Goal: Communication & Community: Answer question/provide support

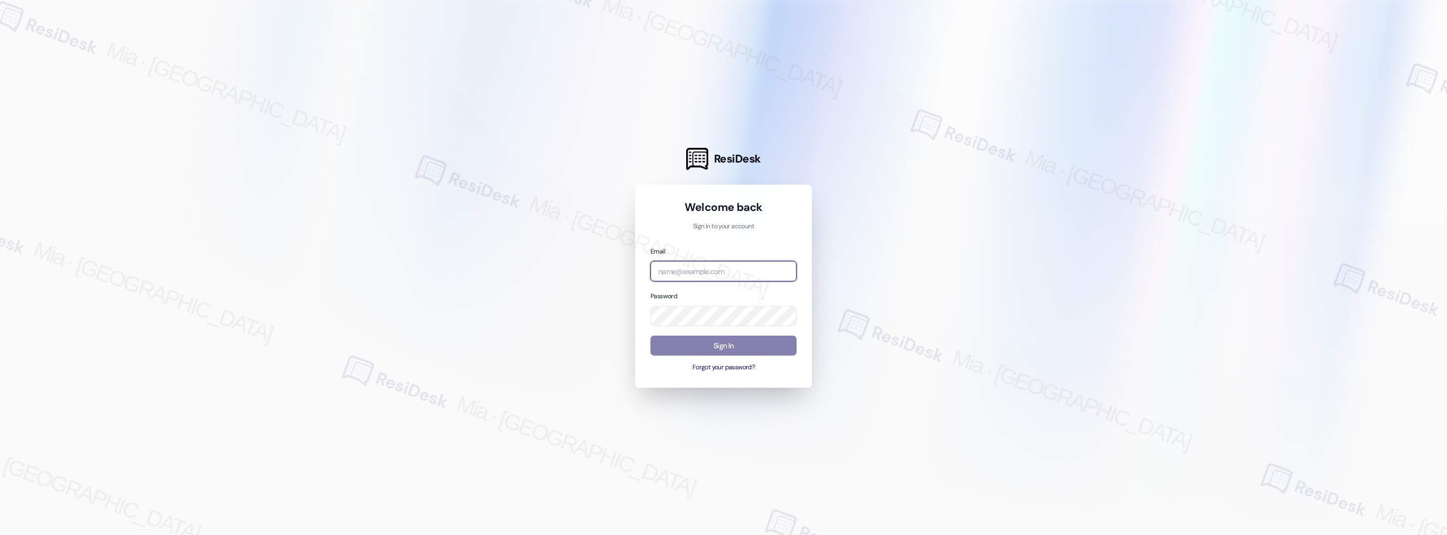
click at [688, 267] on input "email" at bounding box center [723, 271] width 146 height 21
type input "automated-surveys-apartment_management_pros-mia.caampued@apartment_management_p…"
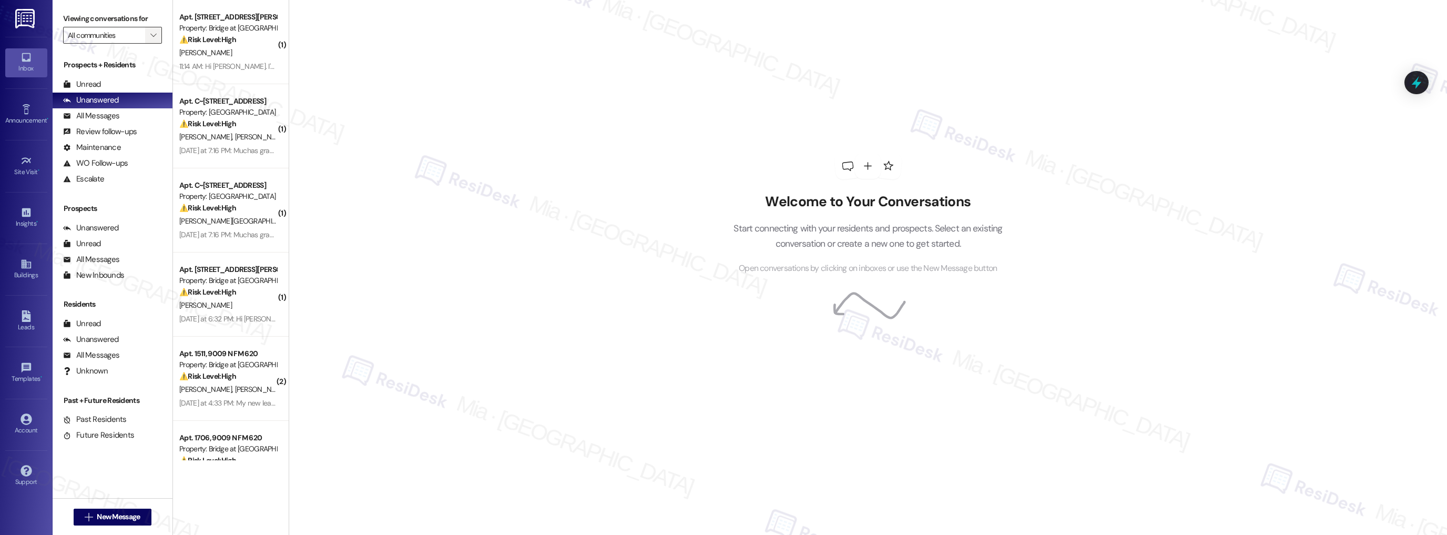
click at [148, 42] on span "" at bounding box center [153, 35] width 10 height 17
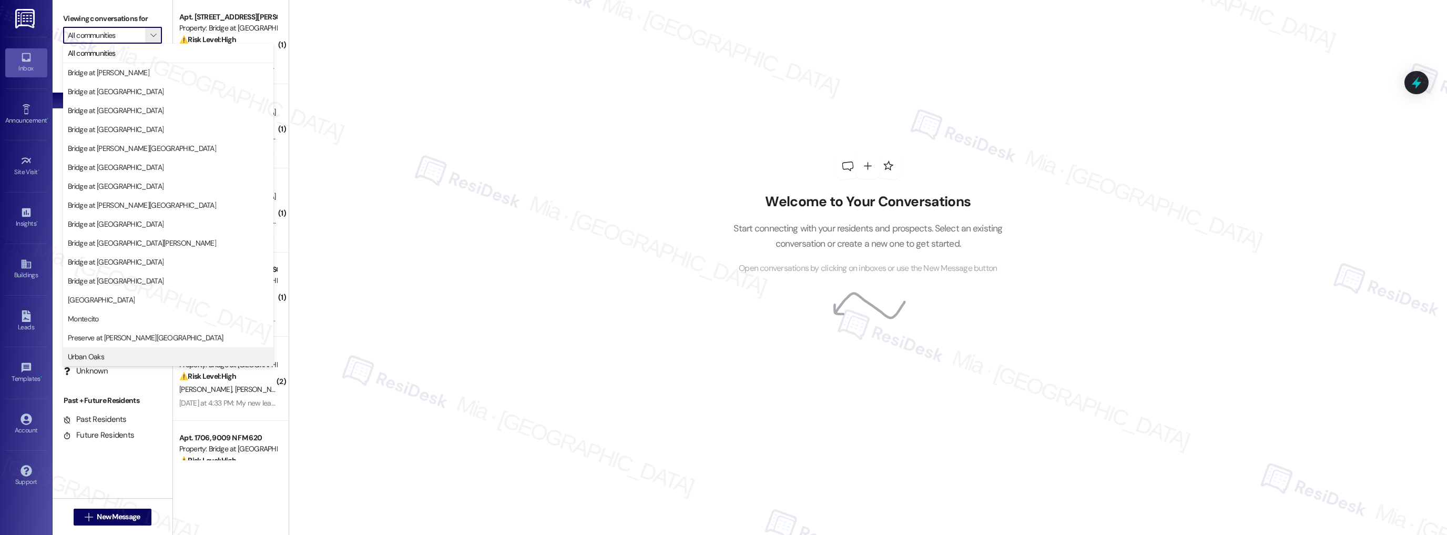
click at [122, 355] on span "Urban Oaks" at bounding box center [168, 356] width 201 height 11
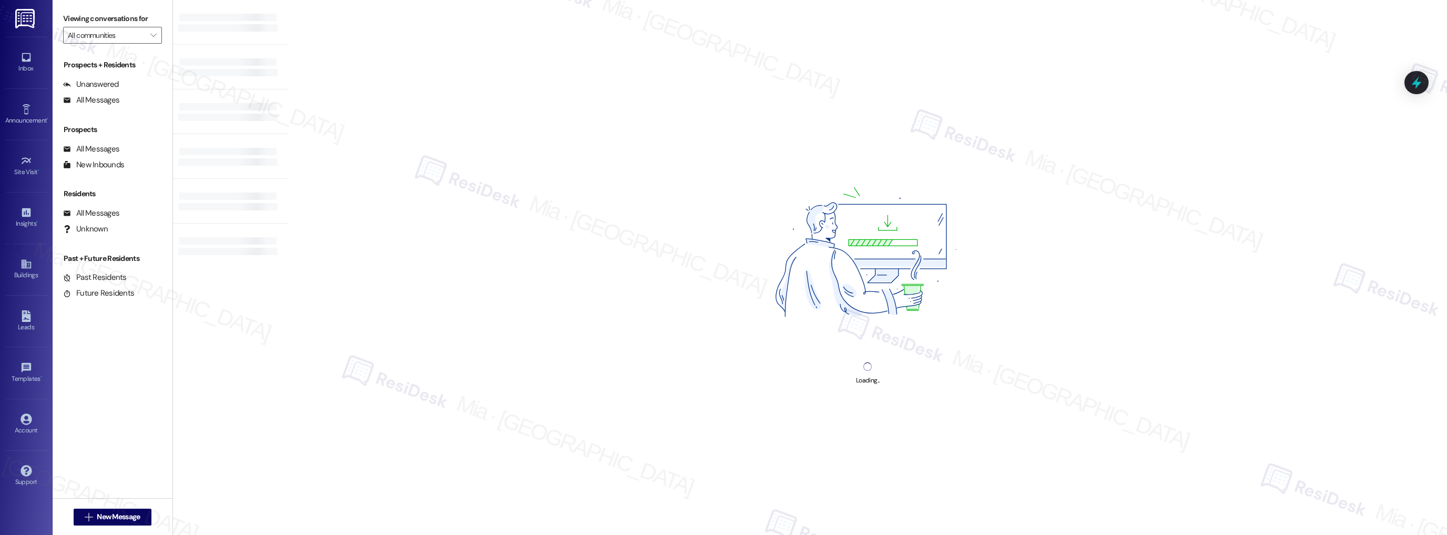
type input "Urban Oaks"
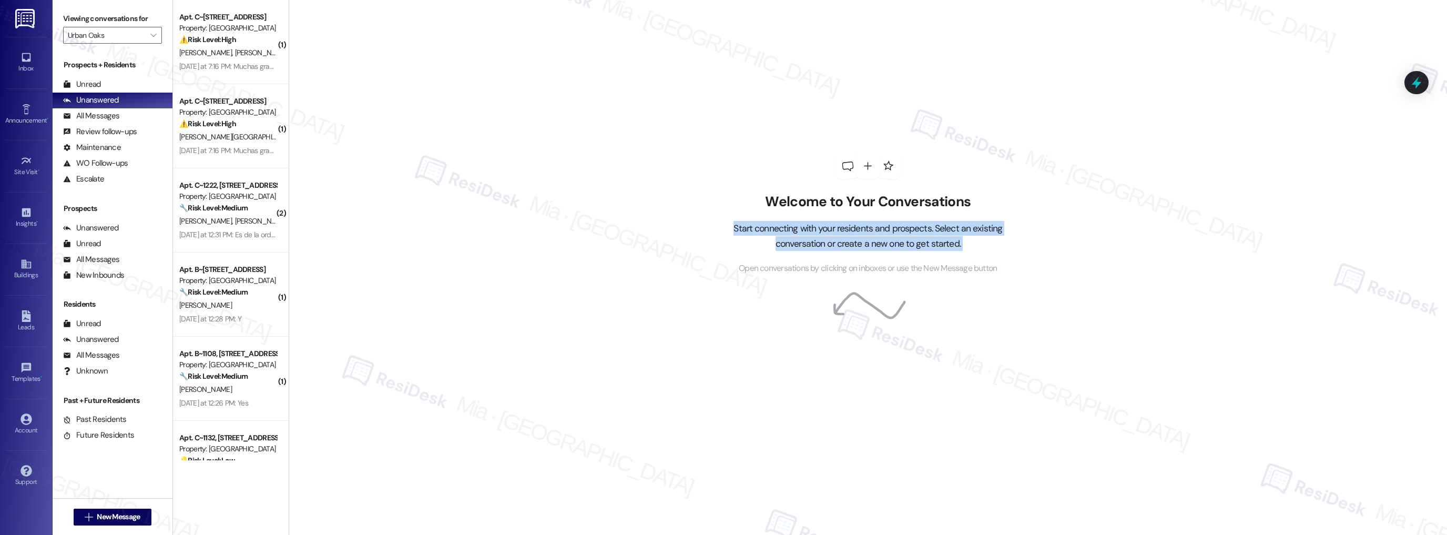
drag, startPoint x: 282, startPoint y: 223, endPoint x: 283, endPoint y: 258, distance: 34.2
click at [289, 258] on div "Welcome to Your Conversations Start connecting with your residents and prospect…" at bounding box center [868, 267] width 1158 height 535
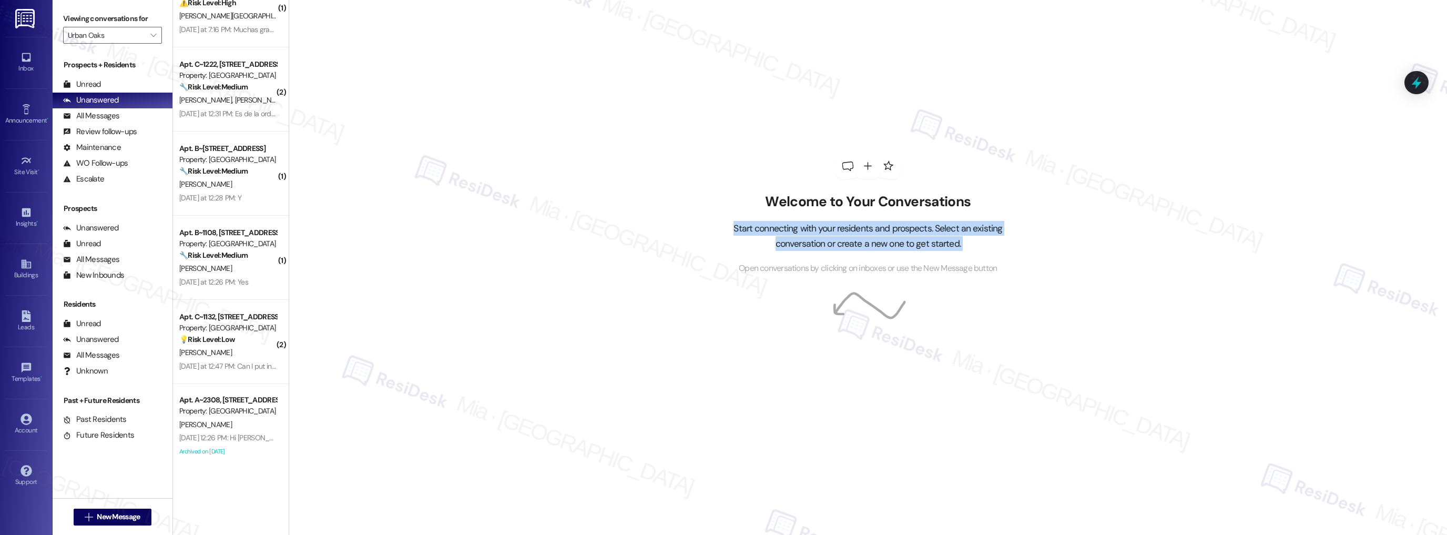
scroll to position [128, 0]
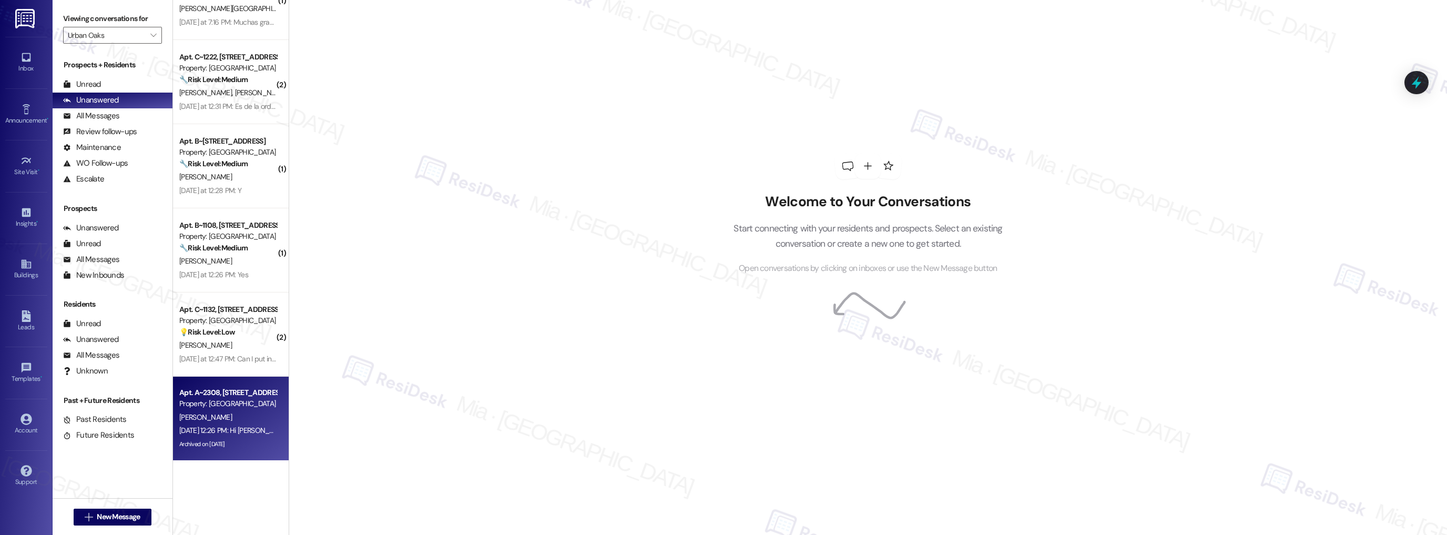
click at [241, 414] on div "[PERSON_NAME]" at bounding box center [227, 417] width 99 height 13
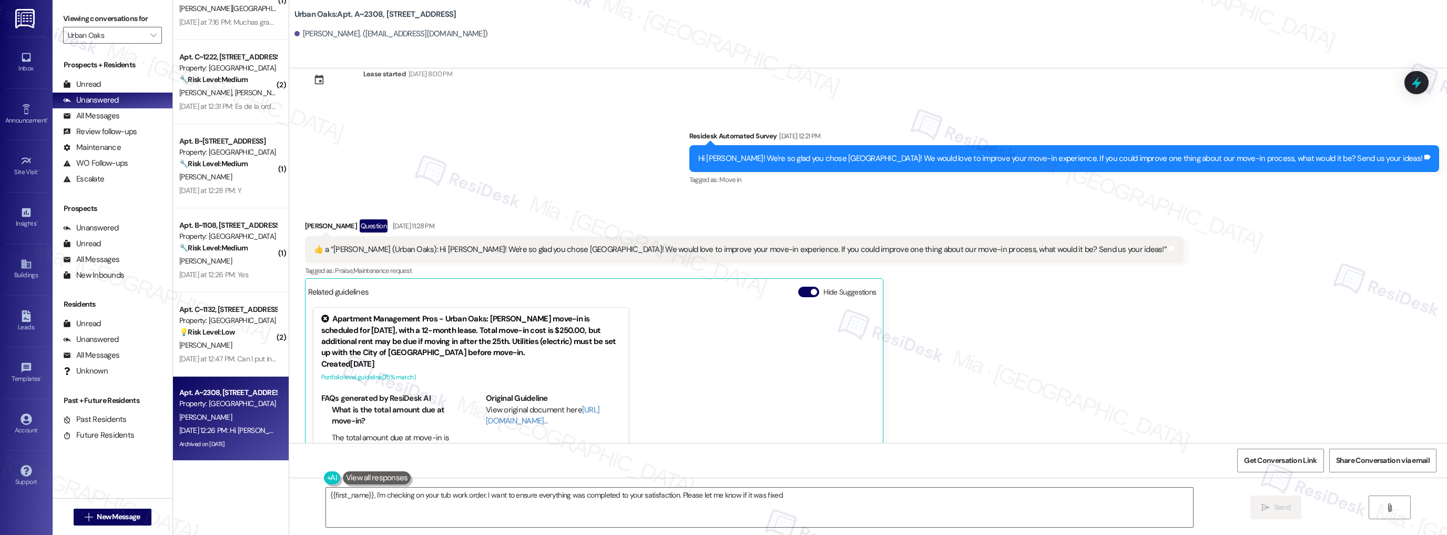
scroll to position [220, 0]
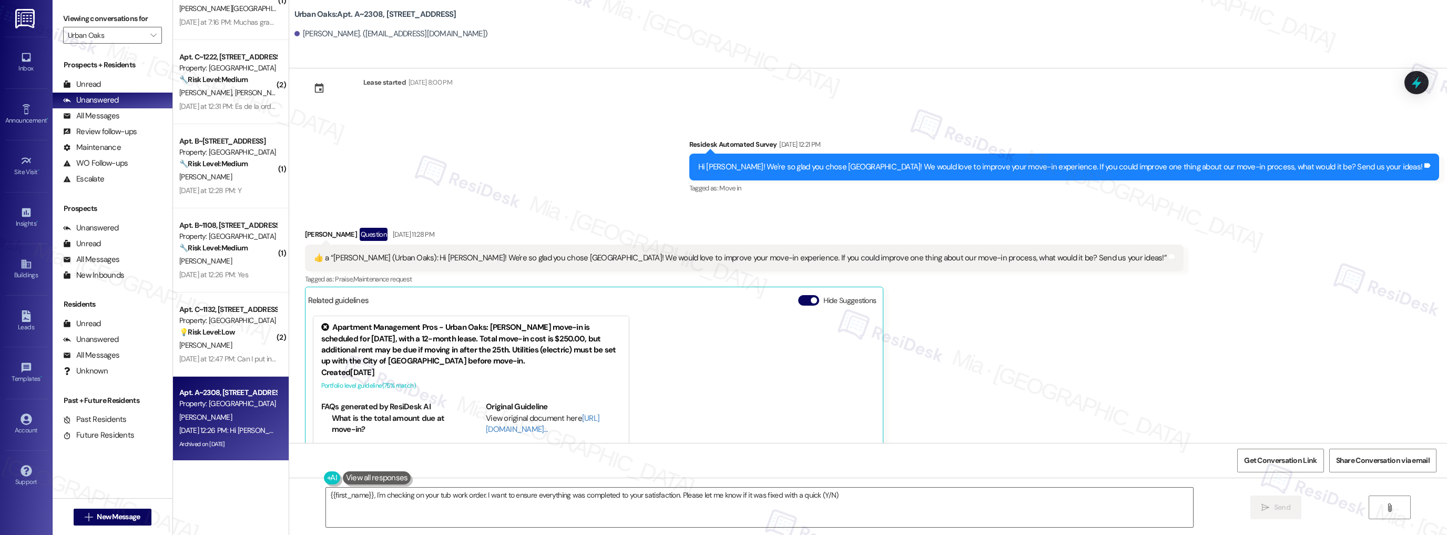
type textarea "{{first_name}}, I'm checking on your tub work order. I want to ensure everythin…"
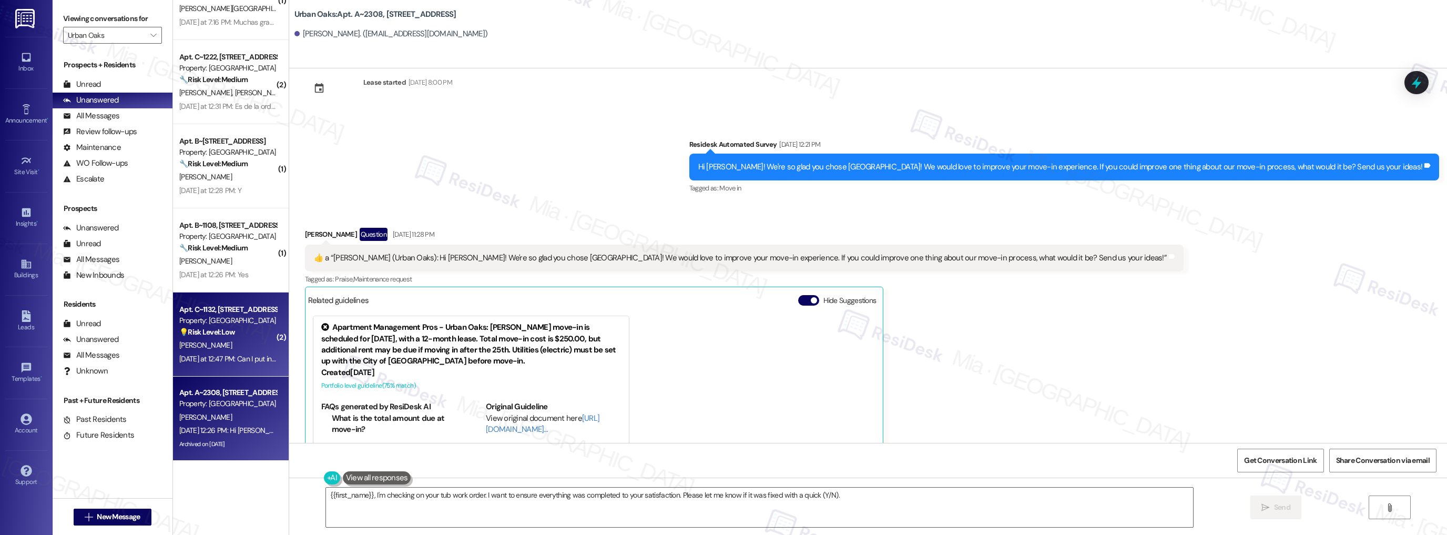
click at [218, 339] on div "[PERSON_NAME]" at bounding box center [227, 345] width 99 height 13
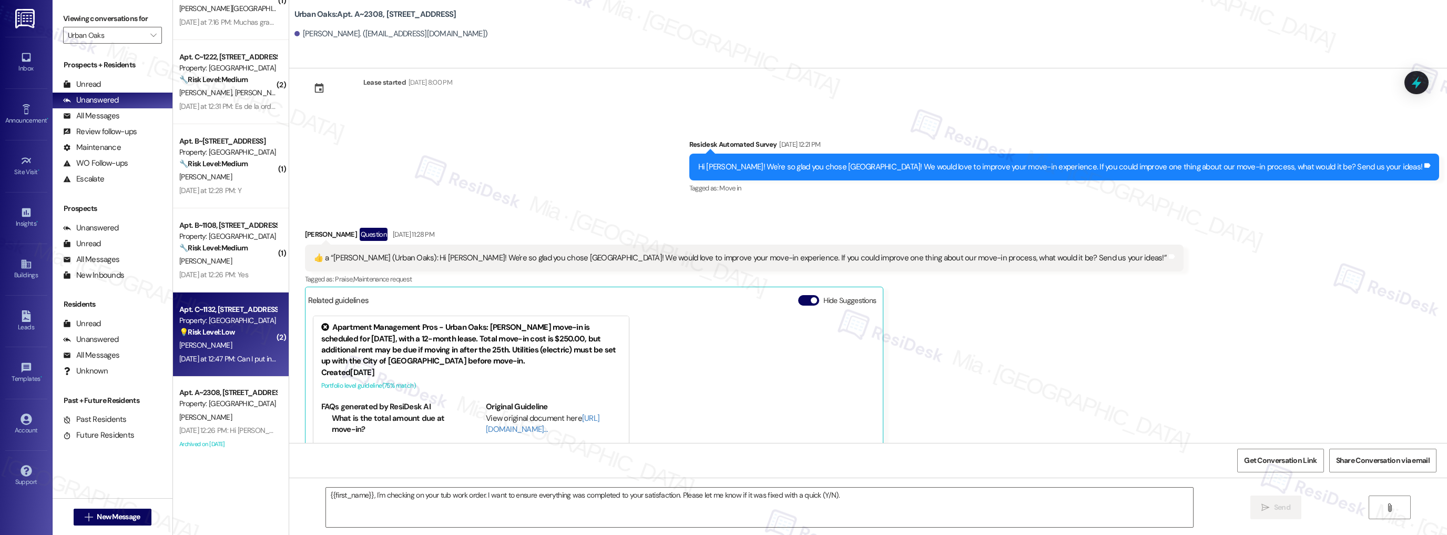
type textarea "Fetching suggested responses. Please feel free to read through the conversation…"
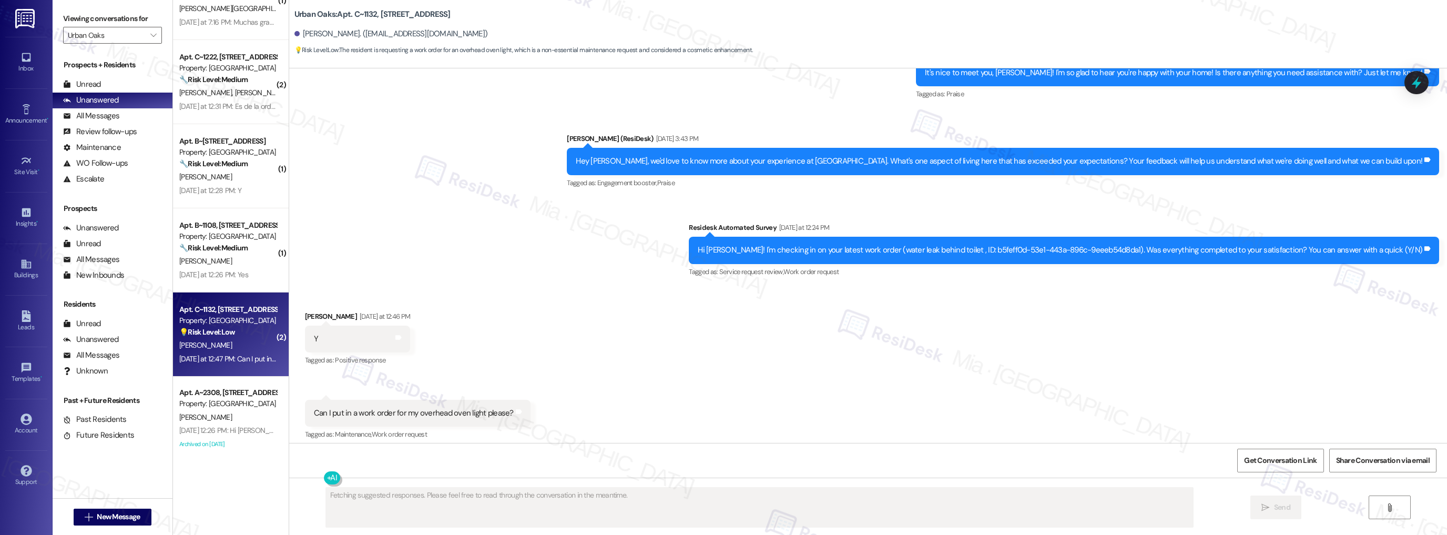
scroll to position [402, 0]
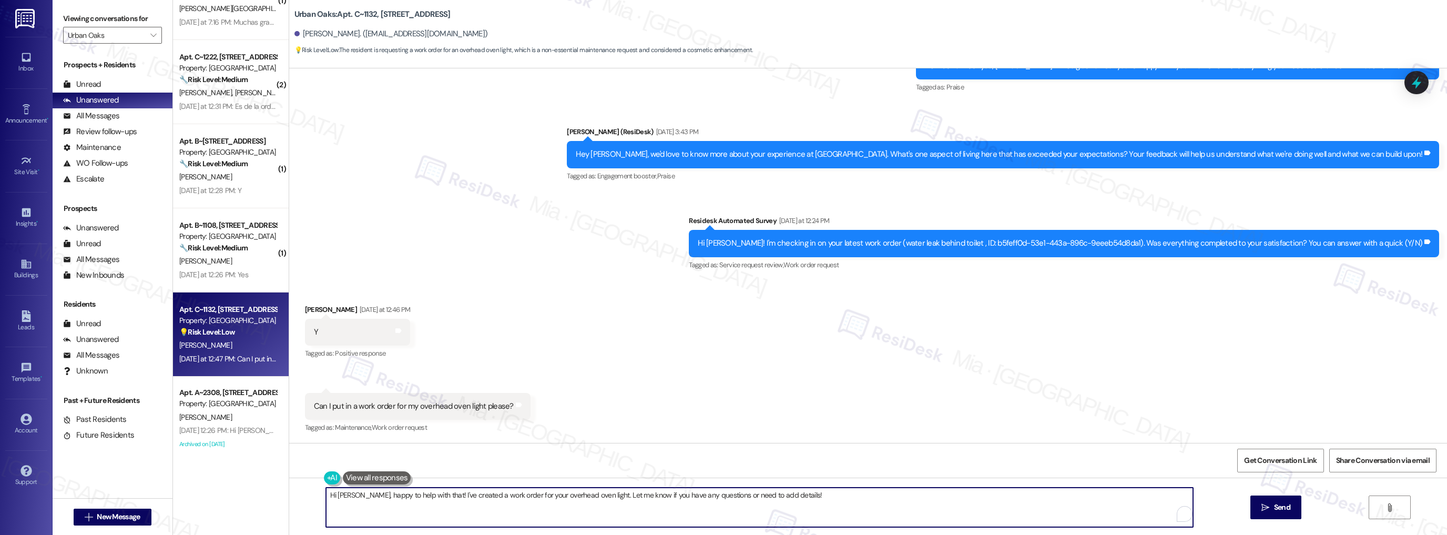
drag, startPoint x: 813, startPoint y: 497, endPoint x: 288, endPoint y: 497, distance: 524.7
click at [289, 497] on div "Hi Nicole, happy to help with that! I've created a work order for your overhead…" at bounding box center [868, 516] width 1158 height 79
paste textarea "Thank you so much for sharing your feedback! I’m so glad to know you’re satisfi…"
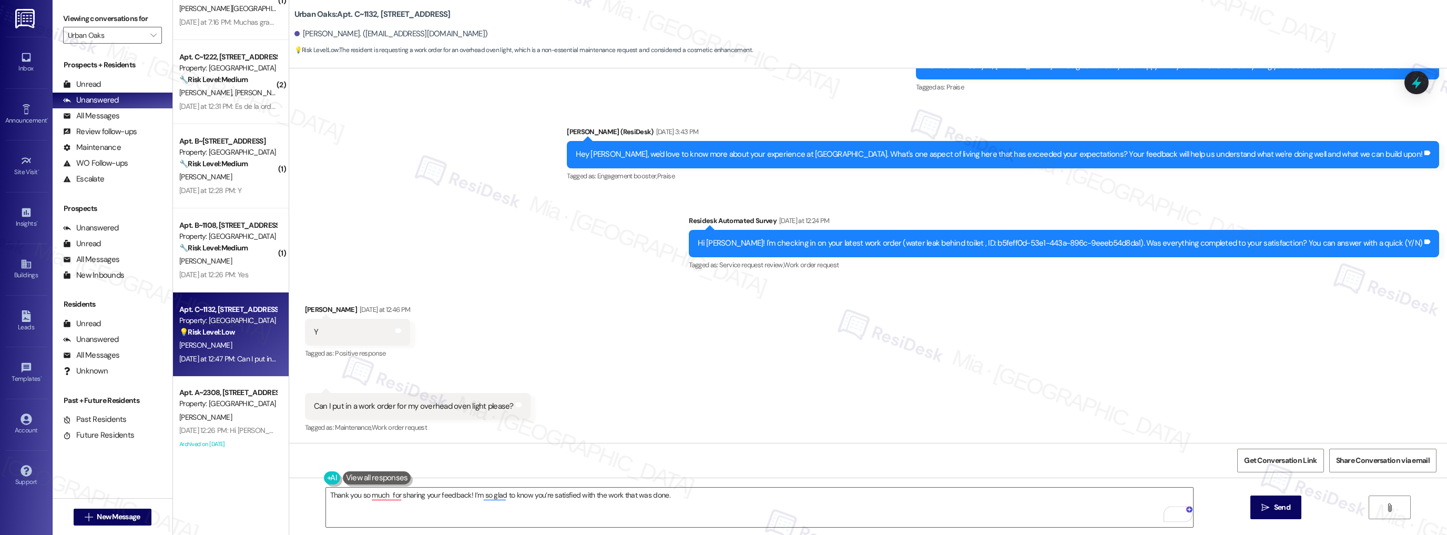
click at [419, 408] on div "Can I put in a work order for my overhead oven light please?" at bounding box center [414, 406] width 200 height 11
drag, startPoint x: 412, startPoint y: 406, endPoint x: 476, endPoint y: 406, distance: 63.6
click at [476, 406] on div "Can I put in a work order for my overhead oven light please?" at bounding box center [414, 406] width 200 height 11
copy div "verhead oven light"
click at [415, 409] on div "Can I put in a work order for my overhead oven light please?" at bounding box center [414, 406] width 200 height 11
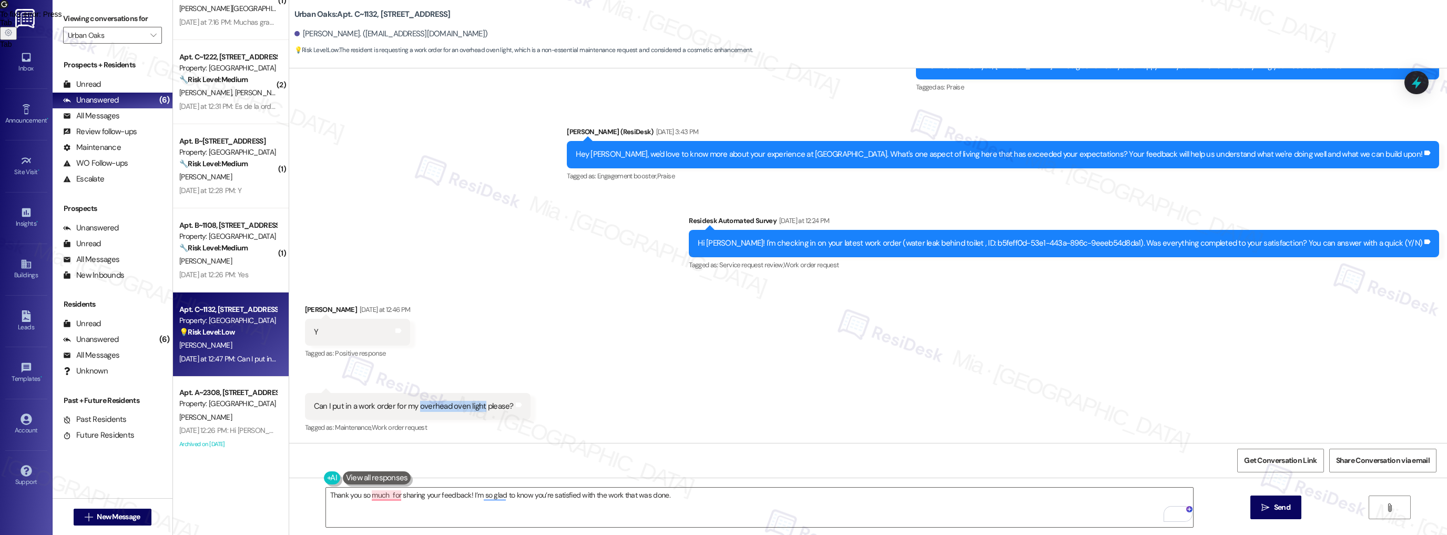
drag, startPoint x: 411, startPoint y: 405, endPoint x: 473, endPoint y: 405, distance: 62.0
click at [473, 405] on div "Can I put in a work order for my overhead oven light please?" at bounding box center [414, 406] width 200 height 11
copy div "overhead oven light"
click at [671, 495] on textarea "Thank you so much for sharing your feedback! I’m so glad to know you’re satisfi…" at bounding box center [760, 506] width 868 height 39
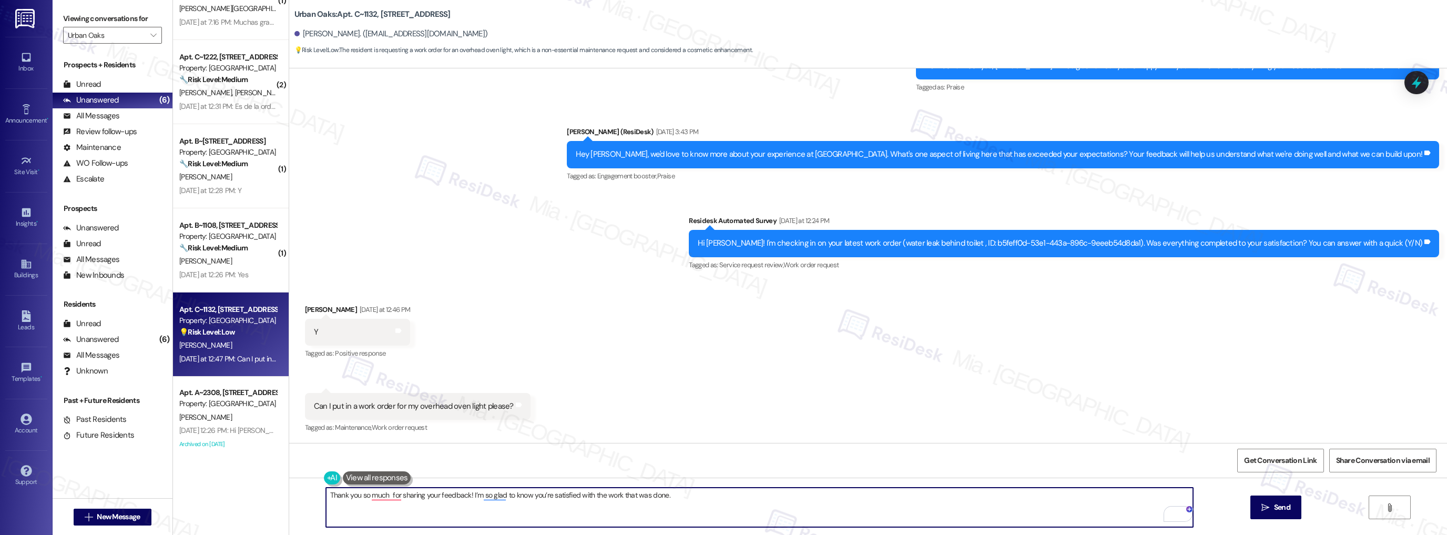
paste textarea "Could you please specify whether the overhead oven light is malfunctioning and …"
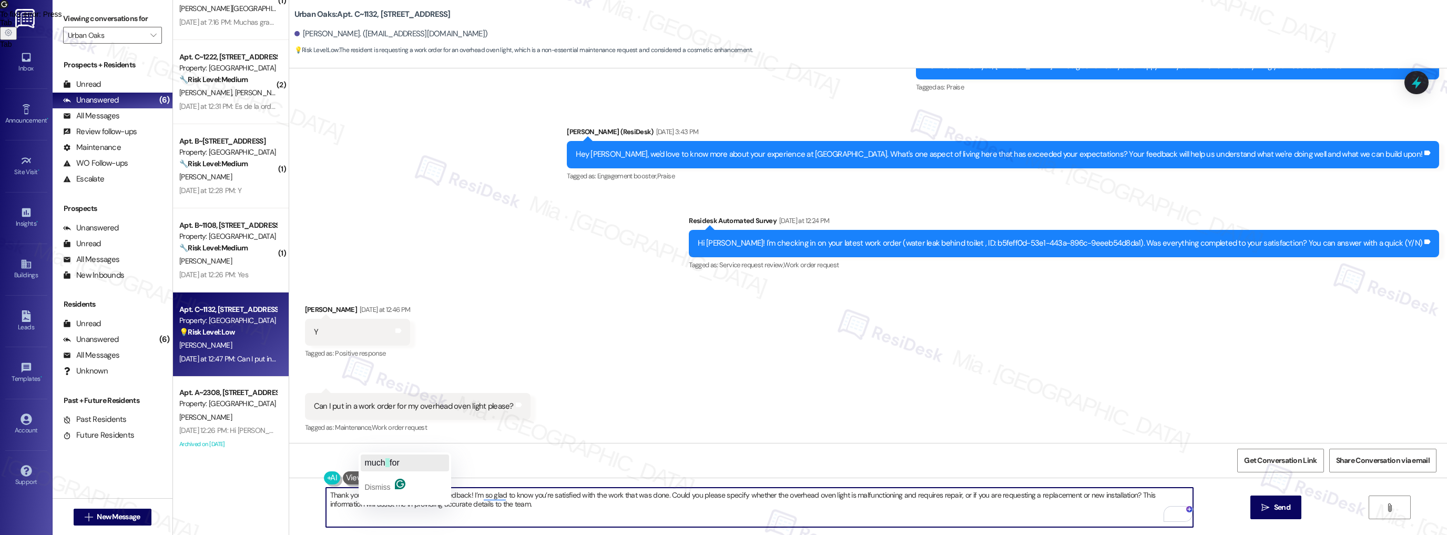
click at [387, 461] on span "button" at bounding box center [387, 462] width 4 height 9
drag, startPoint x: 925, startPoint y: 496, endPoint x: 1098, endPoint y: 494, distance: 172.5
click at [1098, 494] on textarea "Thank you so much for sharing your feedback! I’m pleased to know you’re satisfi…" at bounding box center [760, 506] width 868 height 39
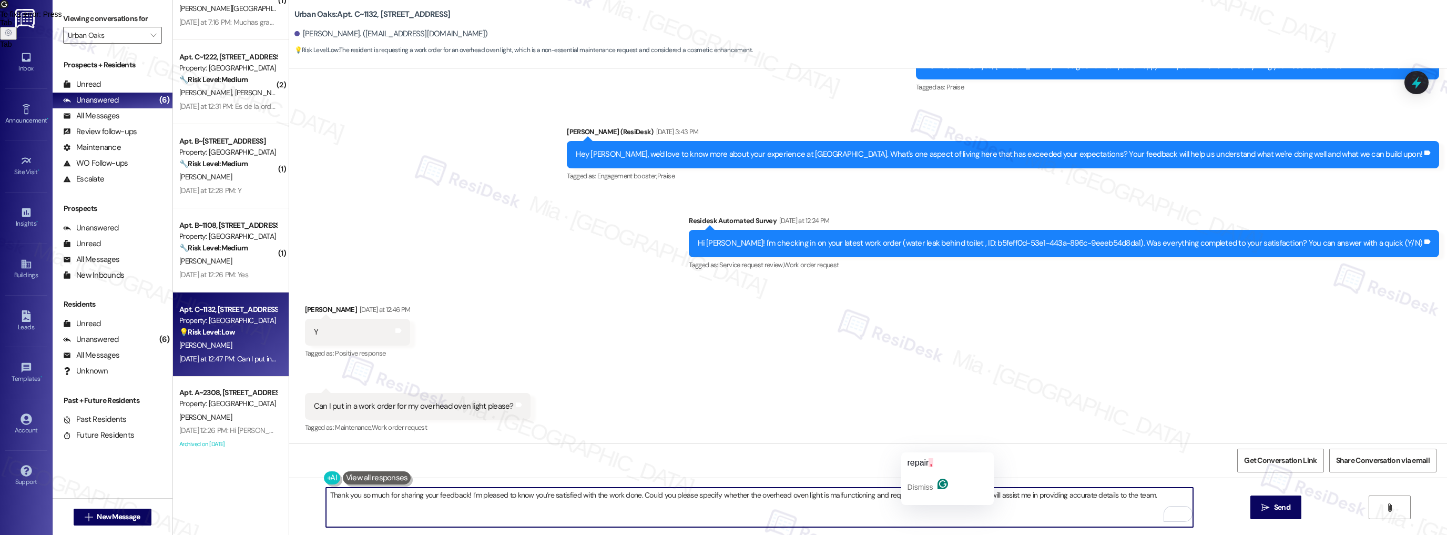
click at [925, 497] on textarea "Thank you so much for sharing your feedback! I’m pleased to know you’re satisfi…" at bounding box center [760, 506] width 868 height 39
type textarea "Thank you so much for sharing your feedback! I’m pleased to know you’re satisfi…"
click at [1041, 375] on div "Received via SMS Nicole Romero Yesterday at 12:46 PM Y Tags and notes Tagged as…" at bounding box center [868, 361] width 1158 height 163
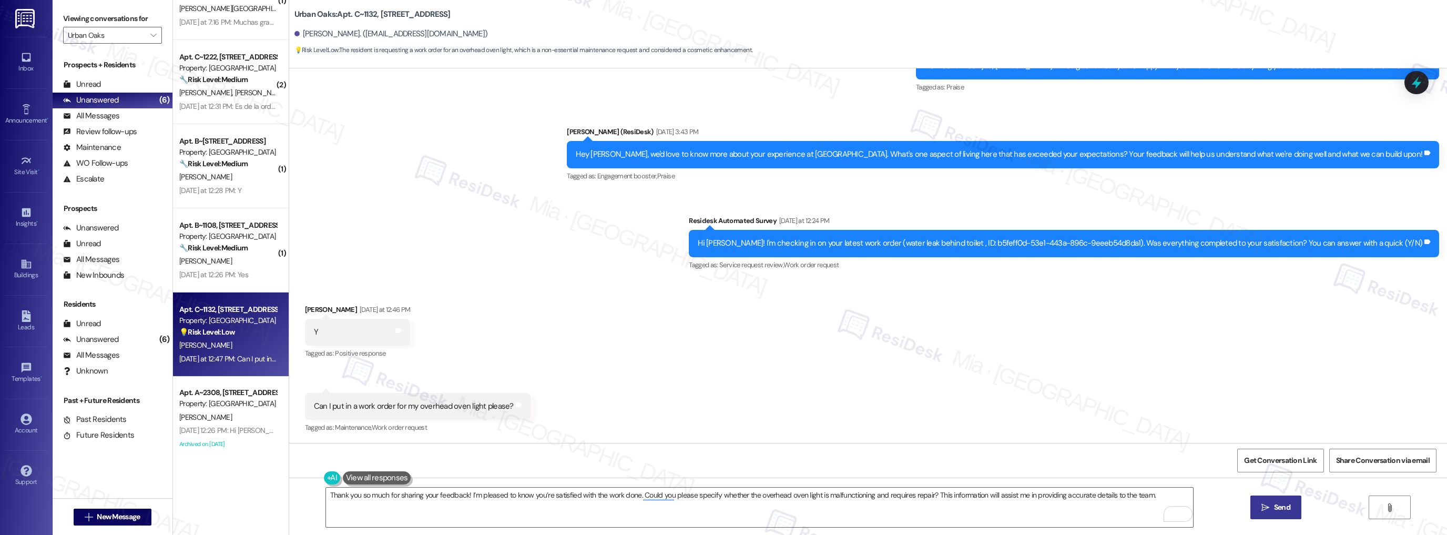
click at [1281, 504] on span "Send" at bounding box center [1282, 507] width 16 height 11
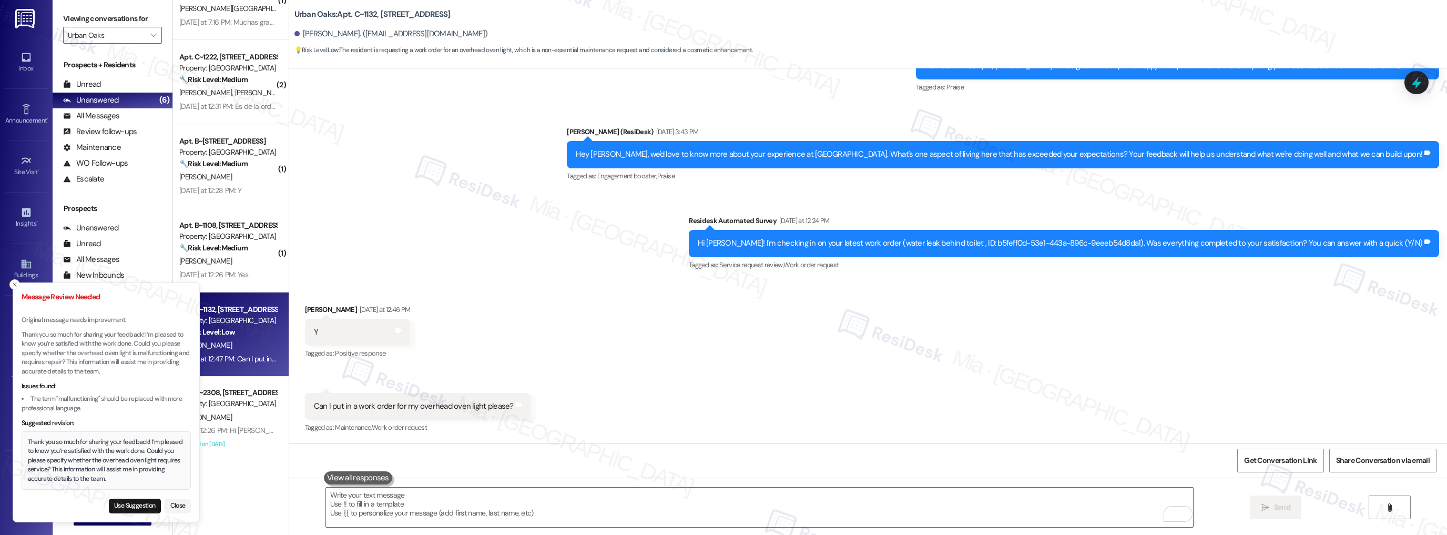
click at [89, 456] on div "Thank you so much for sharing your feedback! I’m pleased to know you’re satisfi…" at bounding box center [106, 460] width 157 height 46
click at [175, 509] on button "Close" at bounding box center [178, 505] width 26 height 15
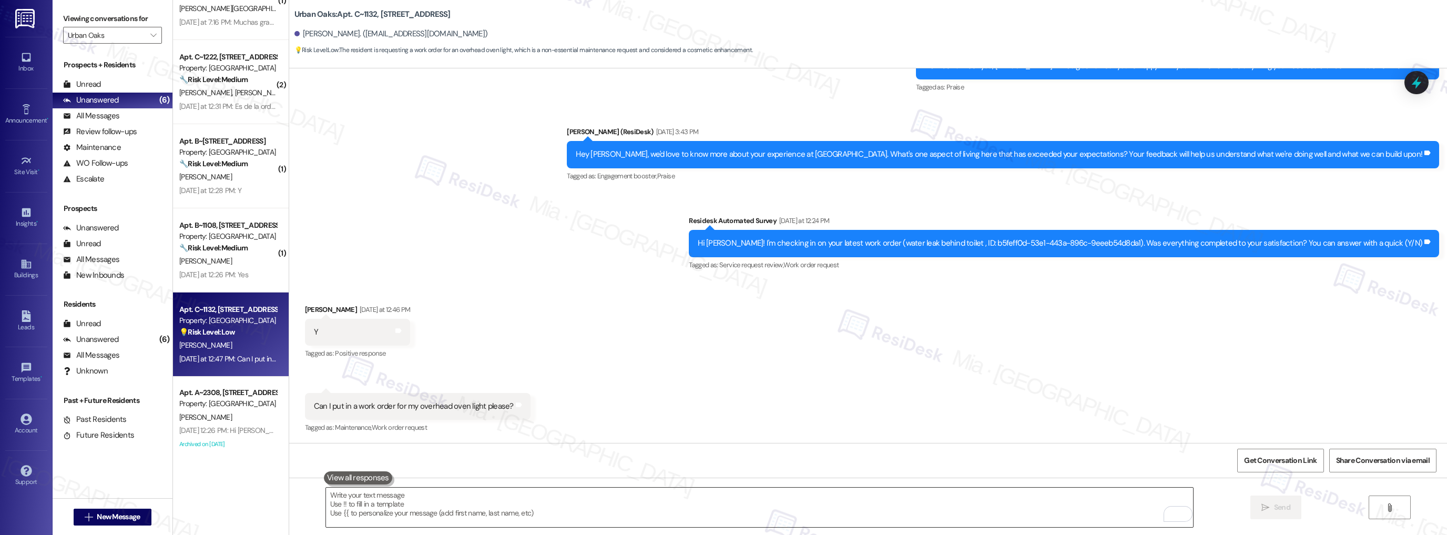
click at [606, 499] on textarea "To enrich screen reader interactions, please activate Accessibility in Grammarl…" at bounding box center [760, 506] width 868 height 39
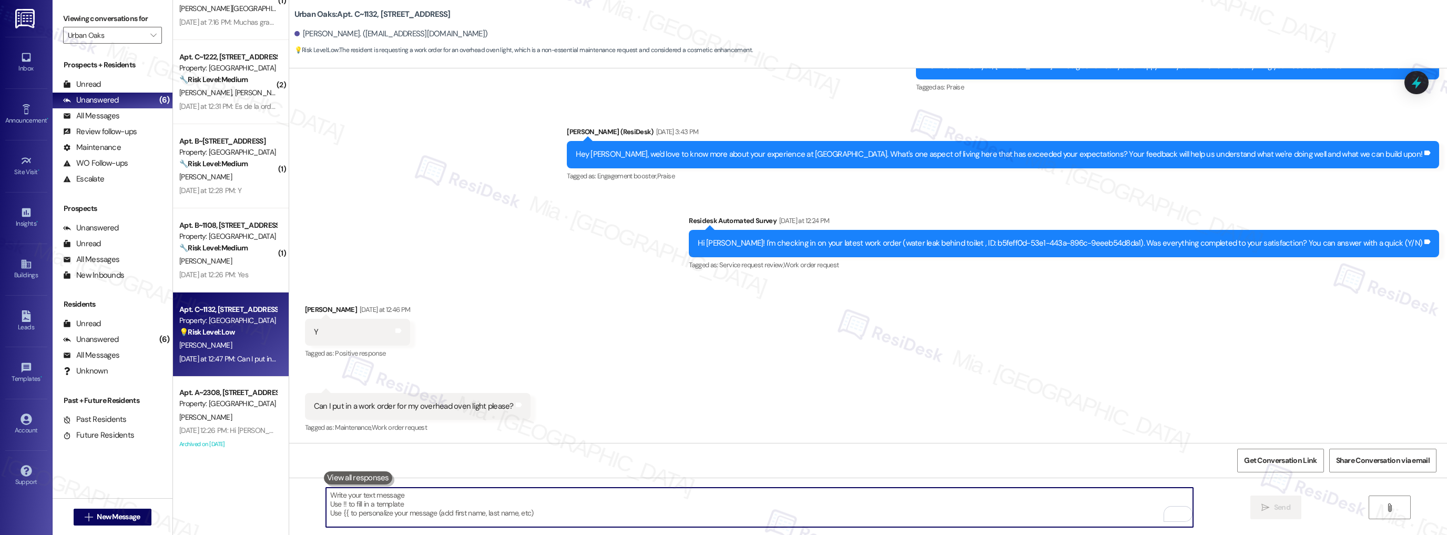
paste textarea "Could you please specify whether the overhead oven light is malfunctioning and …"
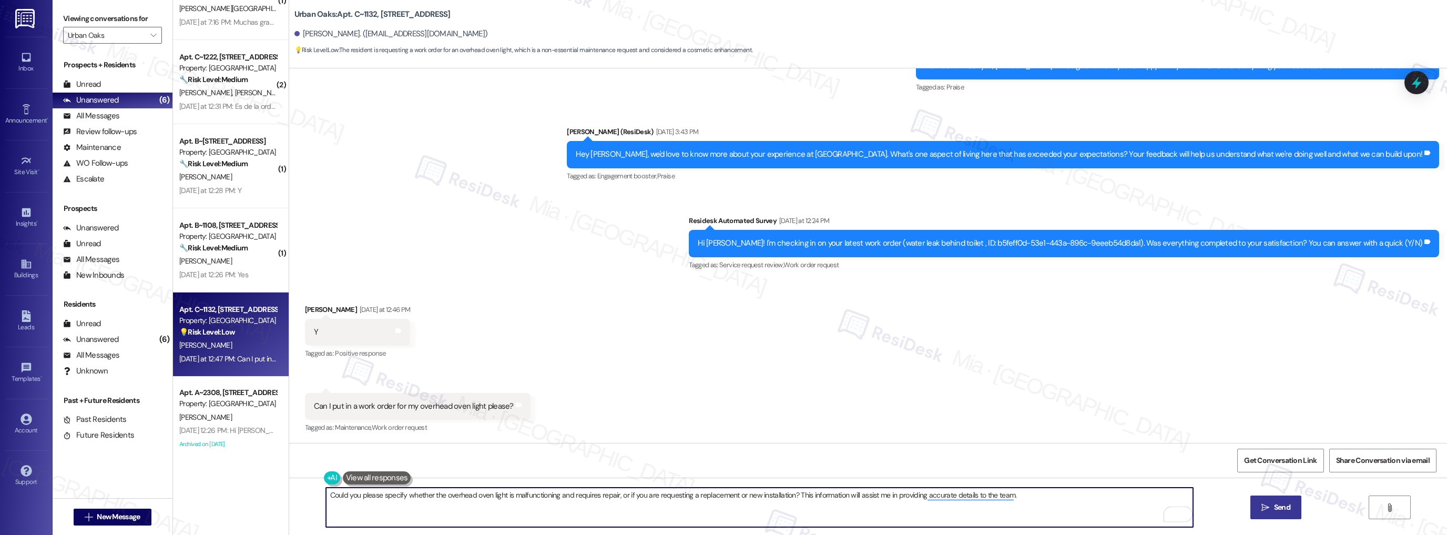
click at [326, 496] on textarea "Could you please specify whether the overhead oven light is malfunctioning and …" at bounding box center [760, 506] width 868 height 39
click at [532, 494] on textarea "Could you please specify whether the overhead oven light is malfunctioning and …" at bounding box center [760, 506] width 868 height 39
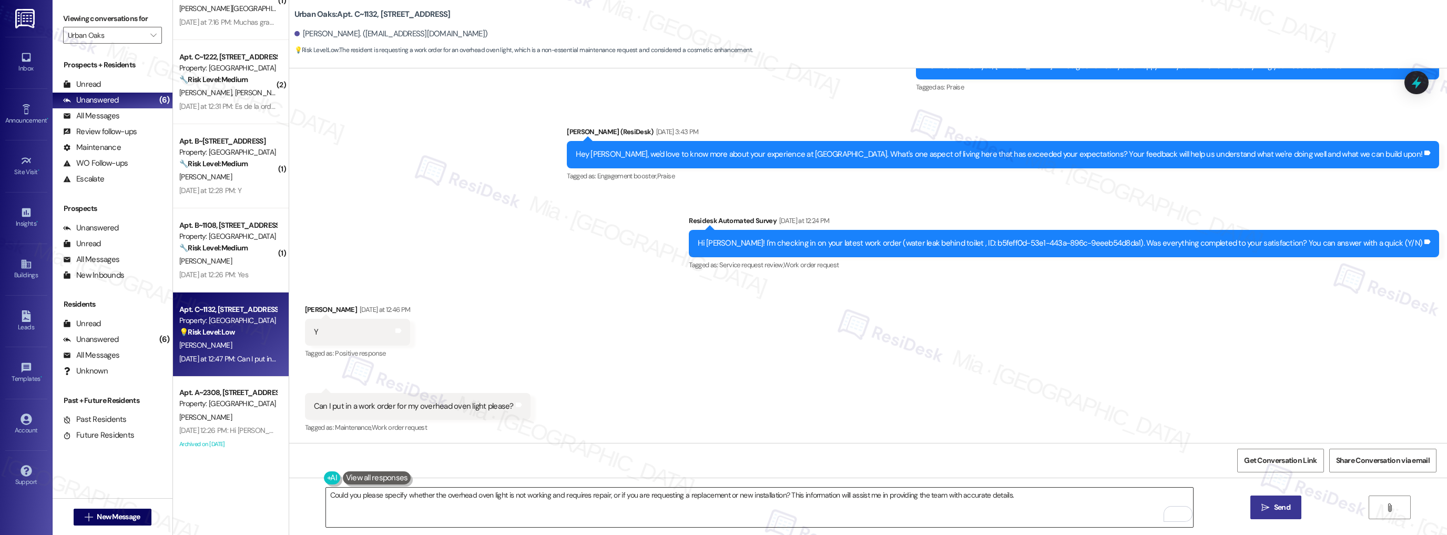
click at [326, 494] on textarea "Could you please specify whether the overhead oven light is not working and req…" at bounding box center [760, 506] width 868 height 39
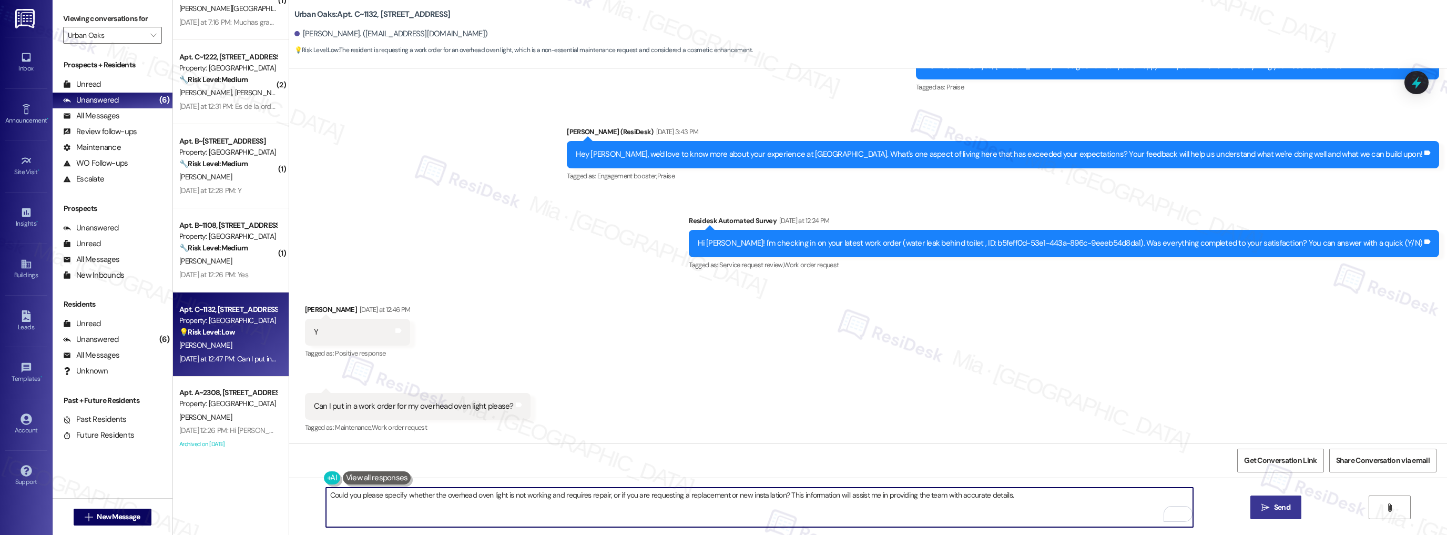
paste textarea "Thank you so much for sharing your feedback! I’m so glad to know you’re satisfi…"
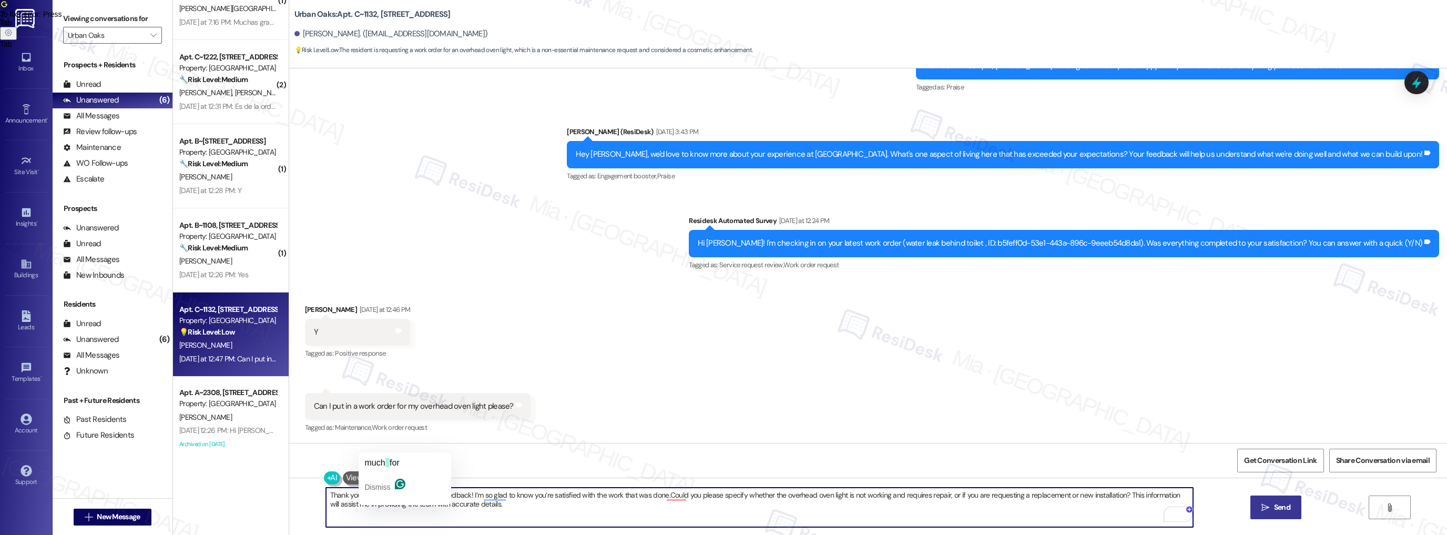
click at [386, 494] on textarea "Thank you so much for sharing your feedback! I’m so glad to know you’re satisfi…" at bounding box center [760, 506] width 868 height 39
click at [401, 461] on span "Nicole" at bounding box center [430, 462] width 69 height 9
click at [430, 463] on button ", for" at bounding box center [445, 462] width 88 height 17
click at [659, 496] on textarea "Thank you so much, Nicole, for sharing your feedback! I’m pleased to know you’r…" at bounding box center [760, 506] width 868 height 39
click at [657, 497] on textarea "Thank you so much, Nicole, for sharing your feedback! I’m pleased to know you’r…" at bounding box center [760, 506] width 868 height 39
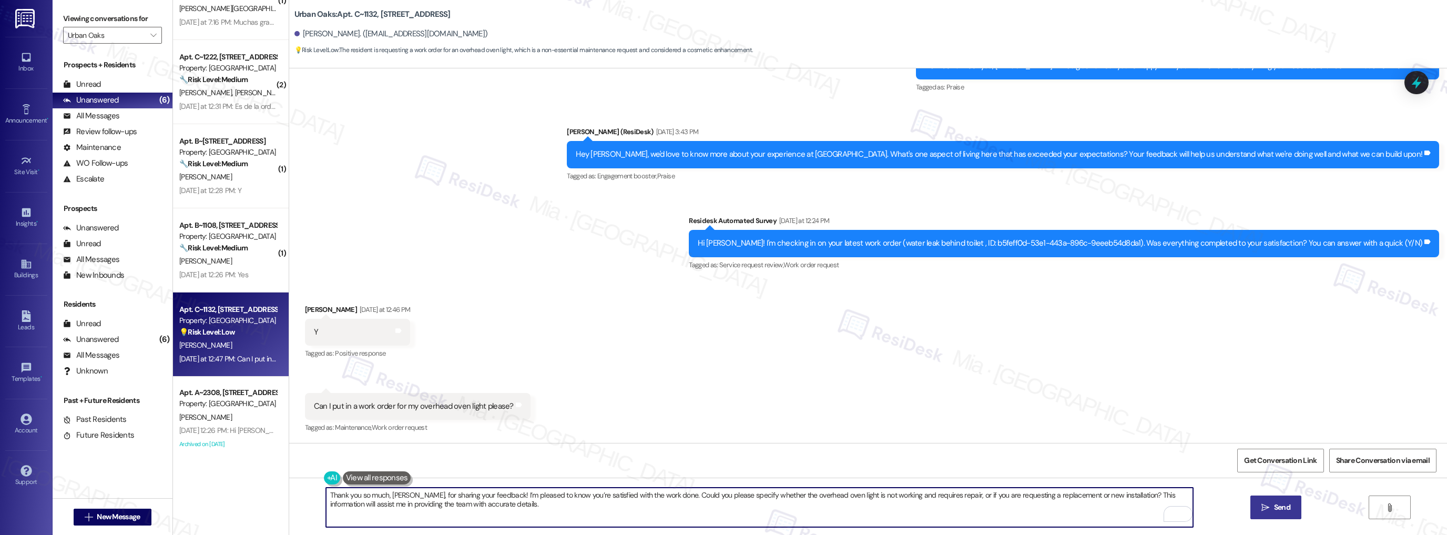
click at [961, 493] on textarea "Thank you so much, Nicole, for sharing your feedback! I’m pleased to know you’r…" at bounding box center [760, 506] width 868 height 39
drag, startPoint x: 948, startPoint y: 495, endPoint x: 1114, endPoint y: 493, distance: 166.2
click at [1114, 493] on textarea "Thank you so much, Nicole, for sharing your feedback! I’m pleased to know you’r…" at bounding box center [760, 506] width 868 height 39
paste textarea "r if you’d like a replacement bulb or fixture installed"
click at [951, 496] on textarea "Thank you so much, Nicole, for sharing your feedback! I’m pleased to know you’r…" at bounding box center [760, 506] width 868 height 39
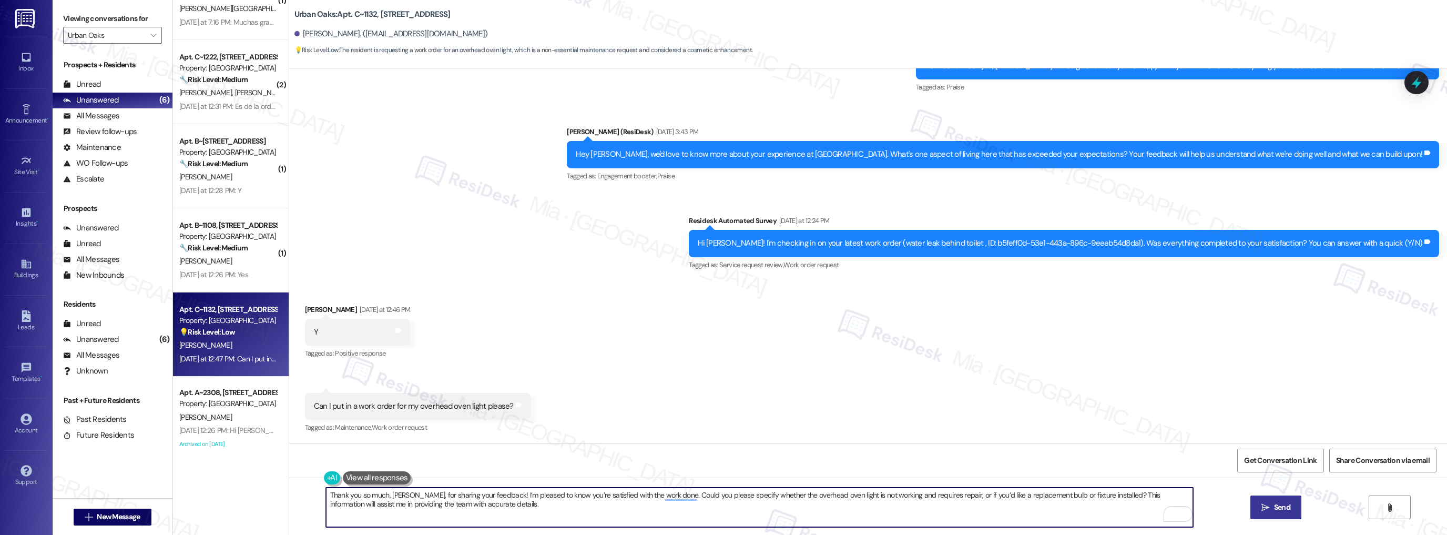
type textarea "Thank you so much, Nicole, for sharing your feedback! I’m pleased to know you’r…"
click at [1281, 503] on span "Send" at bounding box center [1282, 507] width 16 height 11
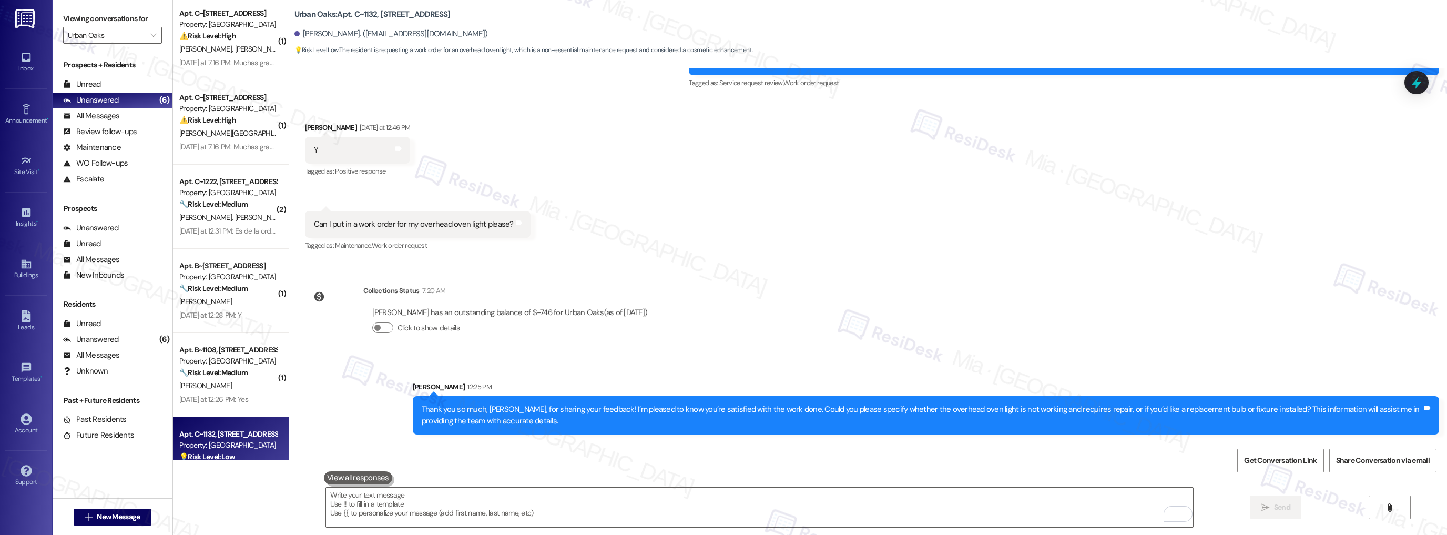
scroll to position [2, 0]
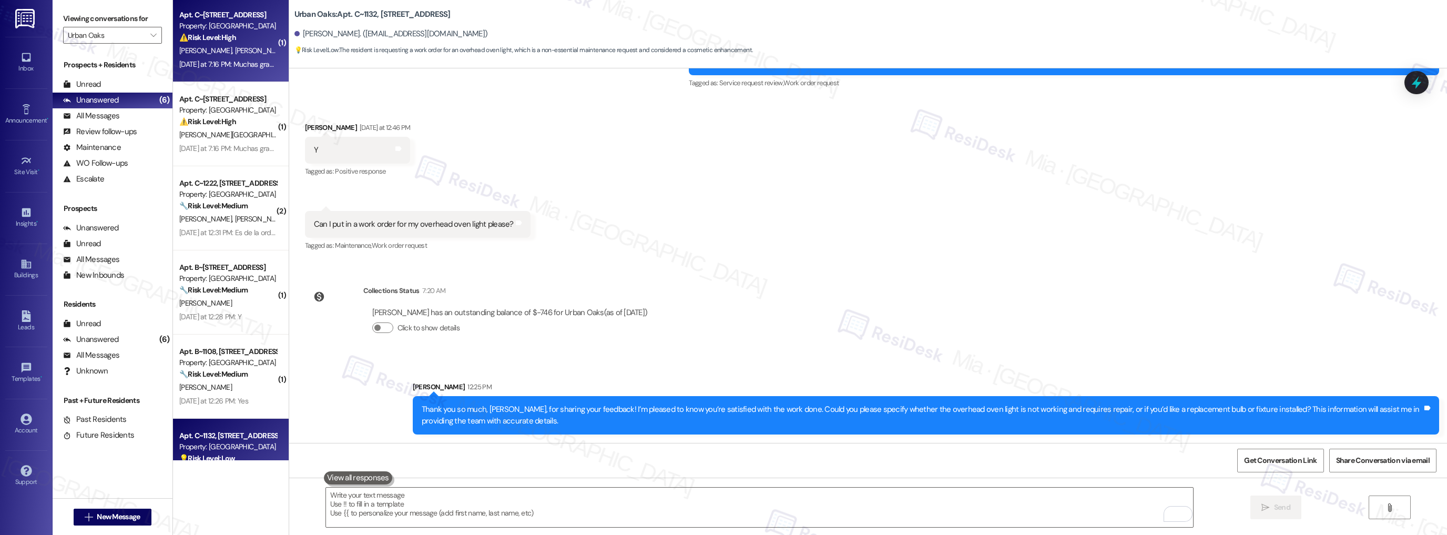
click at [247, 48] on span "[PERSON_NAME] [PERSON_NAME]" at bounding box center [287, 50] width 107 height 9
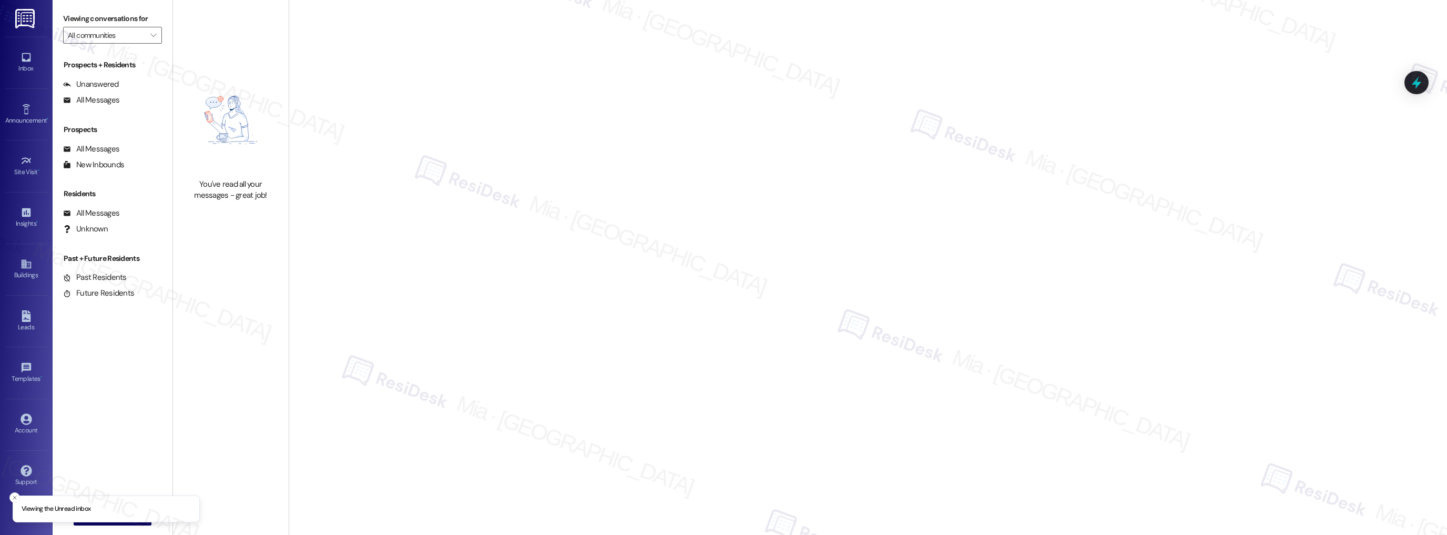
type input "Urban Oaks"
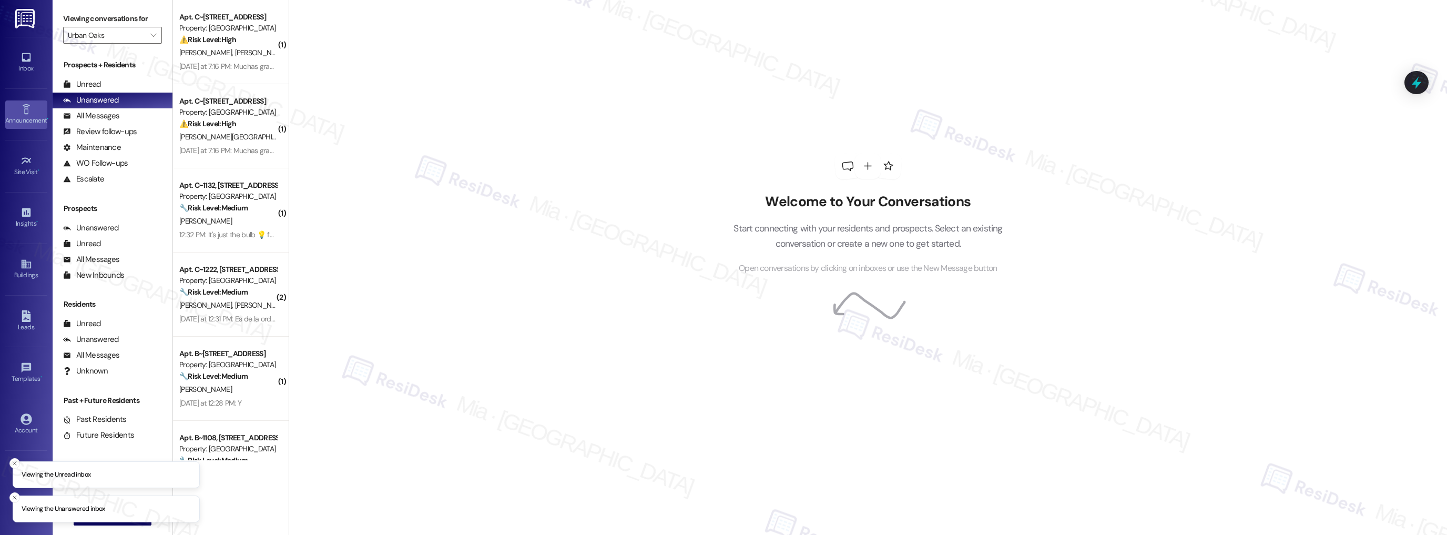
click at [24, 115] on div "Announcement •" at bounding box center [26, 120] width 53 height 11
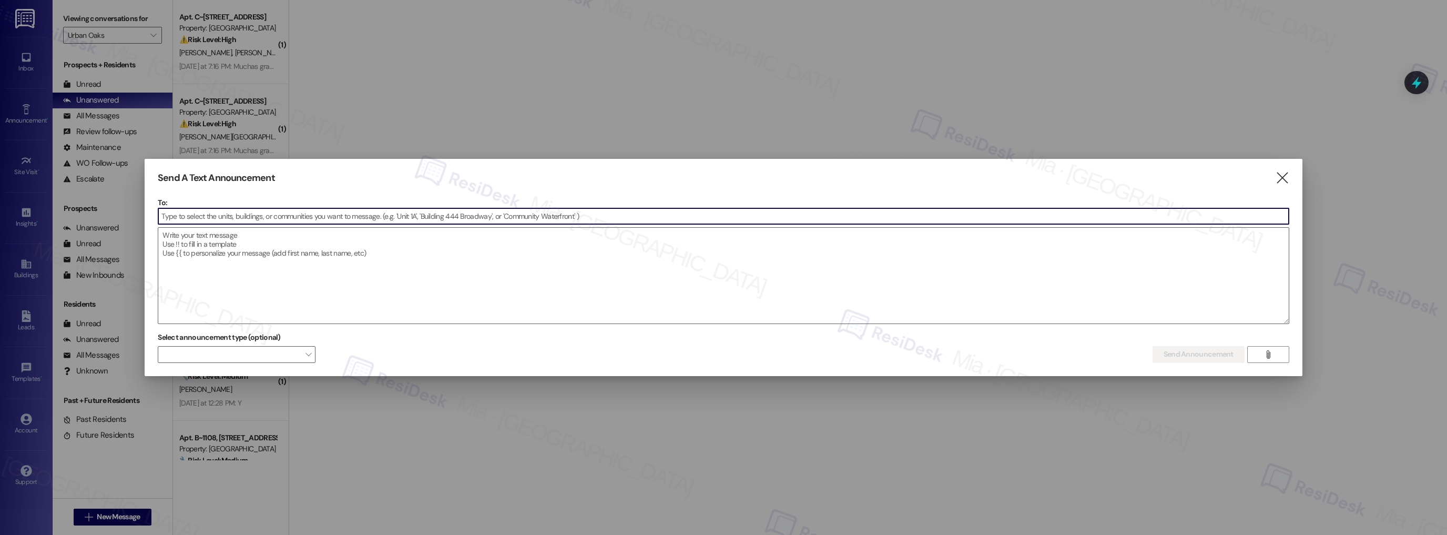
click at [188, 215] on input at bounding box center [723, 216] width 1130 height 16
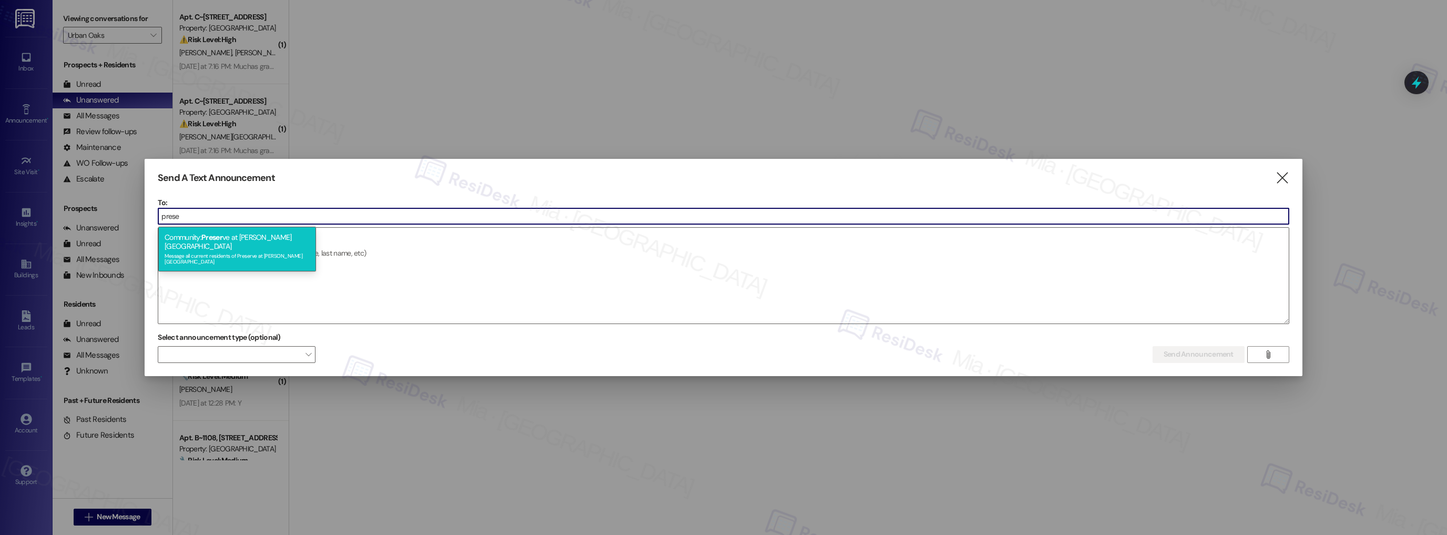
type input "prese"
click at [232, 250] on div "Message all current residents of Preserve at Wells Branch" at bounding box center [237, 257] width 145 height 15
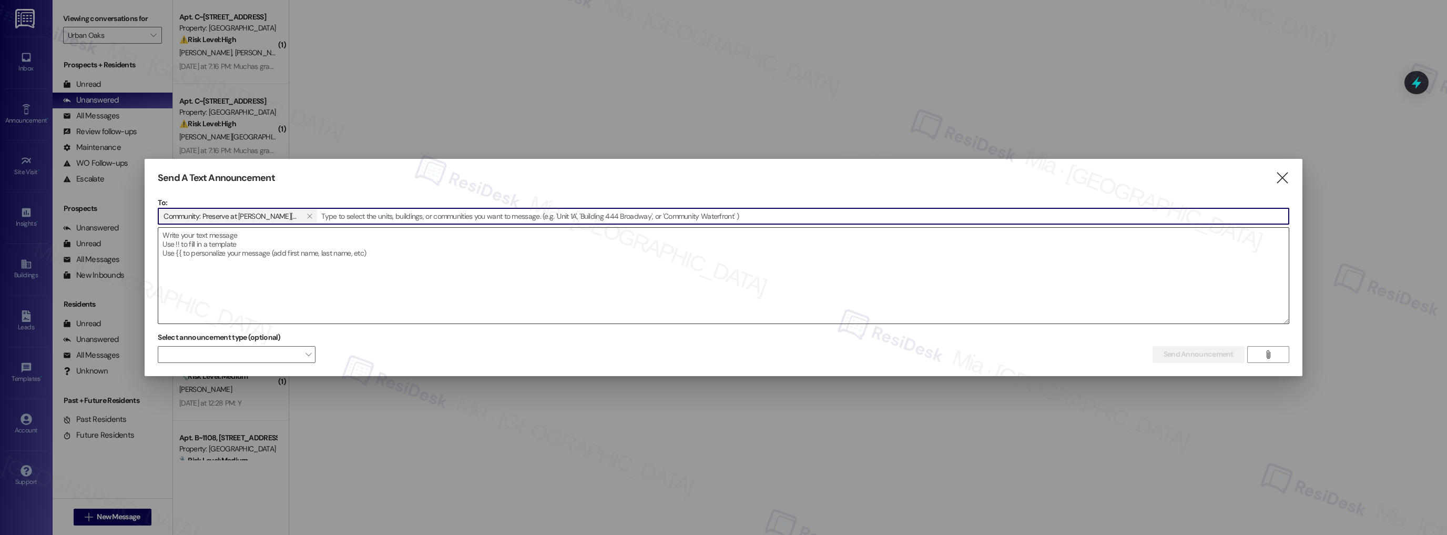
click at [227, 253] on textarea at bounding box center [723, 276] width 1130 height 96
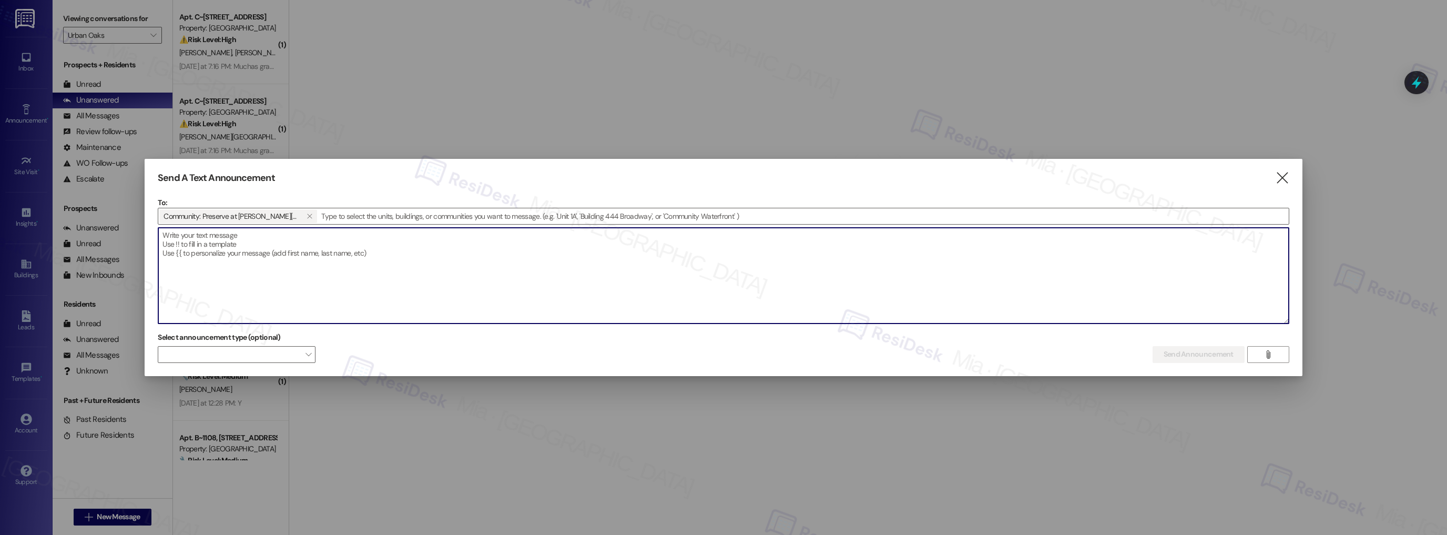
paste textarea "Hi {{first_name}}! Water for Building 11 will be shut off in the next 5 minutes…"
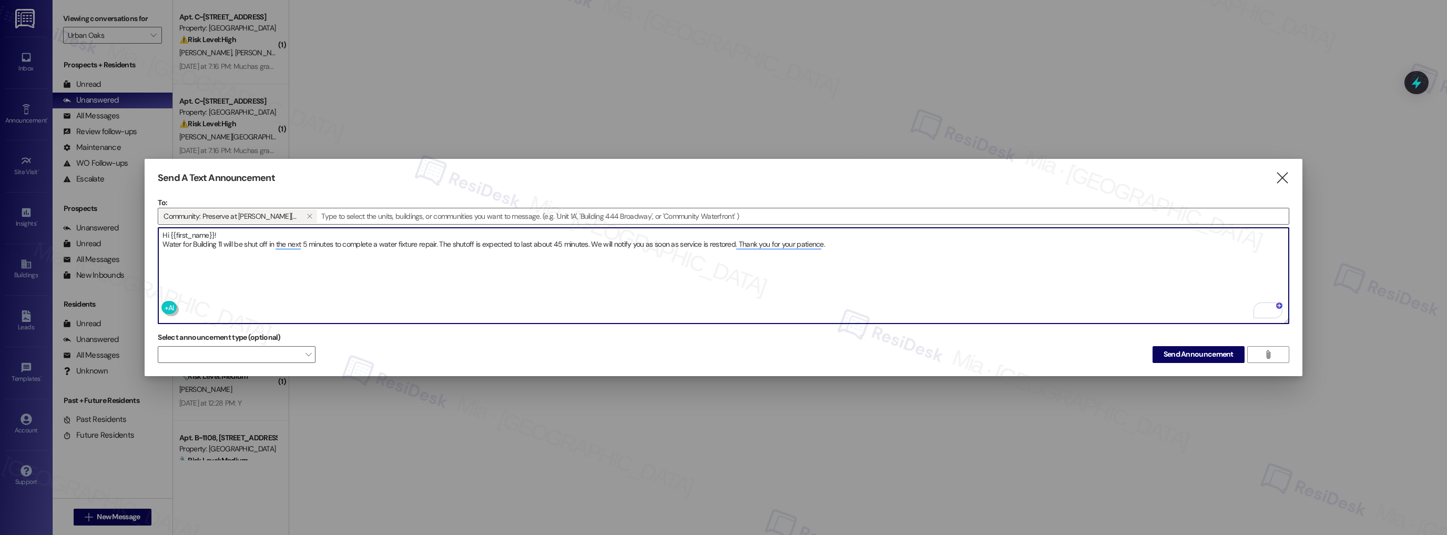
type textarea "Hi {{first_name}}! Water for Building 11 will be shut off in the next 5 minutes…"
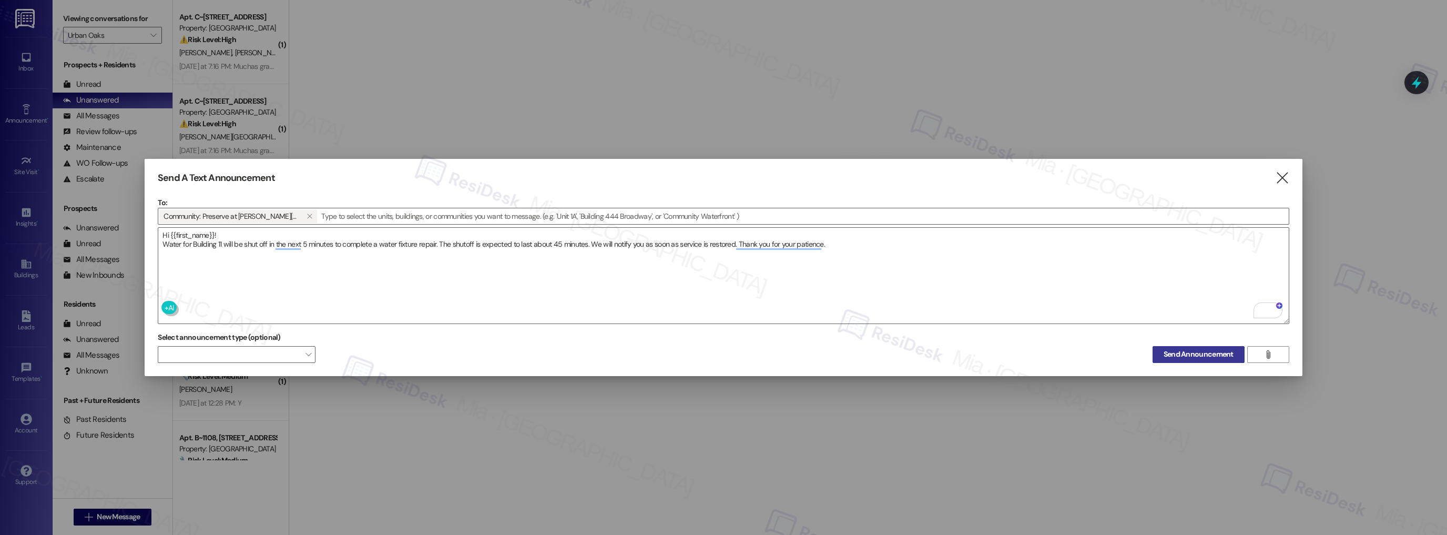
click at [1203, 351] on span "Send Announcement" at bounding box center [1199, 354] width 70 height 11
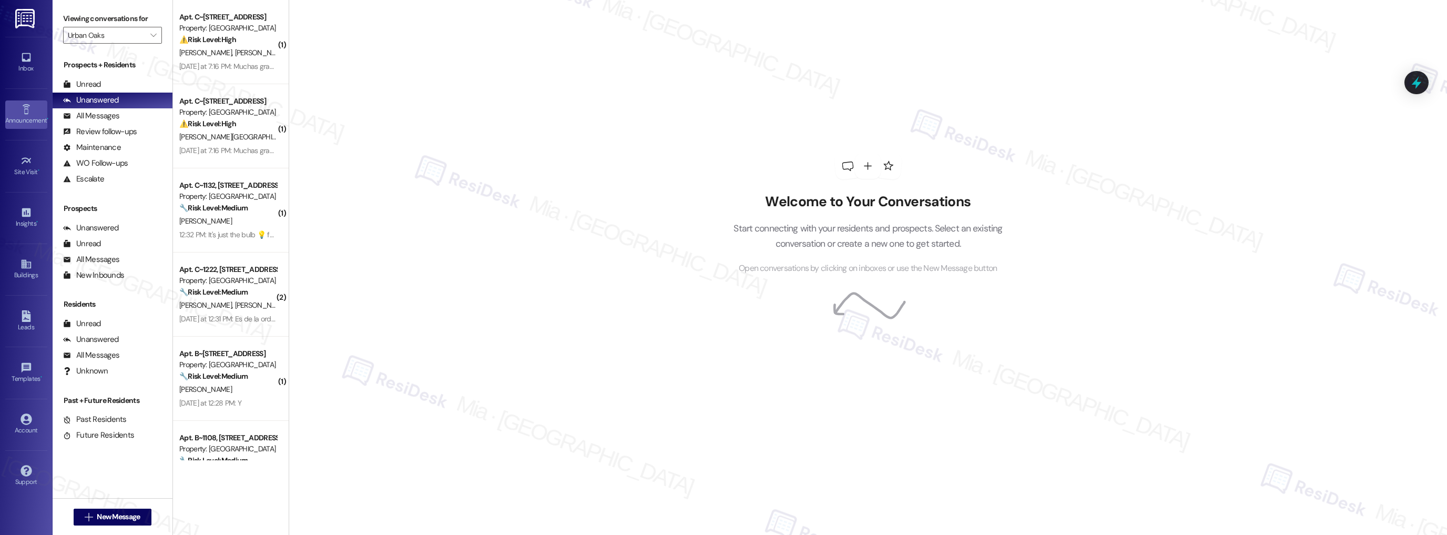
click at [38, 116] on div "Announcement •" at bounding box center [26, 120] width 53 height 11
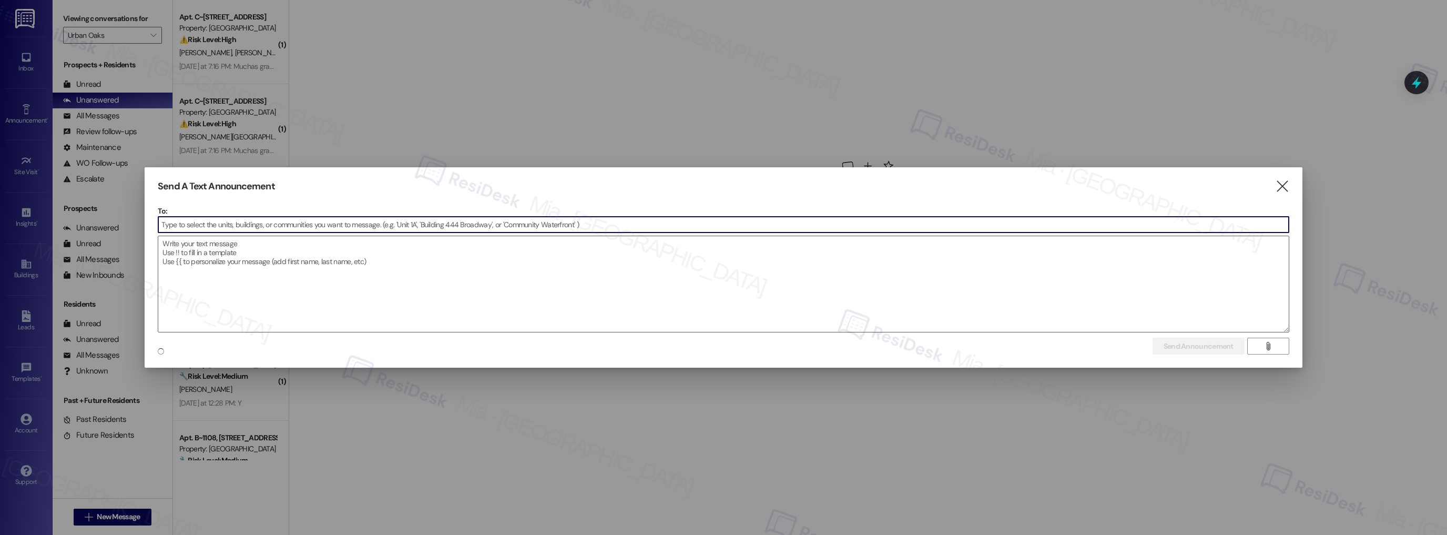
click at [223, 230] on input at bounding box center [723, 225] width 1130 height 16
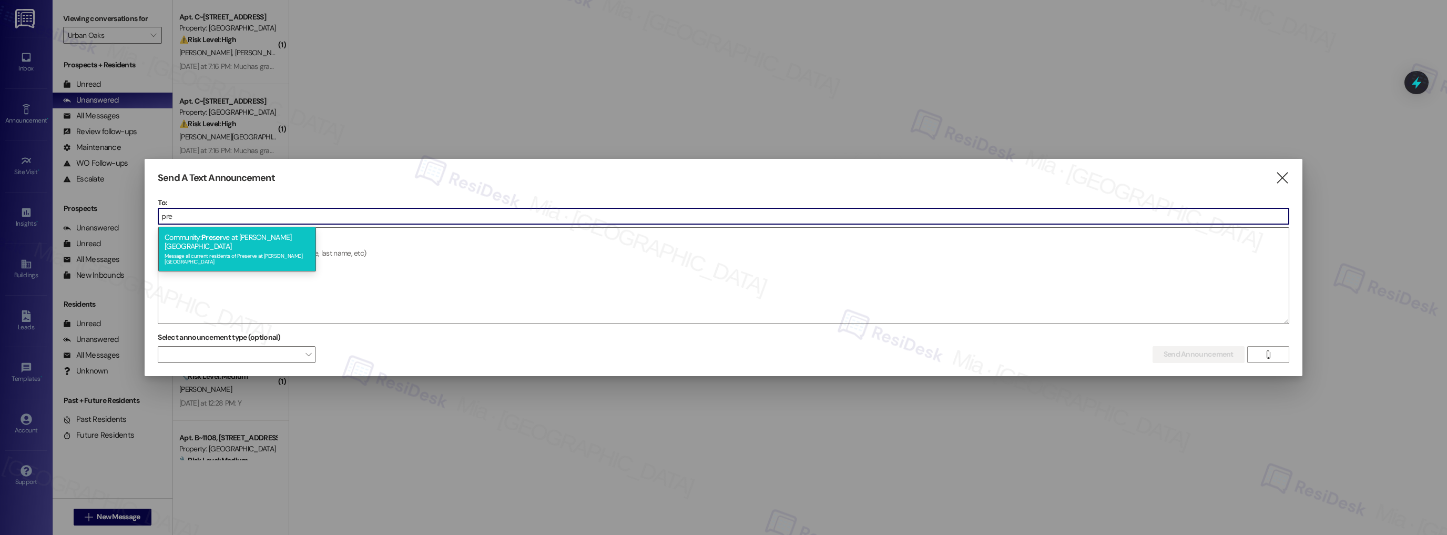
type input "pre"
click at [240, 238] on div "Community: Pre s er ve at Wells Branch Message all current residents of Preserv…" at bounding box center [237, 249] width 158 height 44
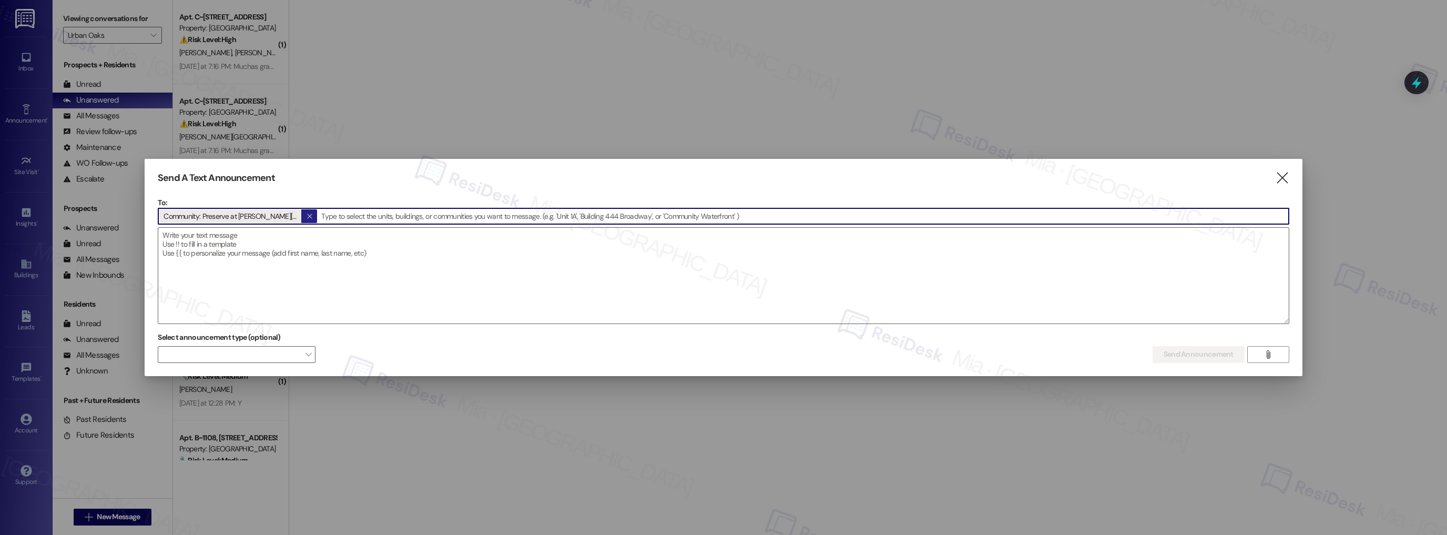
click at [304, 216] on span "" at bounding box center [309, 216] width 10 height 14
click at [286, 216] on input at bounding box center [723, 216] width 1130 height 16
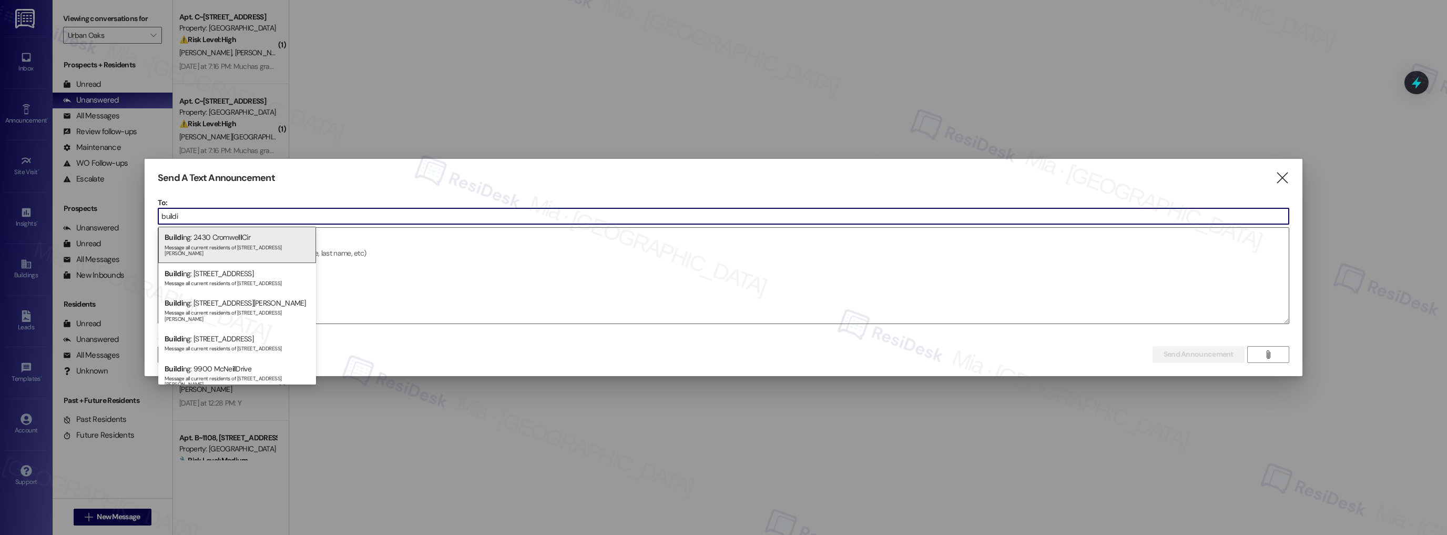
type input "buildi"
click at [1281, 179] on icon "" at bounding box center [1282, 177] width 14 height 11
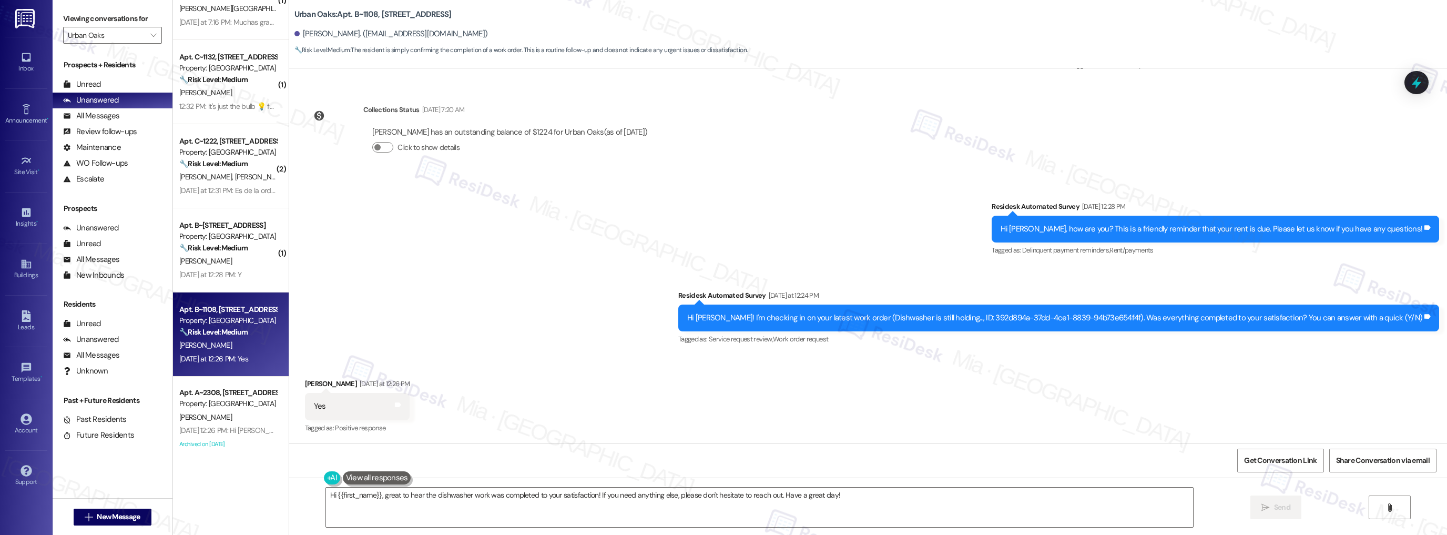
scroll to position [825, 0]
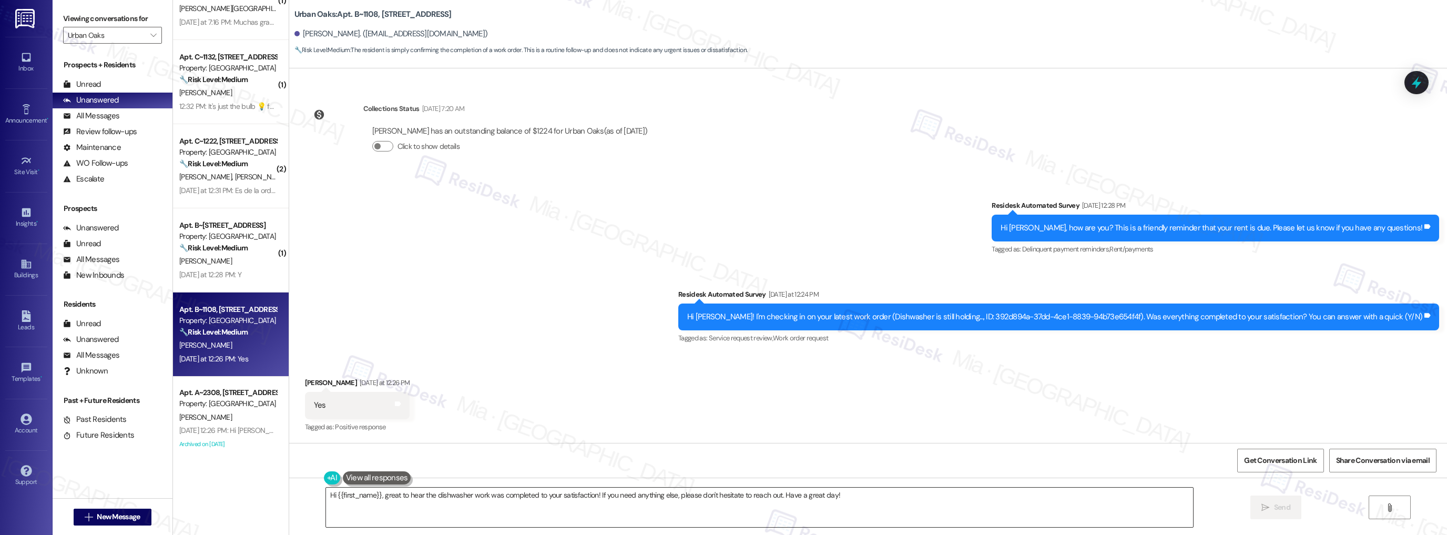
click at [846, 497] on textarea "Hi {{first_name}}, great to hear the dishwasher work was completed to your sati…" at bounding box center [760, 506] width 868 height 39
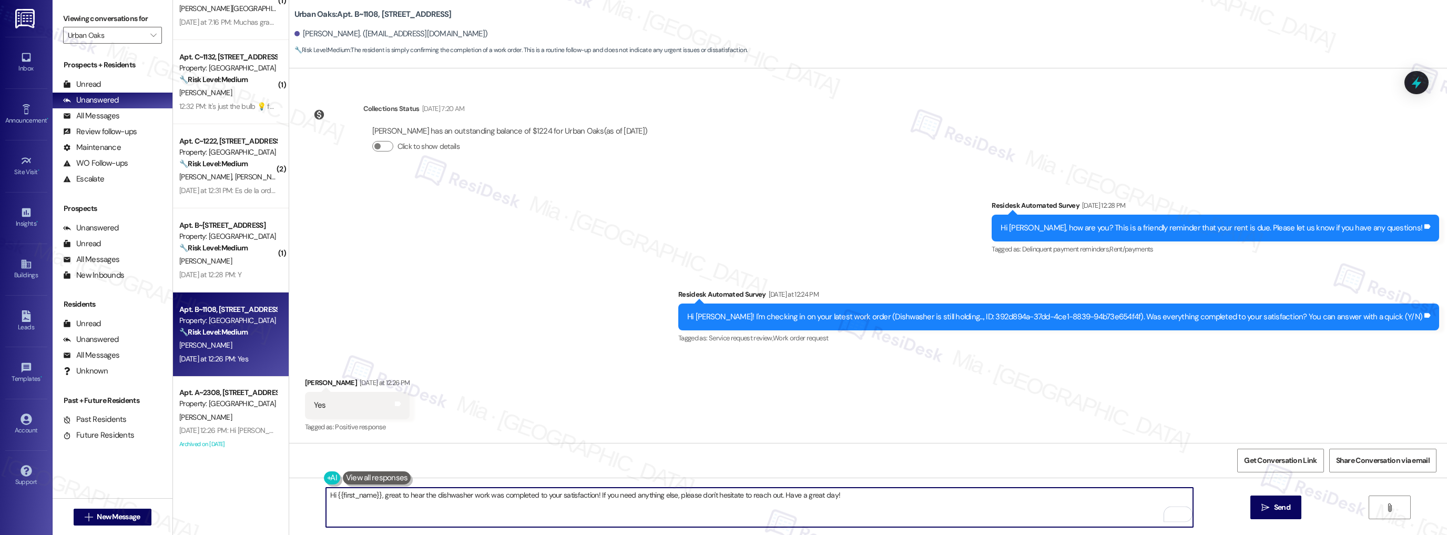
drag, startPoint x: 846, startPoint y: 497, endPoint x: 312, endPoint y: 497, distance: 534.2
click at [312, 497] on div "Hi {{first_name}}, great to hear the dishwasher work was completed to your sati…" at bounding box center [868, 516] width 1158 height 79
paste textarea "Thank you,, for your feedback. I'm so glad to hear you're satisfied with the re…"
click at [354, 496] on textarea "Thank you,, for your feedback. I'm so glad to hear you're satisfied with the re…" at bounding box center [760, 506] width 868 height 39
click at [794, 492] on textarea "Thank you, Kevin, for your feedback. I'm so glad to hear you're satisfied with …" at bounding box center [760, 506] width 868 height 39
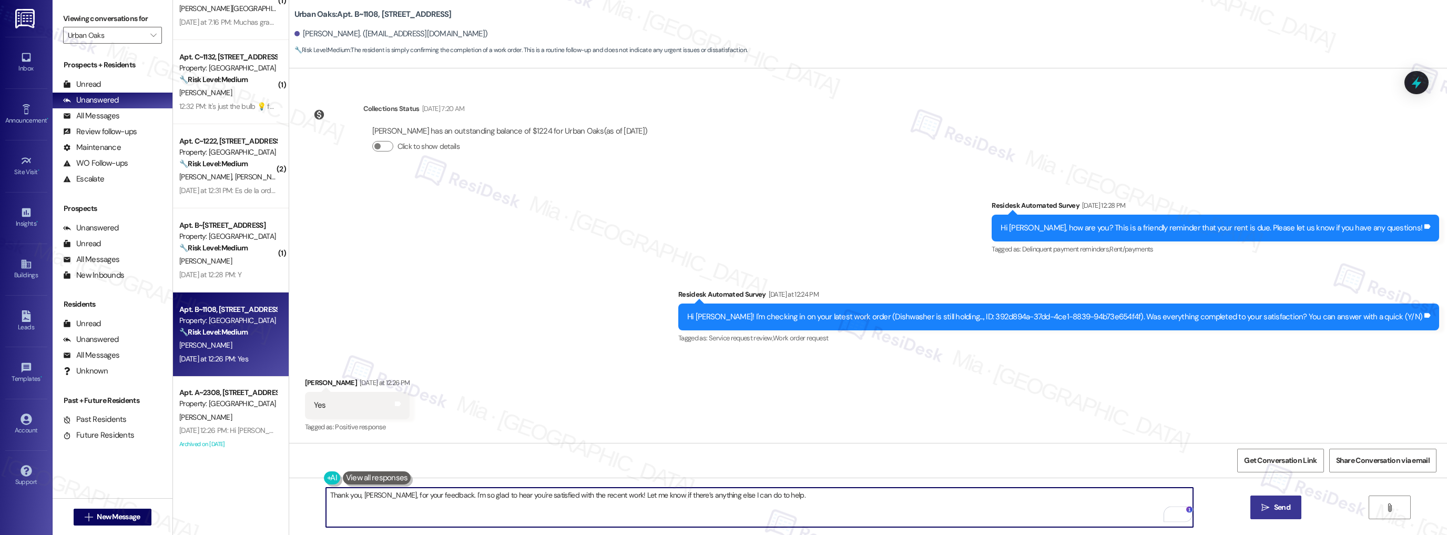
type textarea "Thank you, Kevin, for your feedback. I'm so glad to hear you're satisfied with …"
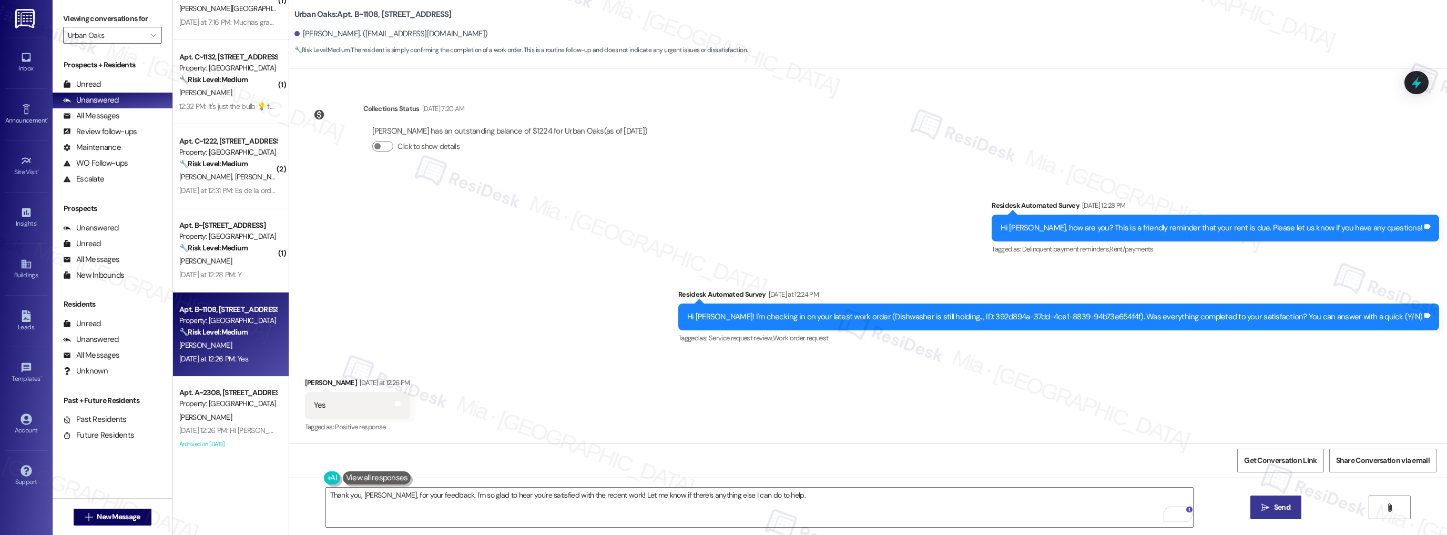
click at [1274, 504] on span "Send" at bounding box center [1282, 507] width 16 height 11
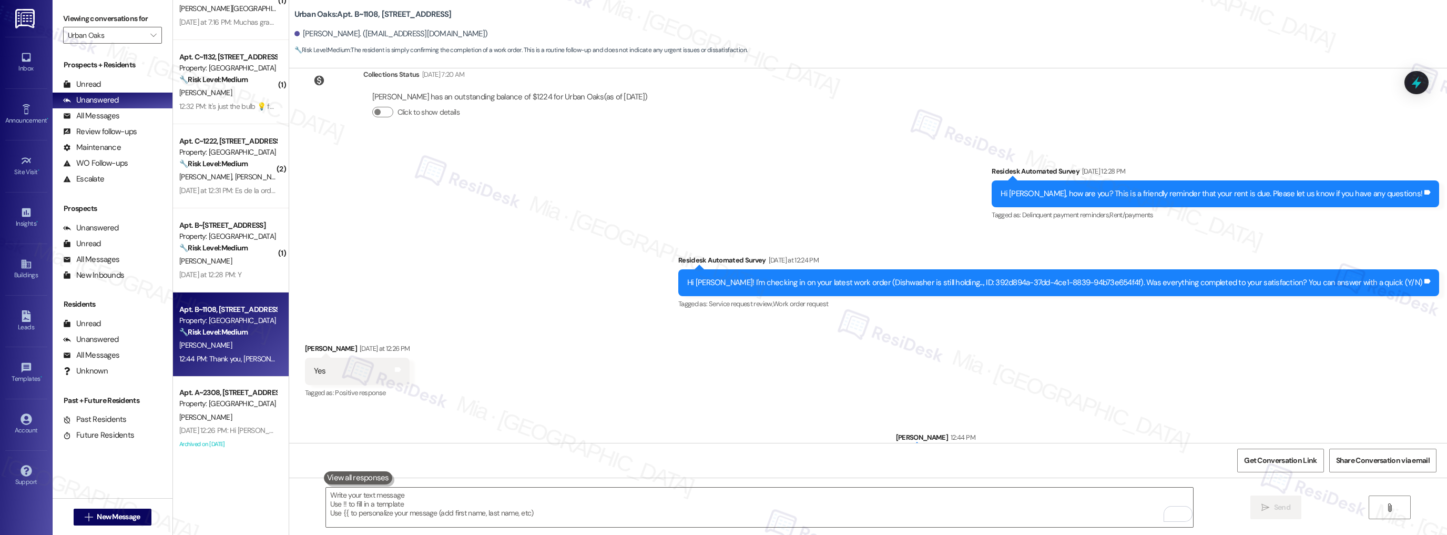
scroll to position [899, 0]
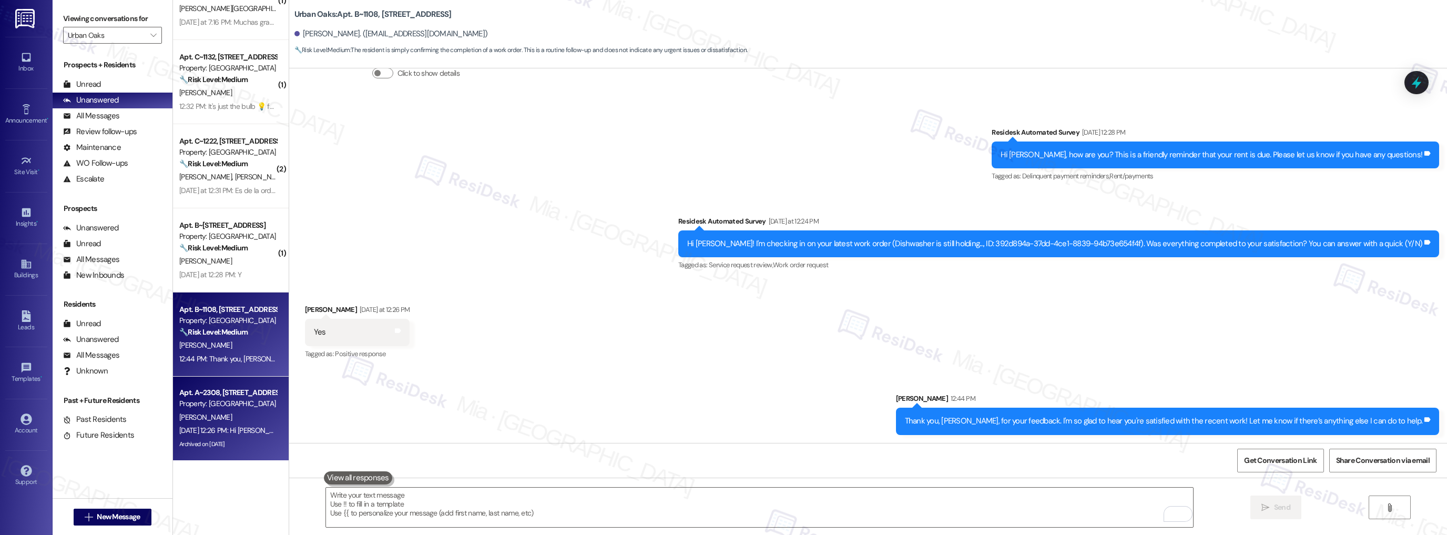
click at [238, 406] on div "Property: [GEOGRAPHIC_DATA]" at bounding box center [227, 403] width 97 height 11
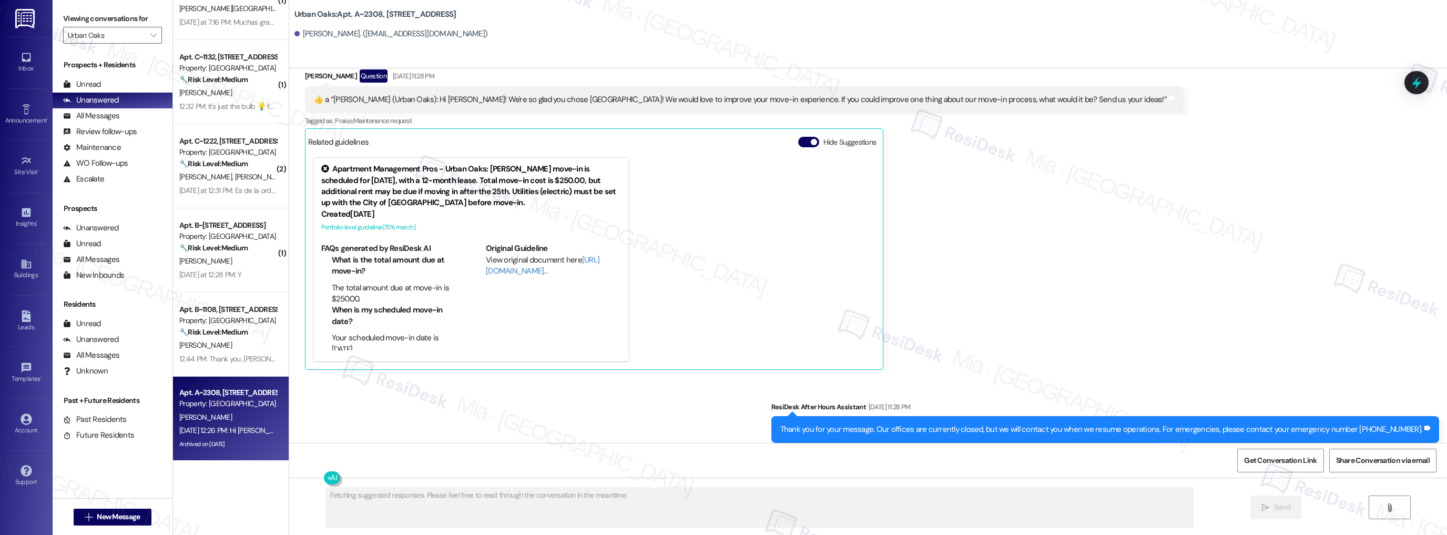
scroll to position [557, 0]
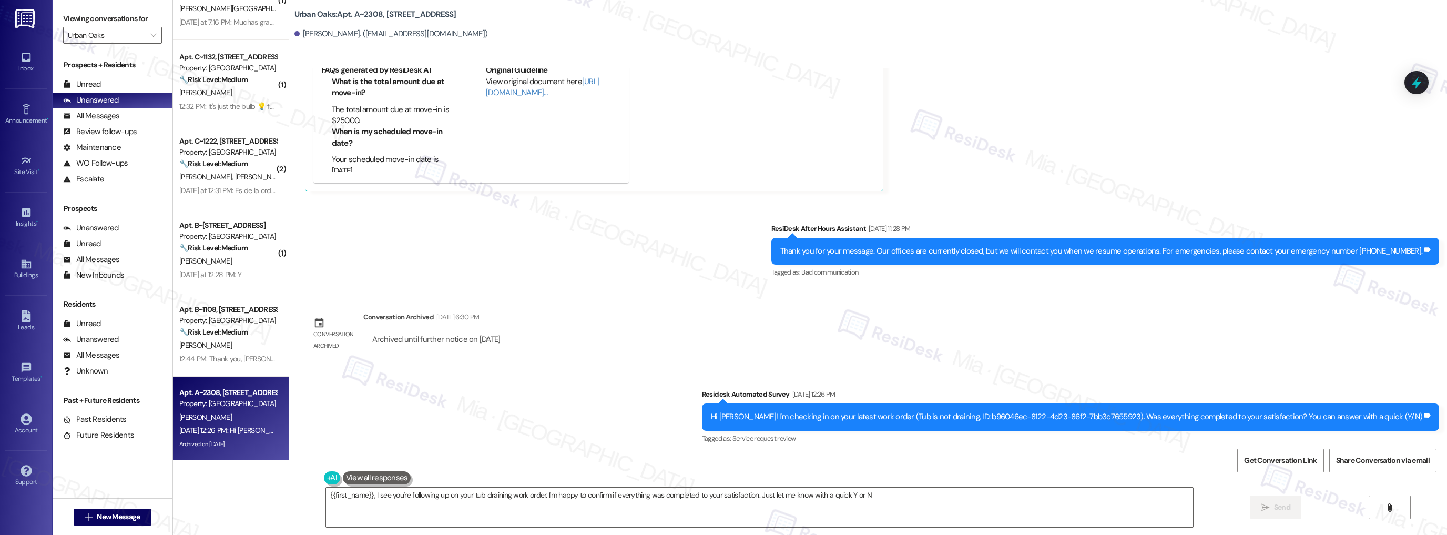
type textarea "{{first_name}}, I see you're following up on your tub draining work order. I'm …"
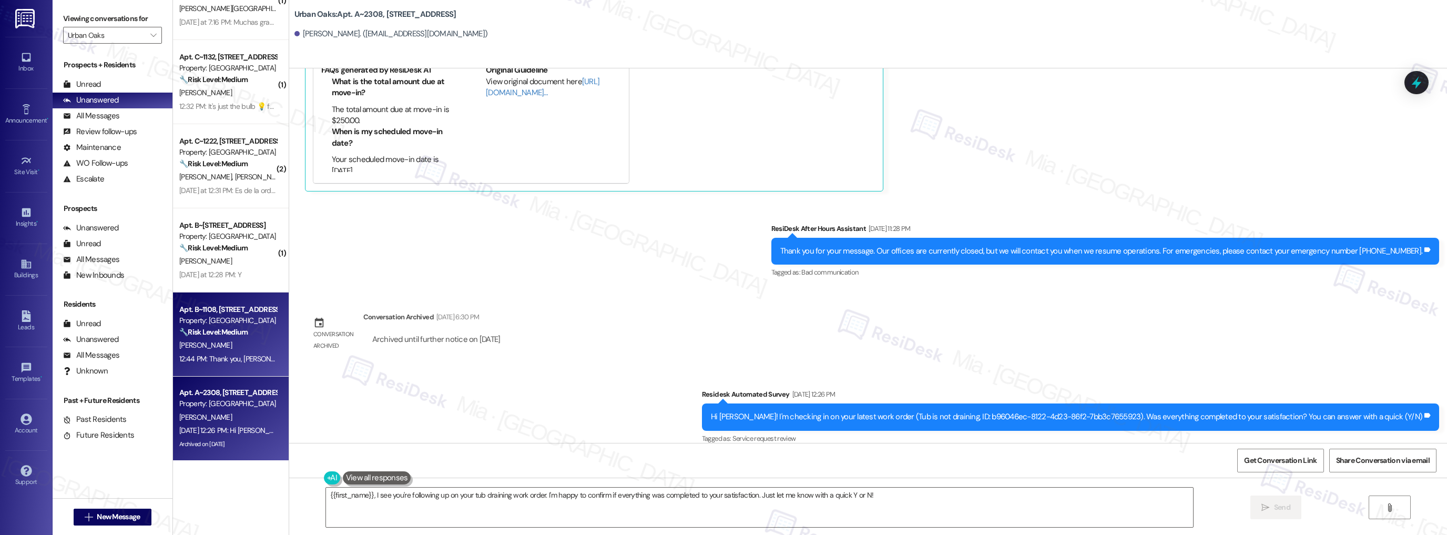
click at [215, 338] on div "Apt. B~1108, 6725 Circle S Dr Property: Urban Oaks 🔧 Risk Level: Medium The res…" at bounding box center [227, 321] width 99 height 36
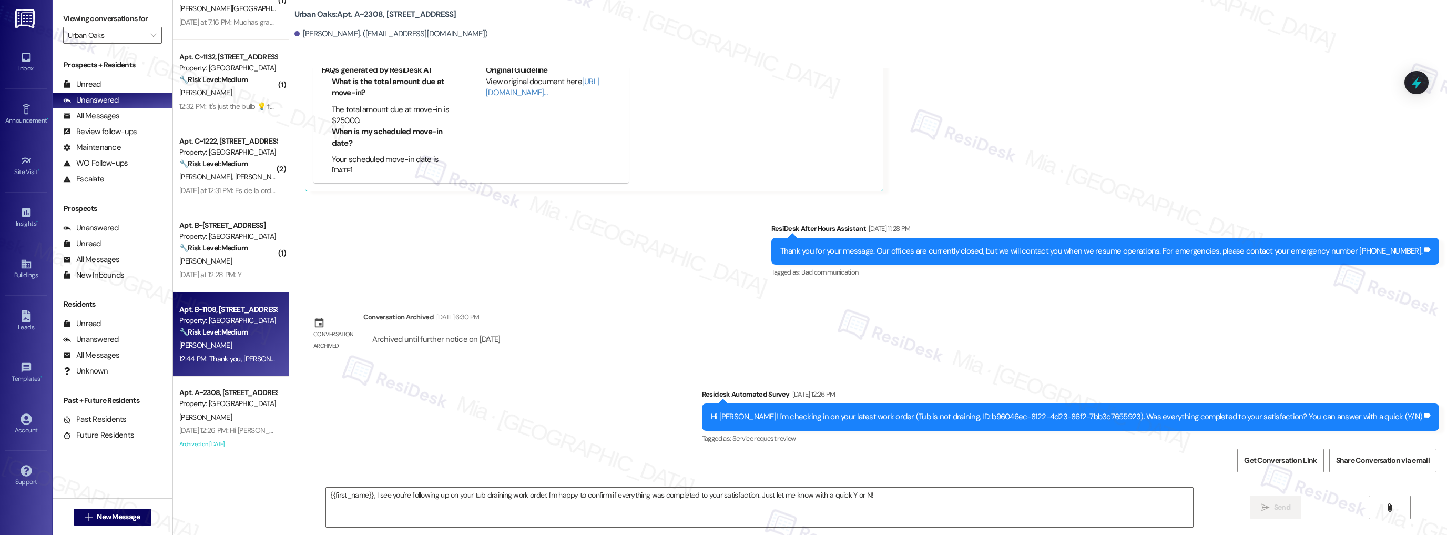
type textarea "Fetching suggested responses. Please feel free to read through the conversation…"
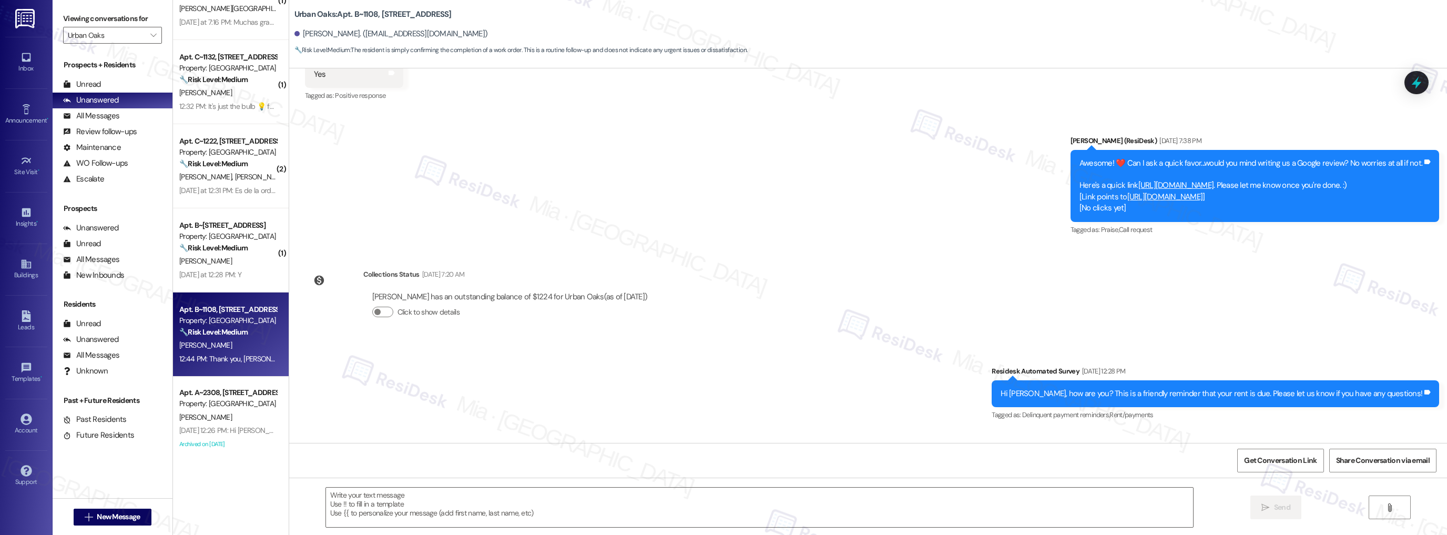
type textarea "Fetching suggested responses. Please feel free to read through the conversation…"
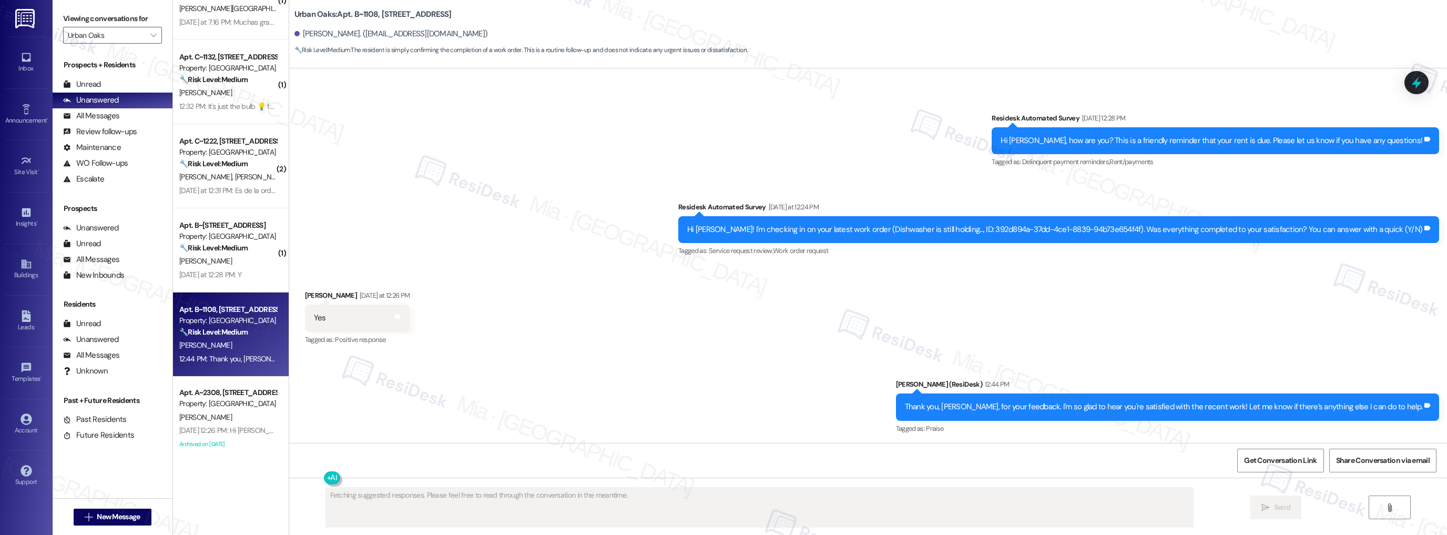
scroll to position [914, 0]
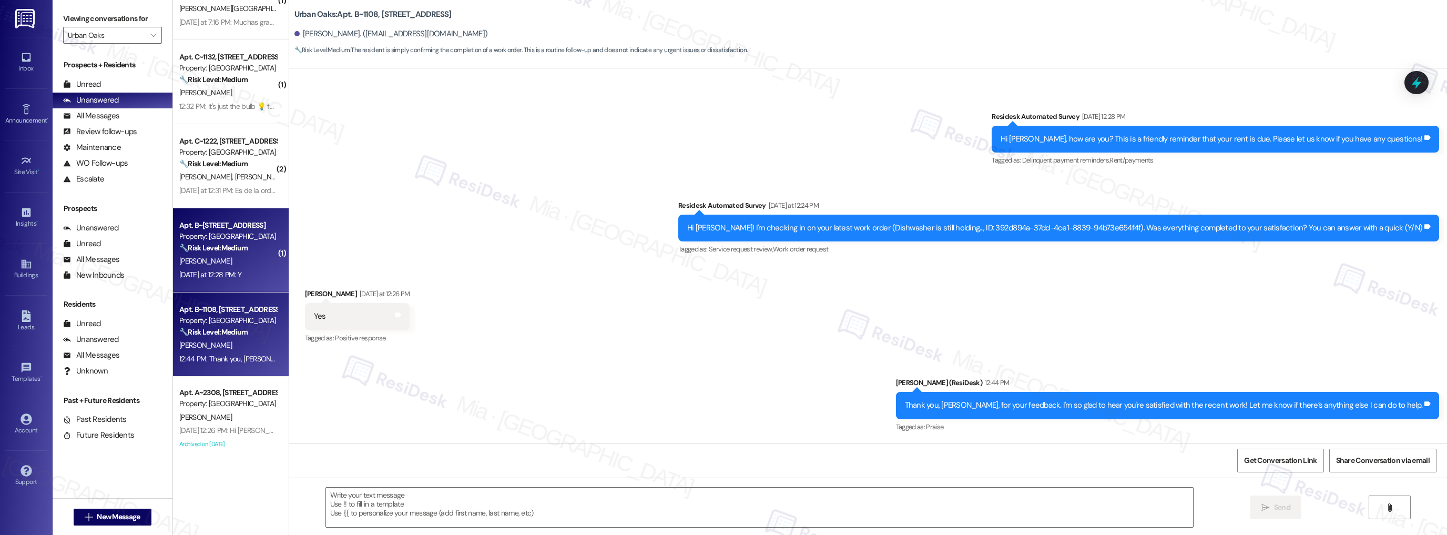
click at [229, 253] on div "Apt. B~1309, 6725 Circle S Dr Property: Urban Oaks 🔧 Risk Level: Medium The res…" at bounding box center [227, 237] width 99 height 36
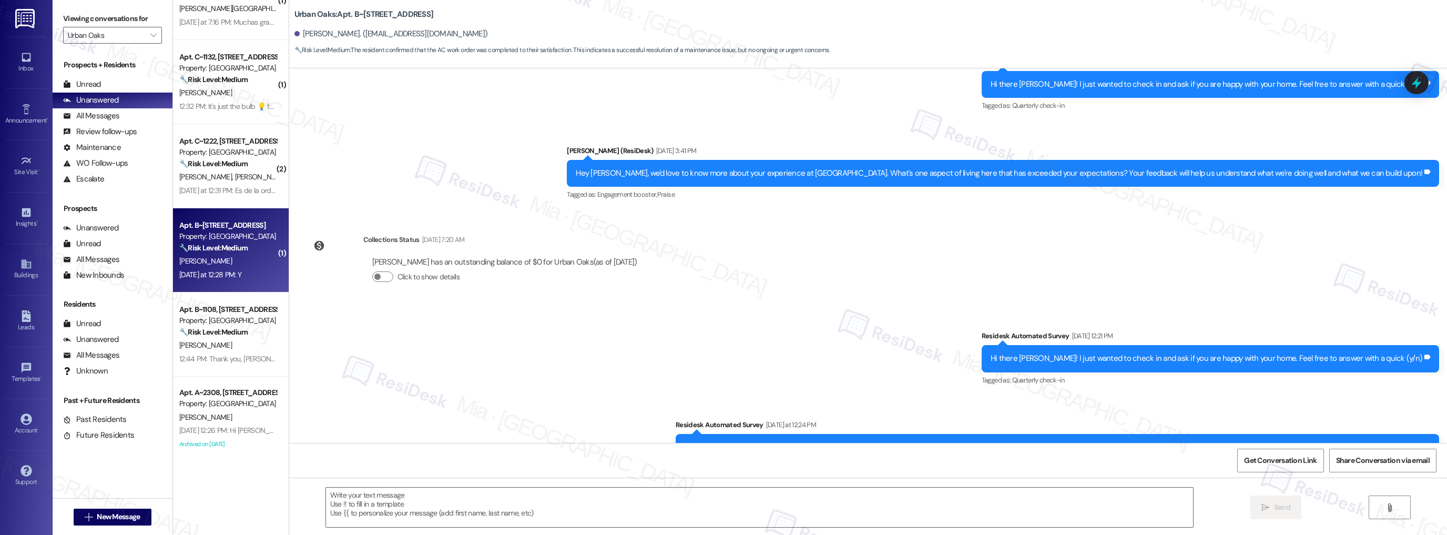
scroll to position [336, 0]
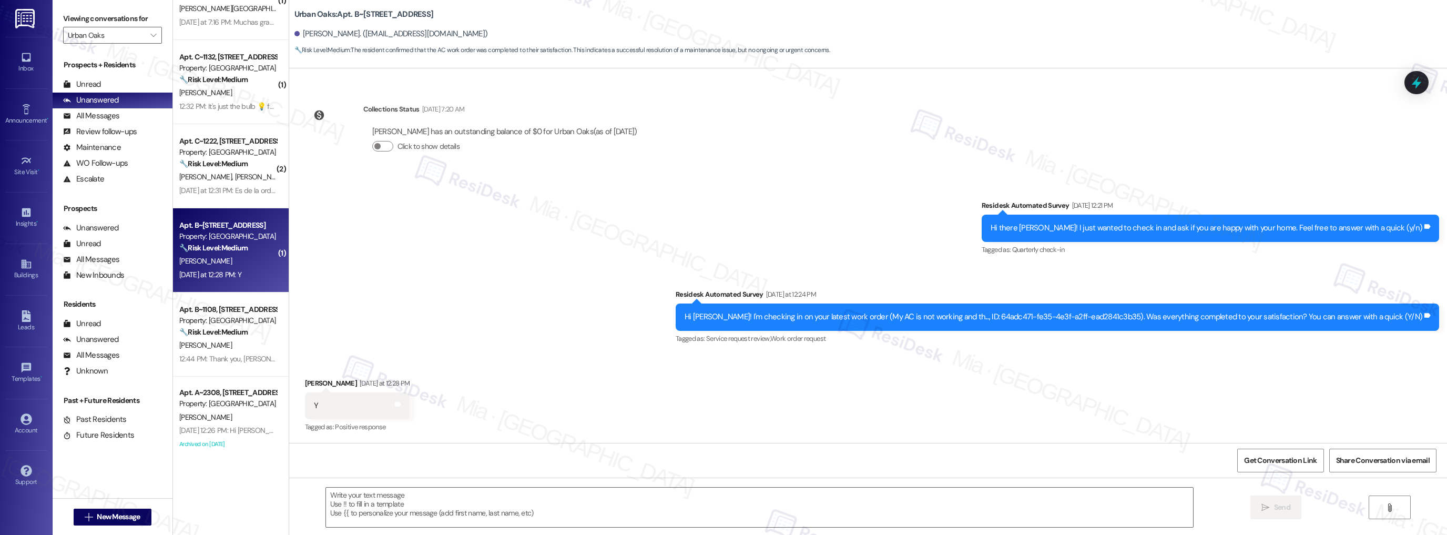
type textarea "Fetching suggested responses. Please feel free to read through the conversation…"
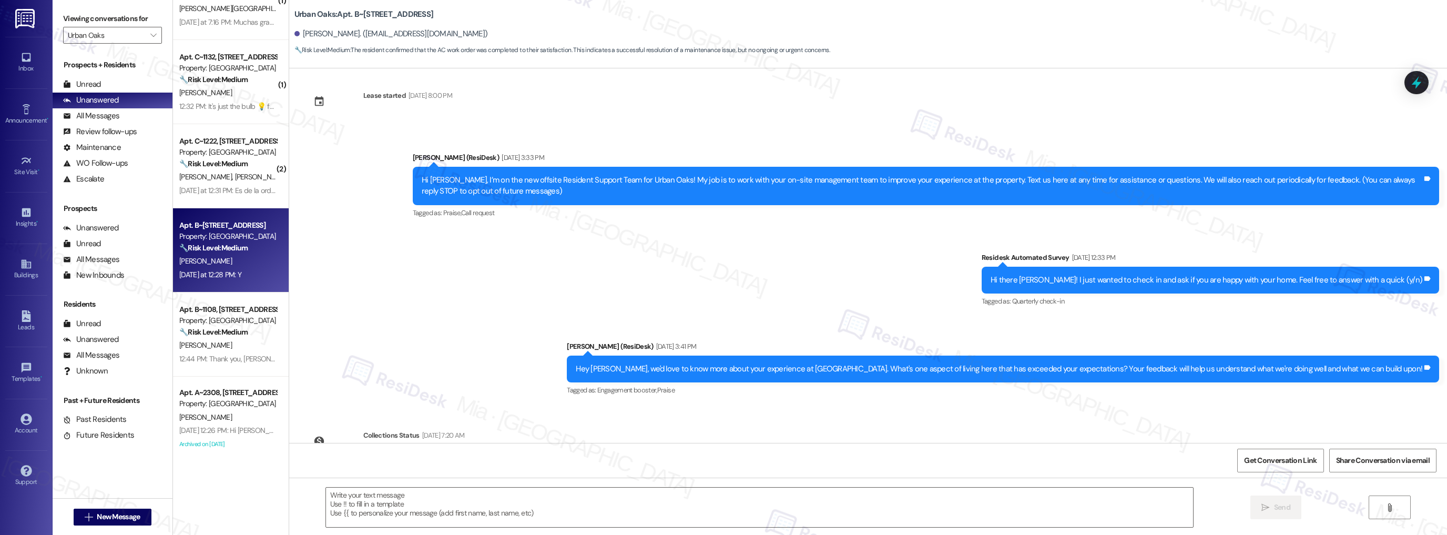
scroll to position [0, 0]
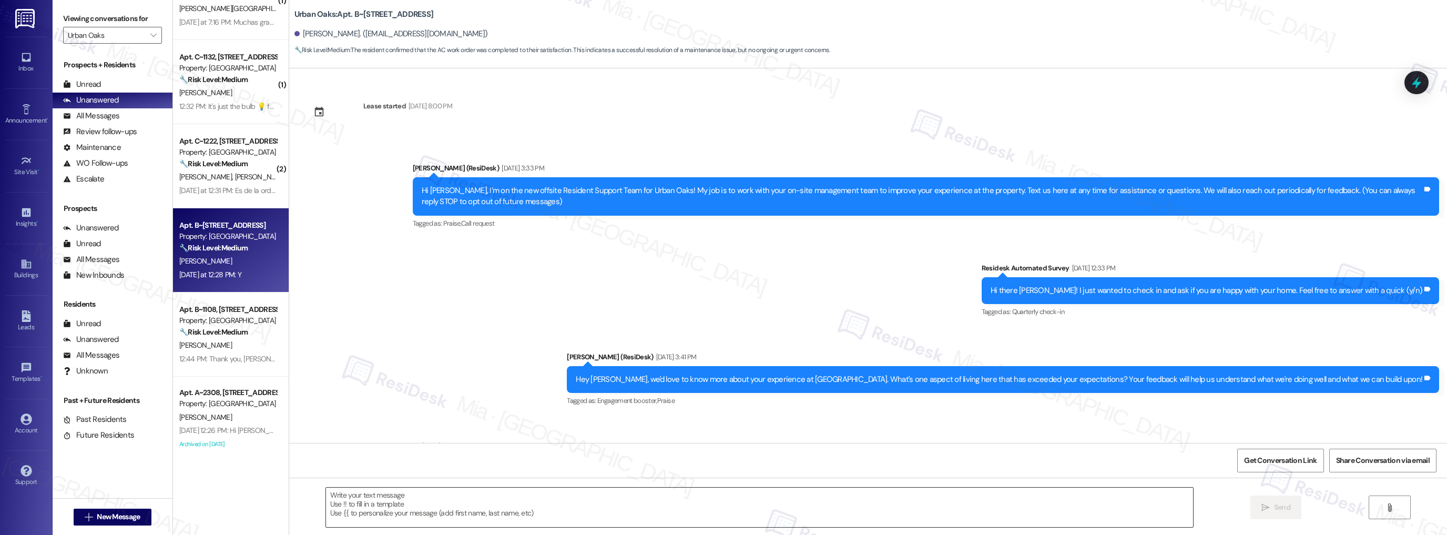
click at [385, 498] on textarea at bounding box center [760, 506] width 868 height 39
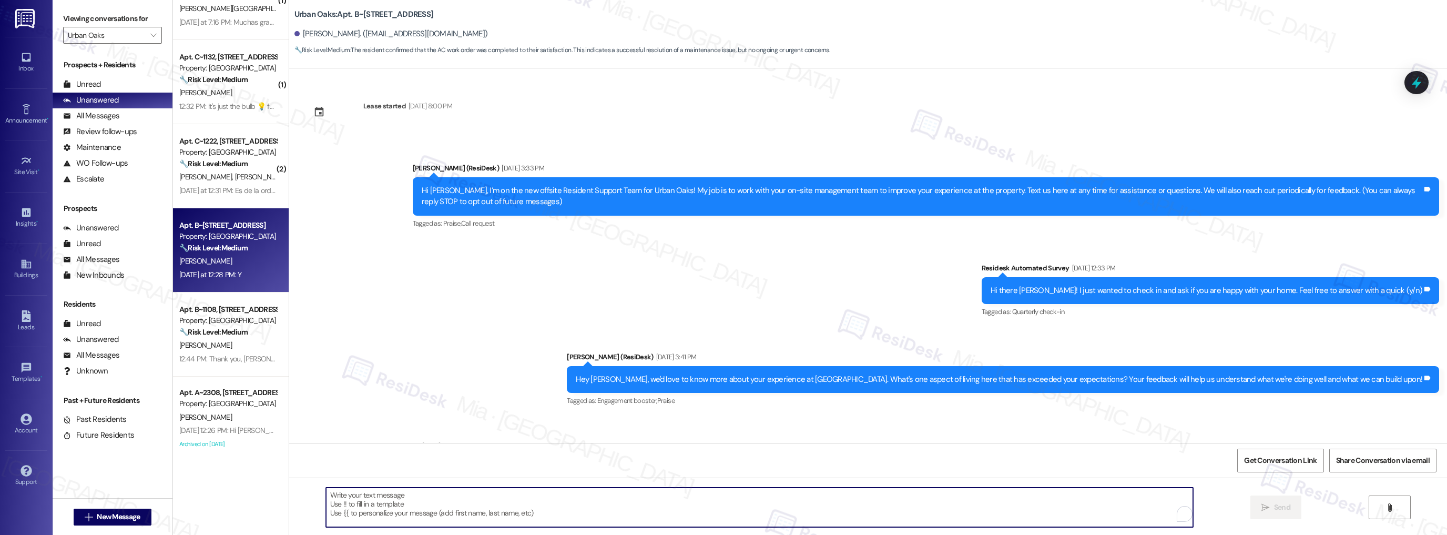
paste textarea "Thank you so much for sharing your feedback! I’m so glad to know you’re satisfi…"
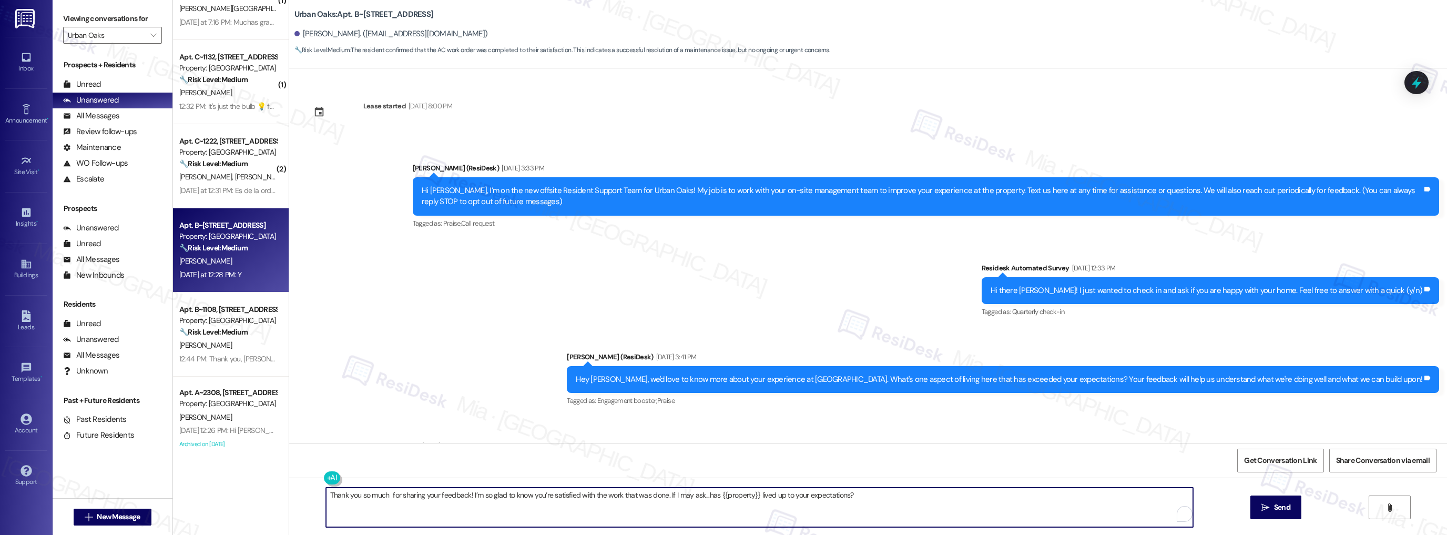
click at [383, 497] on textarea "Thank you so much for sharing your feedback! I’m so glad to know you’re satisfi…" at bounding box center [760, 506] width 868 height 39
type textarea "Thank you so much, Jordan, for sharing your feedback! I’m so glad to know you’r…"
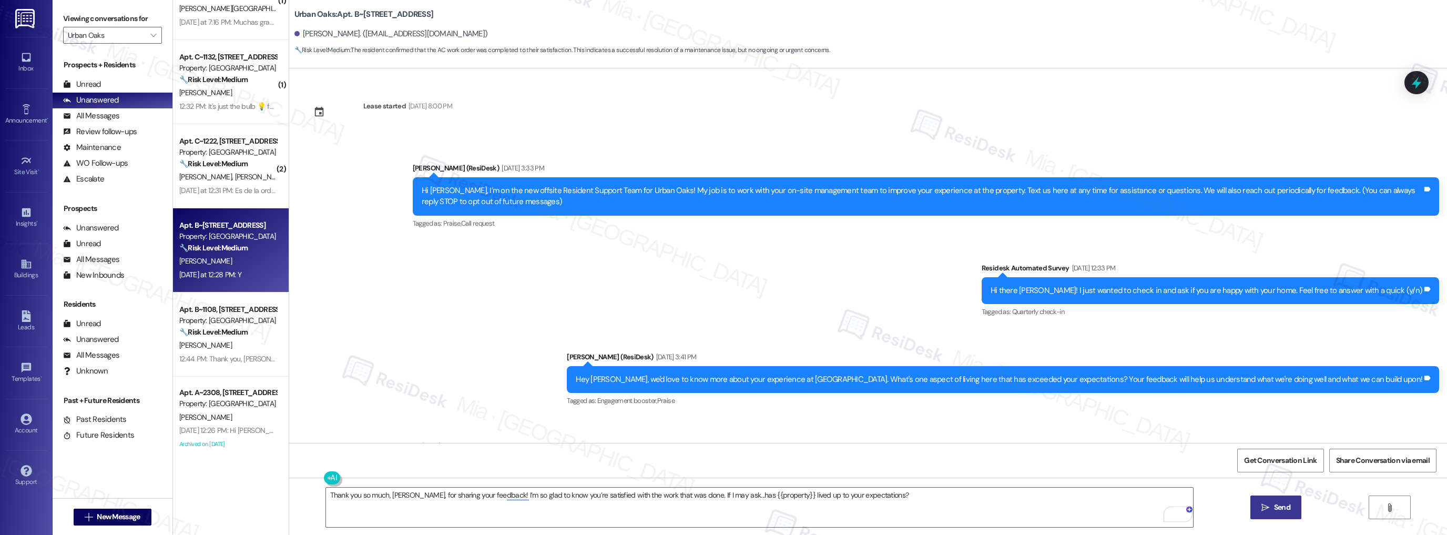
click at [1281, 507] on span "Send" at bounding box center [1282, 507] width 16 height 11
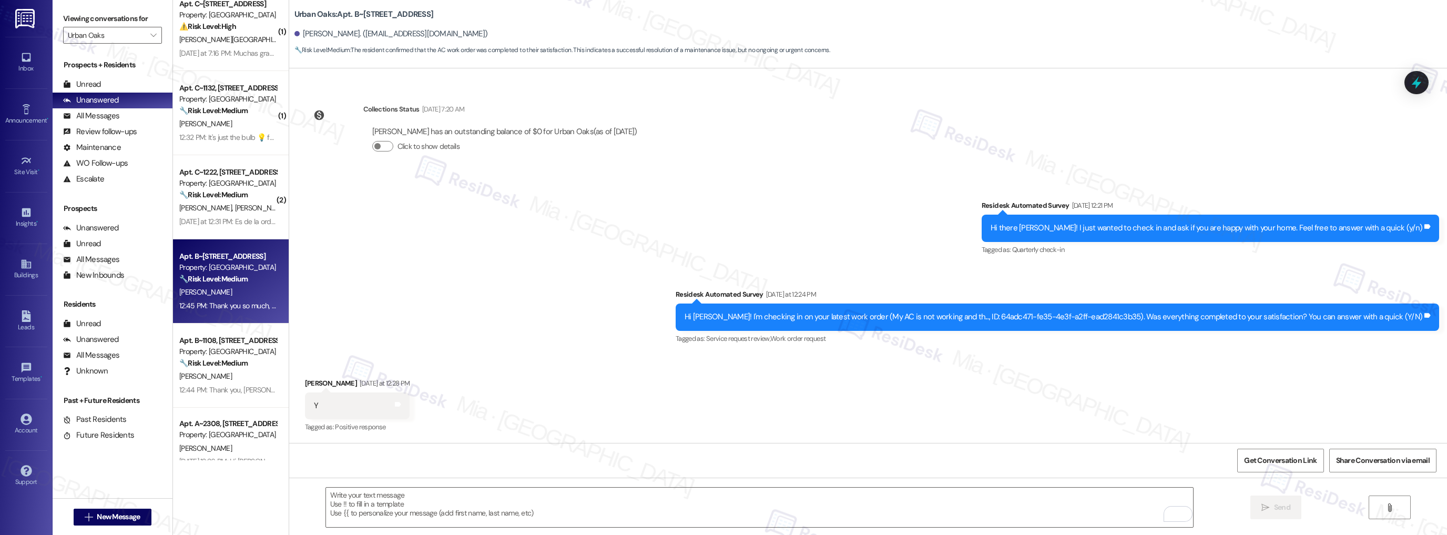
scroll to position [44, 0]
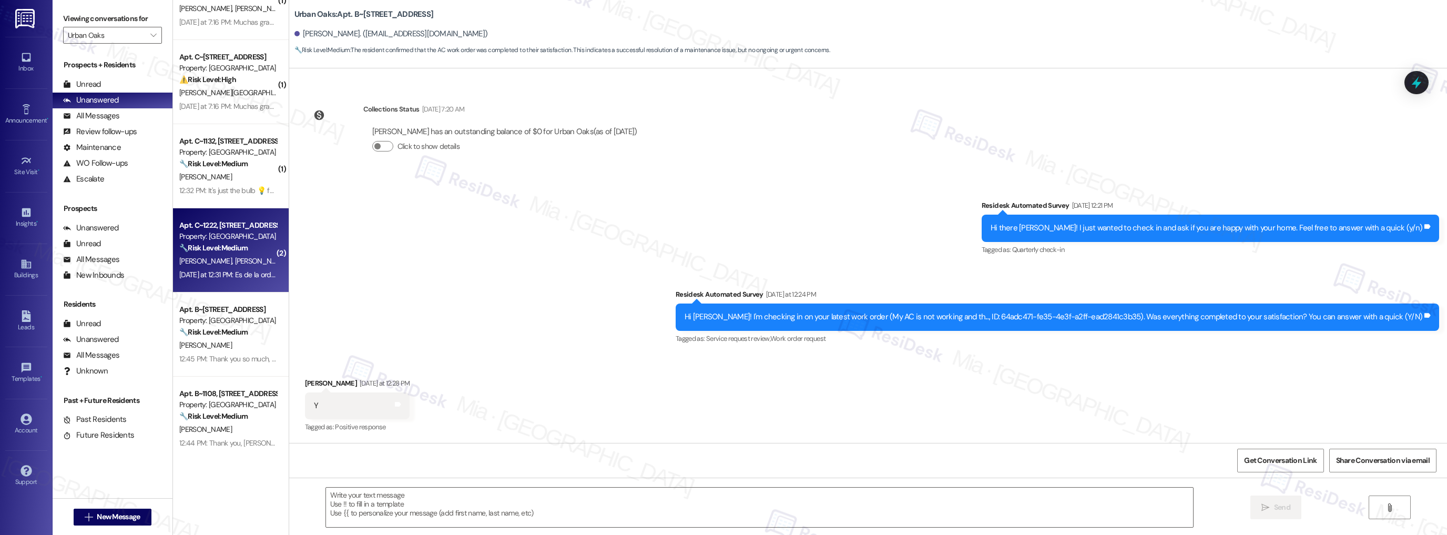
type textarea "Fetching suggested responses. Please feel free to read through the conversation…"
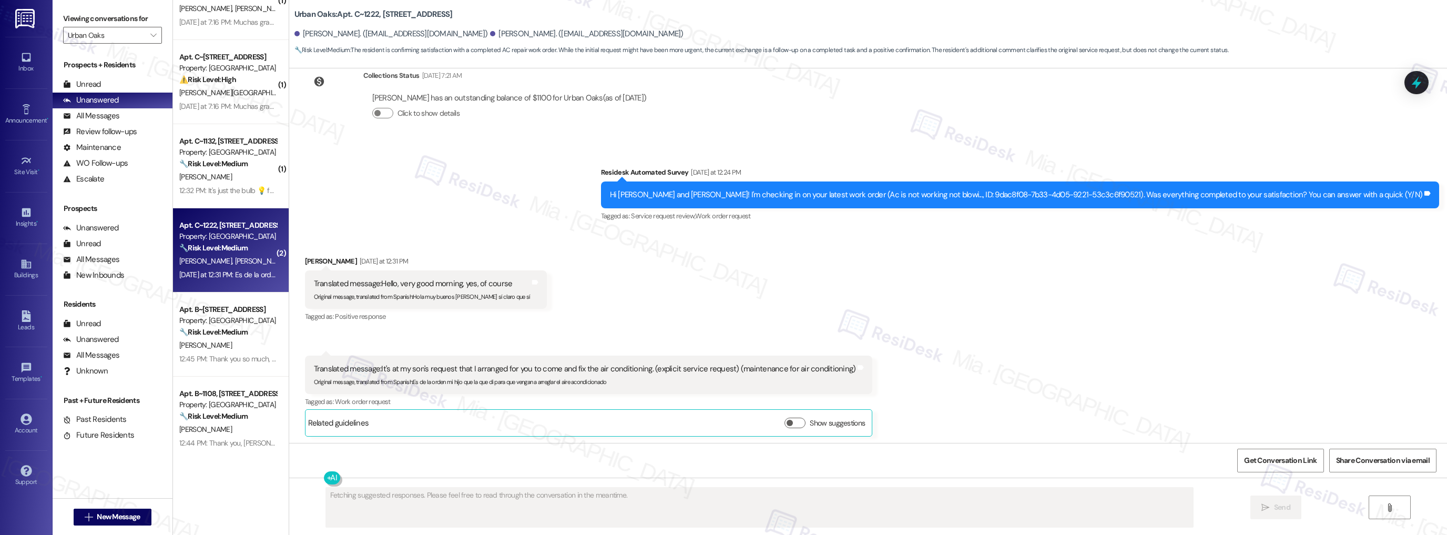
scroll to position [360, 0]
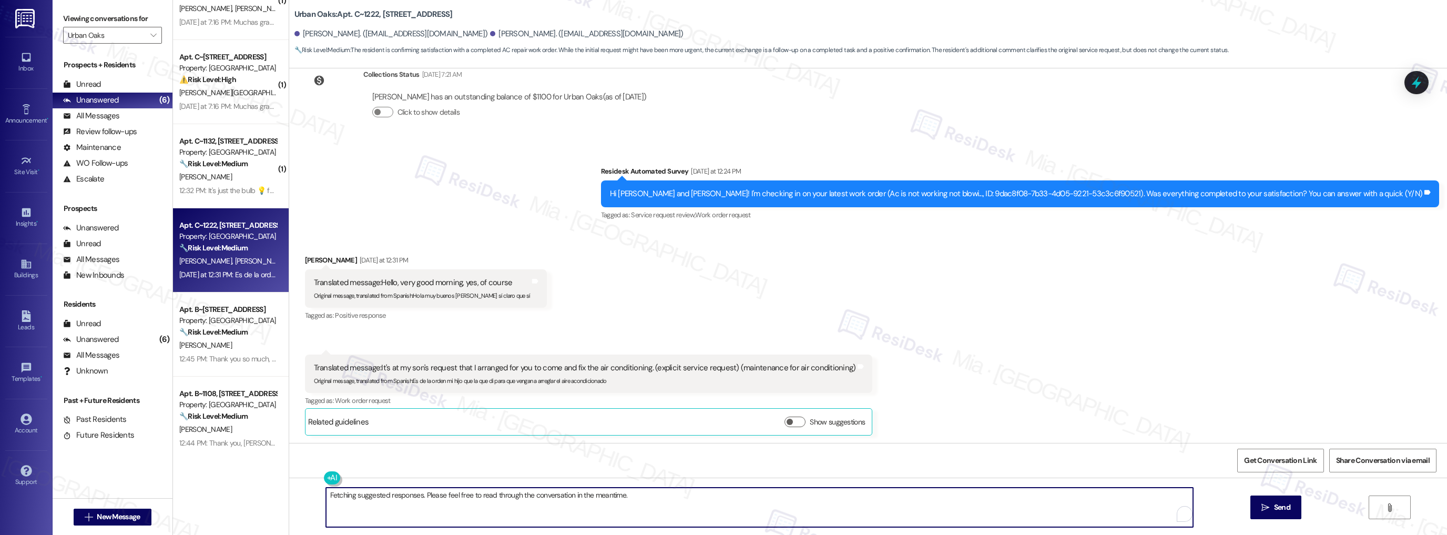
drag, startPoint x: 629, startPoint y: 494, endPoint x: 316, endPoint y: 502, distance: 313.5
click at [320, 502] on div "Fetching suggested responses. Please feel free to read through the conversation…" at bounding box center [754, 507] width 869 height 40
paste textarea "¡Muchas gracias, Narciza, por compartir tus comentarios! Me alegra mucho saber …"
type textarea "¡Muchas gracias, Narciza, por compartir tus comentarios! Me alegra mucho saber …"
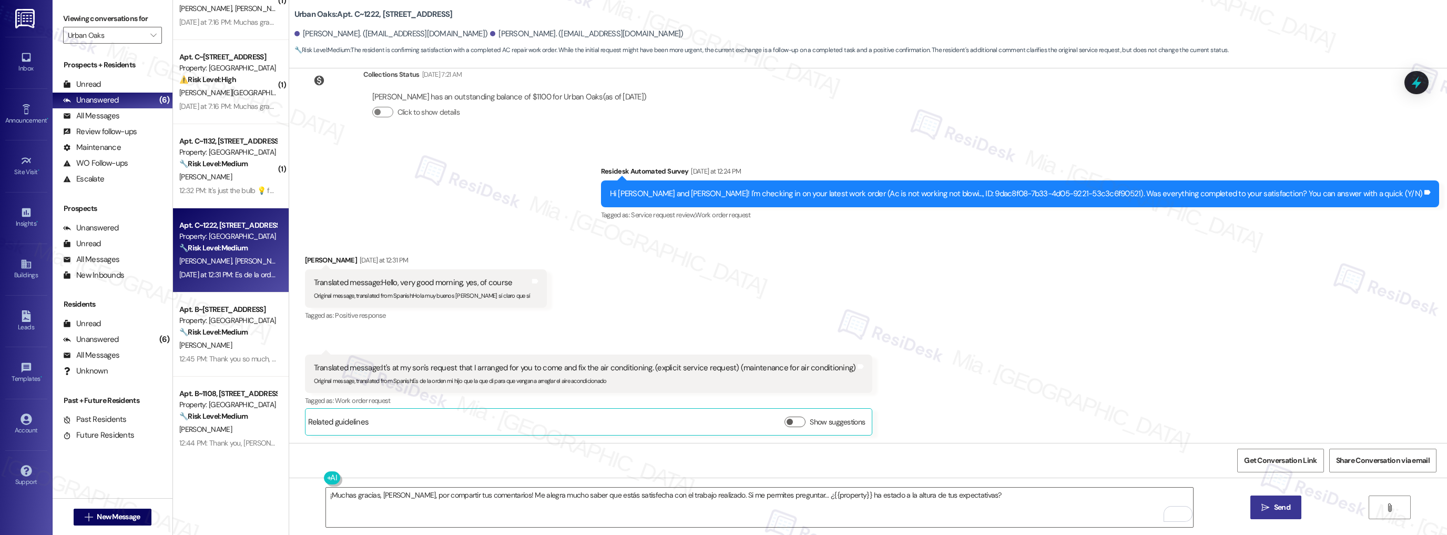
click at [1262, 503] on icon "" at bounding box center [1265, 507] width 8 height 8
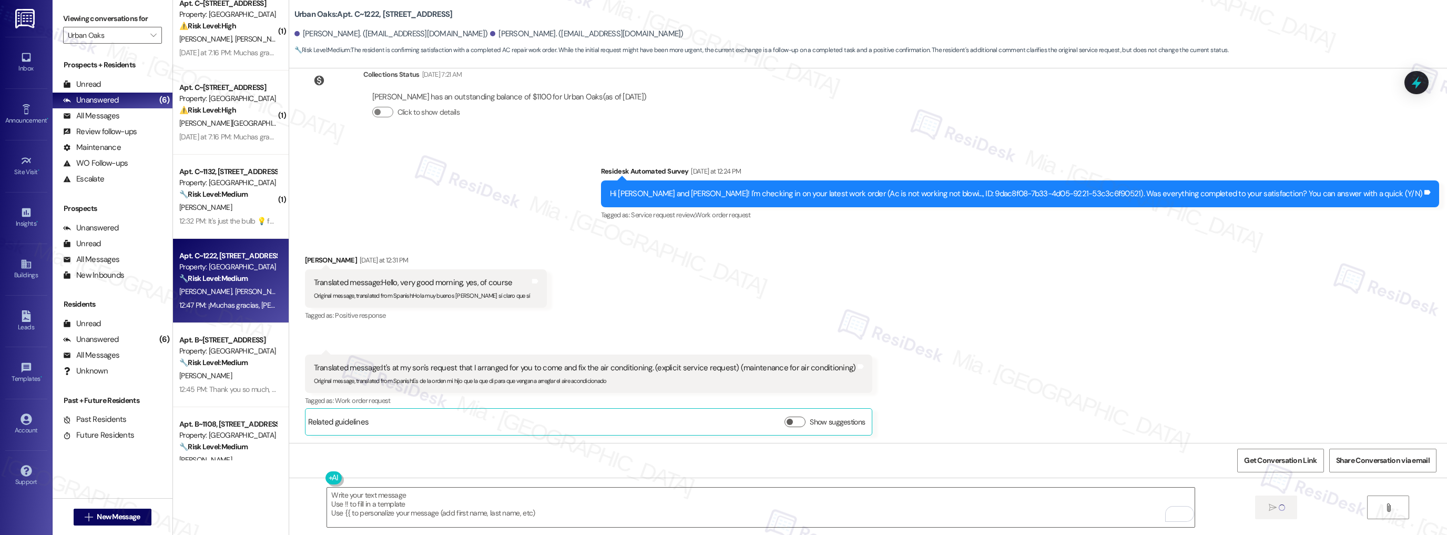
scroll to position [0, 0]
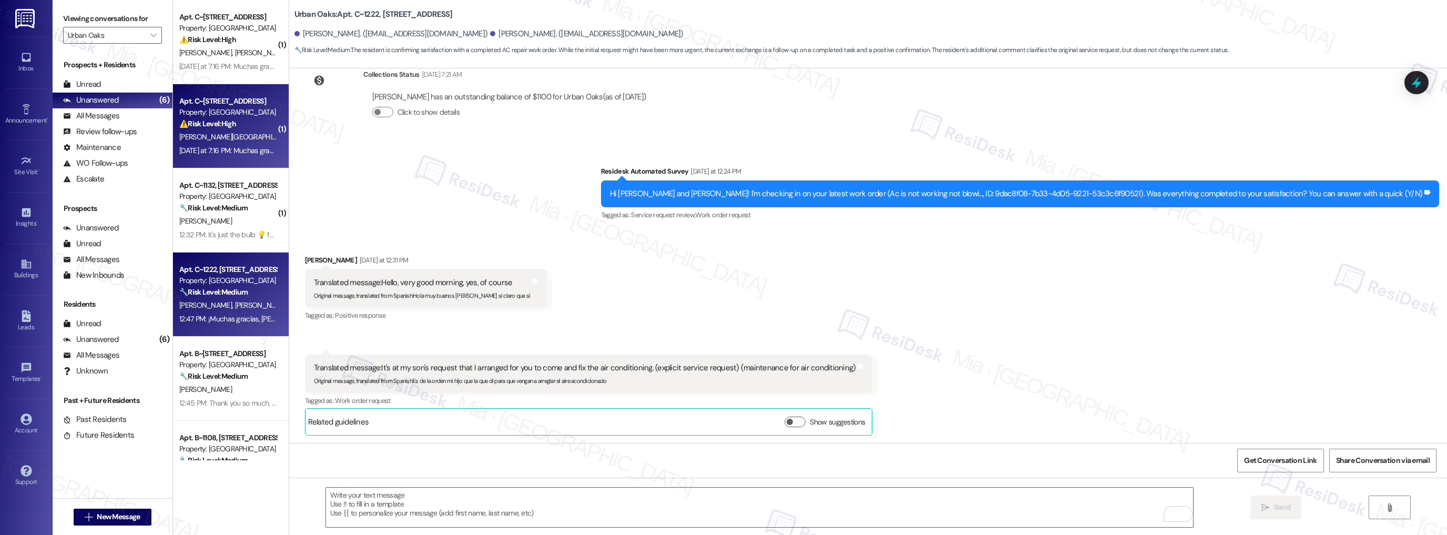
click at [224, 134] on div "[PERSON_NAME][GEOGRAPHIC_DATA]" at bounding box center [227, 136] width 99 height 13
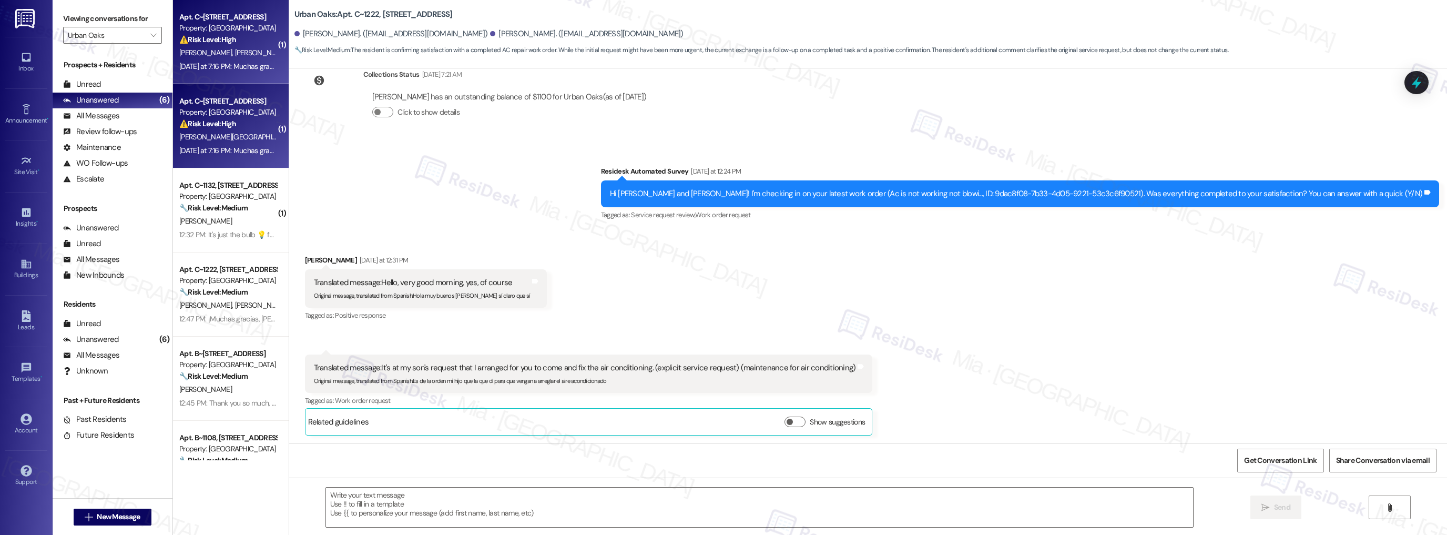
type textarea "Fetching suggested responses. Please feel free to read through the conversation…"
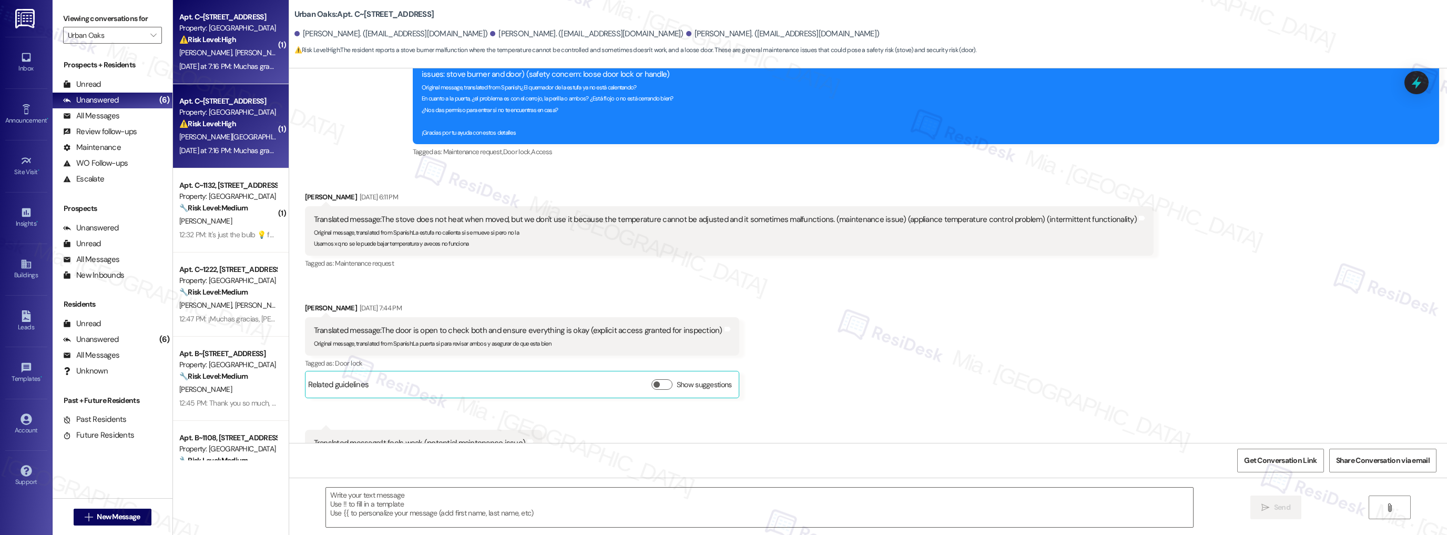
scroll to position [1437, 0]
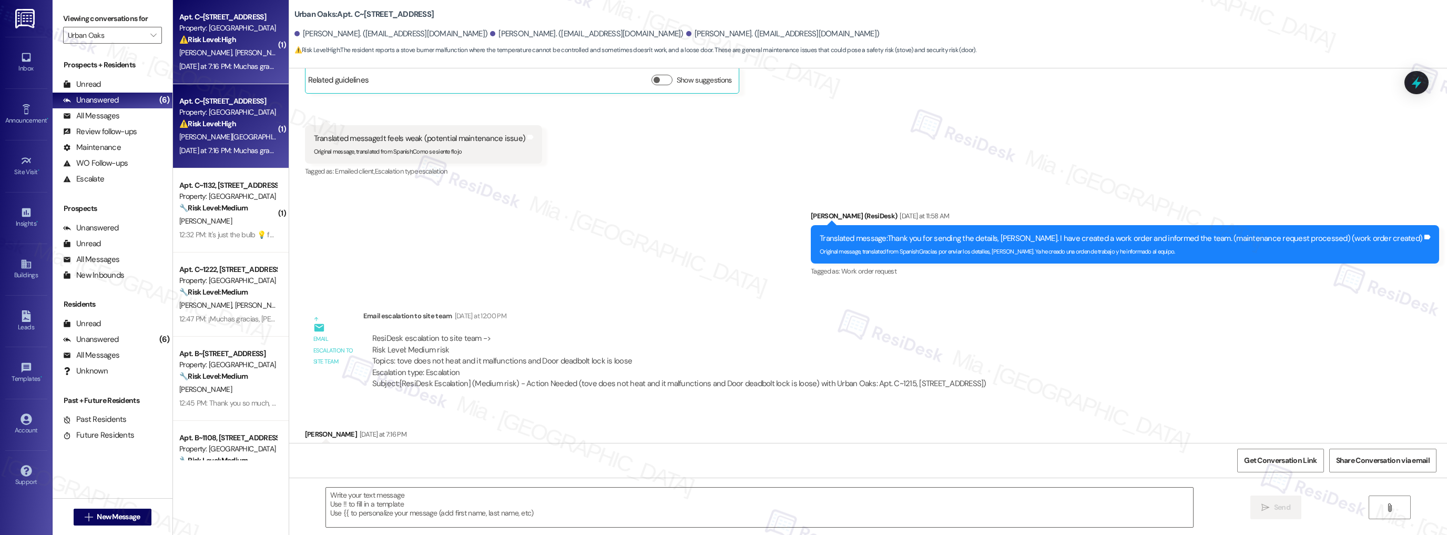
click at [229, 139] on div "[PERSON_NAME][GEOGRAPHIC_DATA]" at bounding box center [227, 136] width 99 height 13
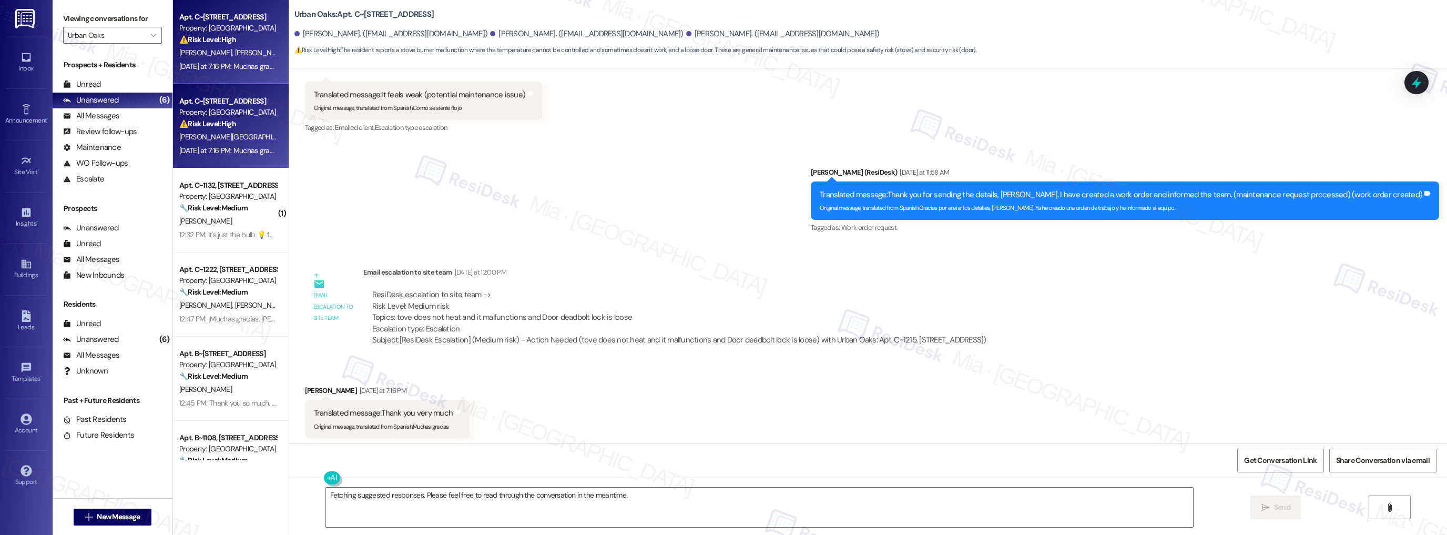
scroll to position [1499, 0]
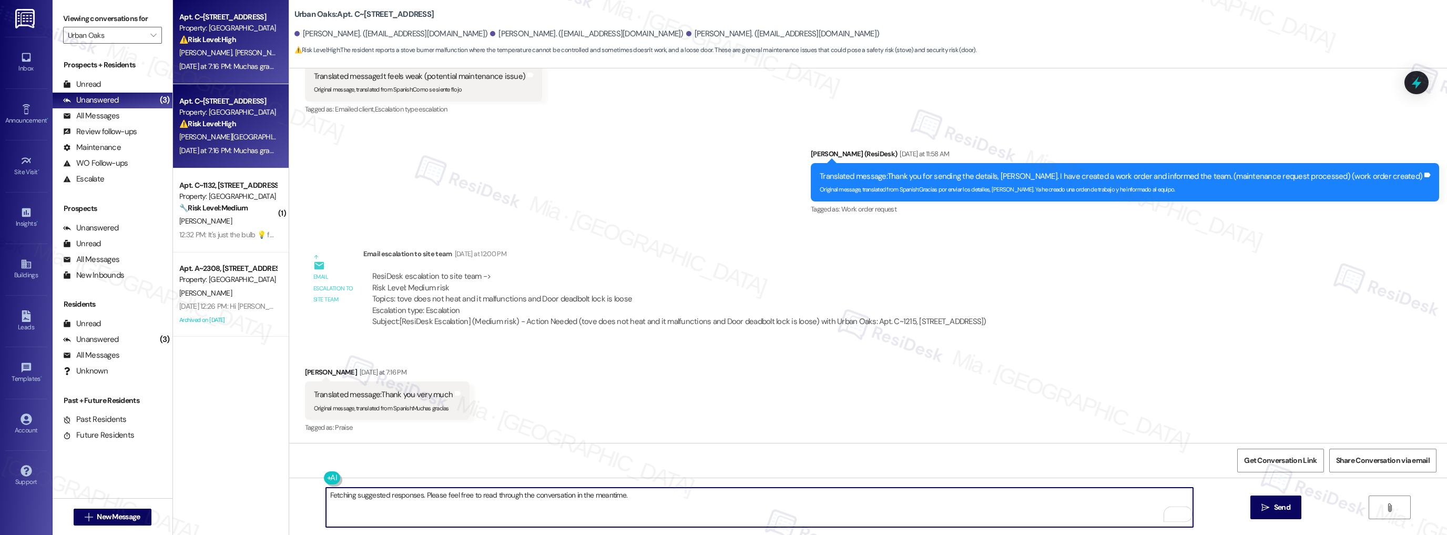
drag, startPoint x: 629, startPoint y: 495, endPoint x: 313, endPoint y: 496, distance: 315.5
click at [320, 496] on div "Fetching suggested responses. Please feel free to read through the conversation…" at bounding box center [754, 507] width 869 height 40
paste textarea "De nada, ¡que tengas un fin de semana maravilloso!"
type textarea "De nada, ¡que tengas un fin de semana maravilloso! 😊"
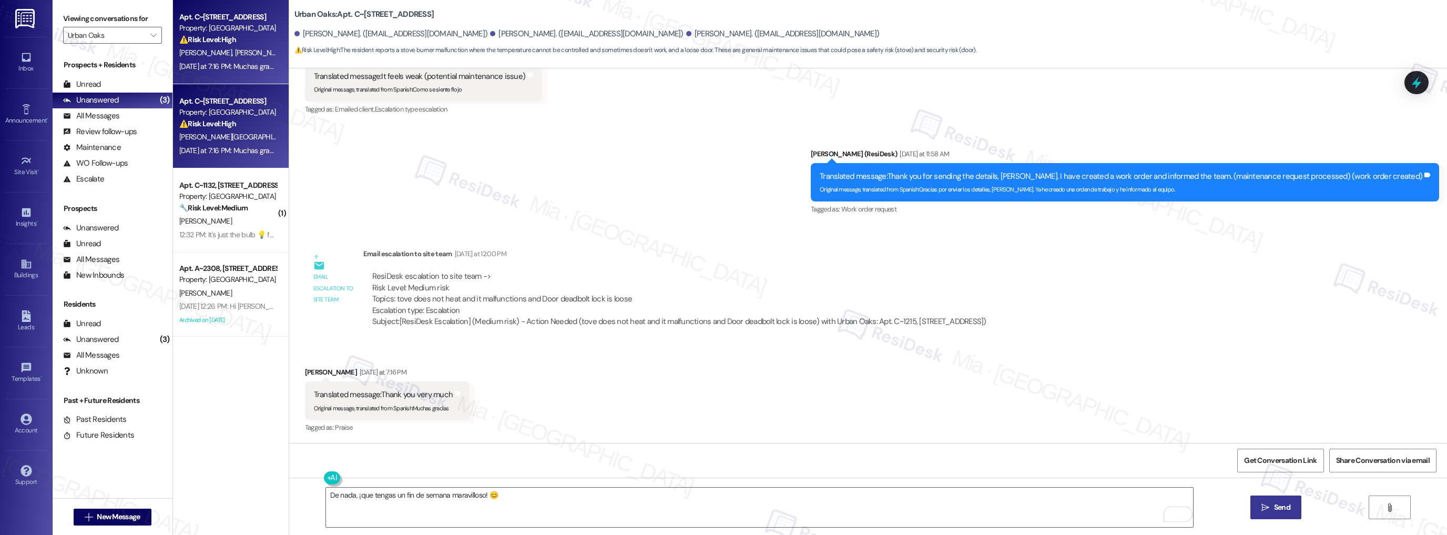
click at [1266, 505] on icon "" at bounding box center [1265, 507] width 8 height 8
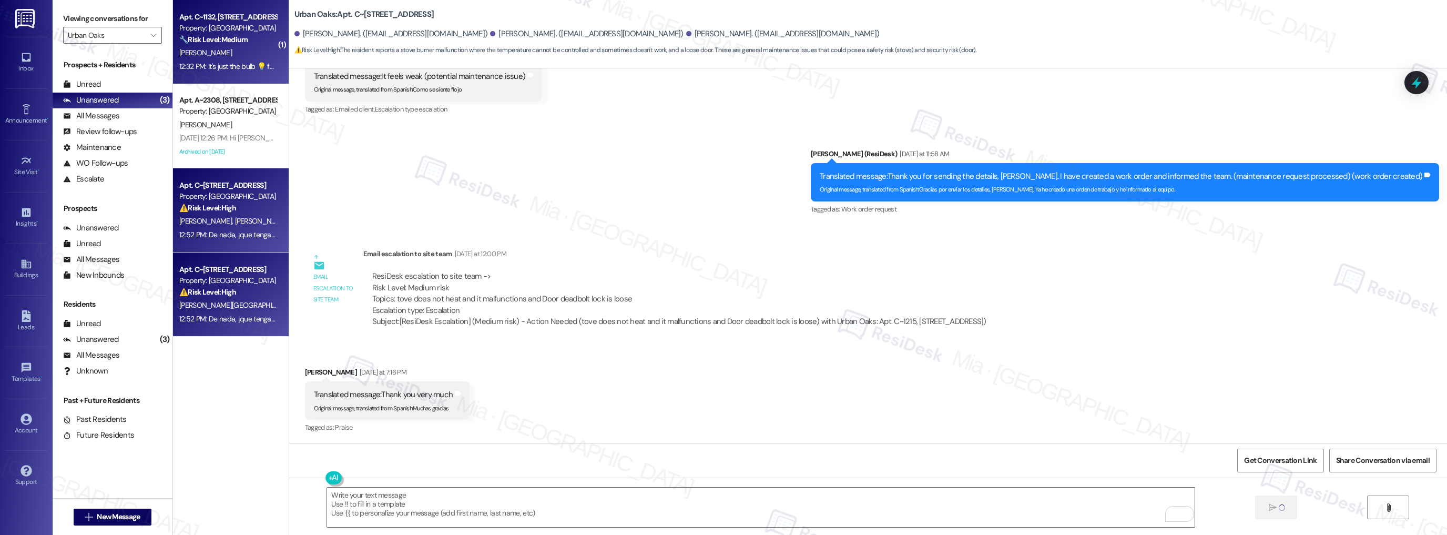
scroll to position [1498, 0]
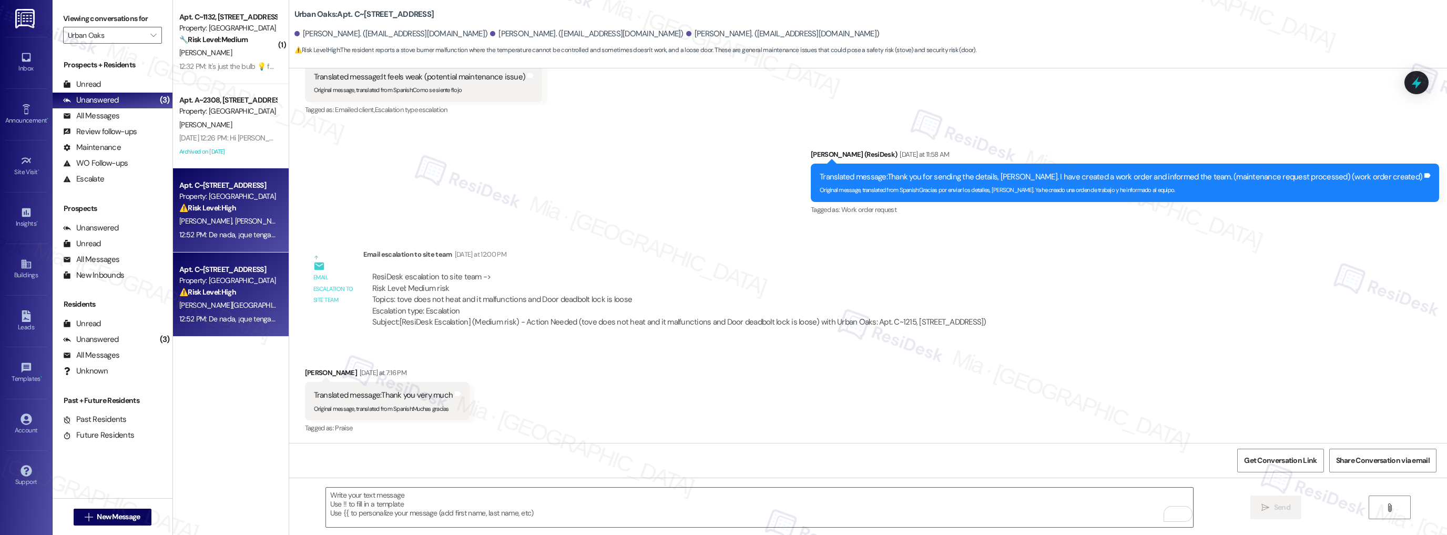
click at [231, 116] on div "Property: [GEOGRAPHIC_DATA]" at bounding box center [227, 111] width 97 height 11
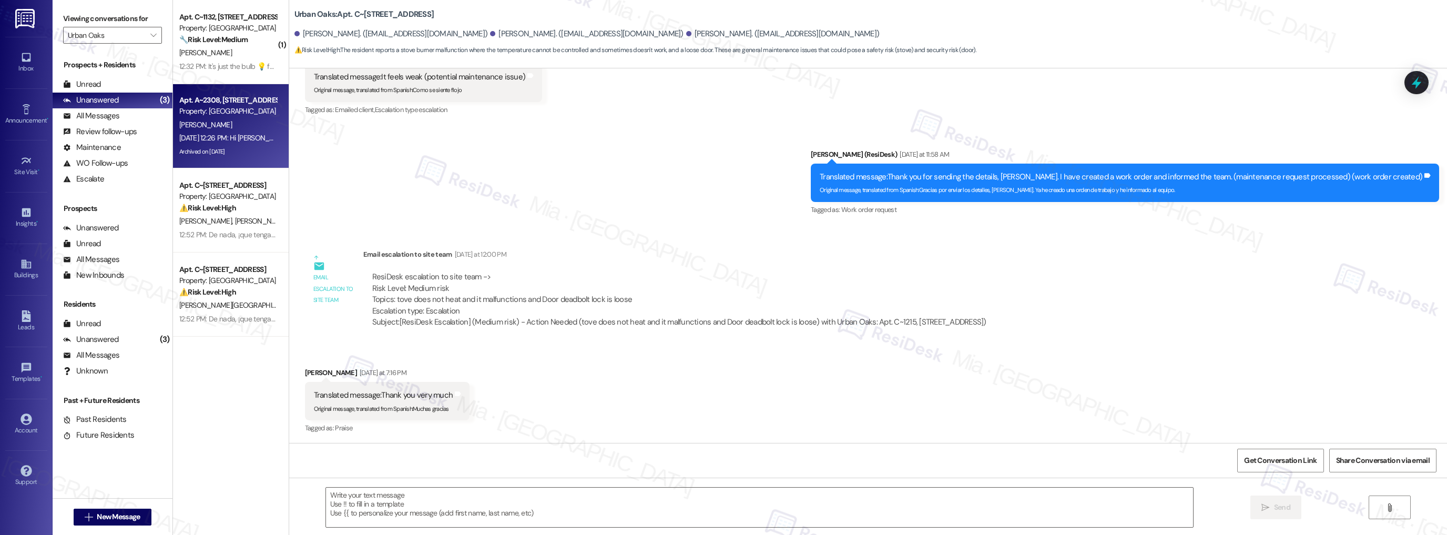
type textarea "Fetching suggested responses. Please feel free to read through the conversation…"
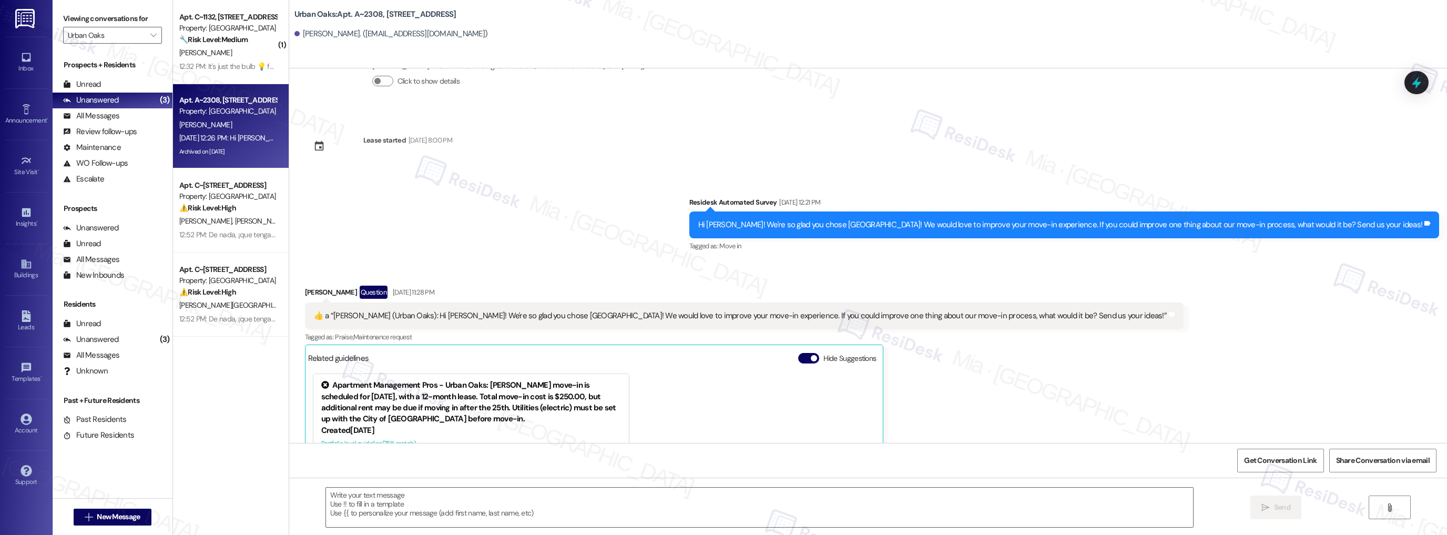
type textarea "Fetching suggested responses. Please feel free to read through the conversation…"
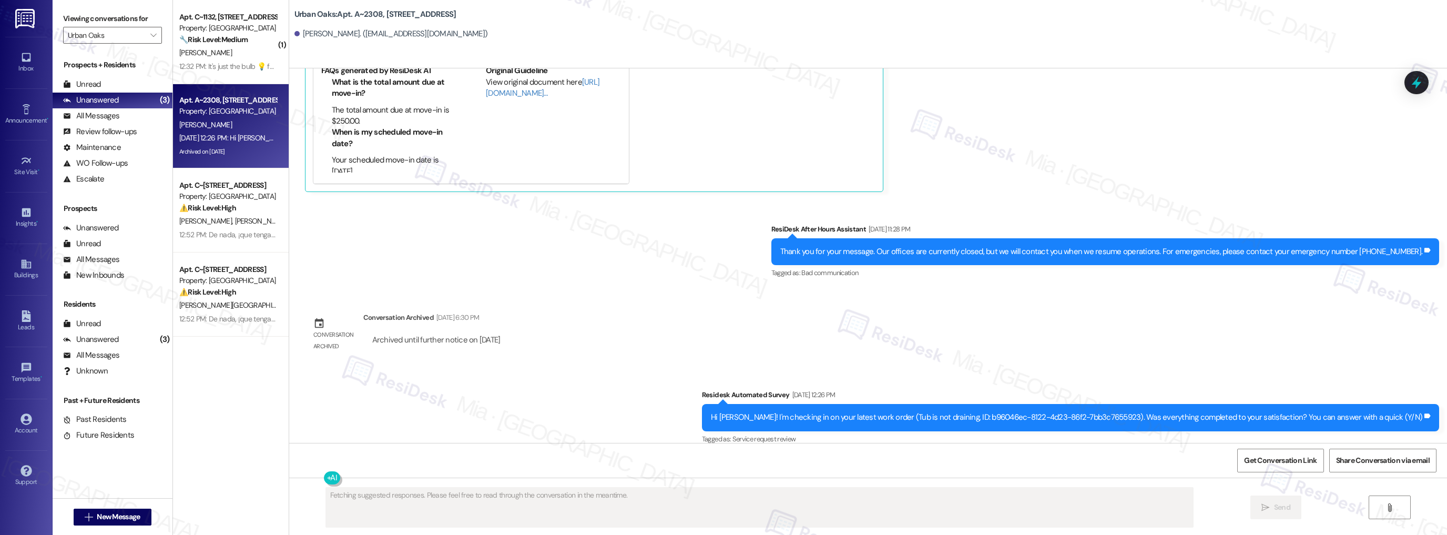
scroll to position [557, 0]
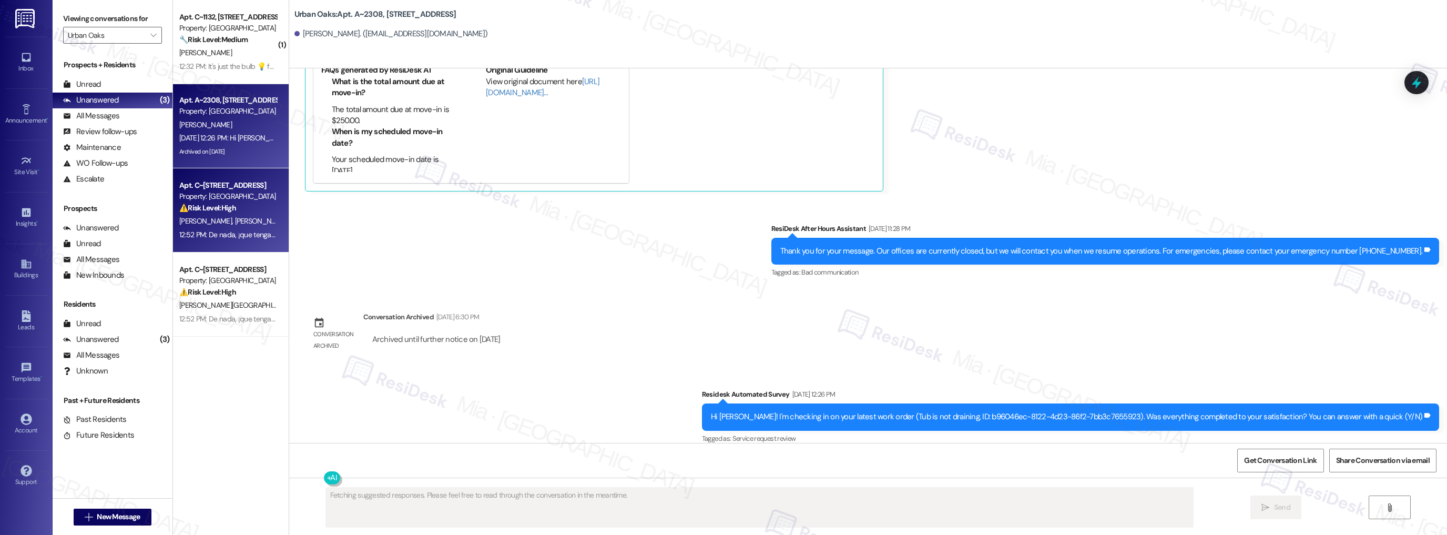
click at [234, 223] on span "[PERSON_NAME] [PERSON_NAME]" at bounding box center [287, 220] width 107 height 9
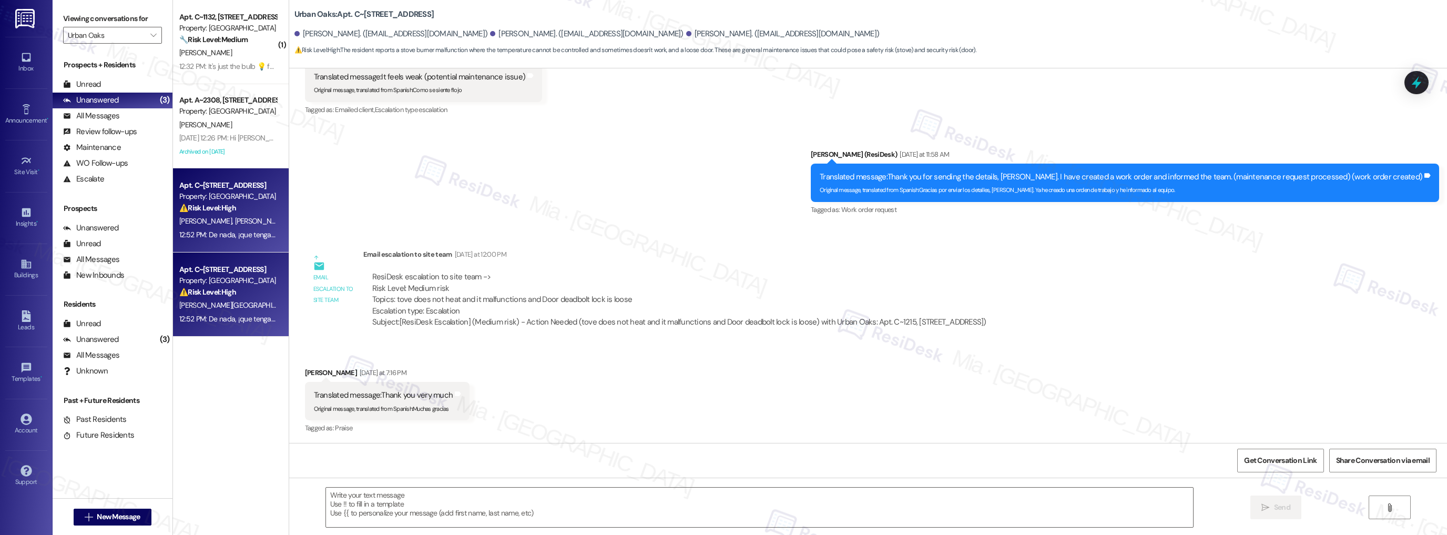
type textarea "Fetching suggested responses. Please feel free to read through the conversation…"
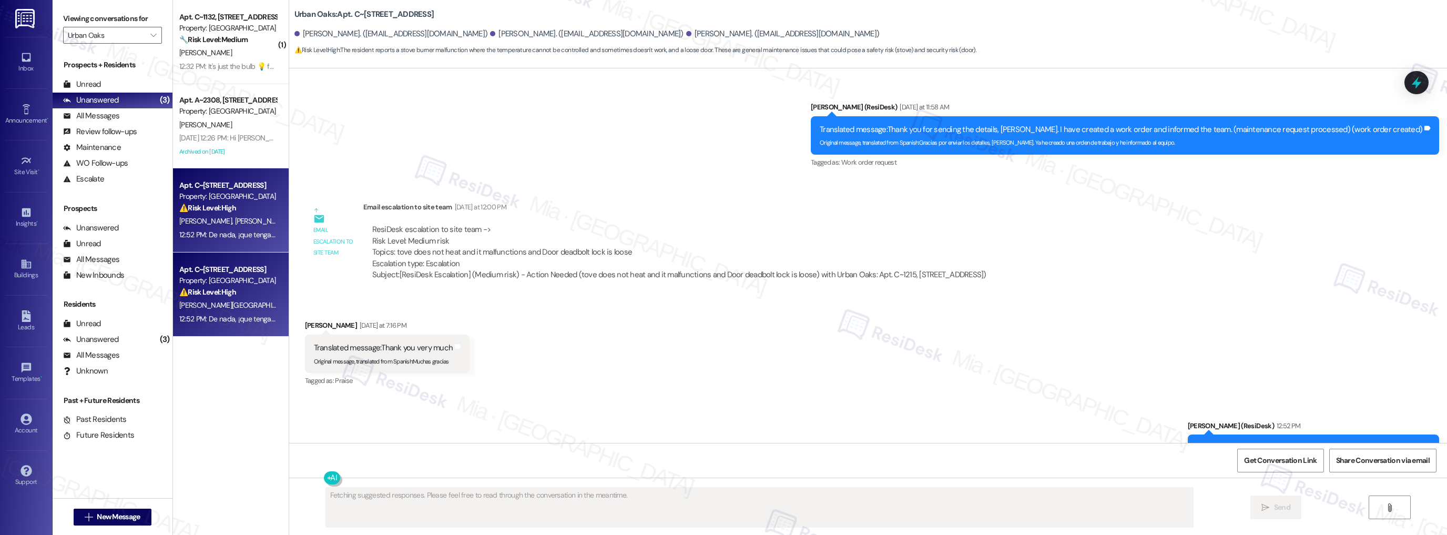
scroll to position [1599, 0]
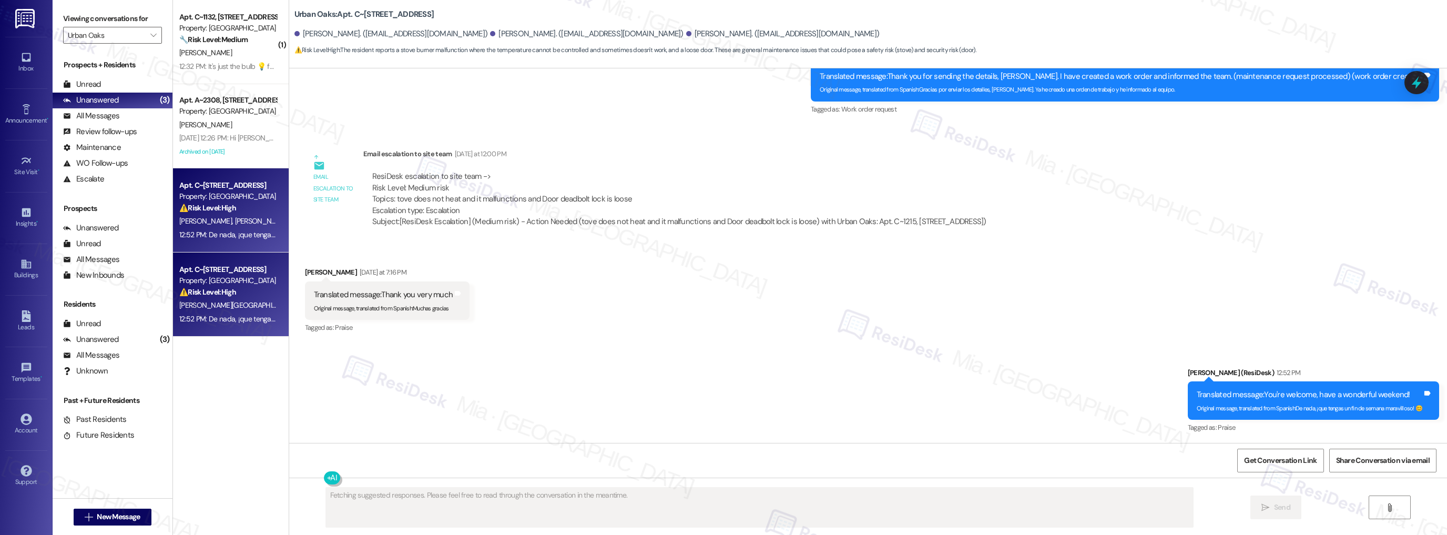
click at [246, 301] on div "[PERSON_NAME][GEOGRAPHIC_DATA]" at bounding box center [227, 305] width 99 height 13
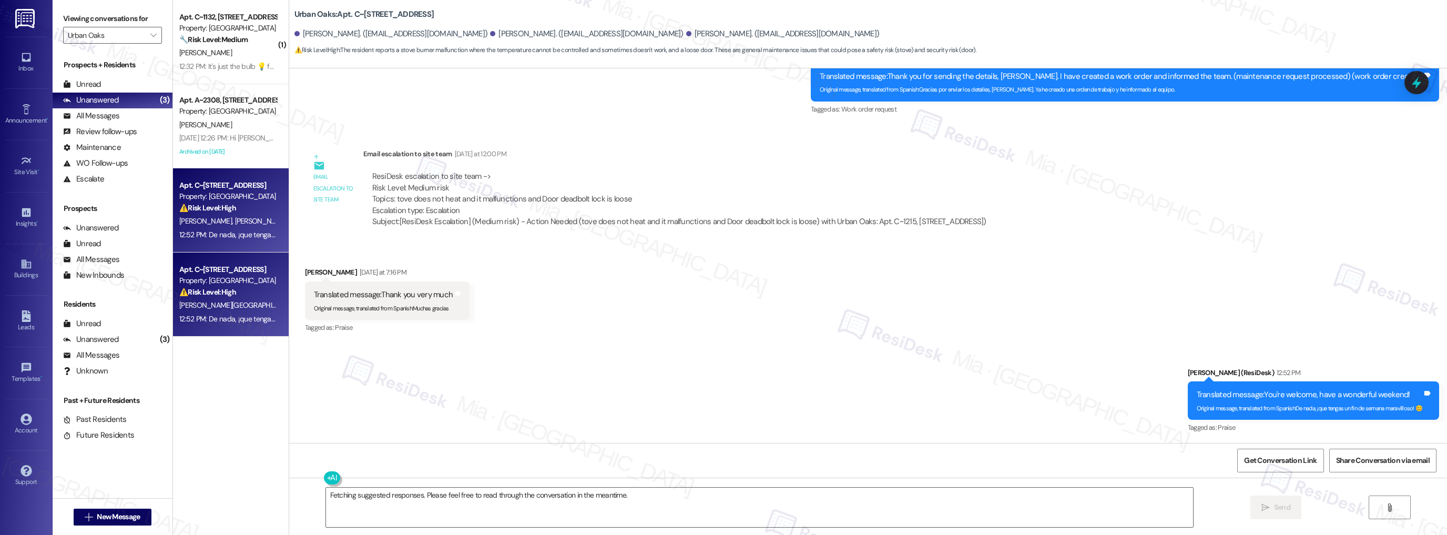
click at [224, 281] on div "Property: [GEOGRAPHIC_DATA]" at bounding box center [227, 280] width 97 height 11
click at [227, 215] on div "J. Rodriguez Y. Borrero Lopez" at bounding box center [227, 221] width 99 height 13
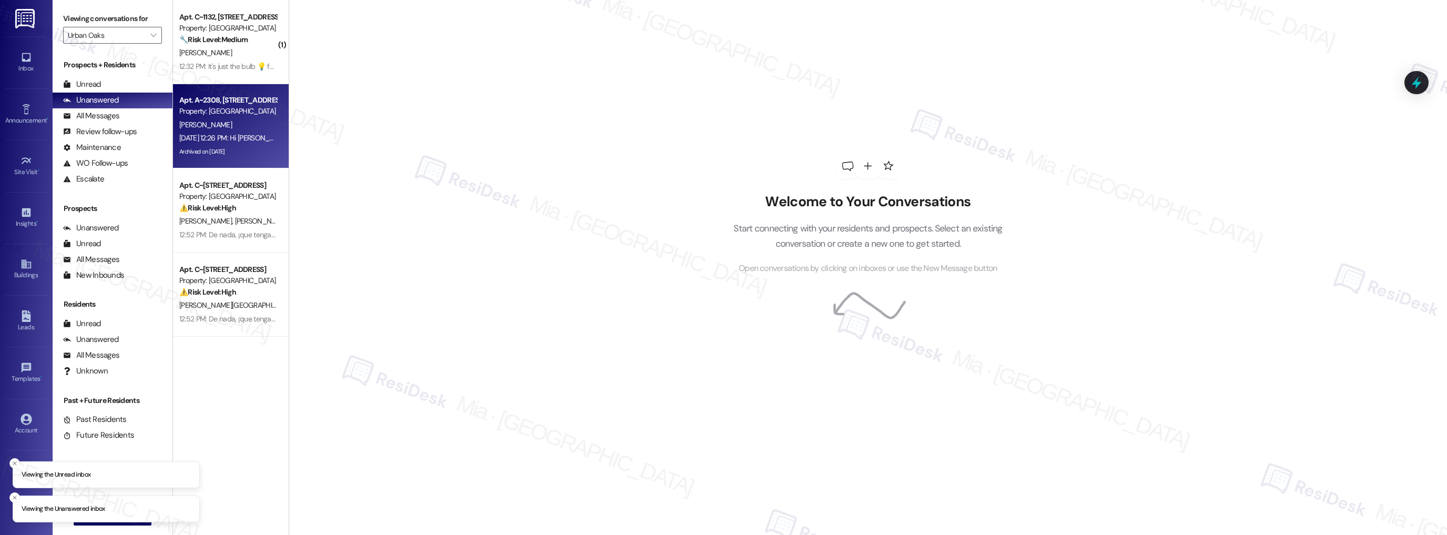
click at [252, 150] on div "Archived on [DATE]" at bounding box center [227, 151] width 99 height 13
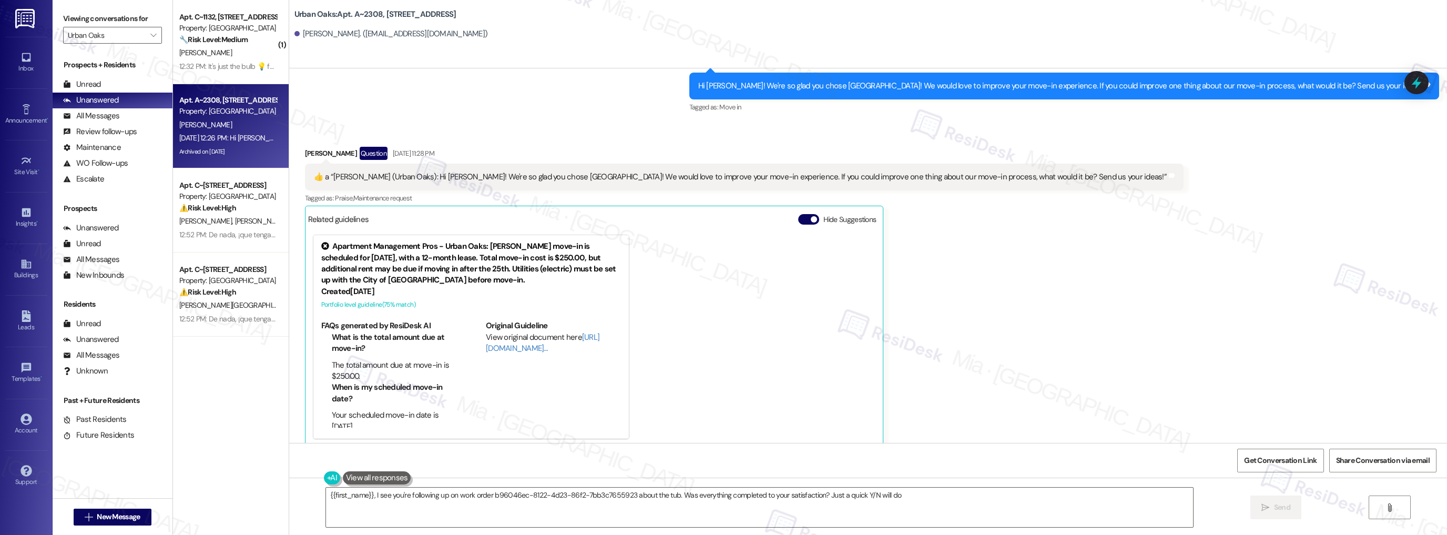
type textarea "{{first_name}}, I see you're following up on work order b96046ec-8122-4d23-86f2…"
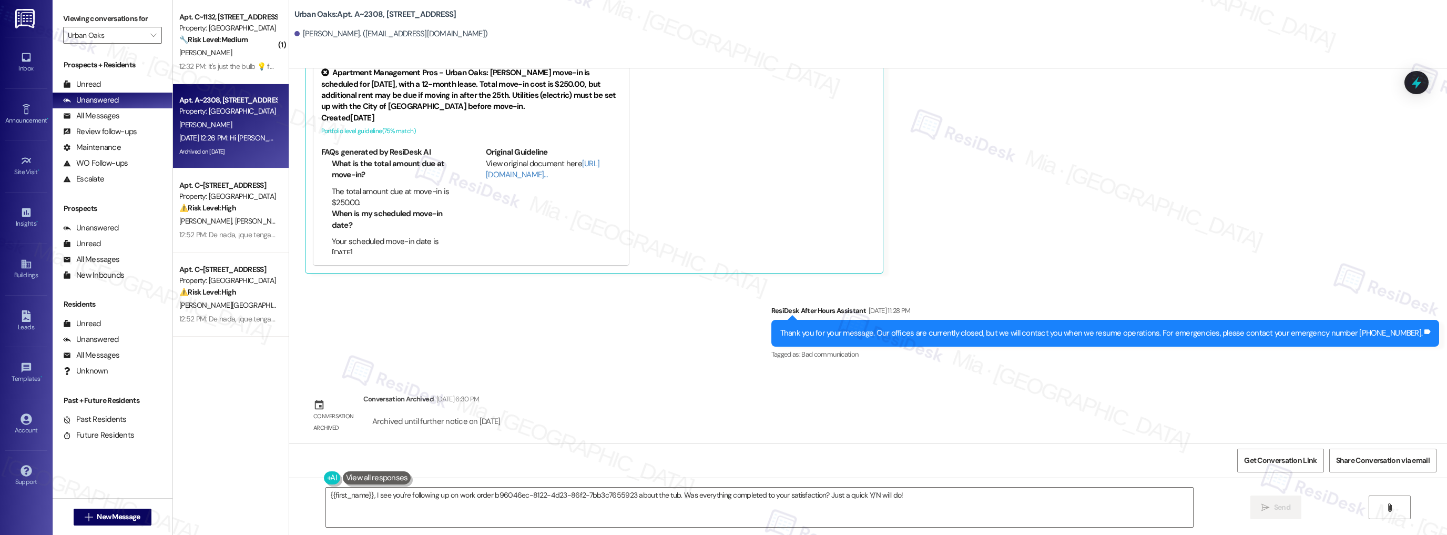
scroll to position [557, 0]
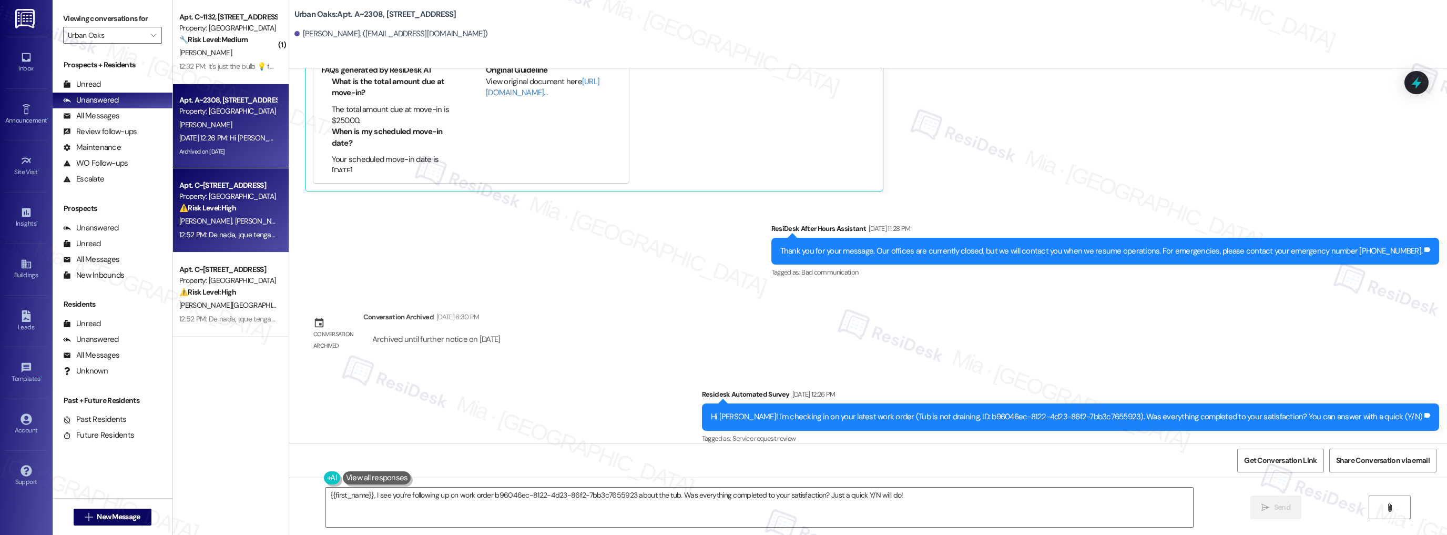
click at [248, 214] on div "Apt. C~[STREET_ADDRESS] Property: Urban Oaks ⚠️ Risk Level: High The resident r…" at bounding box center [227, 197] width 99 height 36
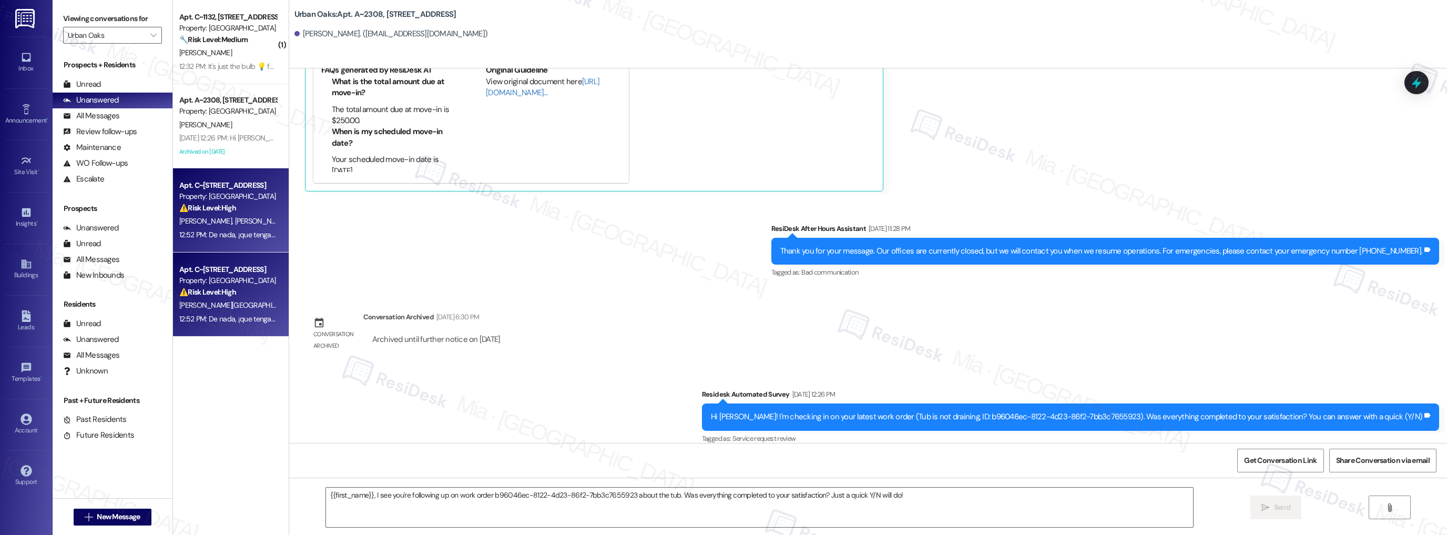
type textarea "Fetching suggested responses. Please feel free to read through the conversation…"
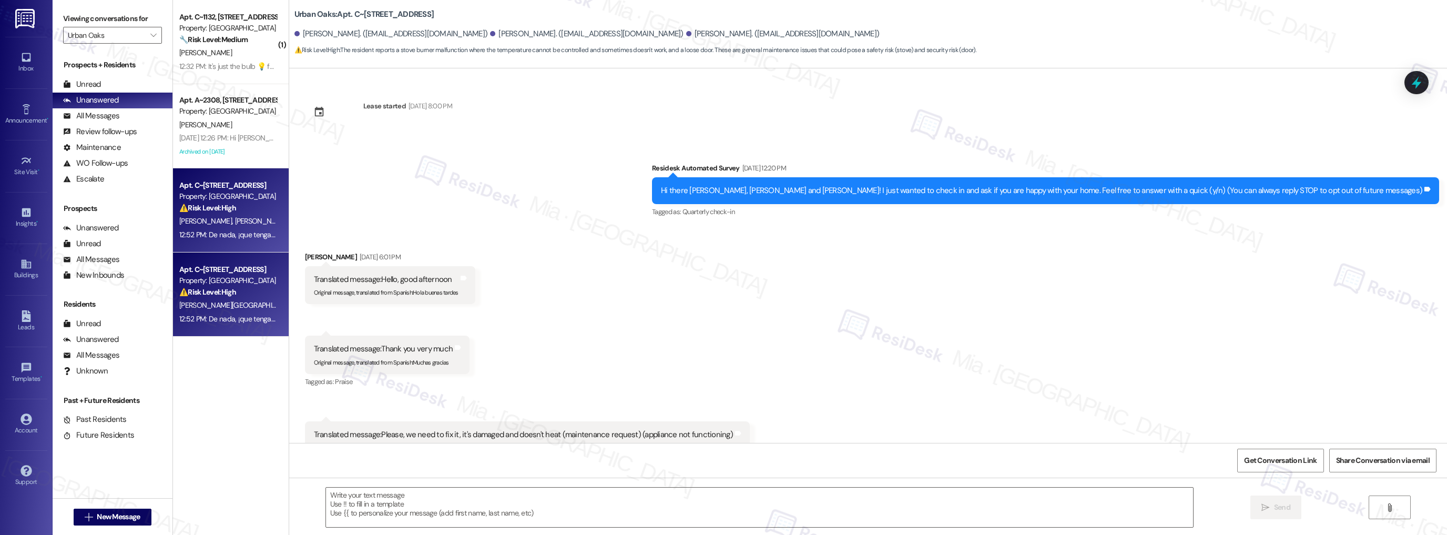
type textarea "Fetching suggested responses. Please feel free to read through the conversation…"
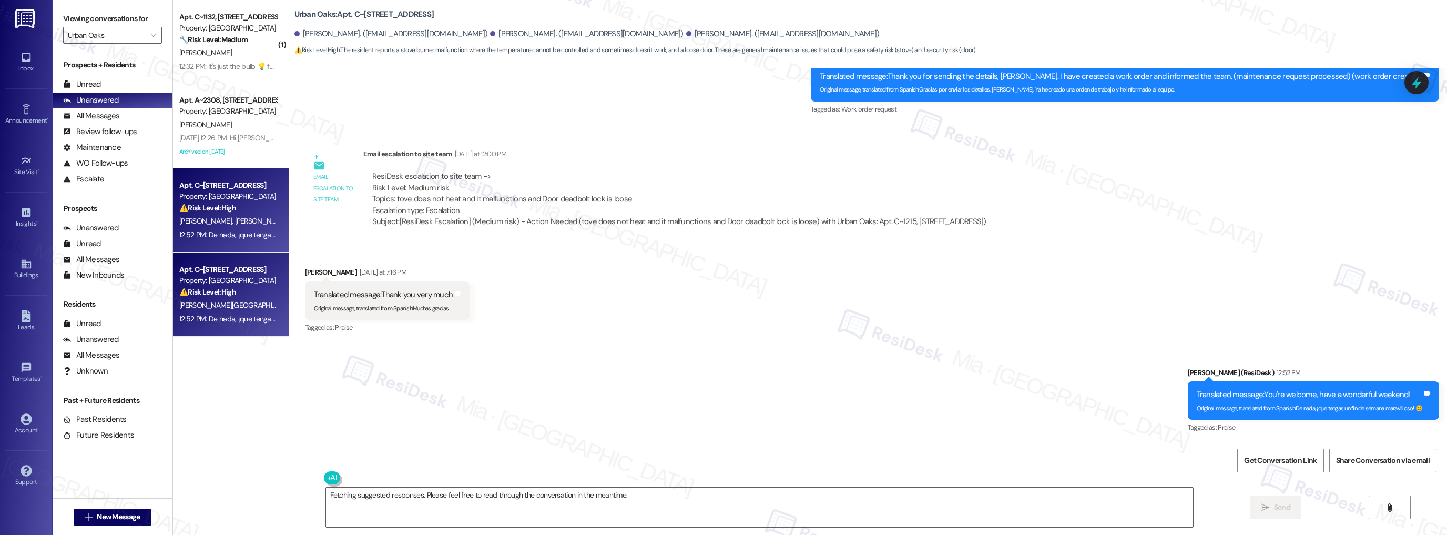
click at [222, 285] on div "Property: [GEOGRAPHIC_DATA]" at bounding box center [227, 280] width 97 height 11
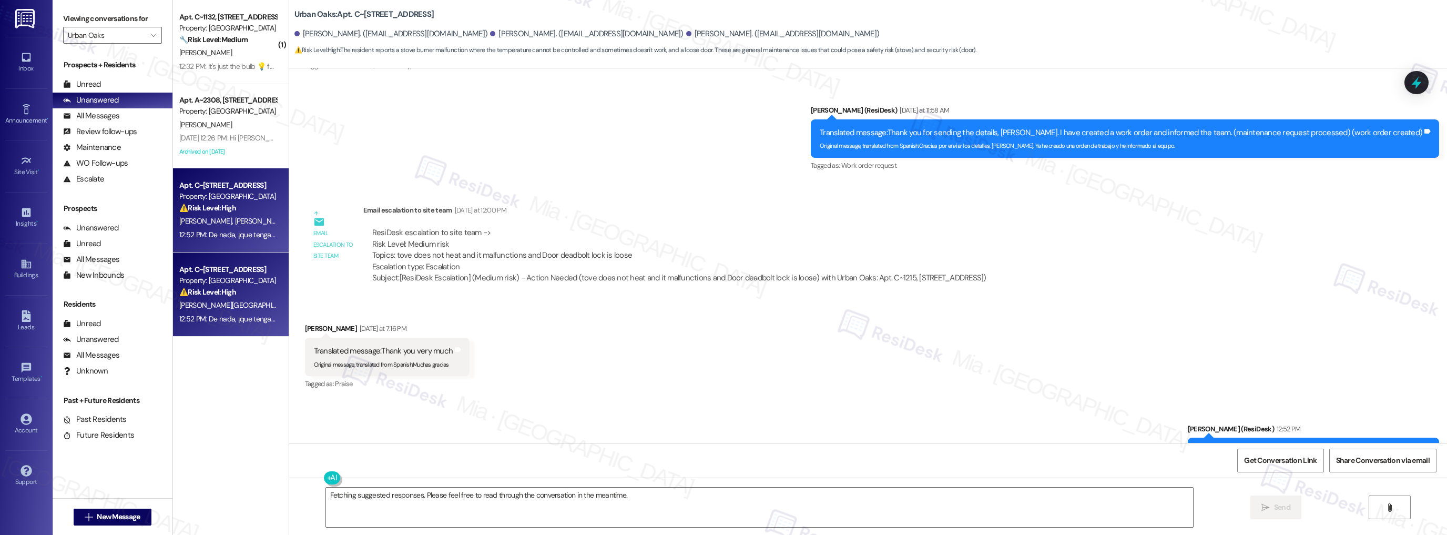
scroll to position [1473, 0]
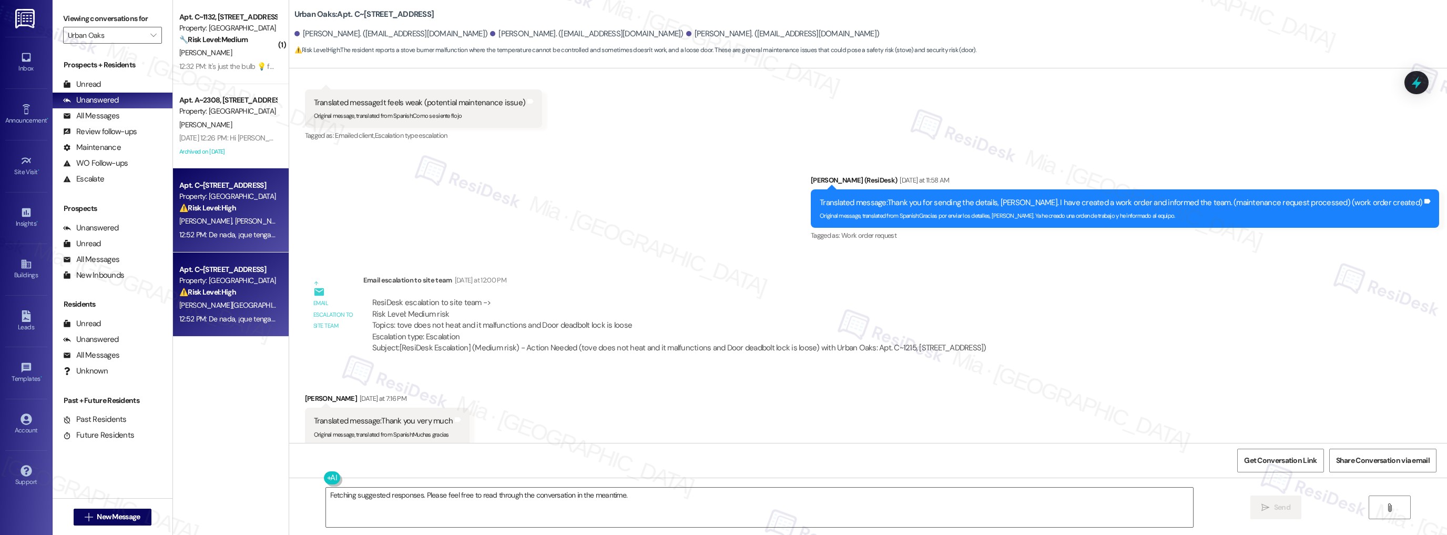
click at [245, 223] on span "[PERSON_NAME] [PERSON_NAME]" at bounding box center [287, 220] width 107 height 9
click at [233, 275] on div "Property: [GEOGRAPHIC_DATA]" at bounding box center [227, 280] width 97 height 11
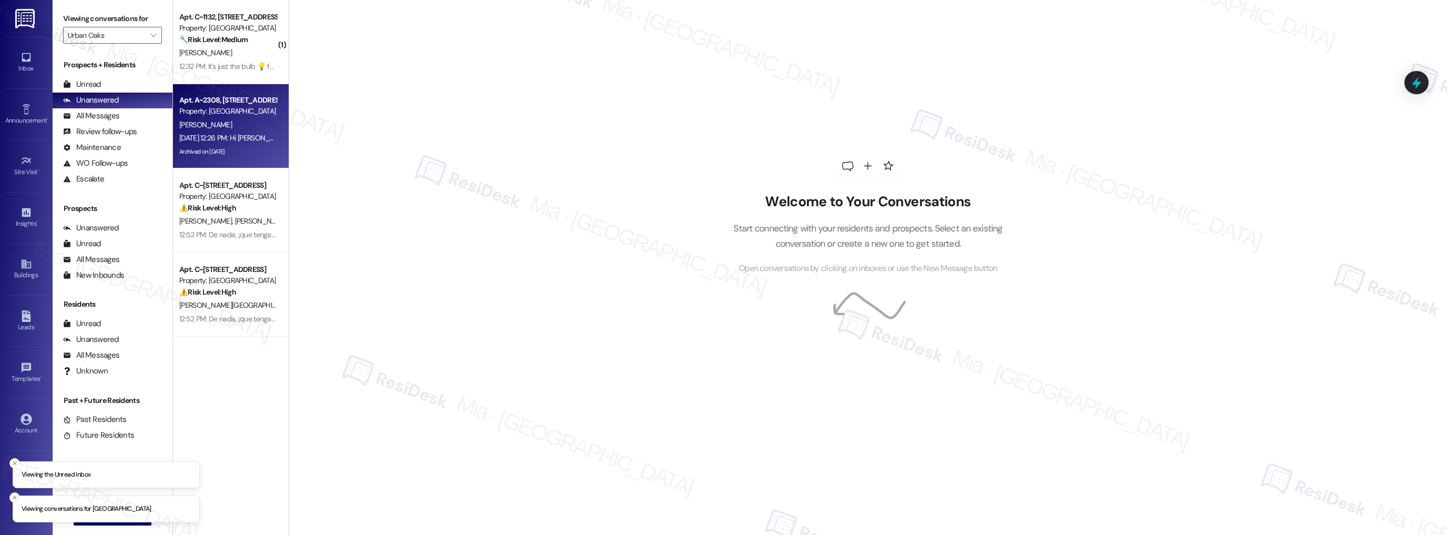
click at [248, 128] on div "[PERSON_NAME]" at bounding box center [227, 124] width 99 height 13
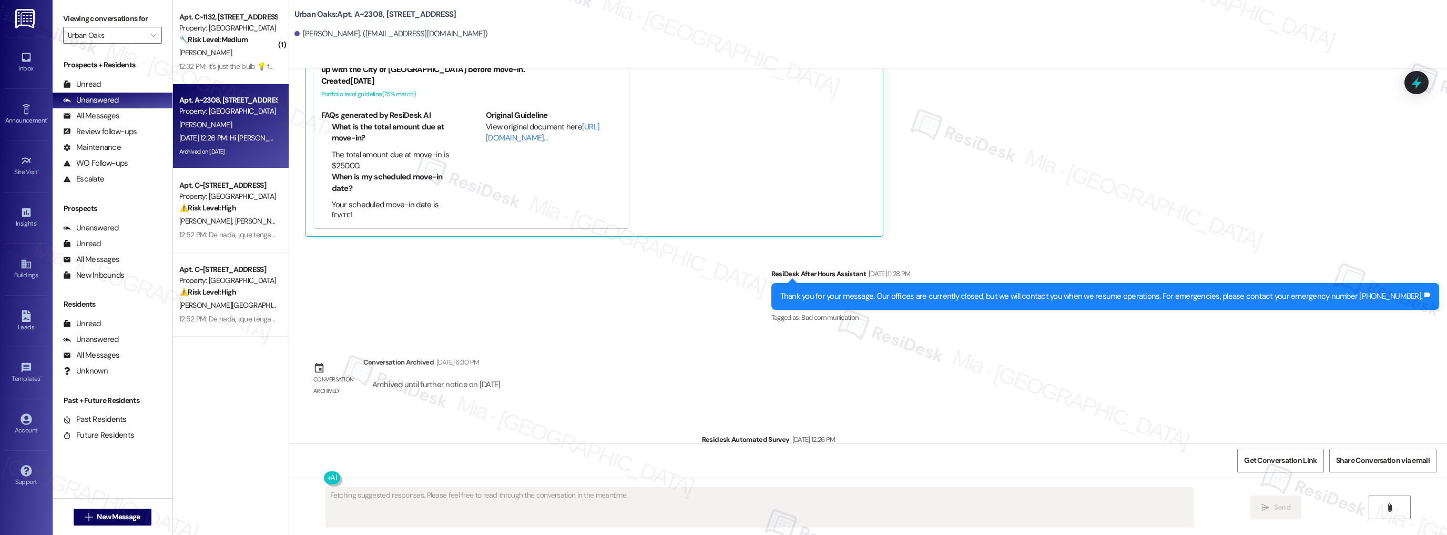
scroll to position [557, 0]
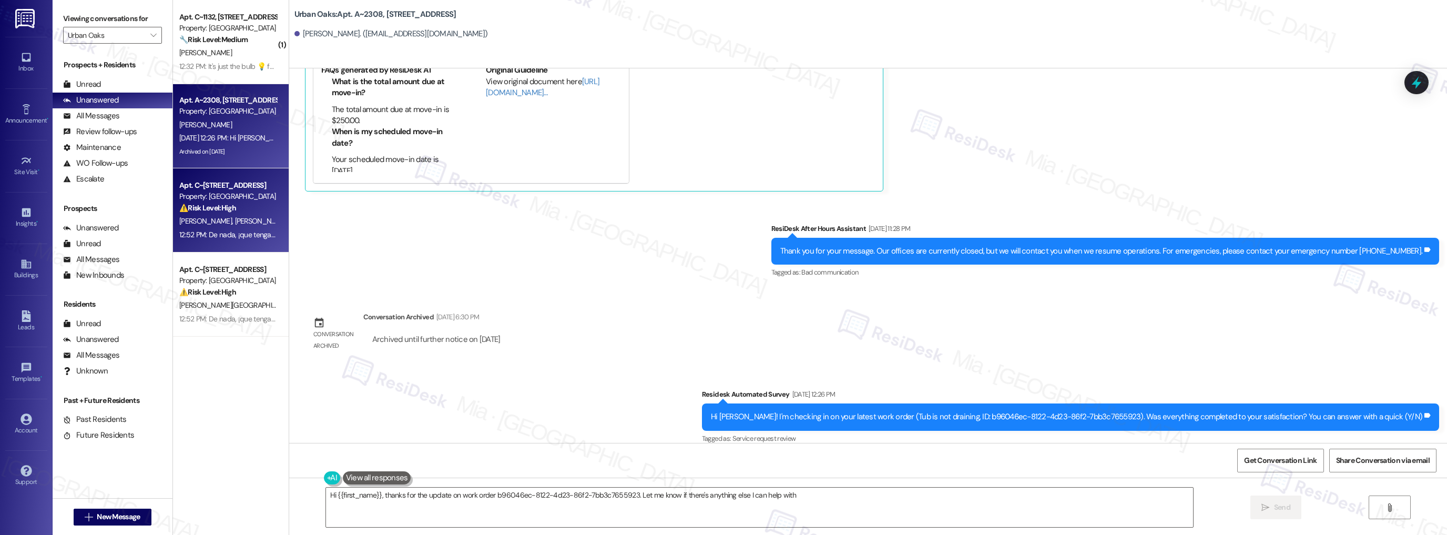
type textarea "Hi {{first_name}}, thanks for the update on work order b96046ec-8122-4d23-86f2-…"
click at [225, 192] on div "Property: [GEOGRAPHIC_DATA]" at bounding box center [227, 196] width 97 height 11
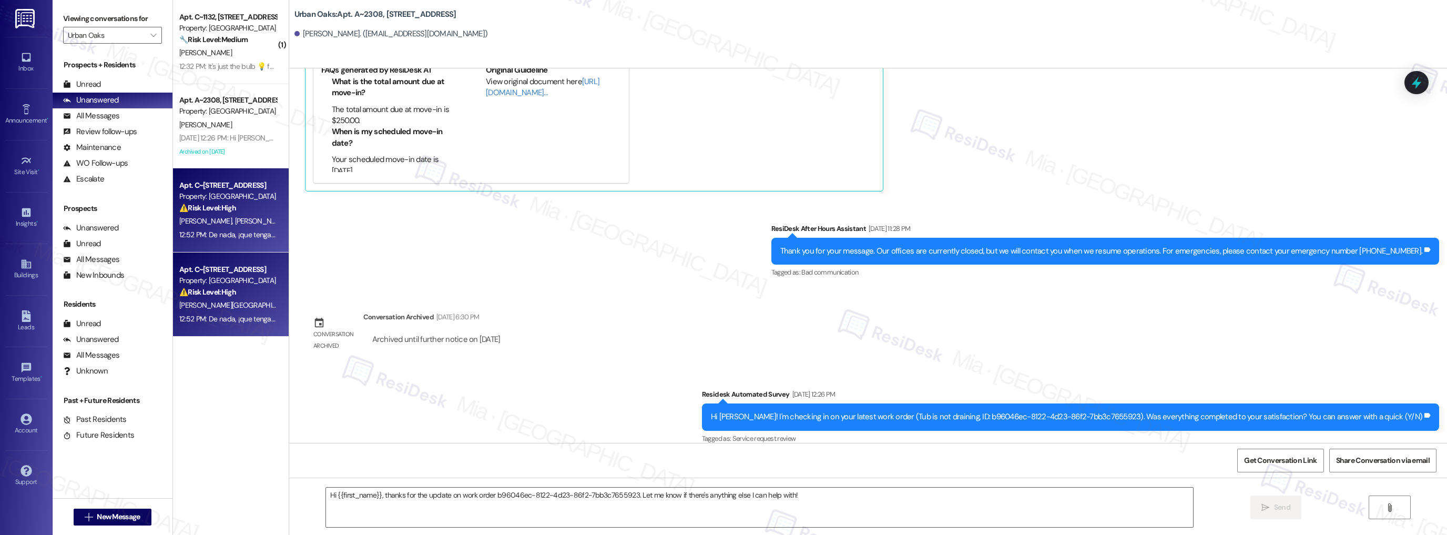
type textarea "Fetching suggested responses. Please feel free to read through the conversation…"
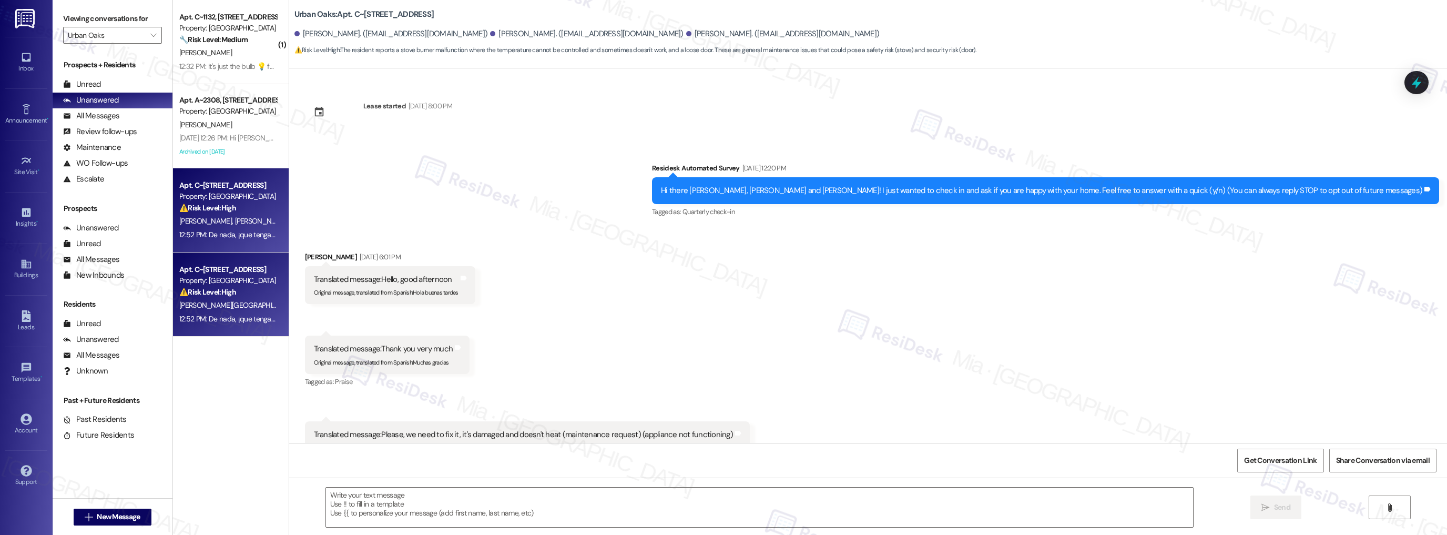
scroll to position [1599, 0]
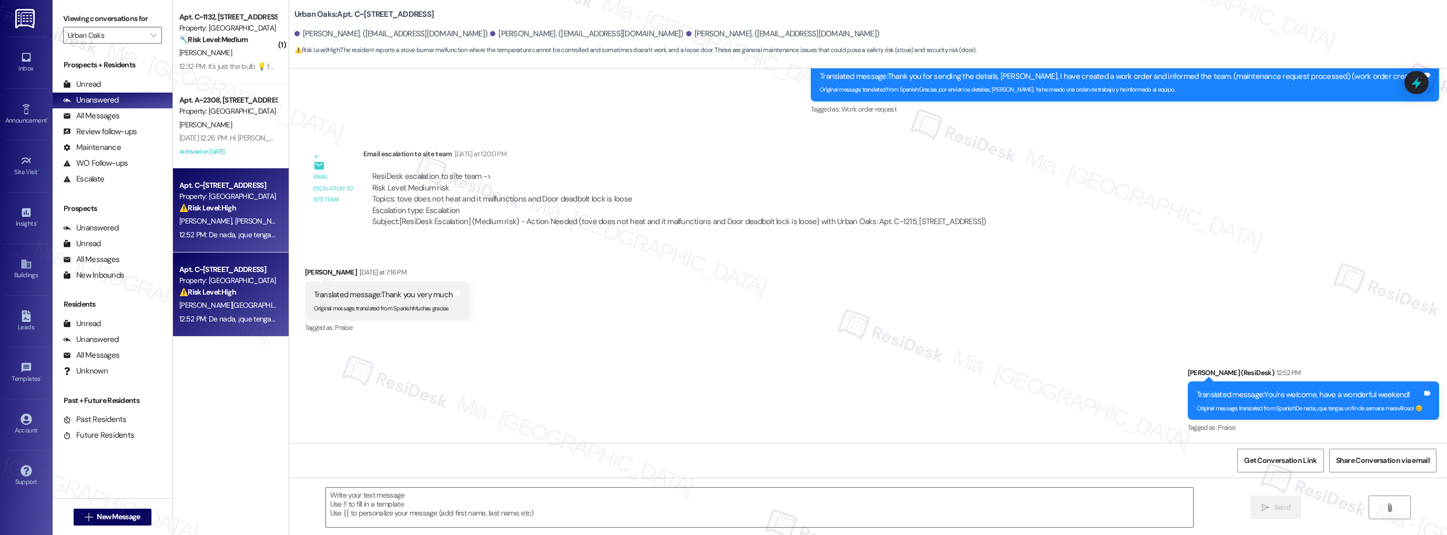
type textarea "Fetching suggested responses. Please feel free to read through the conversation…"
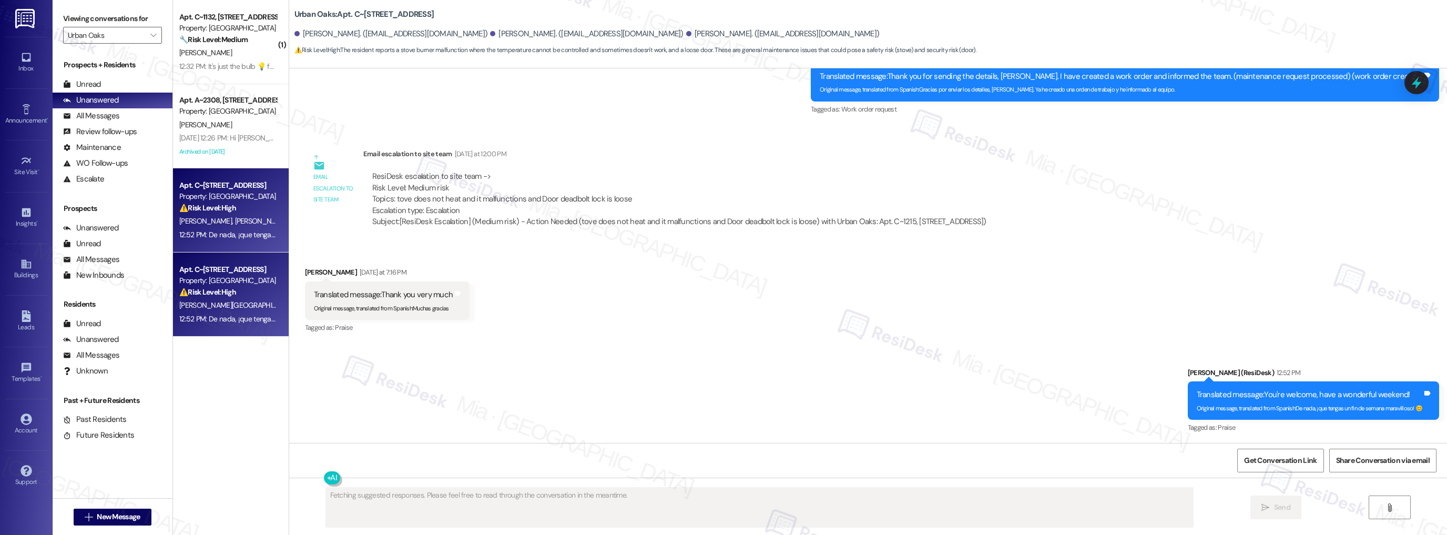
click at [239, 280] on div "Property: [GEOGRAPHIC_DATA]" at bounding box center [227, 280] width 97 height 11
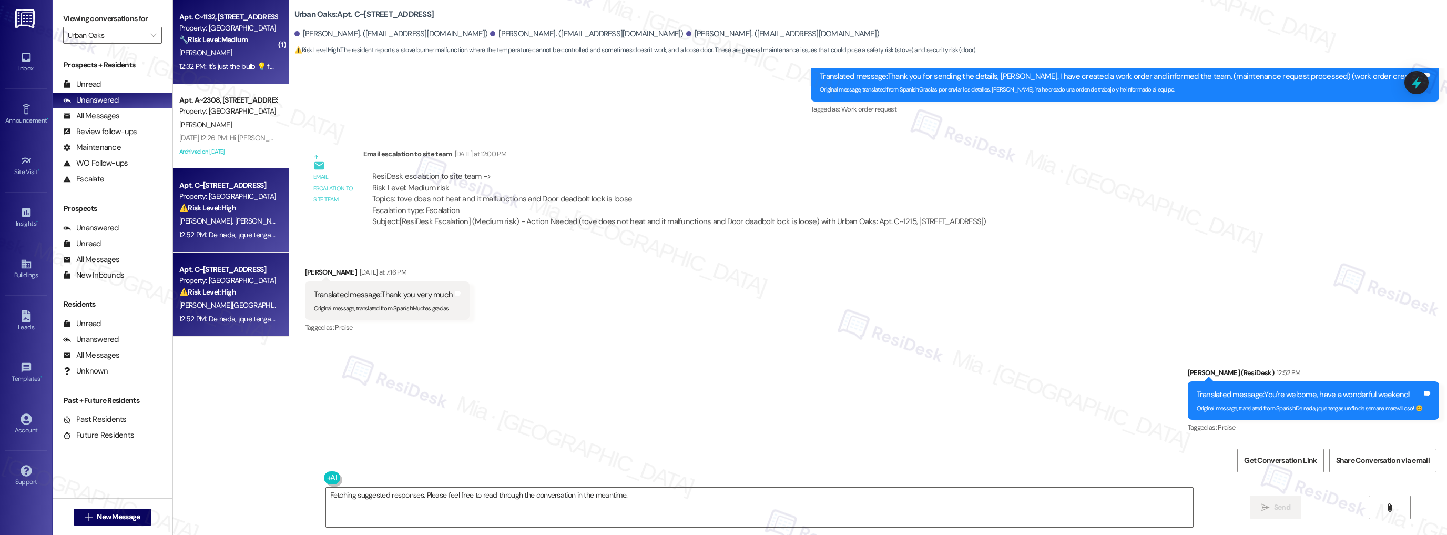
click at [238, 65] on div "12:32 PM: It's just the bulb 💡 for overhead light 12:32 PM: It's just the bulb …" at bounding box center [249, 66] width 141 height 9
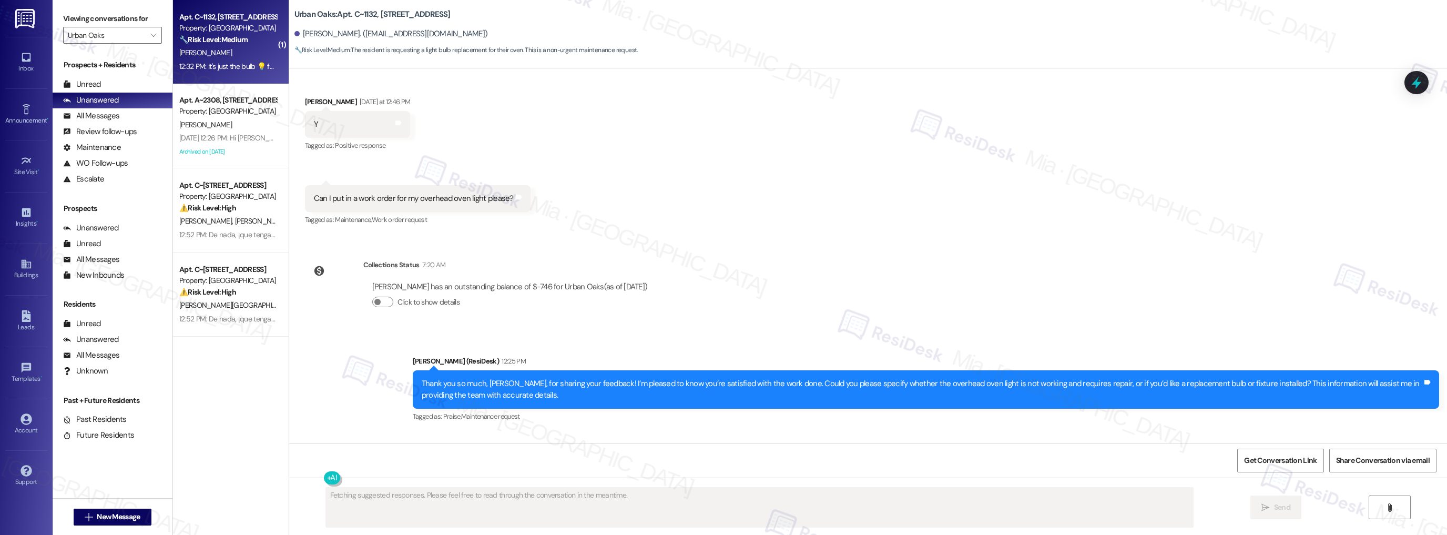
scroll to position [688, 0]
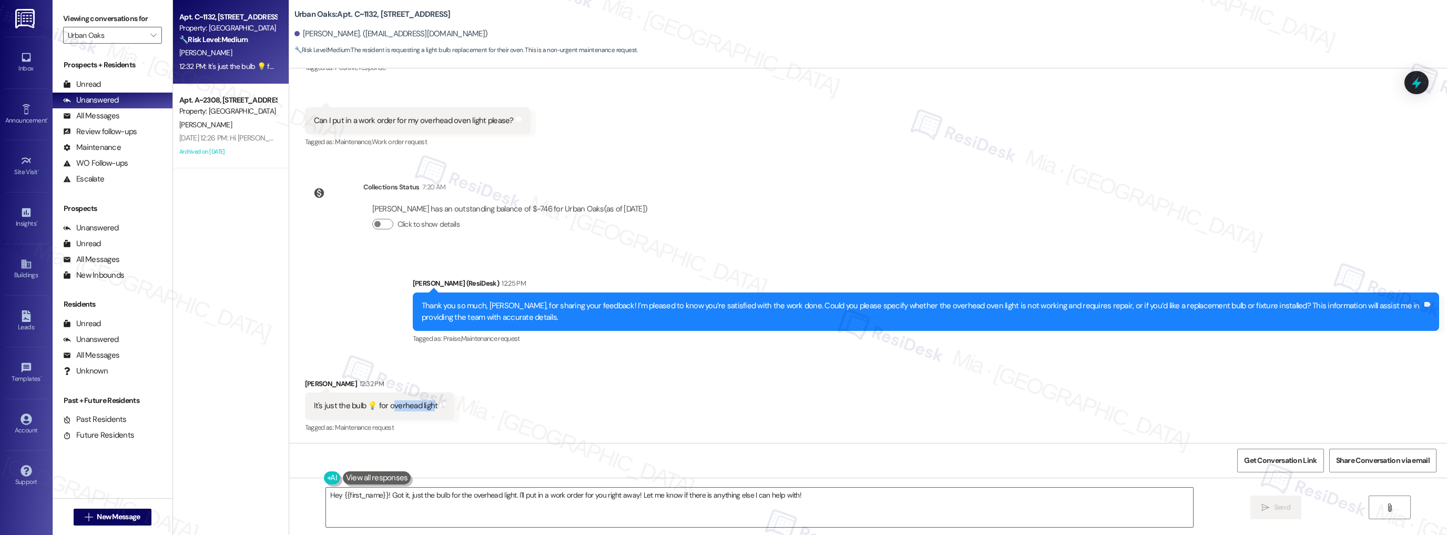
drag, startPoint x: 384, startPoint y: 405, endPoint x: 431, endPoint y: 373, distance: 57.0
click at [426, 410] on div "It's just the bulb 💡 for overhead light" at bounding box center [376, 405] width 124 height 11
click at [799, 494] on textarea "Hey {{first_name}}! Got it, just the bulb for the overhead light. I'll put in a…" at bounding box center [760, 506] width 868 height 39
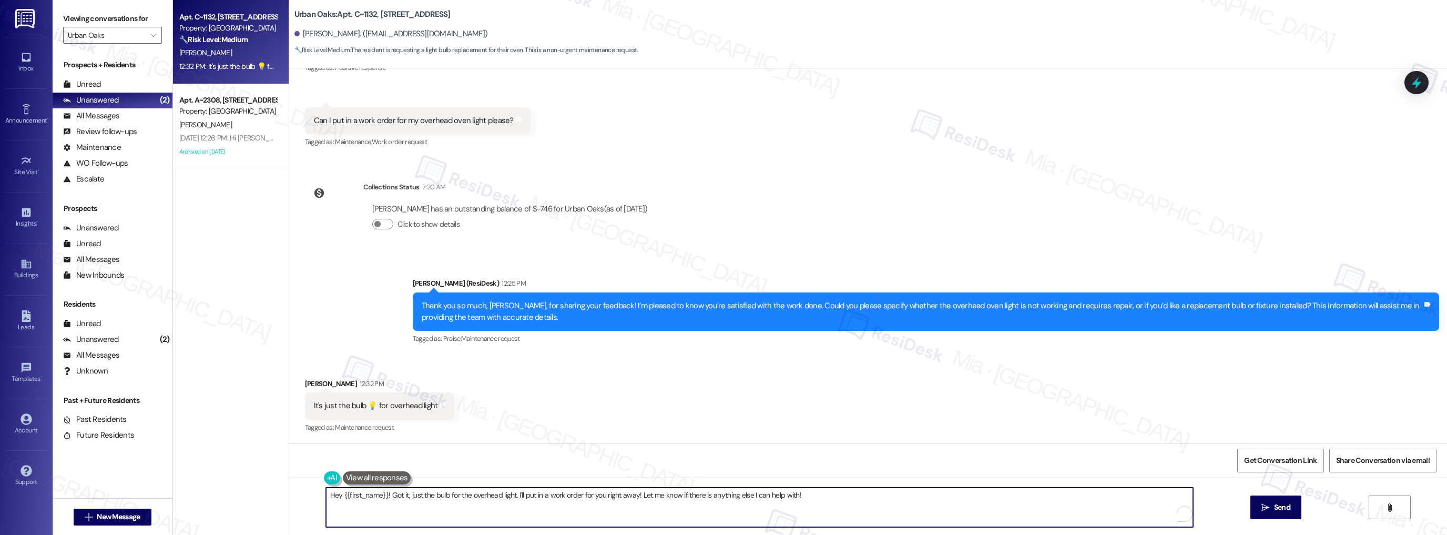
drag, startPoint x: 809, startPoint y: 494, endPoint x: 318, endPoint y: 494, distance: 491.1
click at [320, 494] on div "Hey {{first_name}}! Got it, just the bulb for the overhead light. I'll put in a…" at bounding box center [754, 507] width 869 height 40
paste textarea "Thank you for letting me know. Could you clarify if the overhead bulb burned ou…"
click at [415, 495] on textarea "Thank you for letting me know. Could you clarify if the overhead bulb burned ou…" at bounding box center [760, 506] width 868 height 39
drag, startPoint x: 417, startPoint y: 495, endPoint x: 303, endPoint y: 496, distance: 114.1
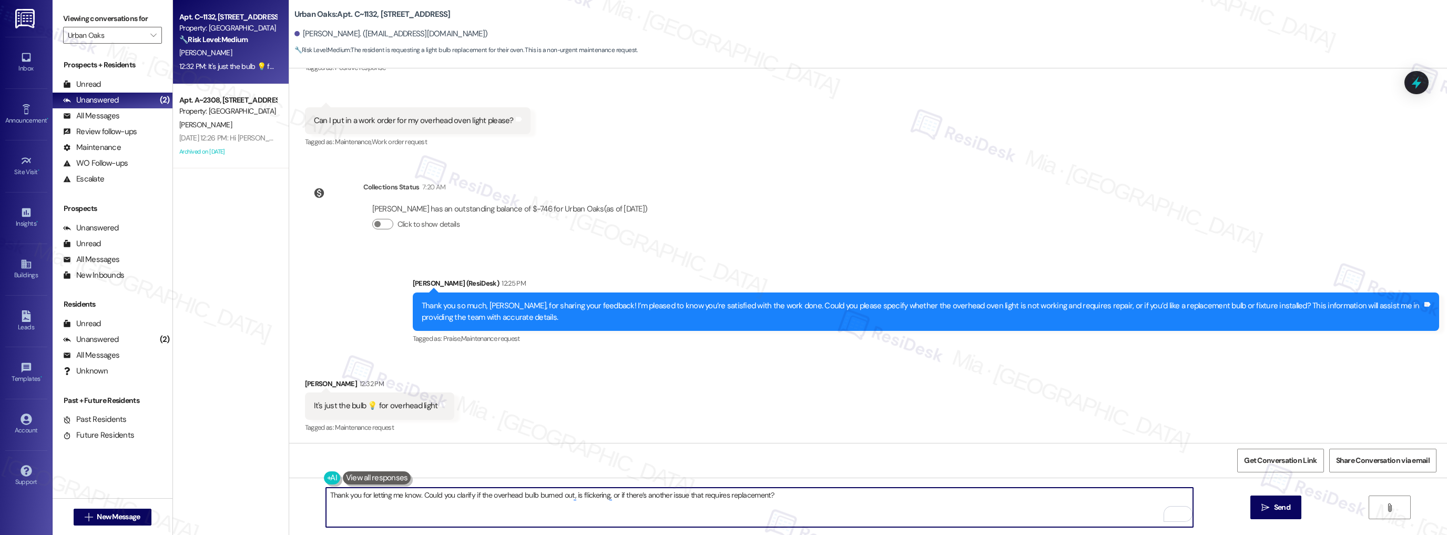
click at [303, 496] on div "Thank you for letting me know. Could you clarify if the overhead bulb burned ou…" at bounding box center [868, 516] width 1158 height 79
drag, startPoint x: 695, startPoint y: 494, endPoint x: 307, endPoint y: 495, distance: 388.0
click at [307, 495] on div "Could you clarify if the overhead bulb burned out, is flickering, or if there’s…" at bounding box center [868, 516] width 1158 height 79
paste textarea "Just to confirm, does the overhead light bulb need replacing because it burned …"
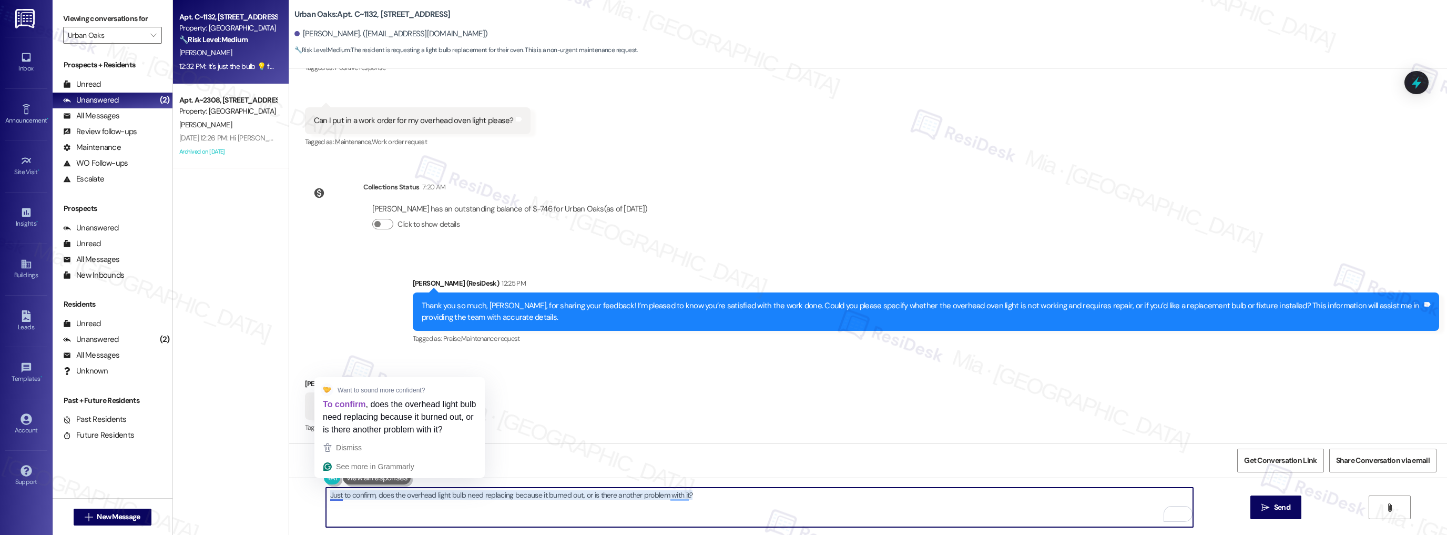
click at [527, 496] on textarea "Just to confirm, does the overhead light bulb need replacing because it burned …" at bounding box center [760, 506] width 868 height 39
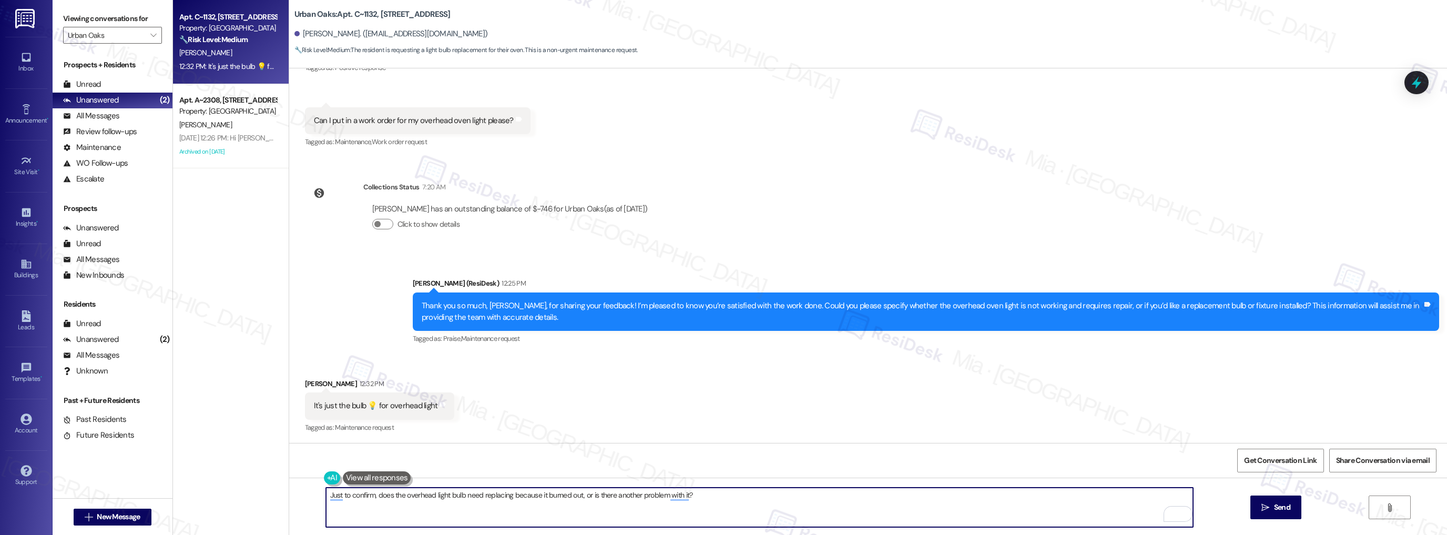
click at [578, 494] on textarea "Just to confirm, does the overhead light bulb need replacing because it burned …" at bounding box center [760, 506] width 868 height 39
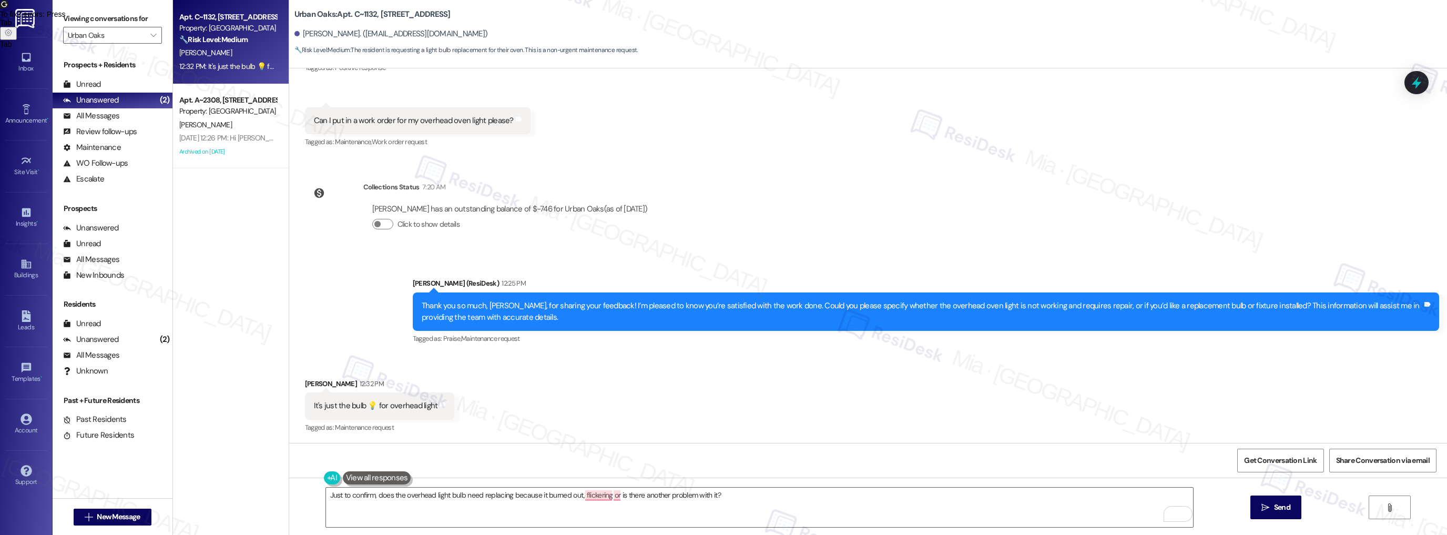
click at [748, 456] on div "Get Conversation Link Share Conversation via email" at bounding box center [868, 460] width 1158 height 35
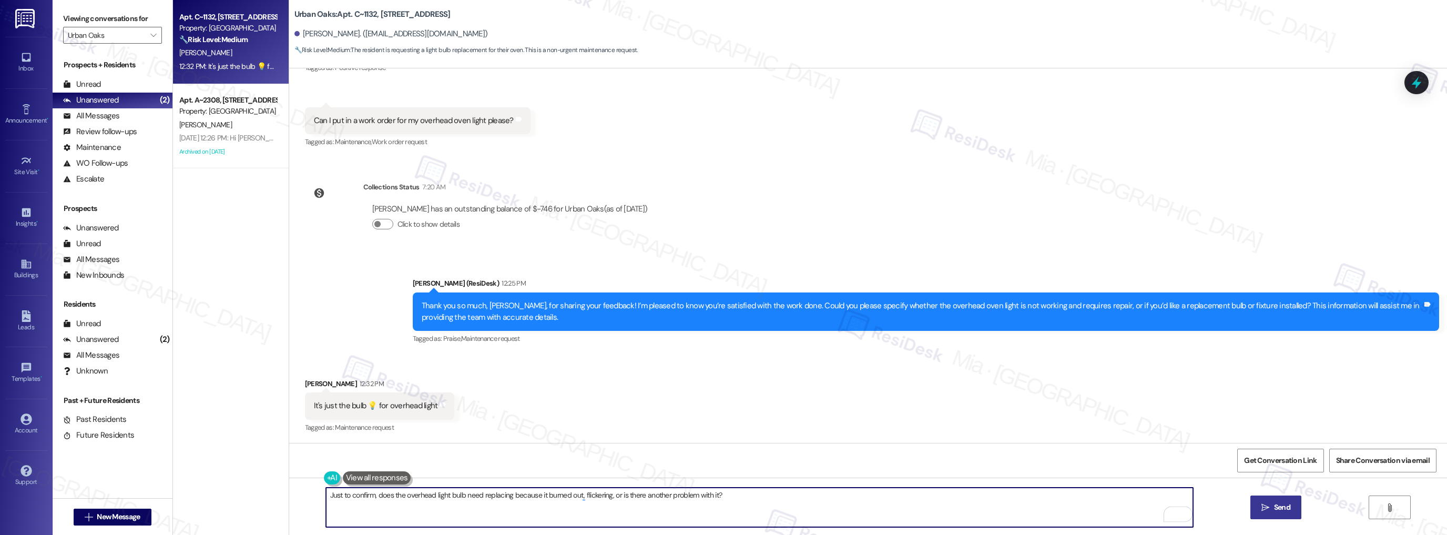
type textarea "Just to confirm, does the overhead light bulb need replacing because it burned …"
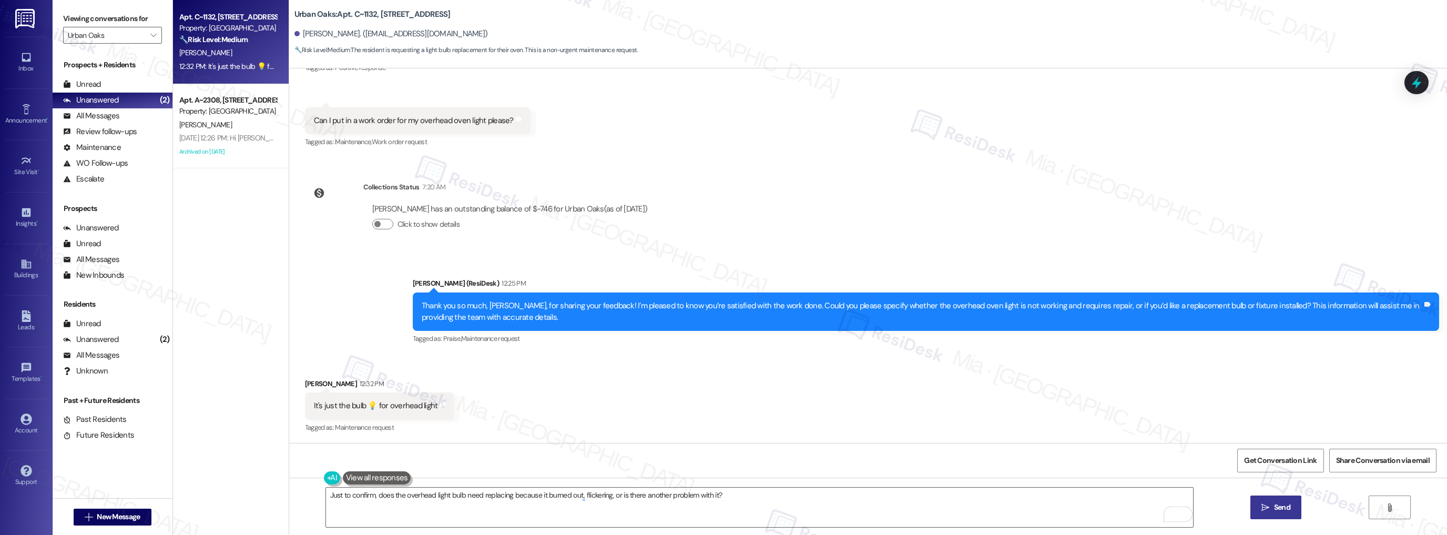
click at [1283, 512] on span "Send" at bounding box center [1282, 507] width 16 height 11
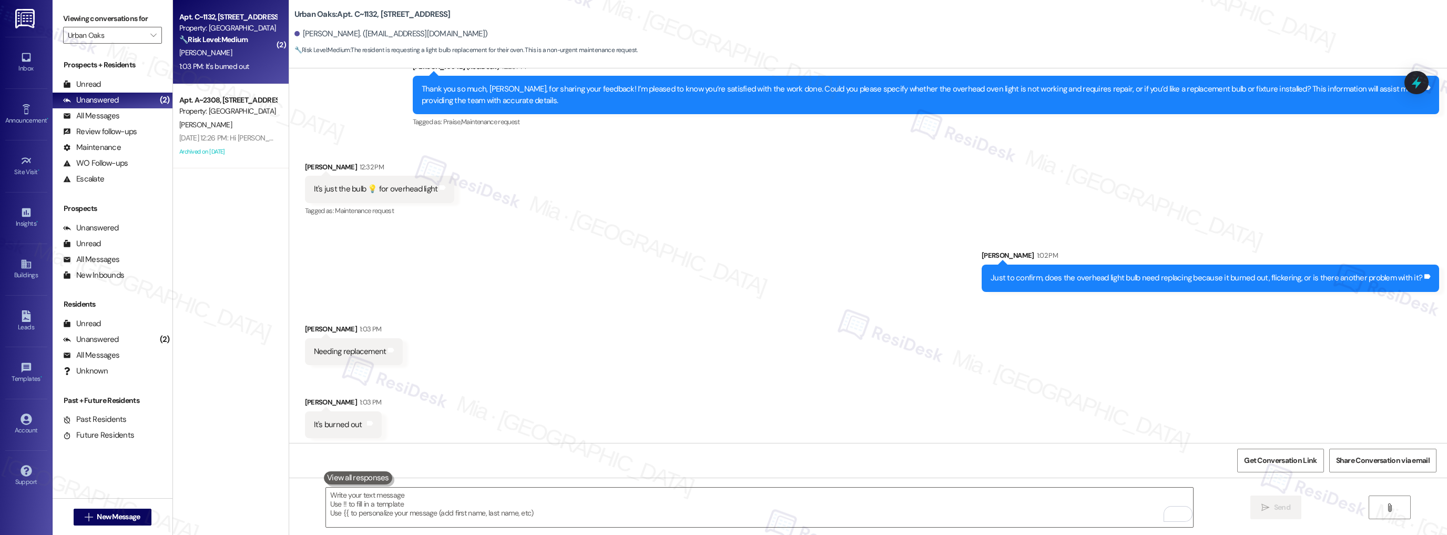
scroll to position [908, 0]
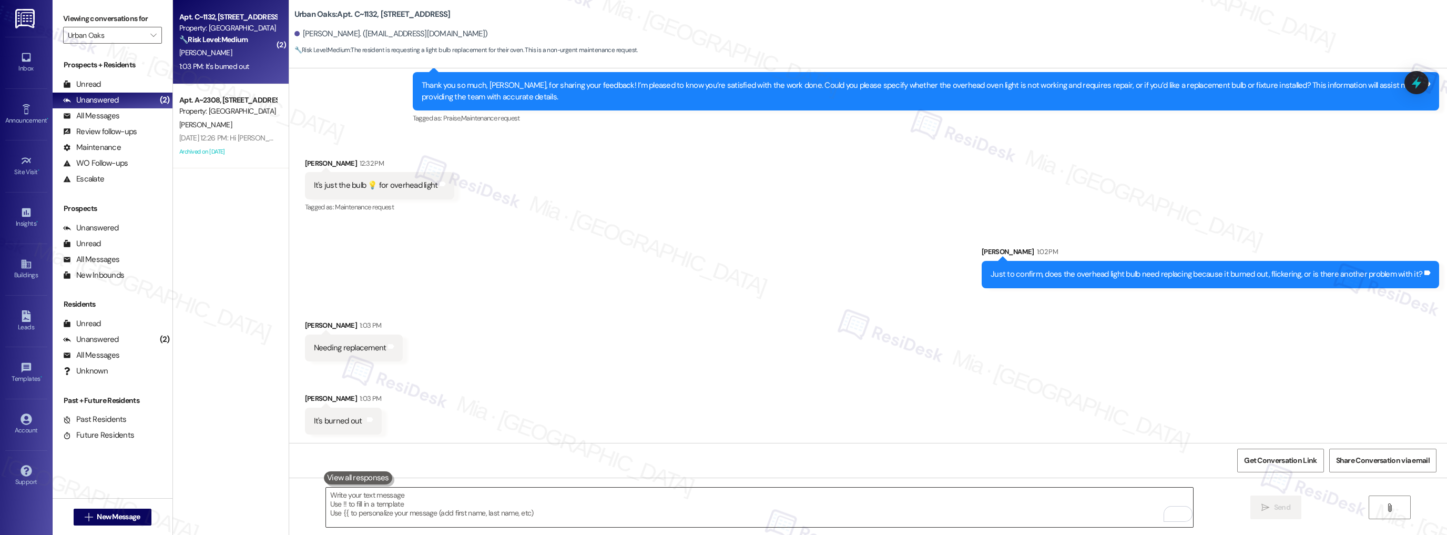
click at [454, 499] on textarea "To enrich screen reader interactions, please activate Accessibility in Grammarl…" at bounding box center [760, 506] width 868 height 39
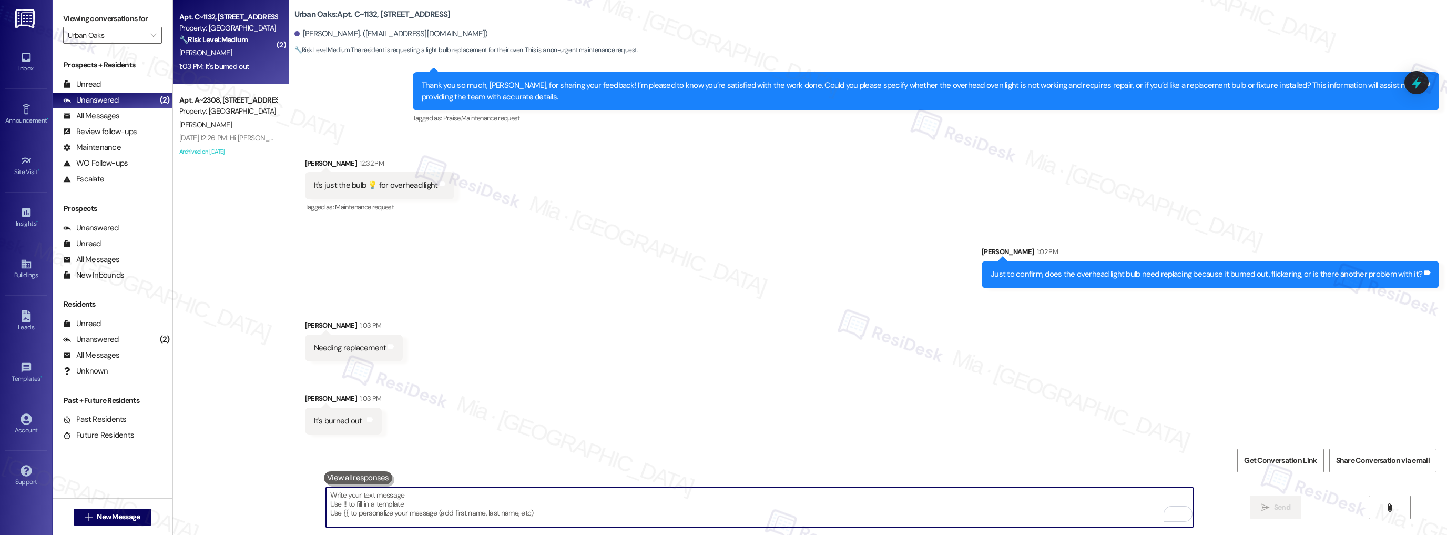
click at [454, 499] on textarea "To enrich screen reader interactions, please activate Accessibility in Grammarl…" at bounding box center [760, 506] width 868 height 39
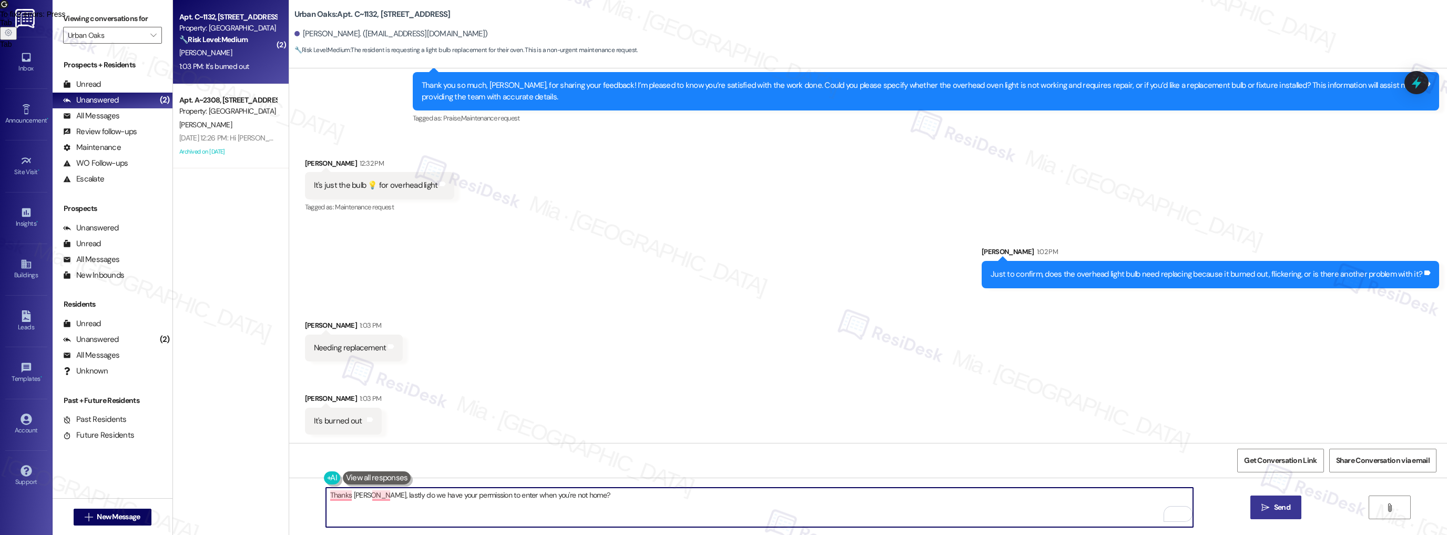
type textarea "Thanks Nicole, lastly do we have your permission to enter when you're not home?"
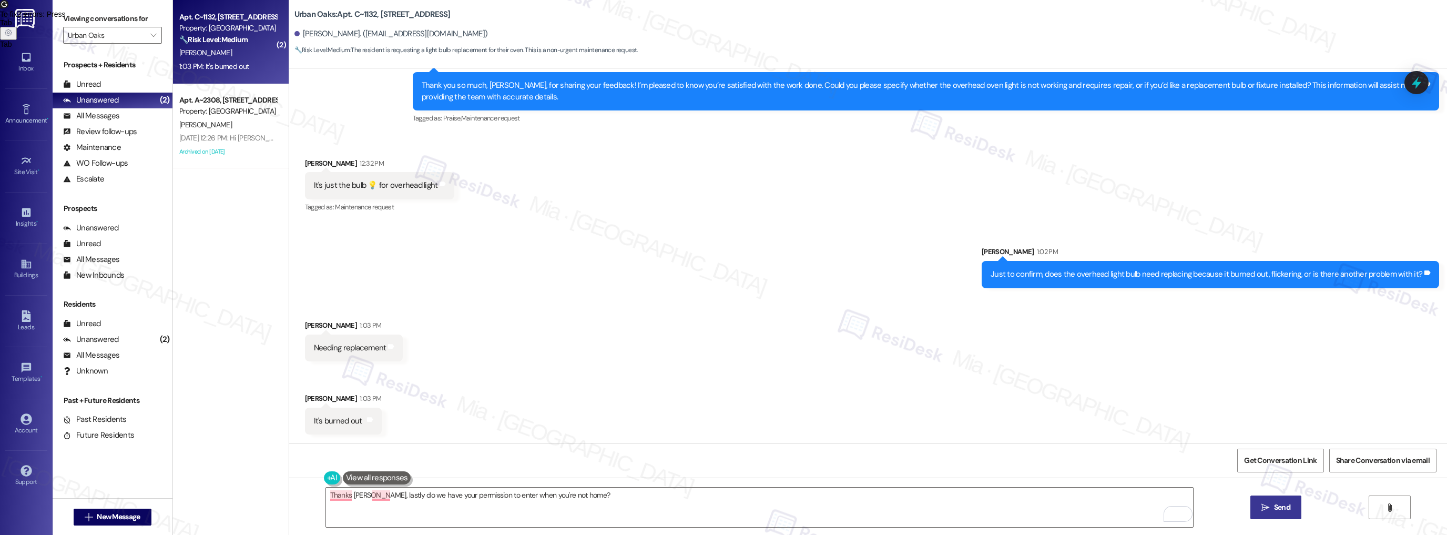
click at [1264, 512] on span " Send" at bounding box center [1275, 507] width 33 height 11
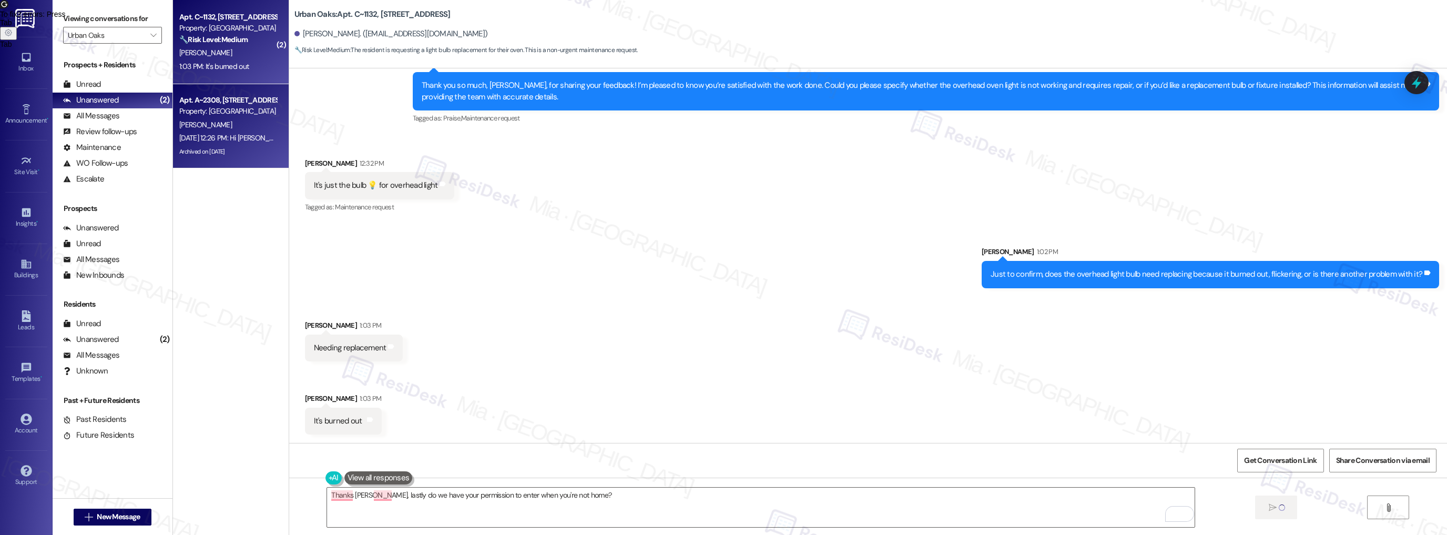
click at [228, 109] on div "Property: [GEOGRAPHIC_DATA]" at bounding box center [227, 111] width 97 height 11
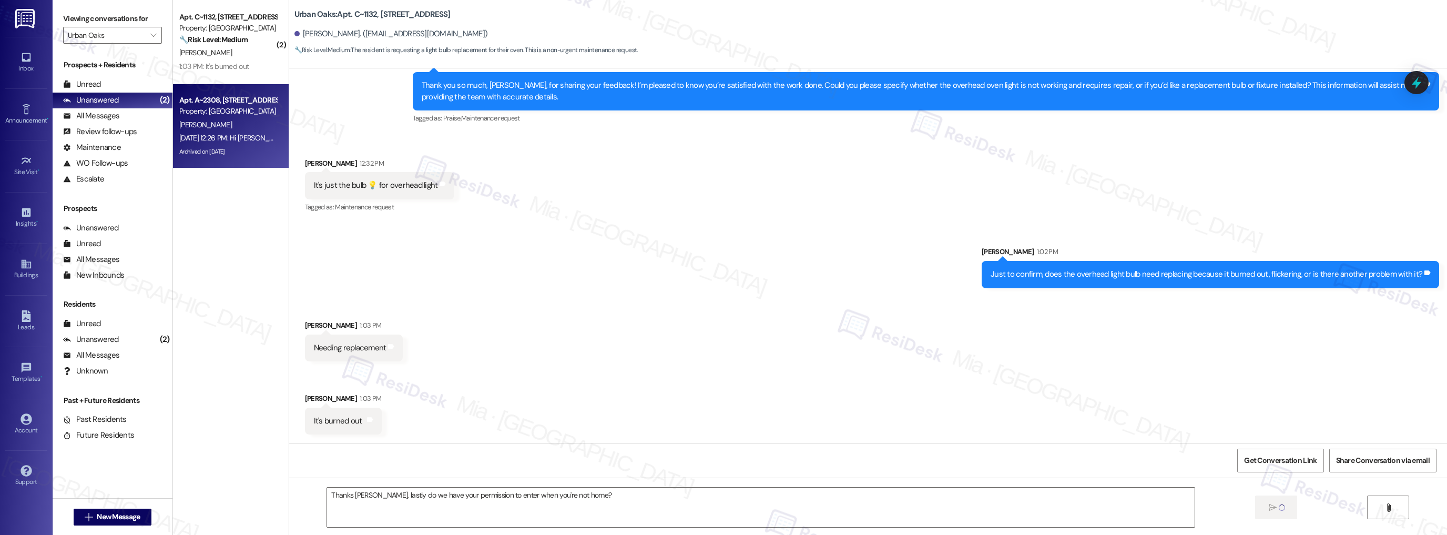
type textarea "Fetching suggested responses. Please feel free to read through the conversation…"
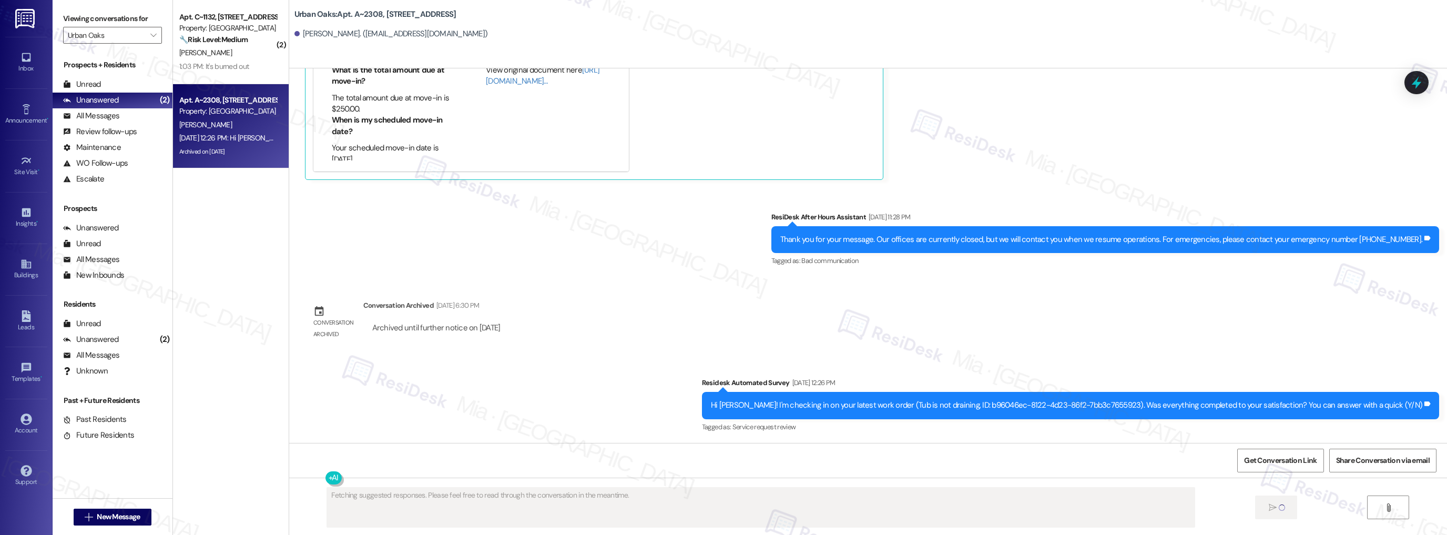
scroll to position [557, 0]
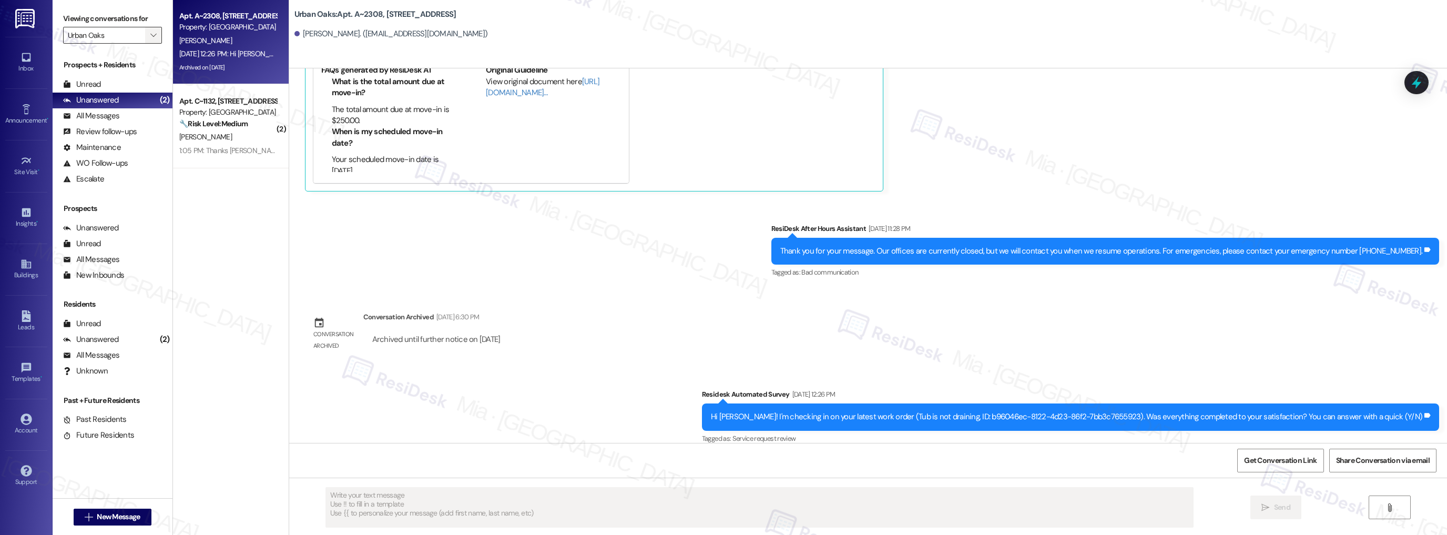
click at [150, 36] on icon "" at bounding box center [153, 35] width 6 height 8
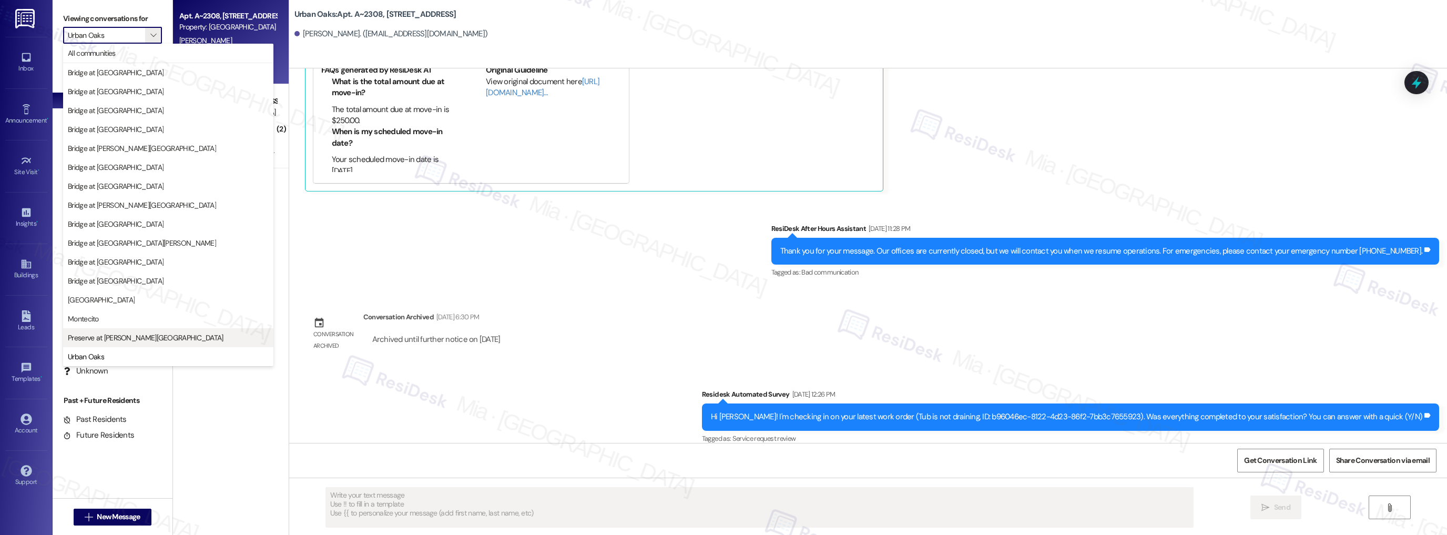
click at [124, 340] on span "Preserve at Wells Branch" at bounding box center [146, 337] width 156 height 11
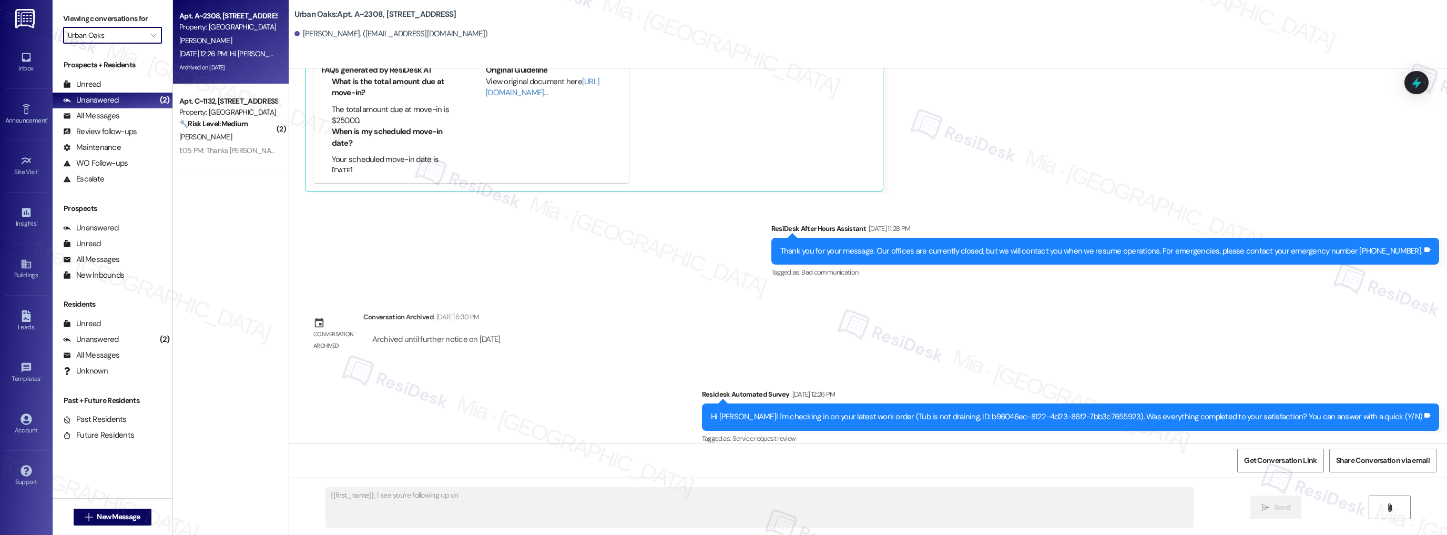
type textarea "{{first_name}}, I see you're following up on"
type input "Preserve at Wells Branch"
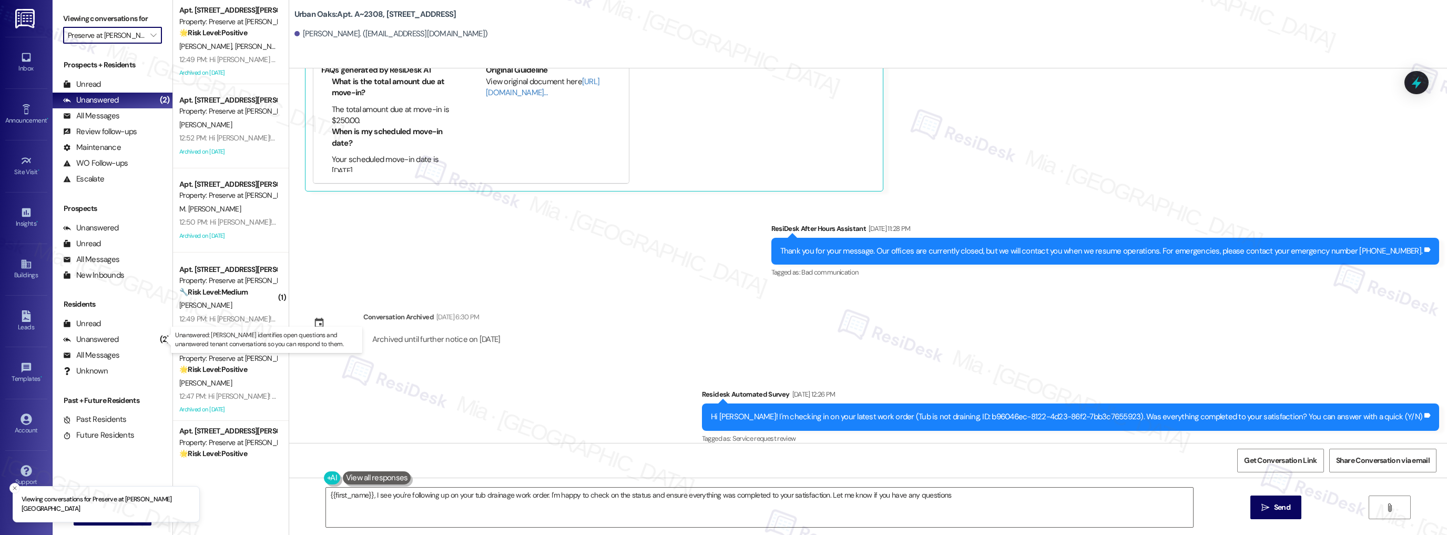
type textarea "{{first_name}}, I see you're following up on your tub drainage work order. I'm …"
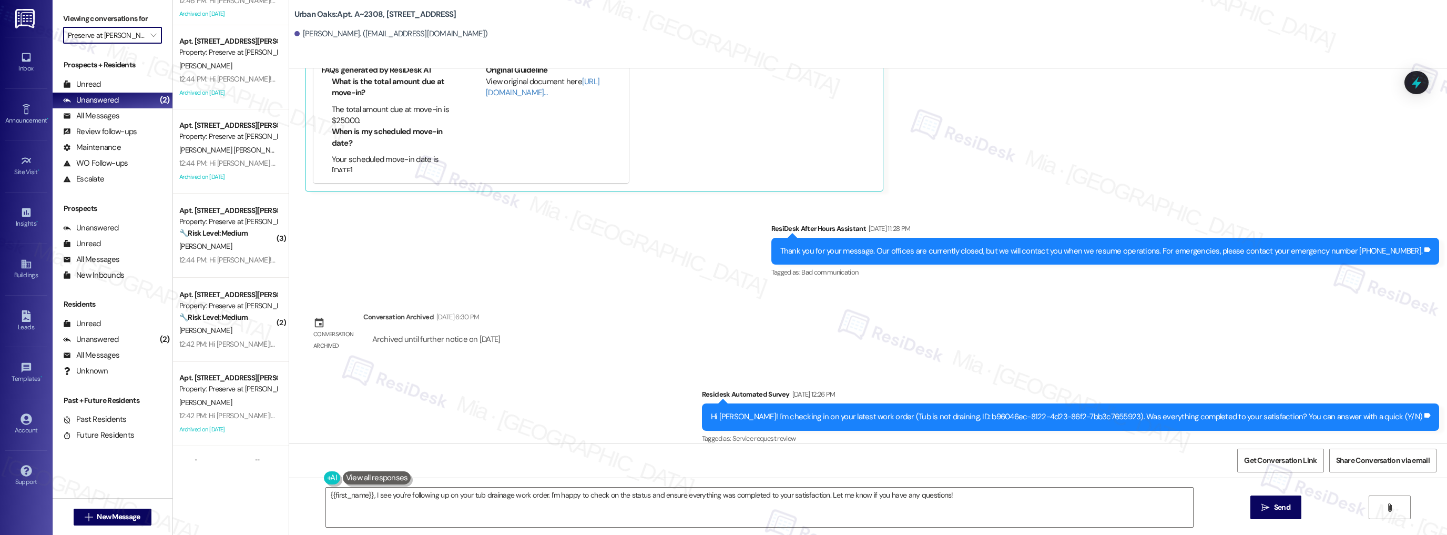
scroll to position [717, 0]
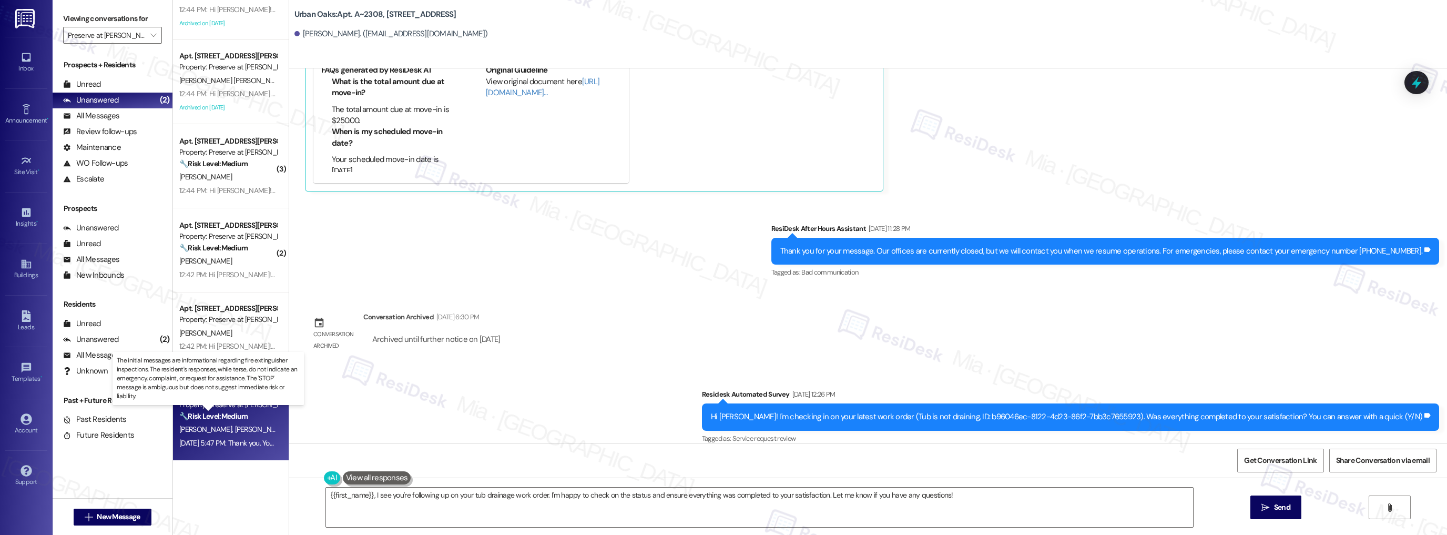
click at [231, 414] on strong "🔧 Risk Level: Medium" at bounding box center [213, 415] width 68 height 9
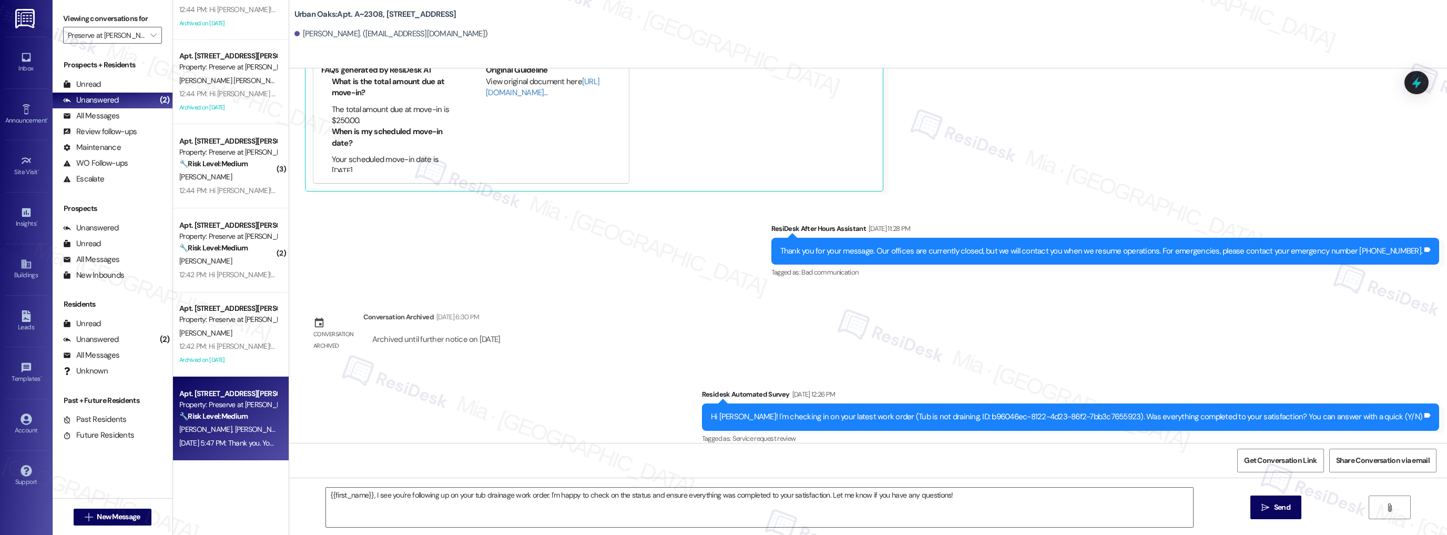
type textarea "Fetching suggested responses. Please feel free to read through the conversation…"
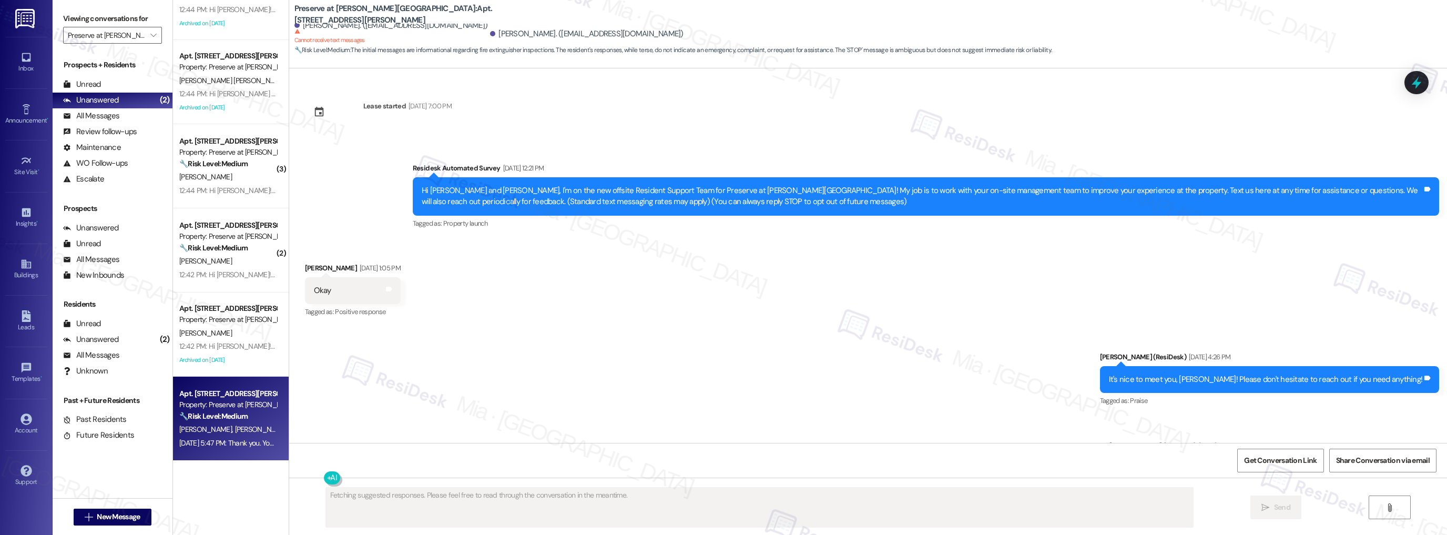
type textarea "Fetching suggested responses. Please feel free to read through the conversation…"
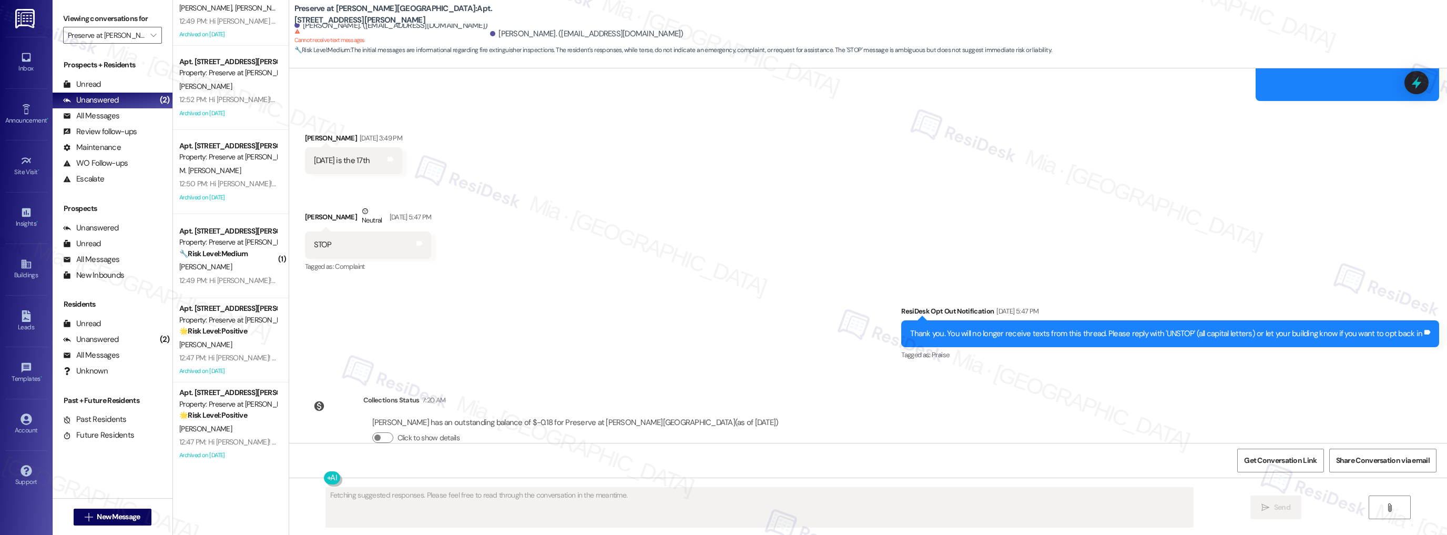
scroll to position [0, 0]
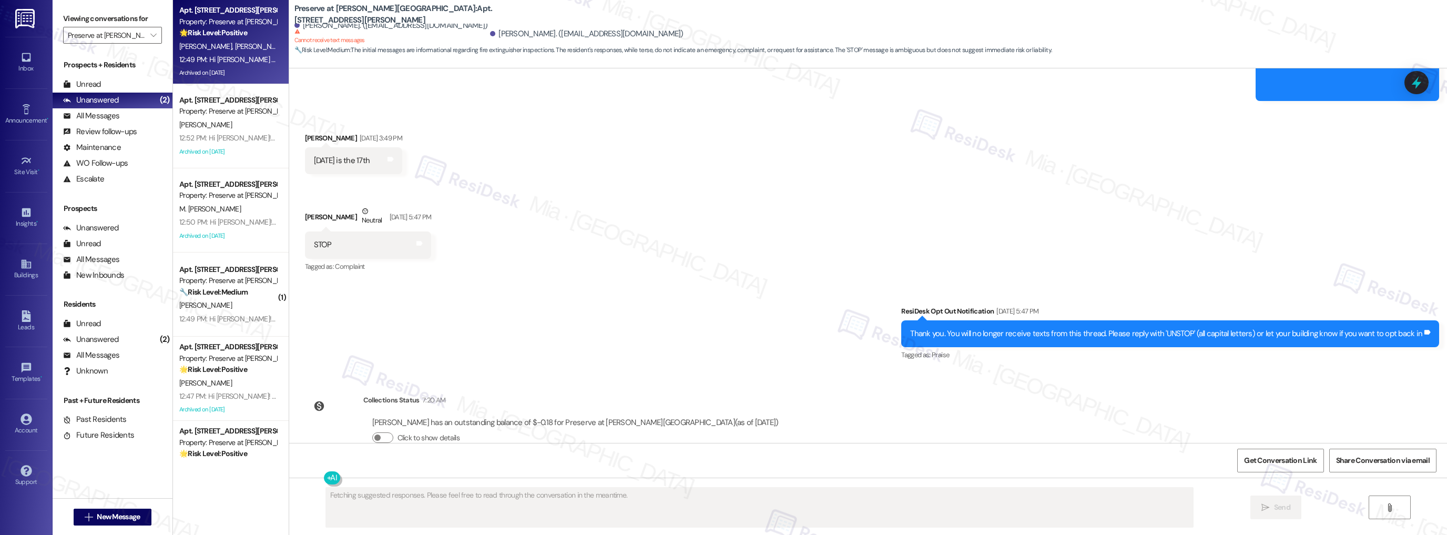
click at [232, 53] on div "J. Nanyes M. Throckmorton" at bounding box center [227, 46] width 99 height 13
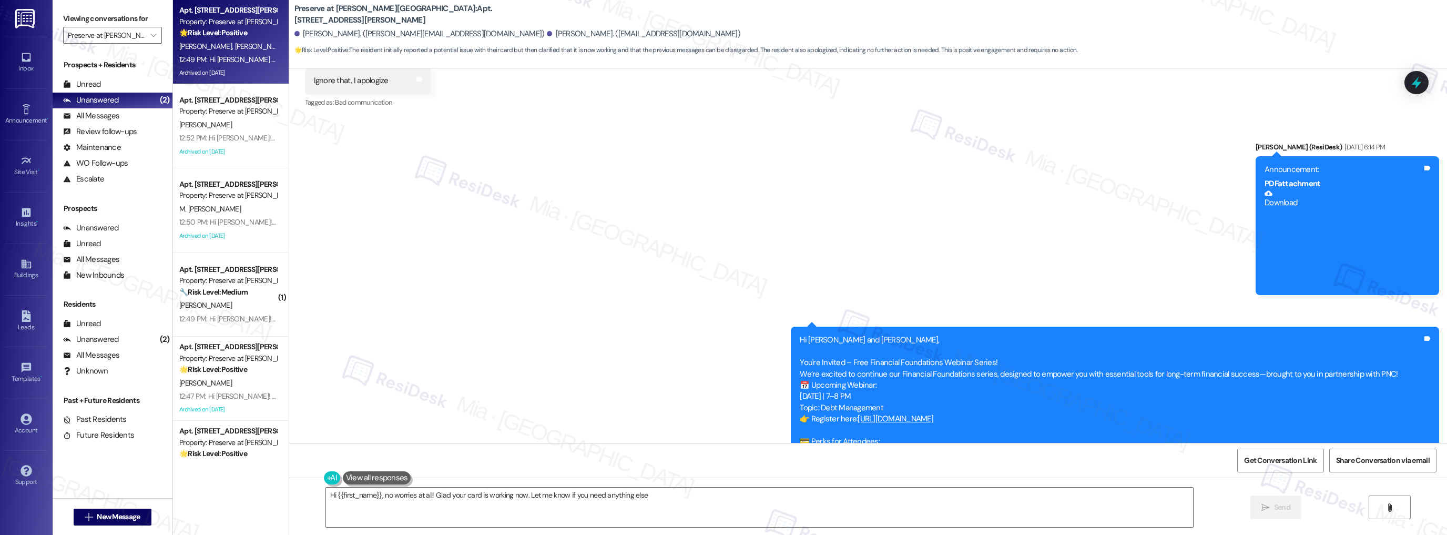
type textarea "Hi {{first_name}}, no worries at all! Glad your card is working now. Let me kno…"
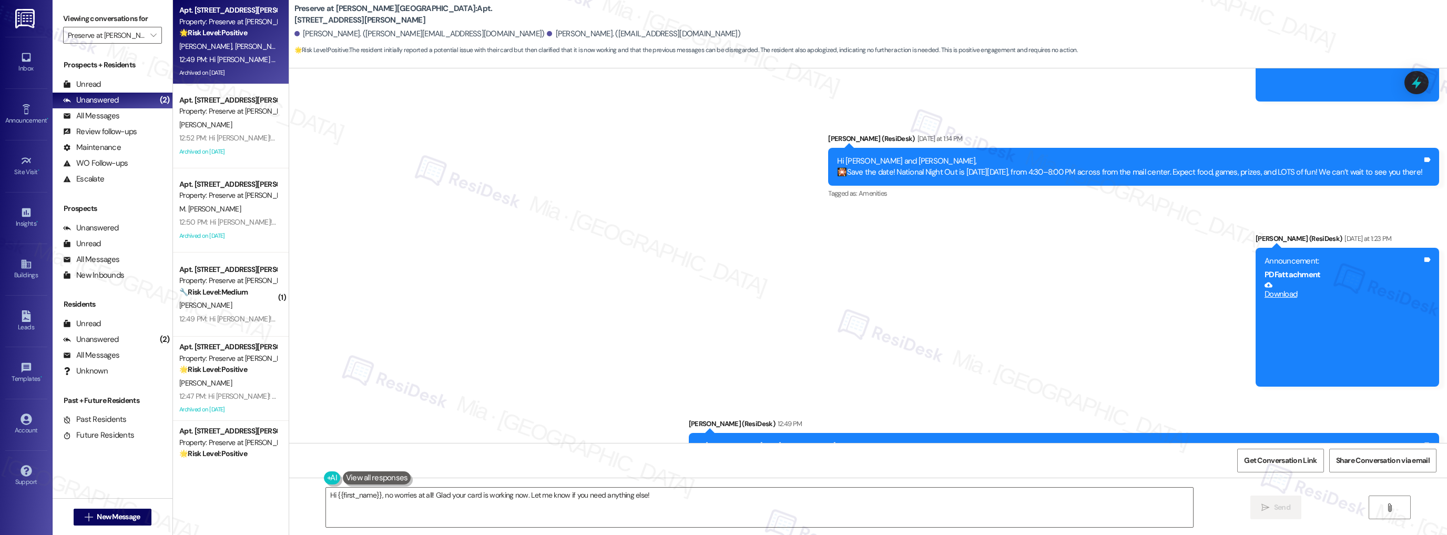
scroll to position [9821, 0]
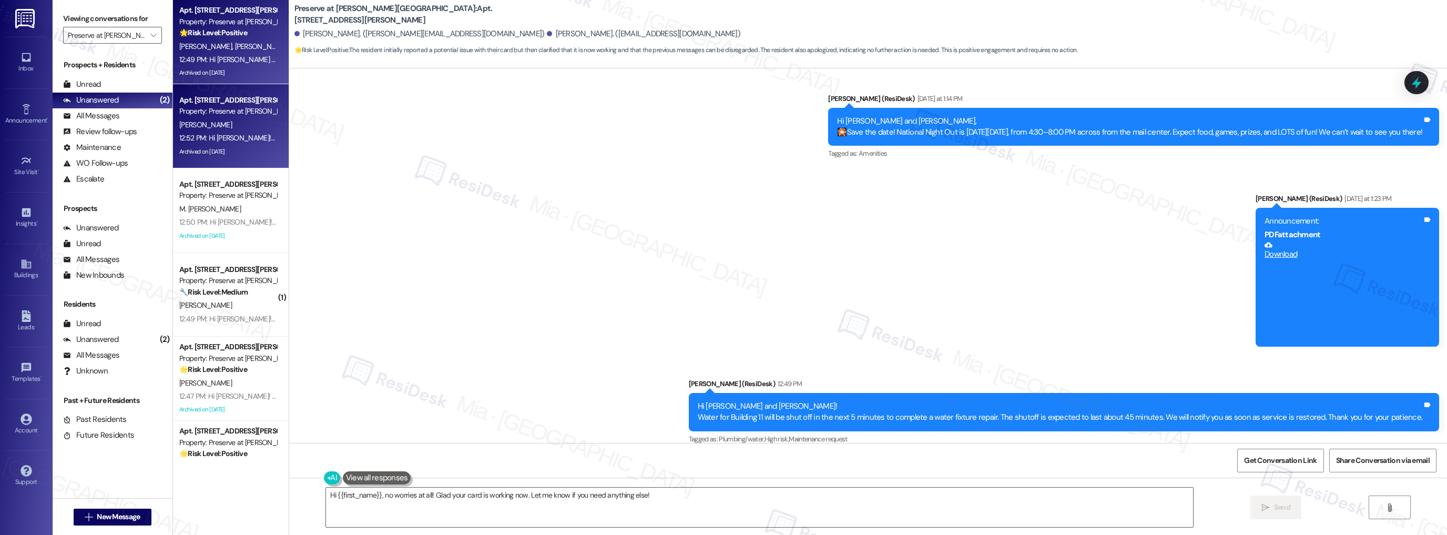
click at [250, 152] on div "Archived on [DATE]" at bounding box center [227, 151] width 99 height 13
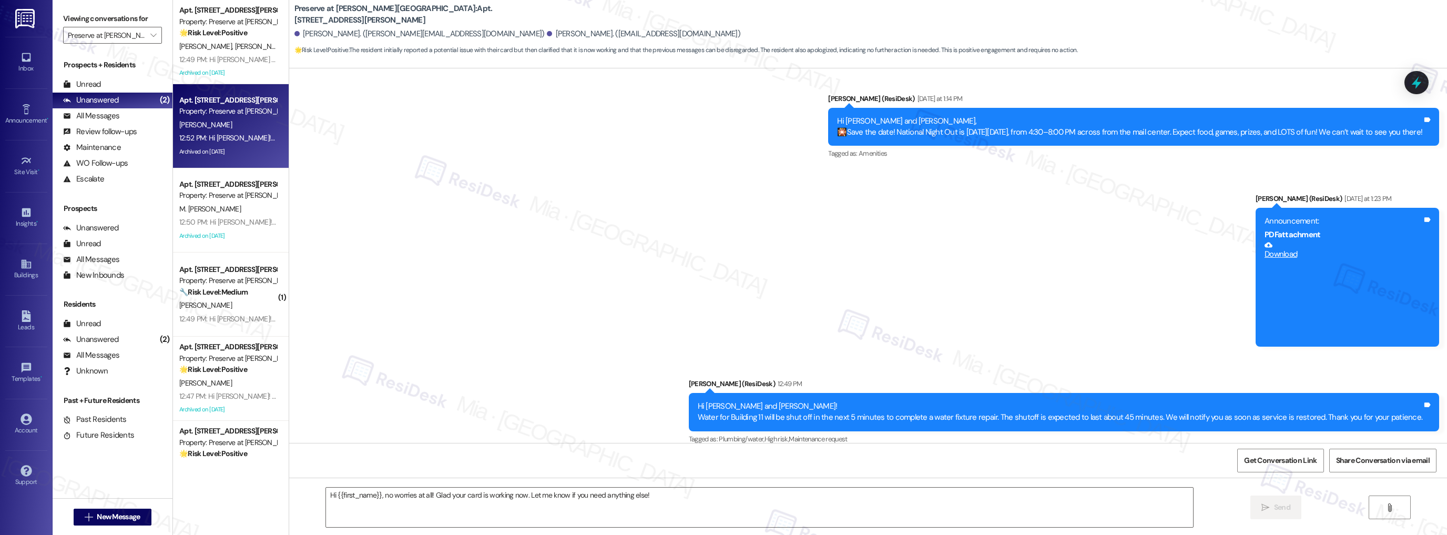
type textarea "Fetching suggested responses. Please feel free to read through the conversation…"
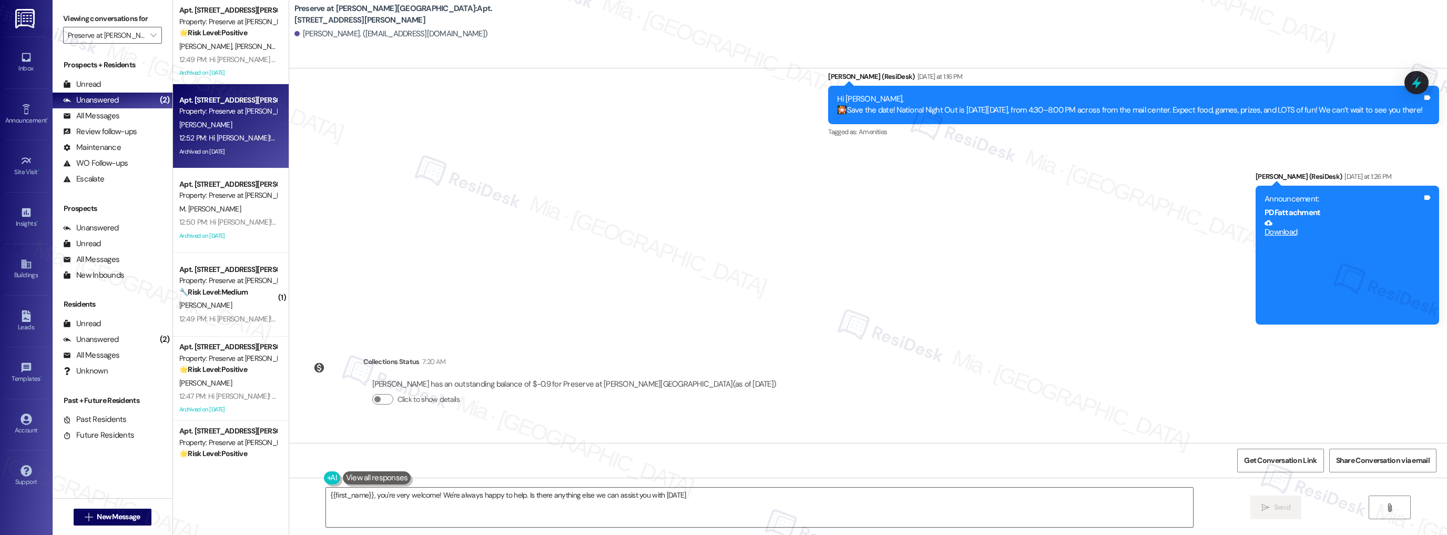
type textarea "{{first_name}}, you're very welcome! We're always happy to help. Is there anyth…"
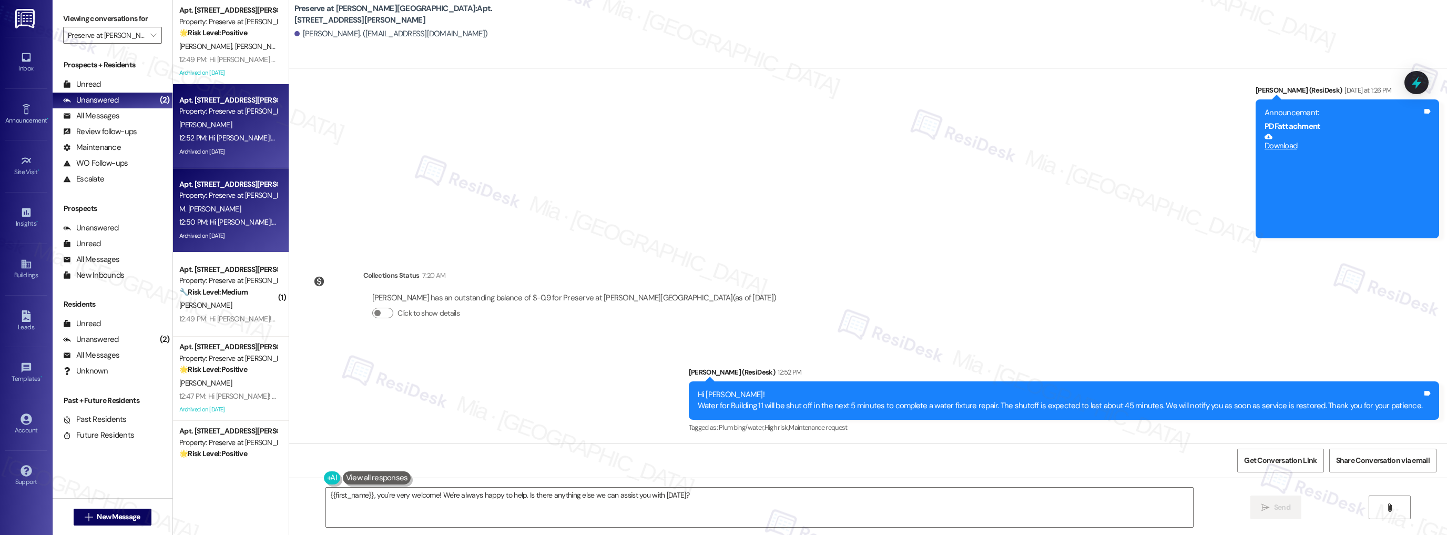
click at [236, 241] on div "Archived on [DATE]" at bounding box center [227, 235] width 99 height 13
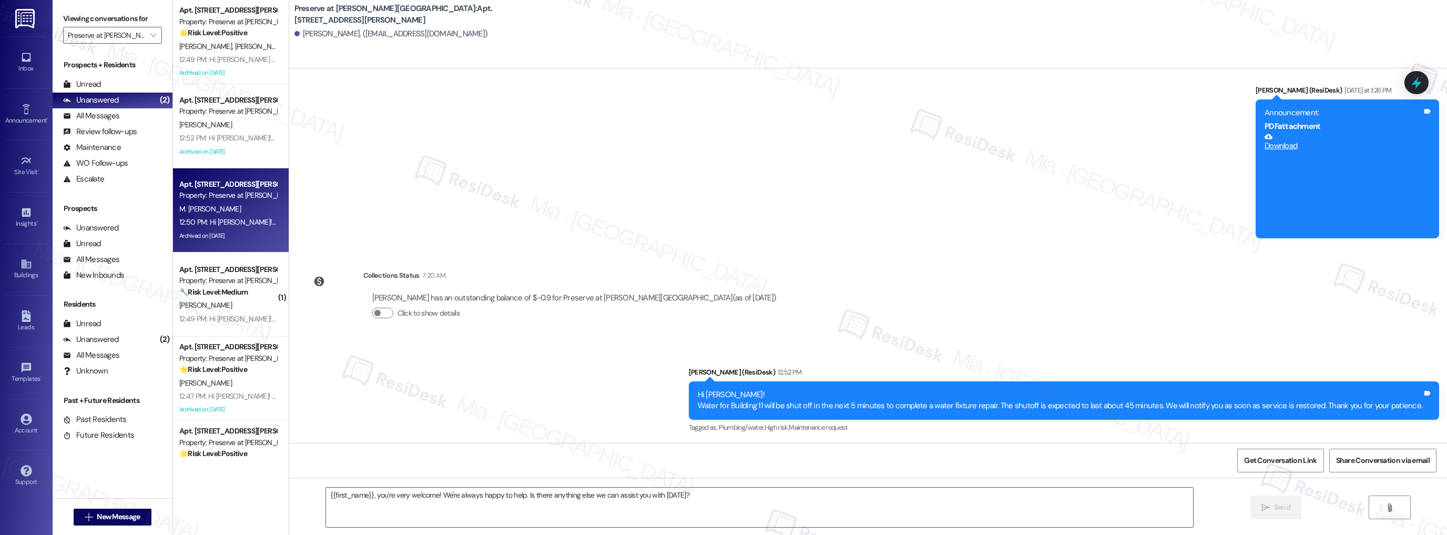
type textarea "Fetching suggested responses. Please feel free to read through the conversation…"
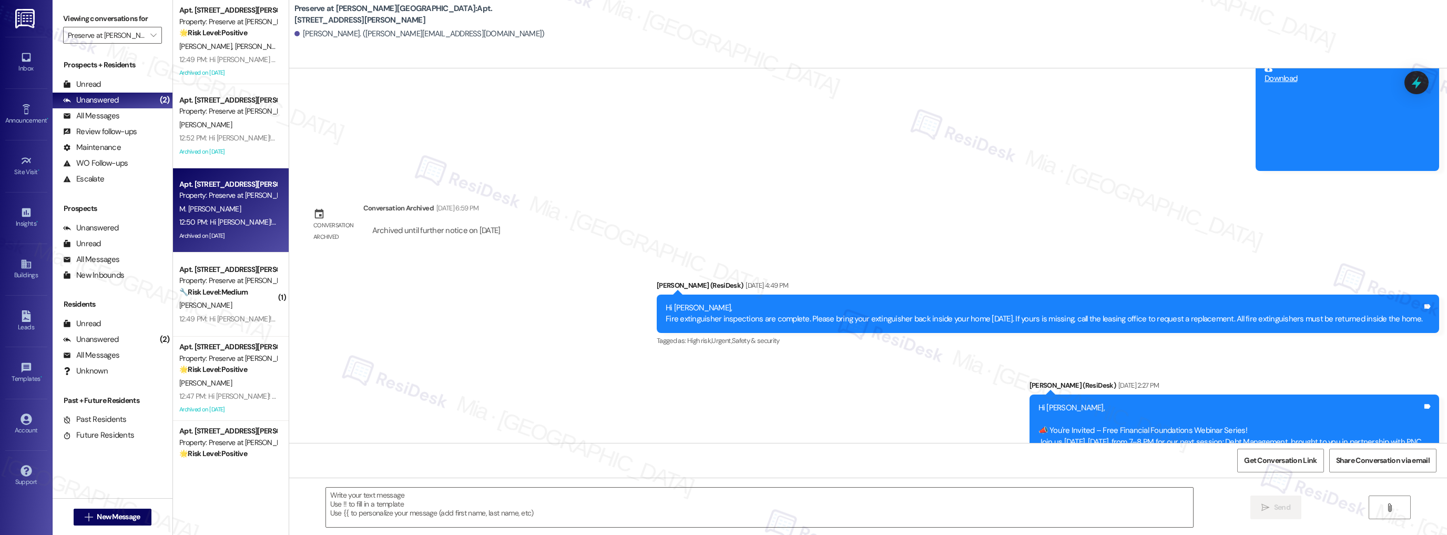
type textarea "Fetching suggested responses. Please feel free to read through the conversation…"
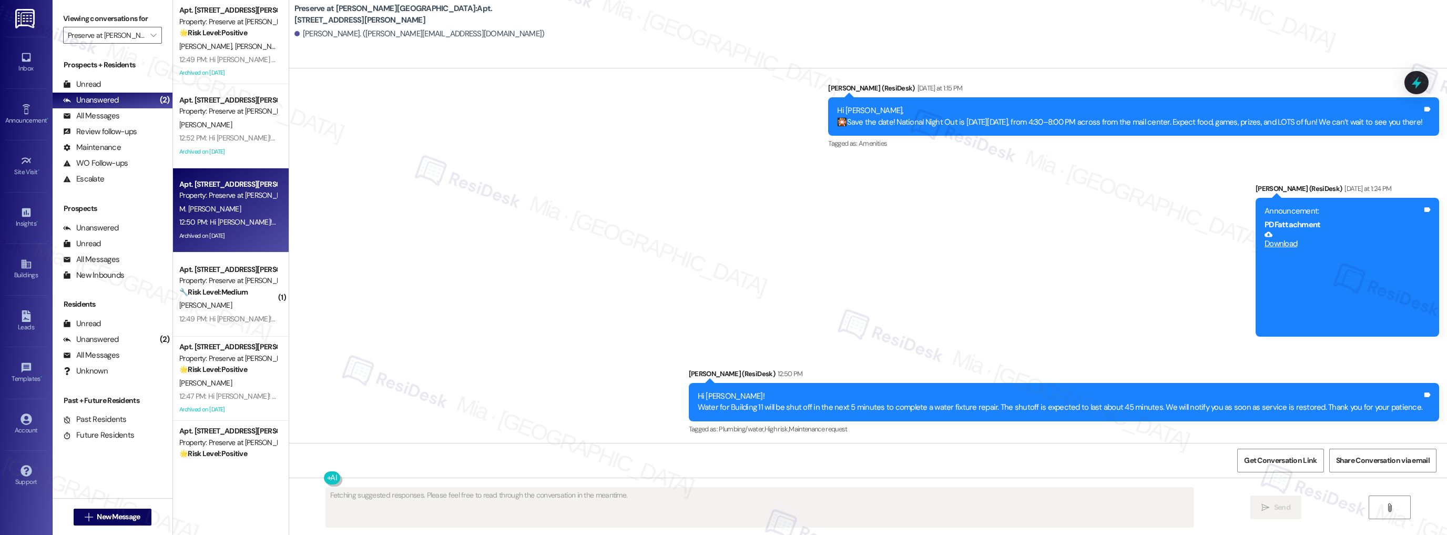
scroll to position [10989, 0]
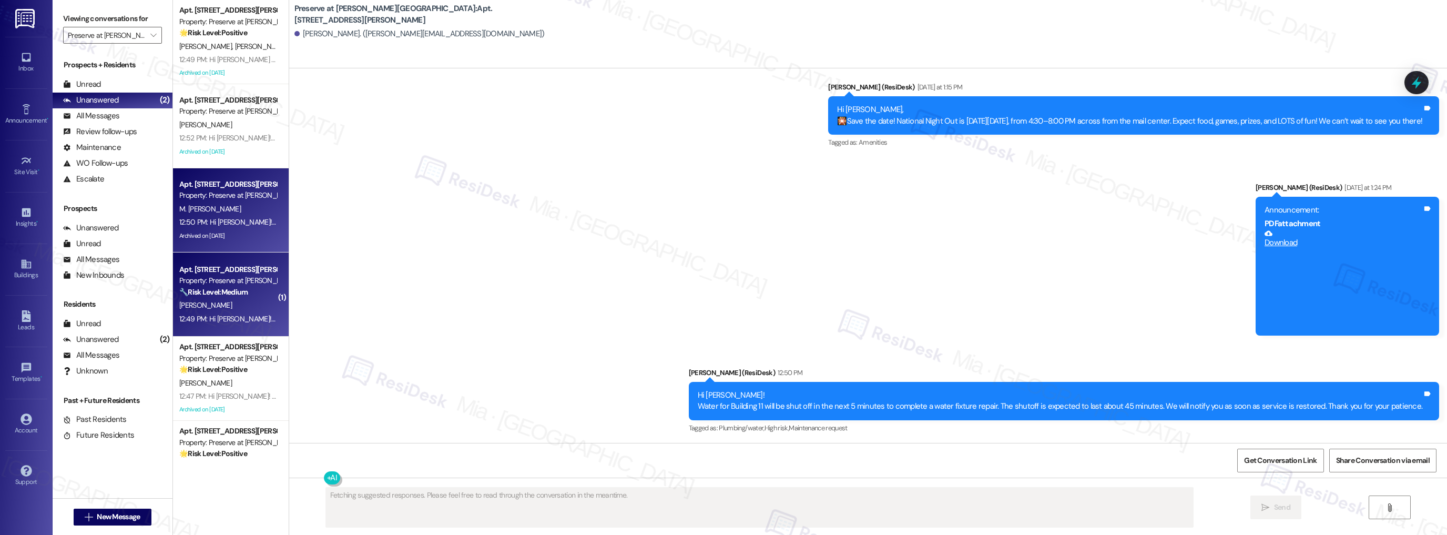
click at [243, 294] on strong "🔧 Risk Level: Medium" at bounding box center [213, 291] width 68 height 9
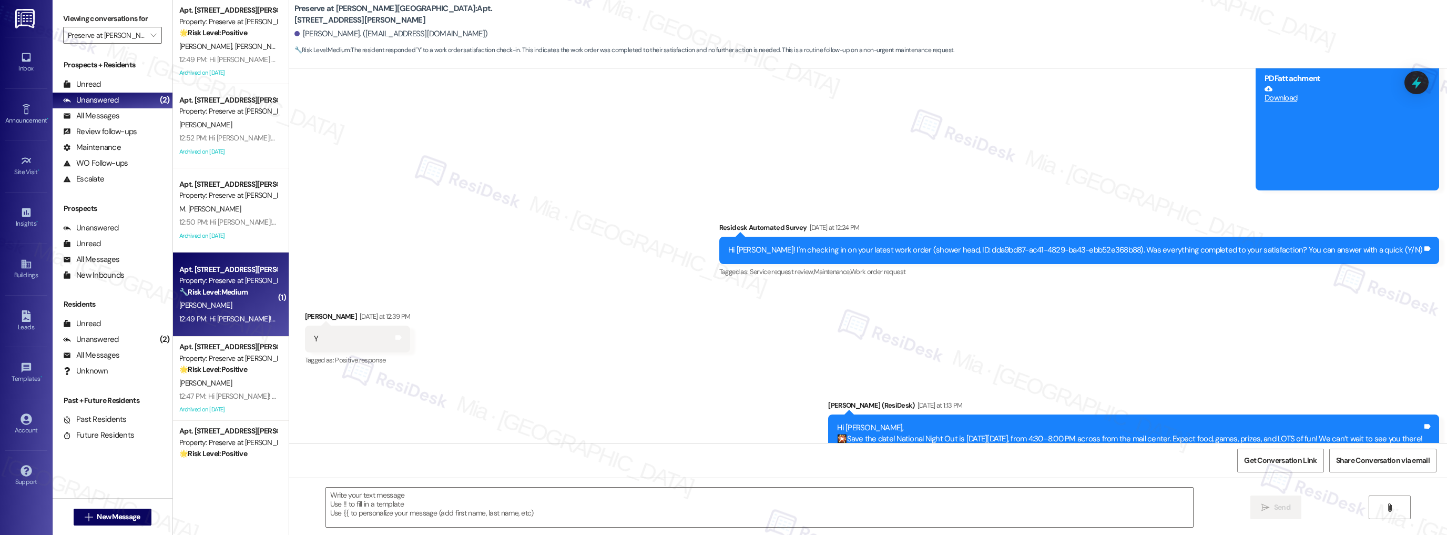
type textarea "Fetching suggested responses. Please feel free to read through the conversation…"
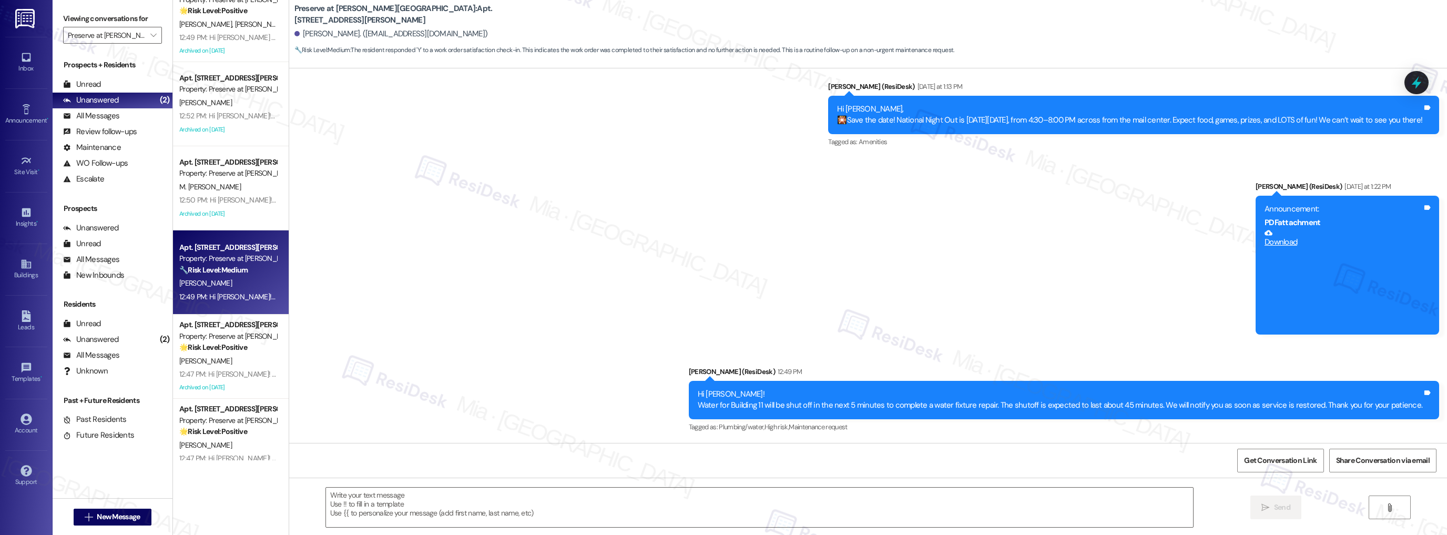
scroll to position [168, 0]
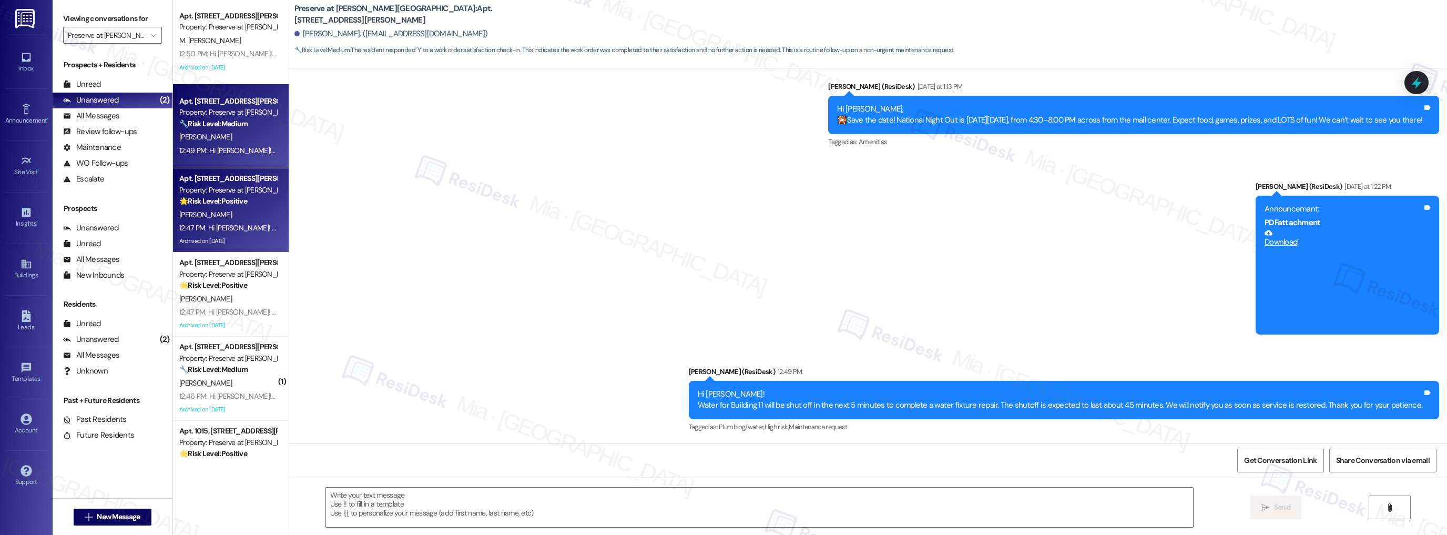
click at [237, 212] on div "H. Adams" at bounding box center [227, 214] width 99 height 13
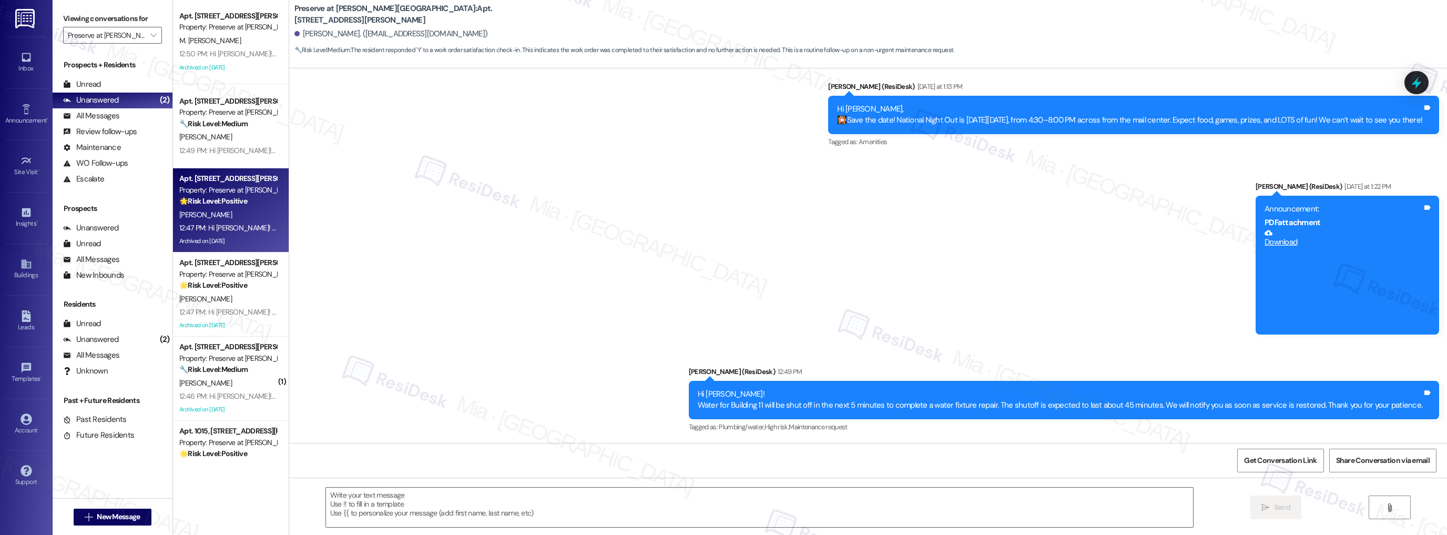
type textarea "Fetching suggested responses. Please feel free to read through the conversation…"
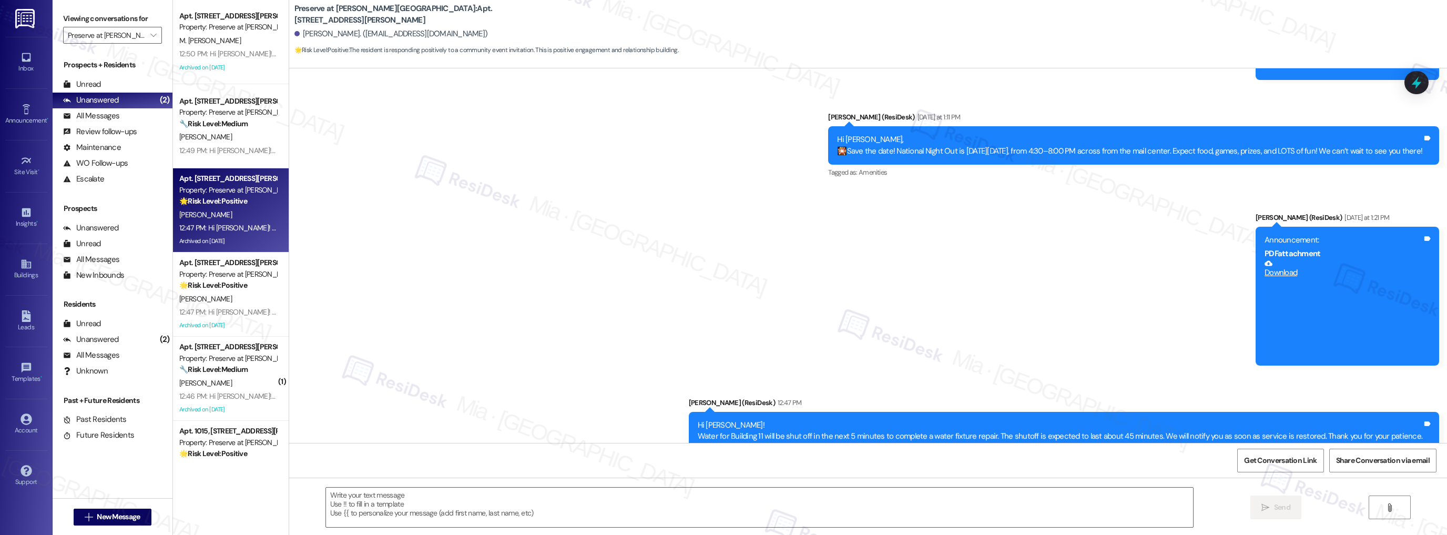
scroll to position [2366, 0]
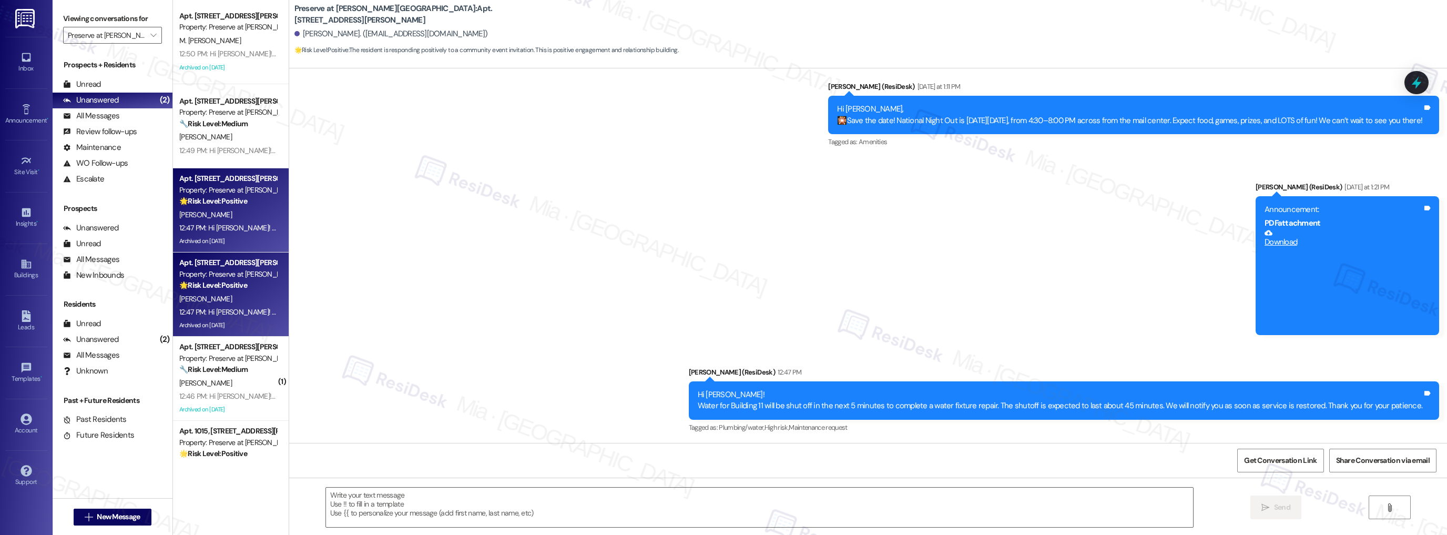
click at [229, 308] on div "12:47 PM: Hi Jefferey! Water for Building 11 will be shut off in the next 5 min…" at bounding box center [556, 311] width 755 height 9
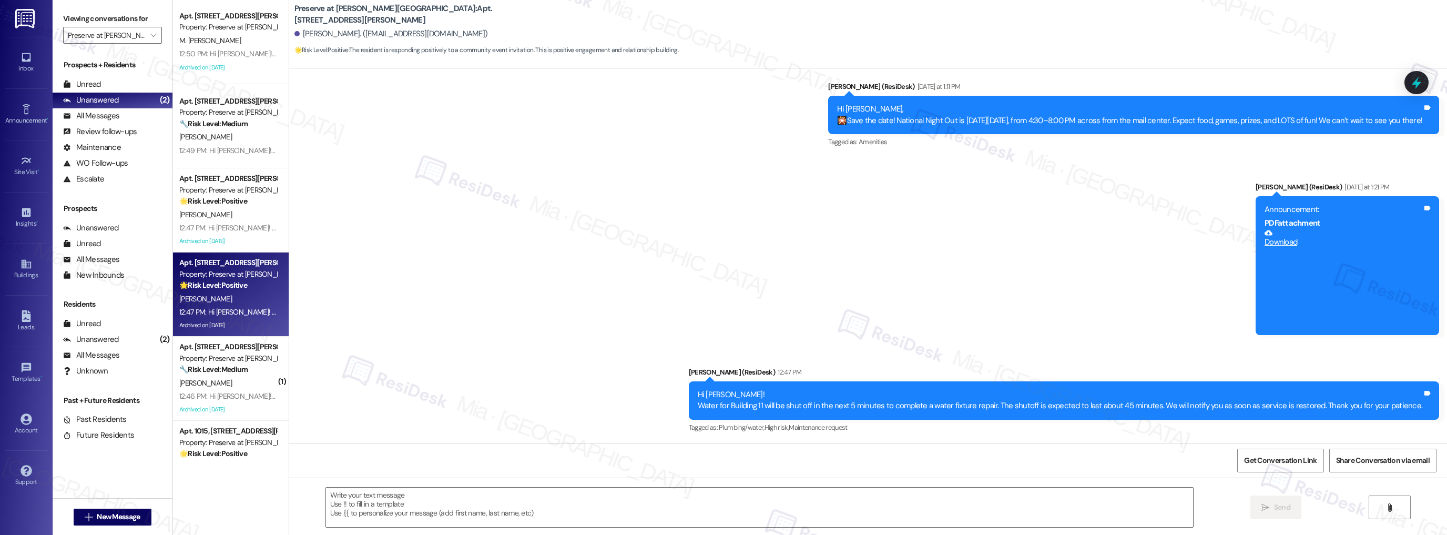
type textarea "Fetching suggested responses. Please feel free to read through the conversation…"
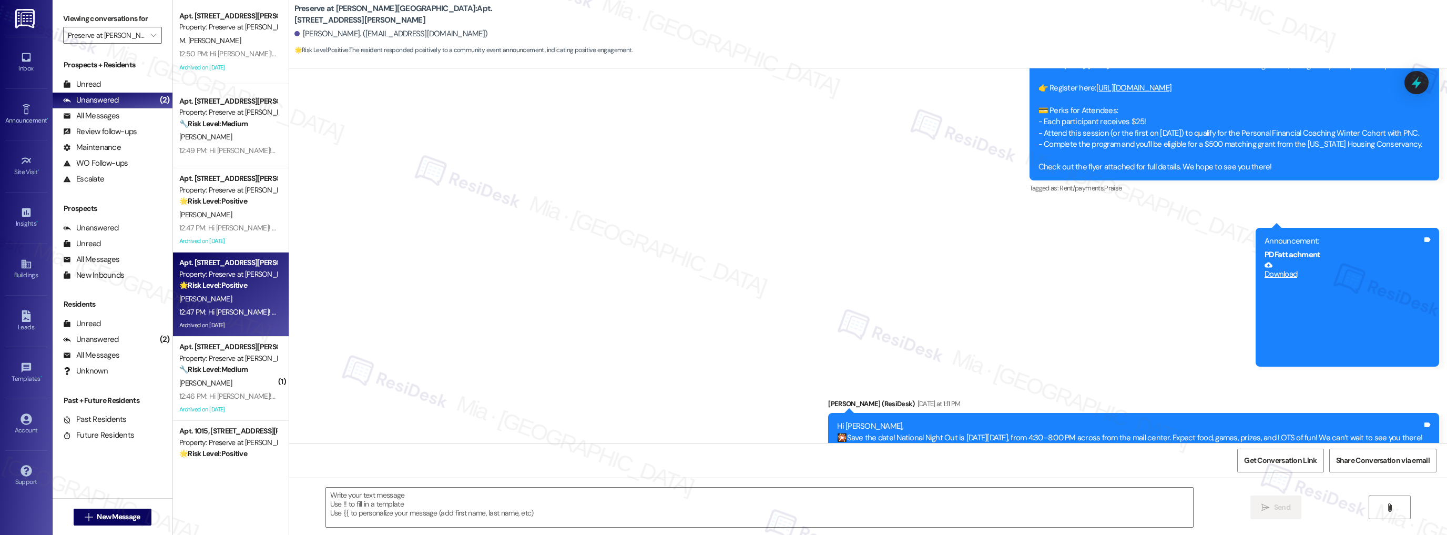
type textarea "Fetching suggested responses. Please feel free to read through the conversation…"
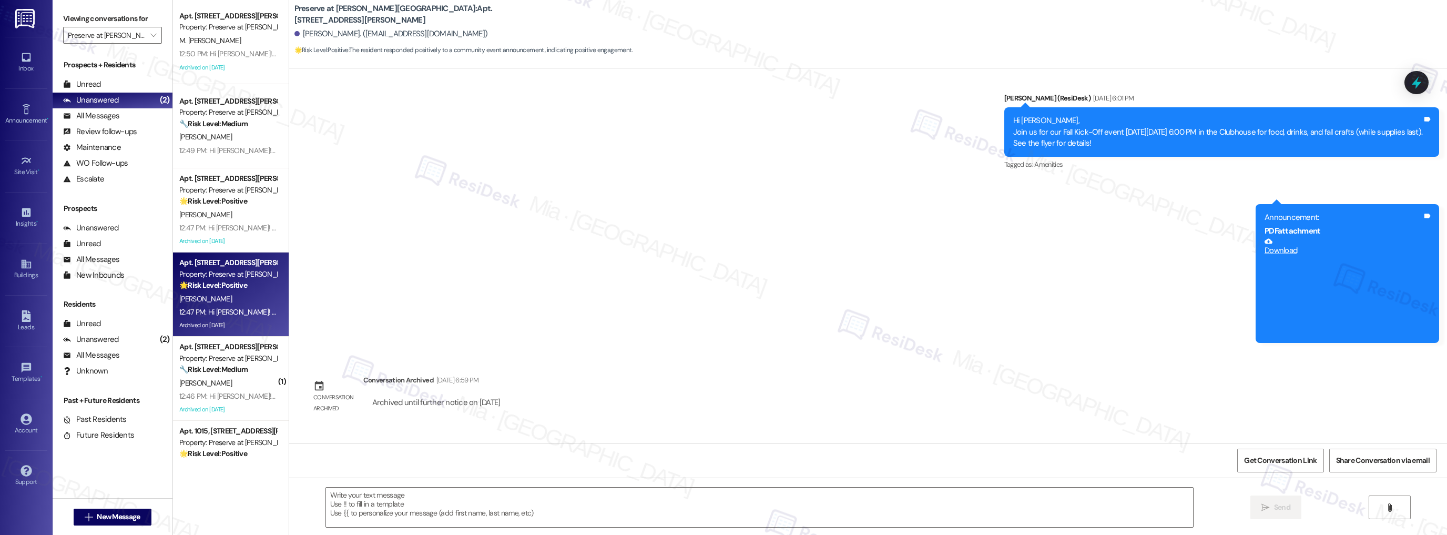
scroll to position [8261, 0]
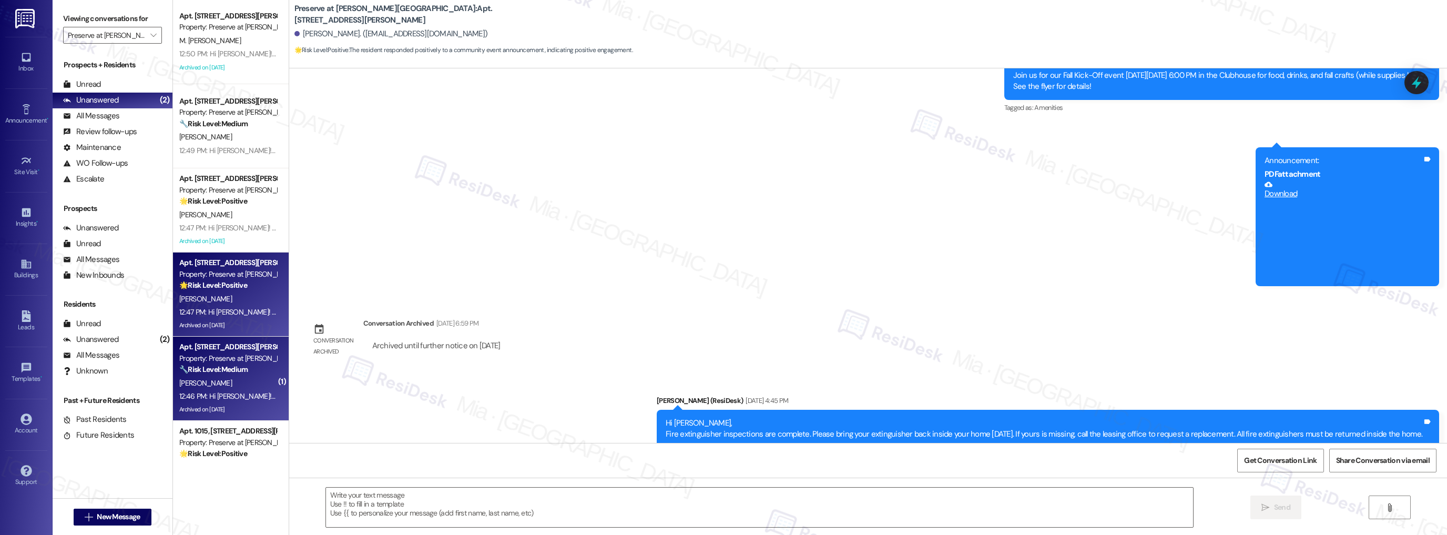
click at [229, 355] on div "Property: Preserve at Wells Branch" at bounding box center [227, 358] width 97 height 11
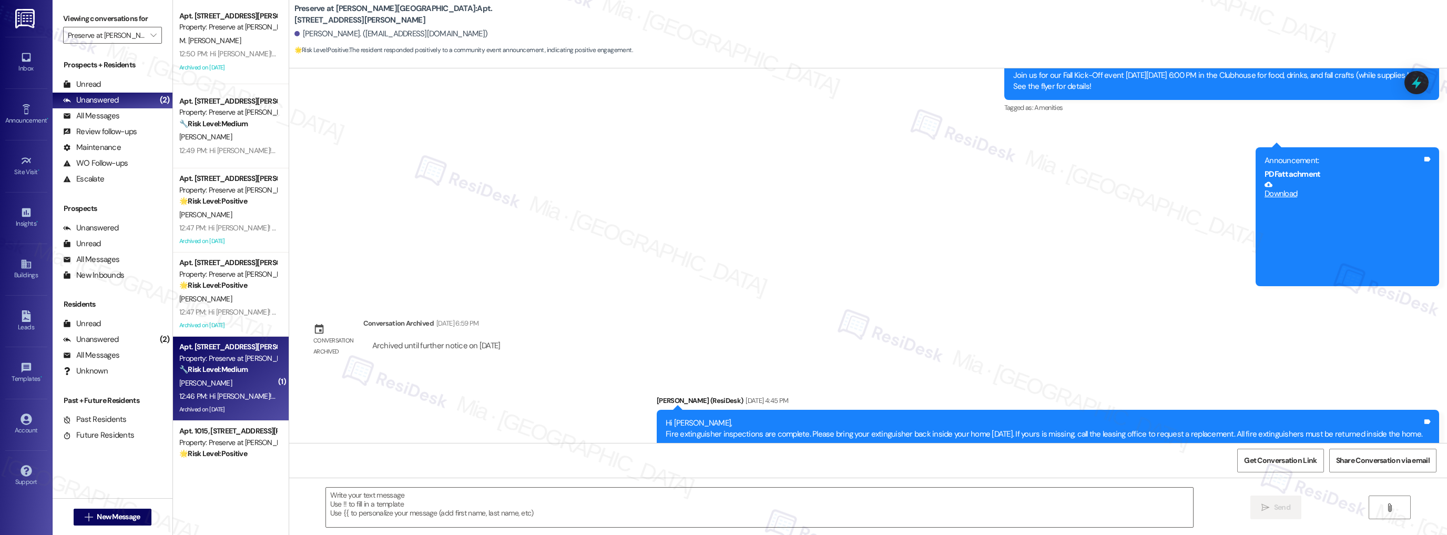
type textarea "Fetching suggested responses. Please feel free to read through the conversation…"
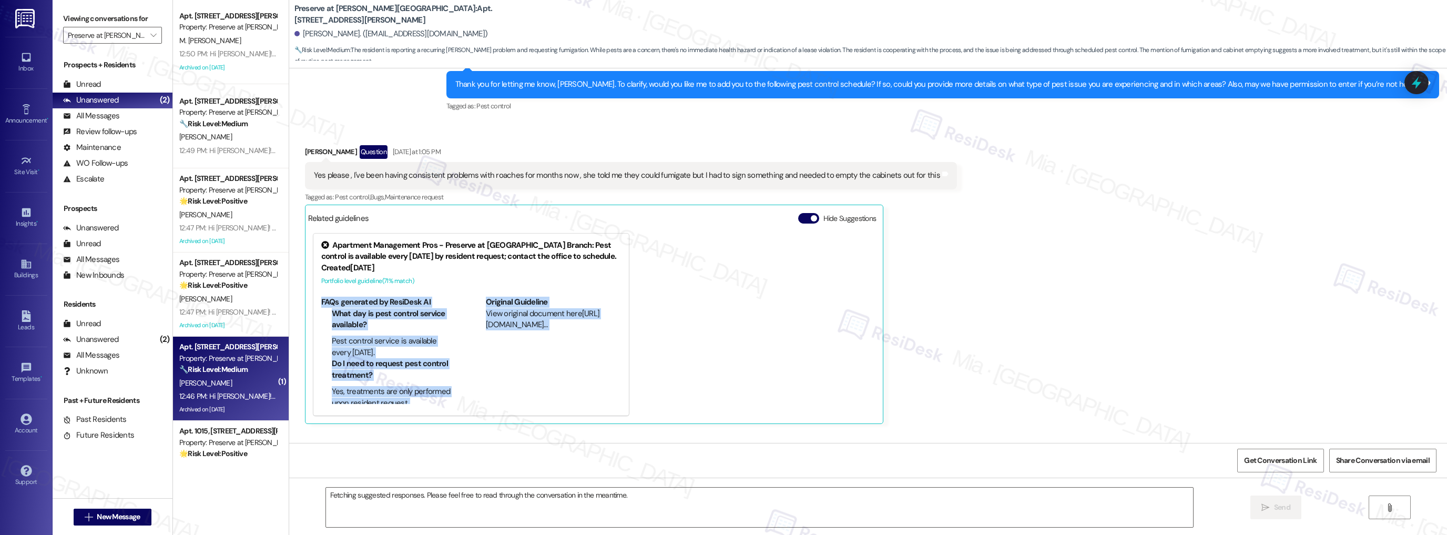
click at [289, 256] on div "Lease started May 31, 2025 at 8:00 PM Survey, sent via SMS Residesk Automated S…" at bounding box center [868, 255] width 1158 height 374
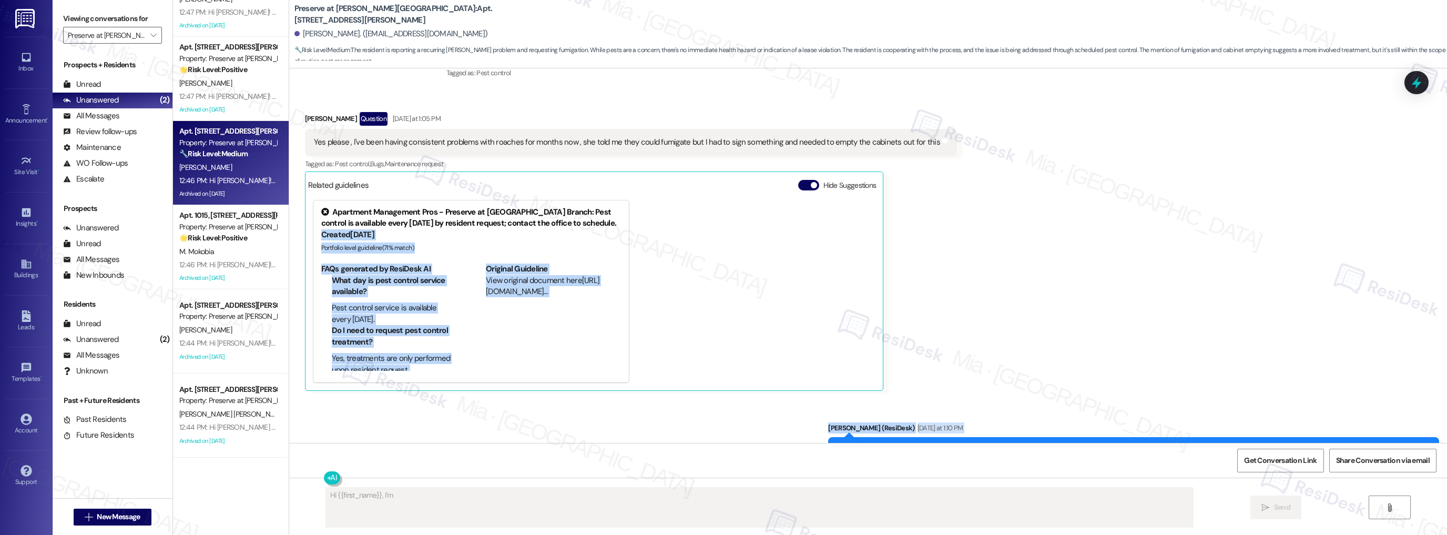
scroll to position [12867, 0]
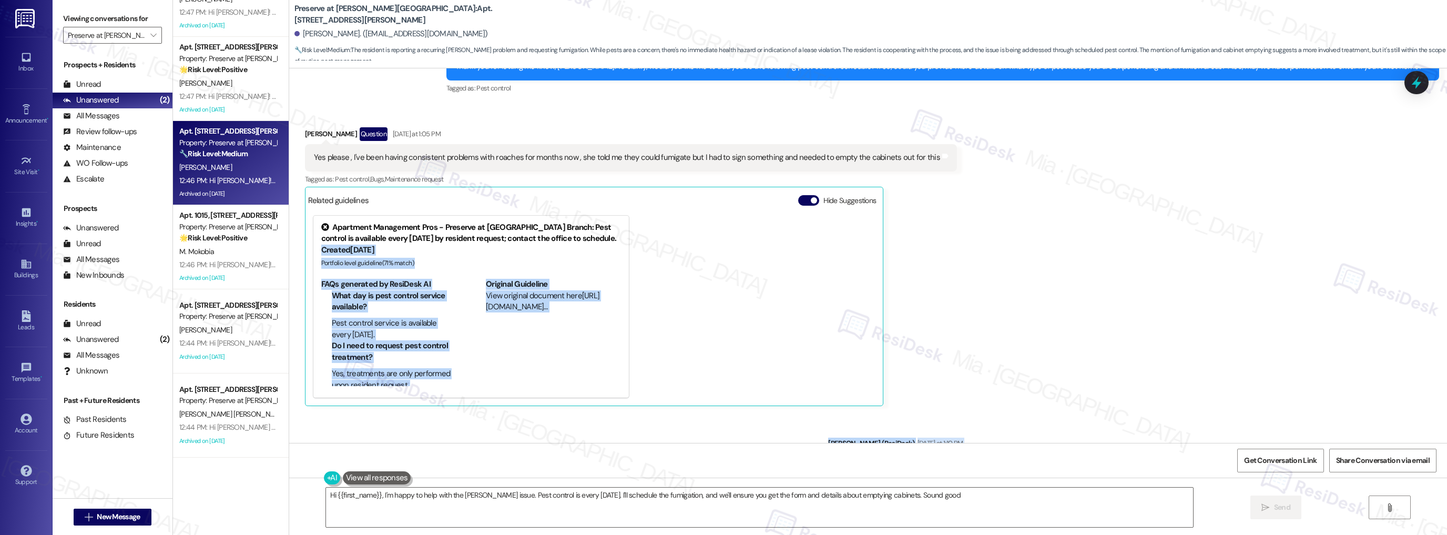
type textarea "Hi {{first_name}}, I'm happy to help with the roach issue. Pest control is ever…"
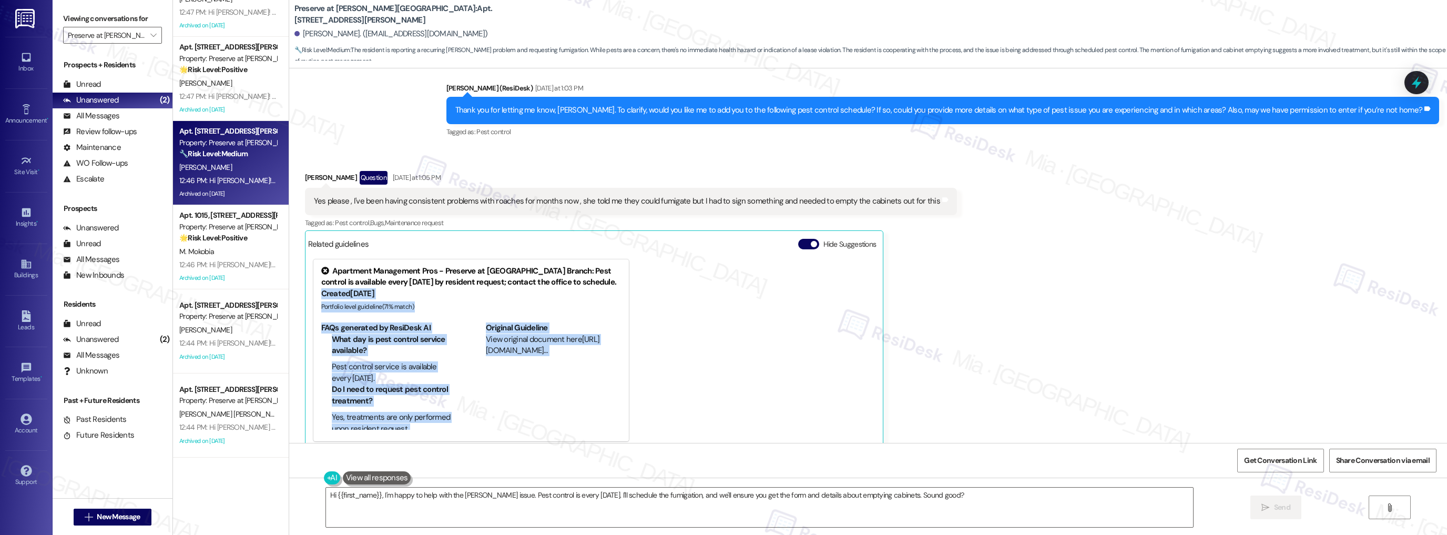
scroll to position [12790, 0]
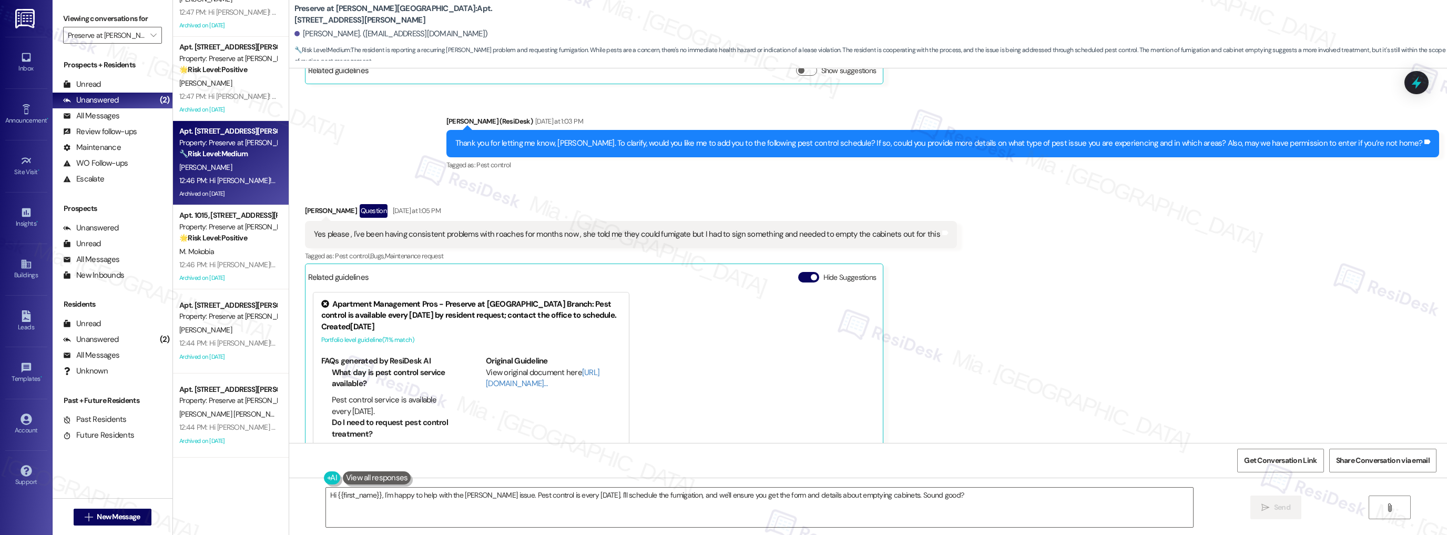
click at [1009, 278] on div "Received via SMS Jakori Tinsley Question Yesterday at 1:05 PM Yes please , I've…" at bounding box center [868, 335] width 1158 height 310
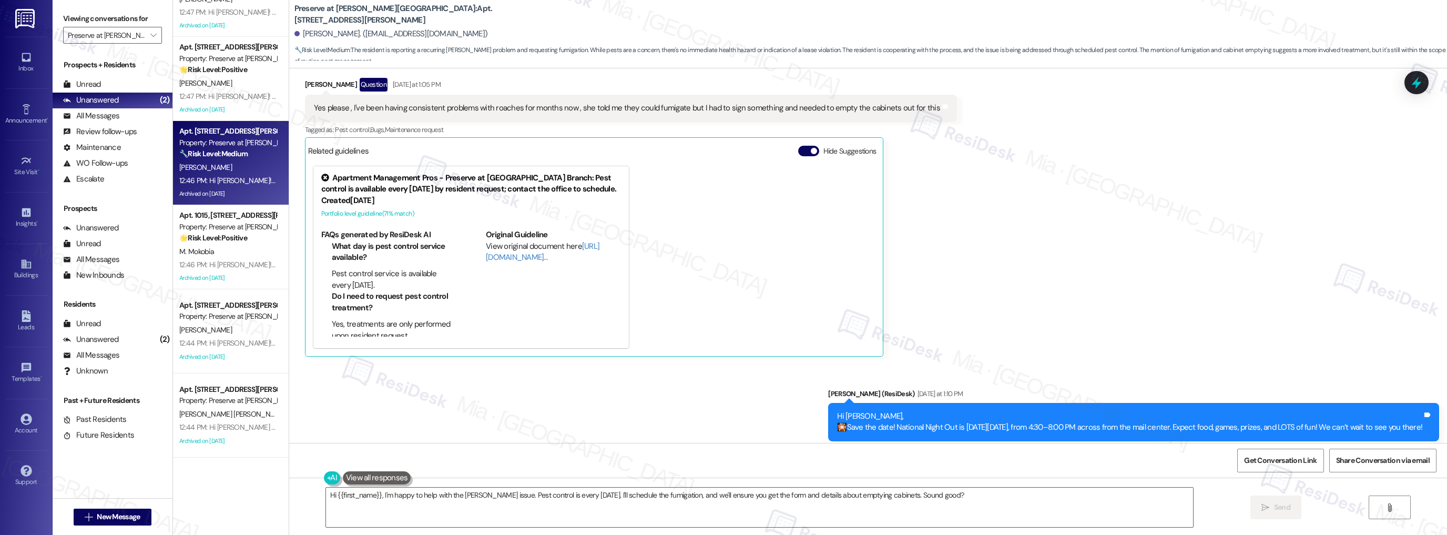
scroll to position [12748, 0]
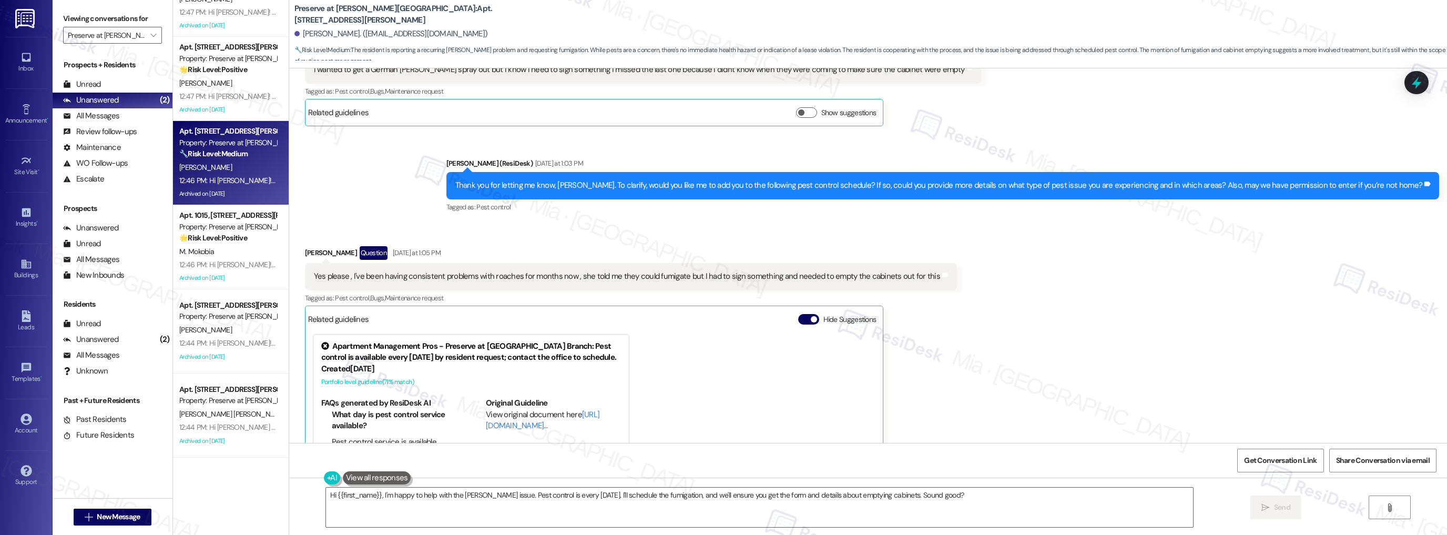
click at [513, 271] on div "Yes please , I've been having consistent problems with roaches for months now ,…" at bounding box center [627, 276] width 626 height 11
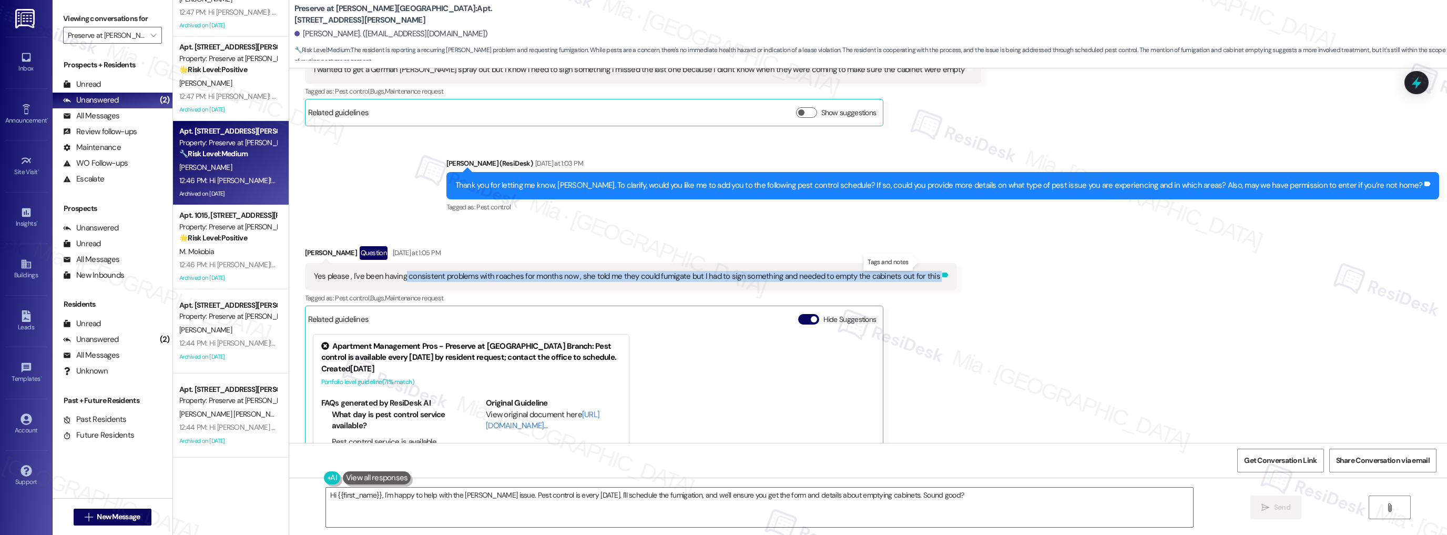
drag, startPoint x: 397, startPoint y: 263, endPoint x: 919, endPoint y: 265, distance: 522.1
click at [919, 265] on div "Yes please , I've been having consistent problems with roaches for months now ,…" at bounding box center [631, 276] width 652 height 27
click at [399, 271] on div "Yes please , I've been having consistent problems with roaches for months now ,…" at bounding box center [627, 276] width 626 height 11
drag, startPoint x: 399, startPoint y: 264, endPoint x: 643, endPoint y: 264, distance: 244.0
click at [643, 271] on div "Yes please , I've been having consistent problems with roaches for months now ,…" at bounding box center [627, 276] width 626 height 11
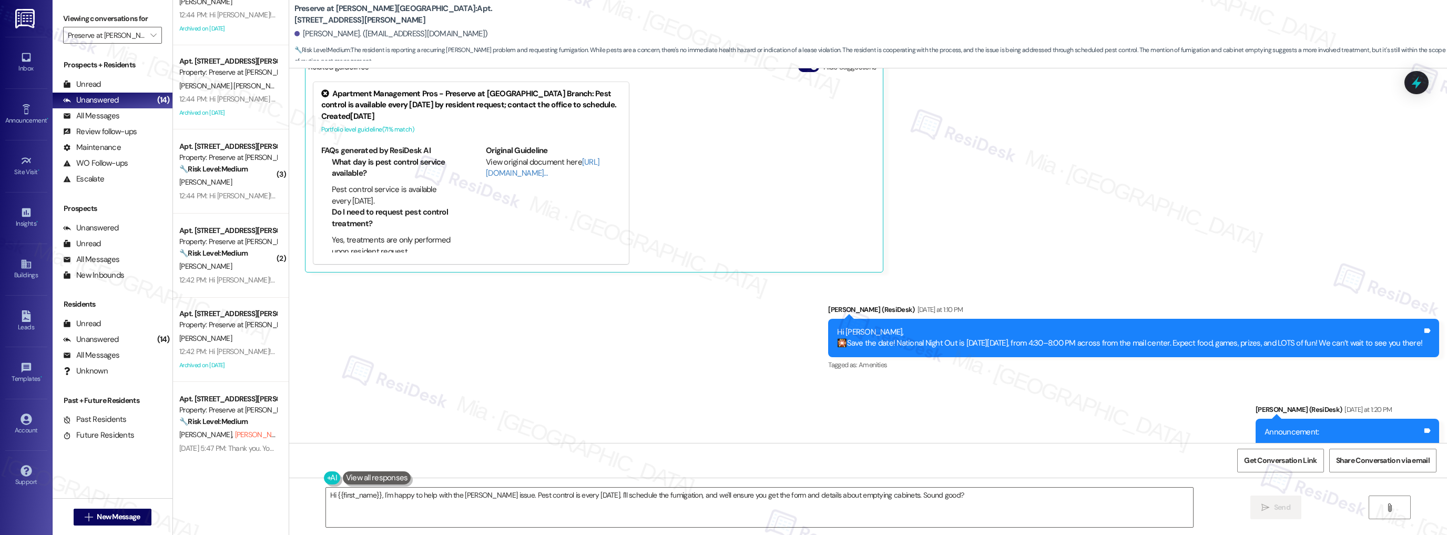
scroll to position [717, 0]
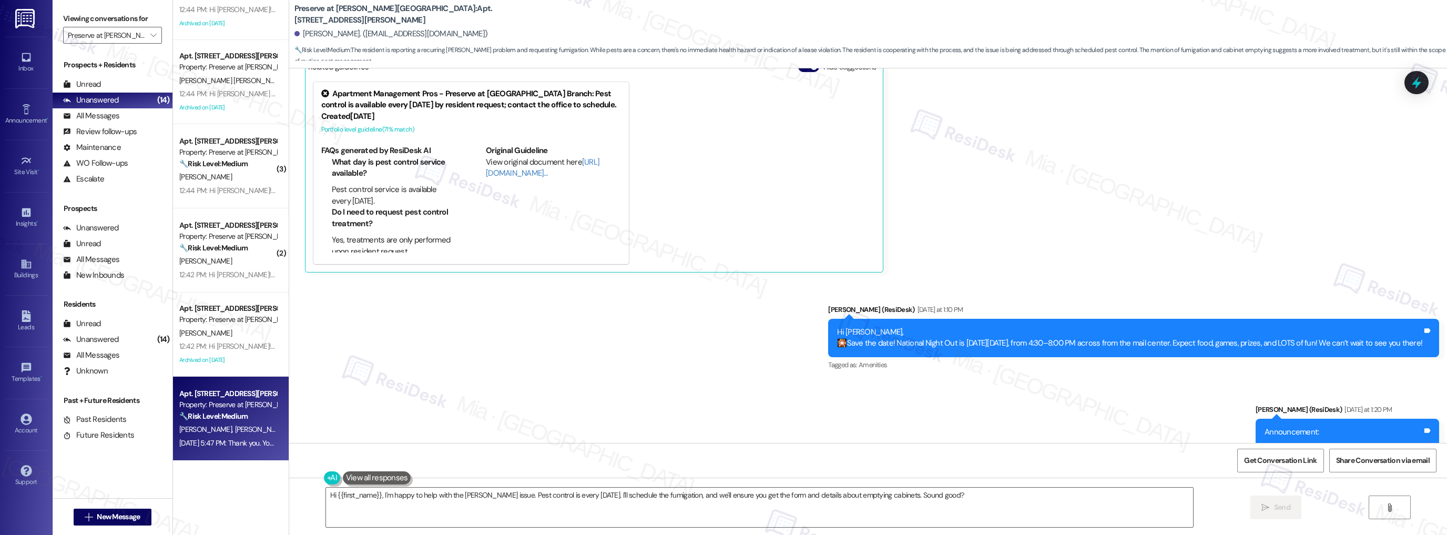
click at [215, 411] on div "🔧 Risk Level: Medium The initial messages are informational regarding fire exti…" at bounding box center [227, 416] width 97 height 11
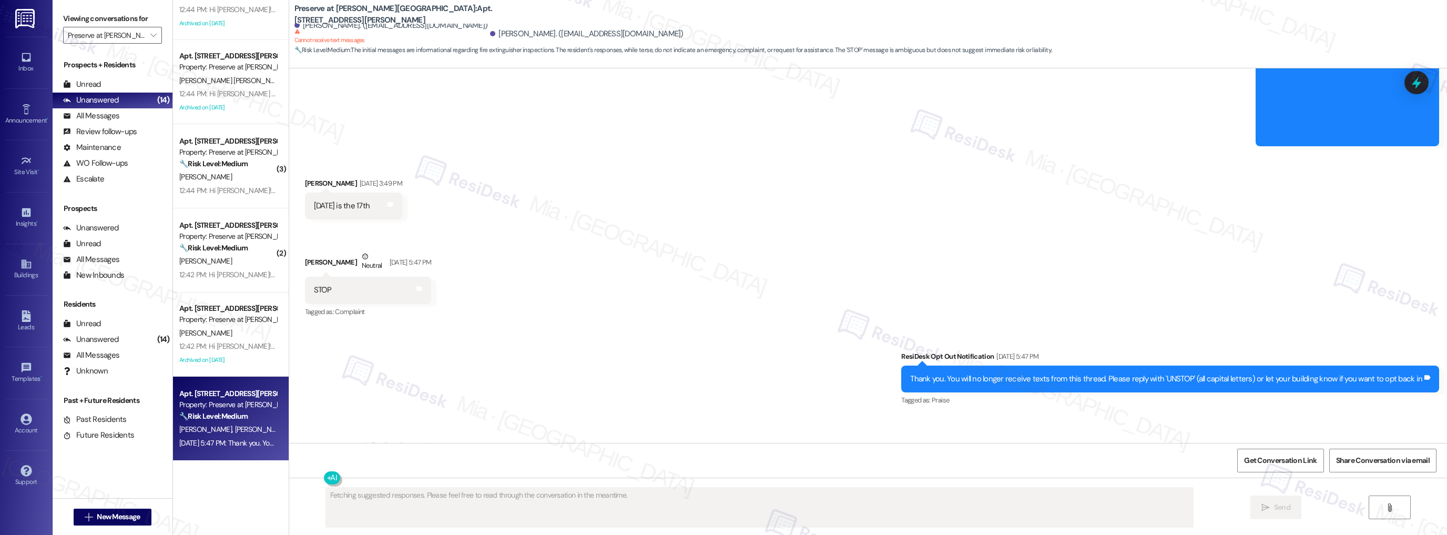
scroll to position [12581, 0]
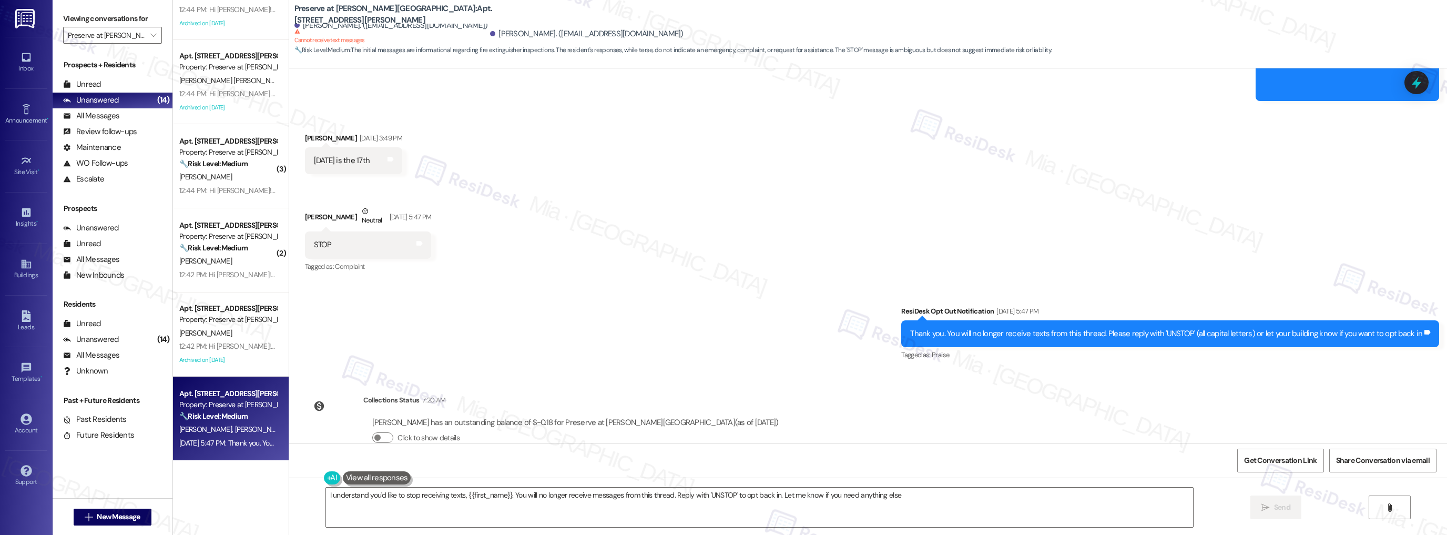
type textarea "I understand you'd like to stop receiving texts, {{first_name}}. You will no lo…"
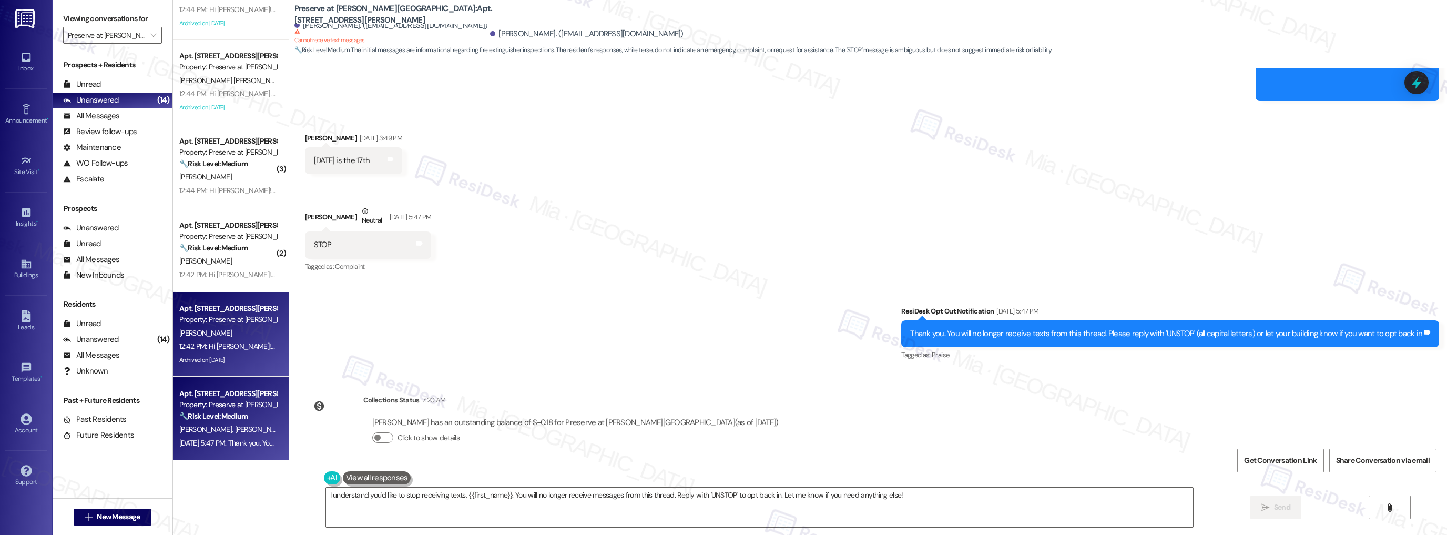
click at [235, 332] on div "J. De Leon" at bounding box center [227, 332] width 99 height 13
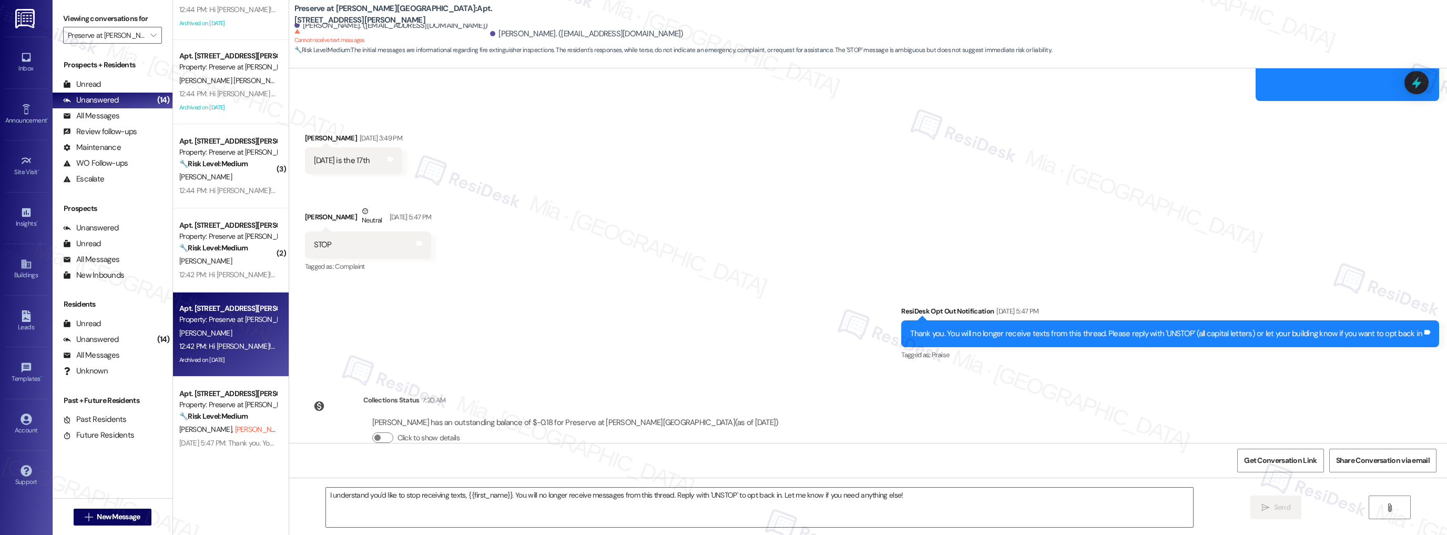
type textarea "Fetching suggested responses. Please feel free to read through the conversation…"
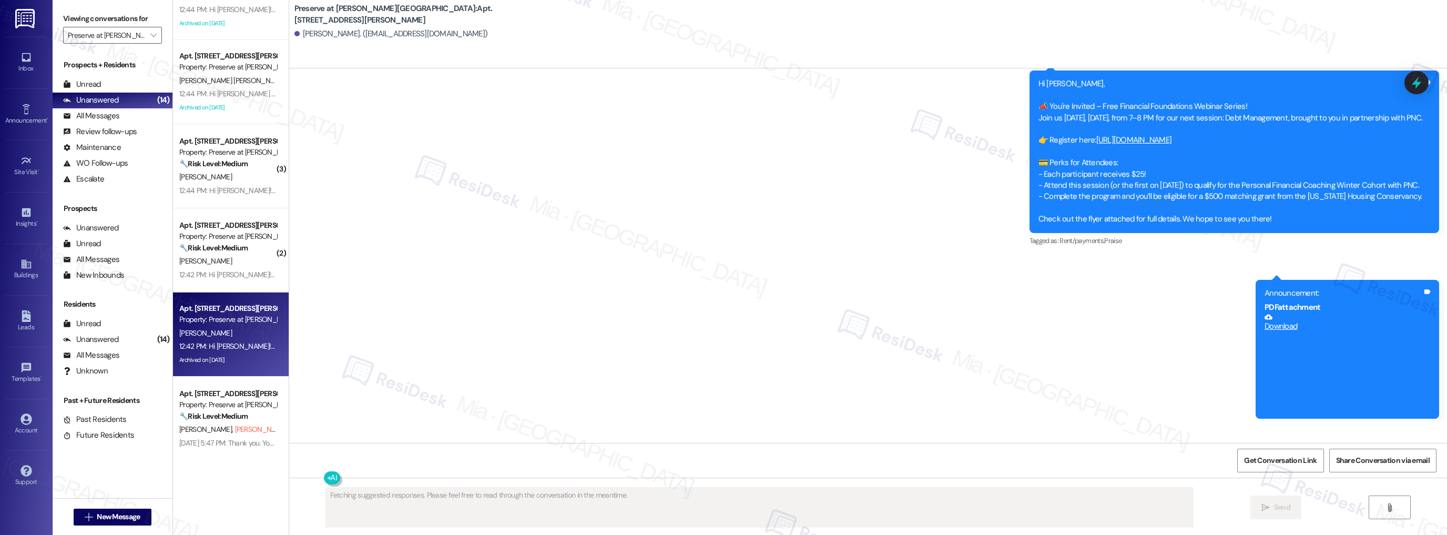
scroll to position [11258, 0]
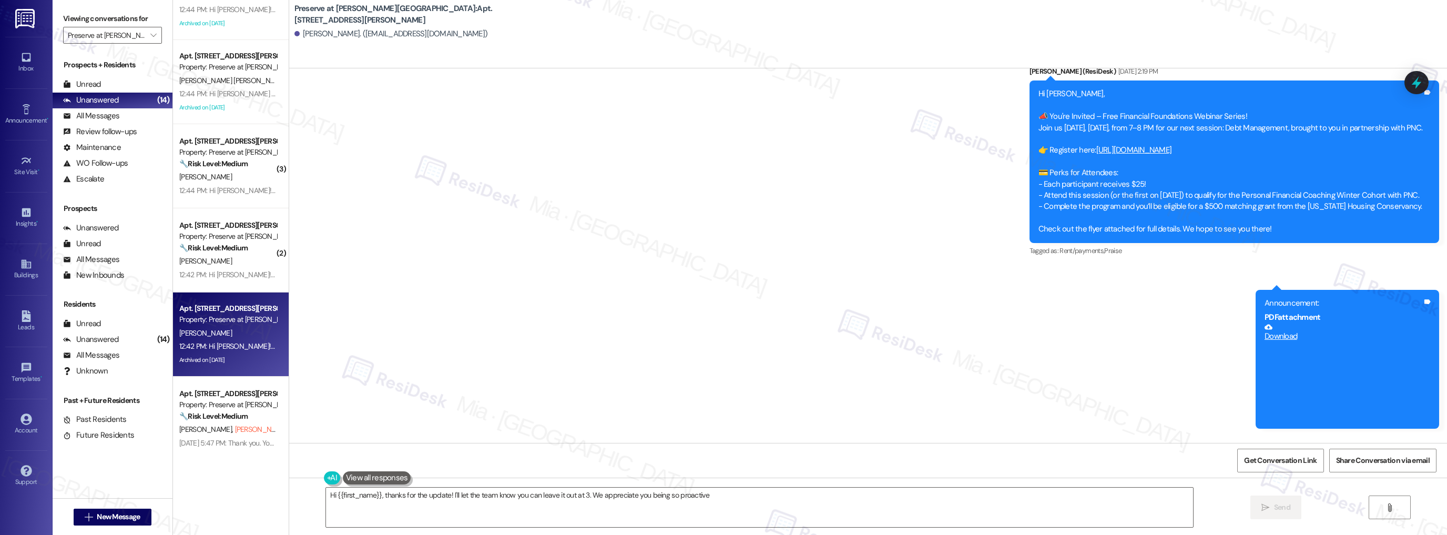
type textarea "Hi {{first_name}}, thanks for the update! I'll let the team know you can leave …"
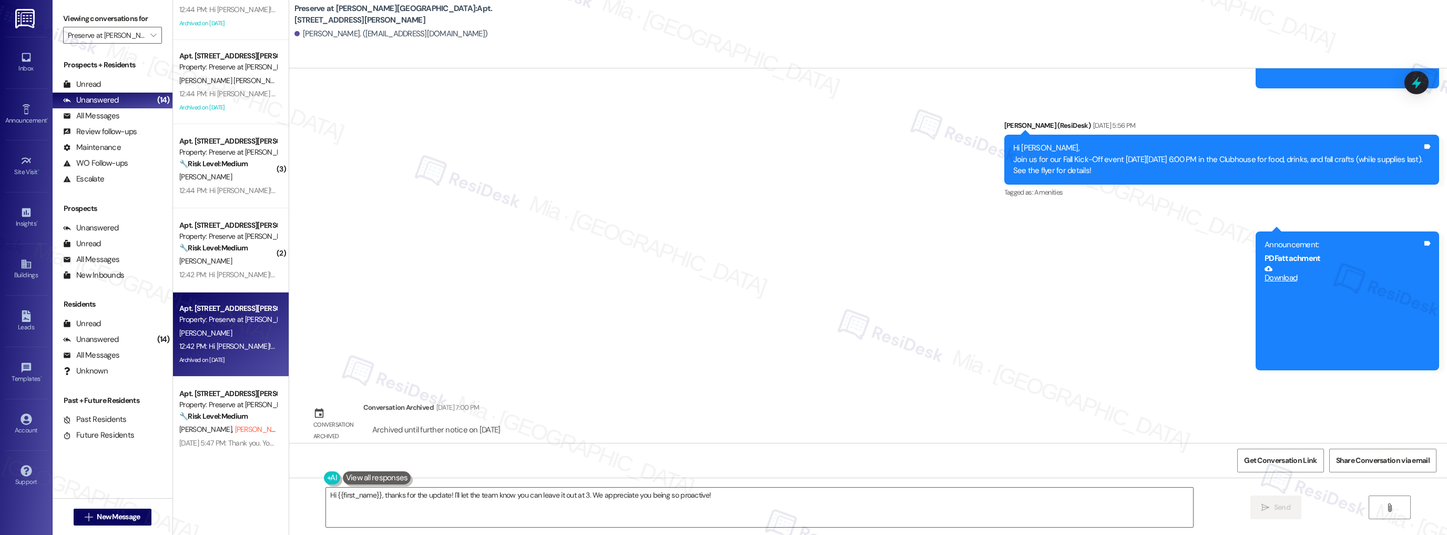
scroll to position [10291, 0]
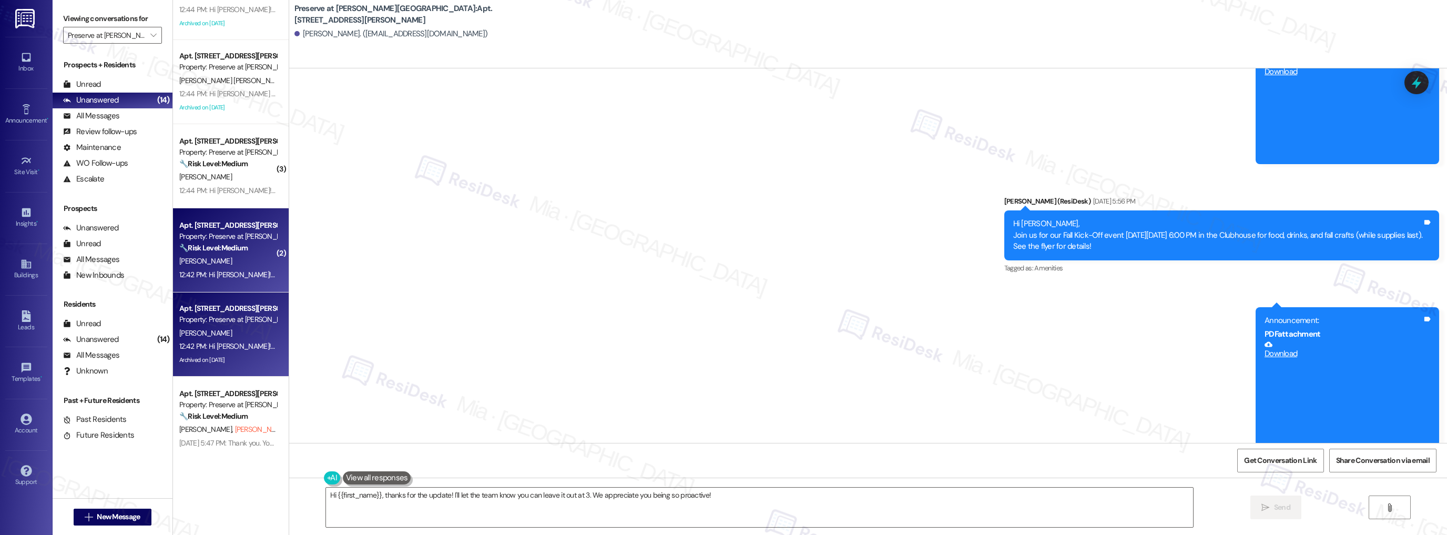
click at [233, 252] on div "🔧 Risk Level: Medium The resident responded 'N' to a satisfaction check on a pe…" at bounding box center [227, 247] width 97 height 11
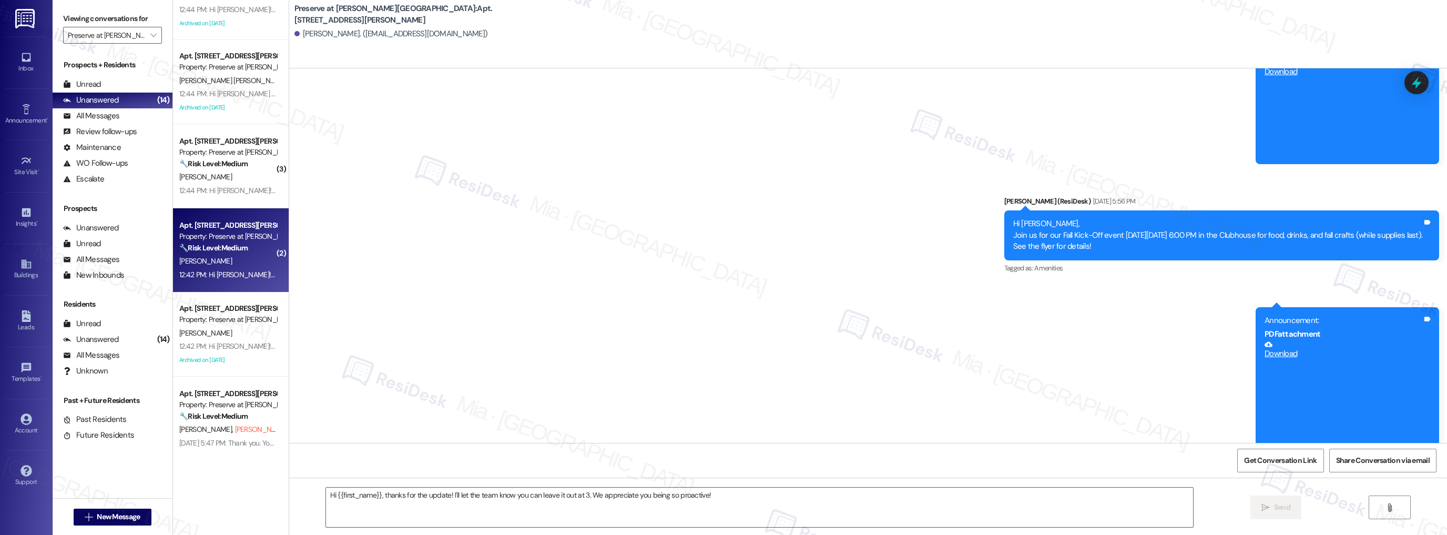
type textarea "Fetching suggested responses. Please feel free to read through the conversation…"
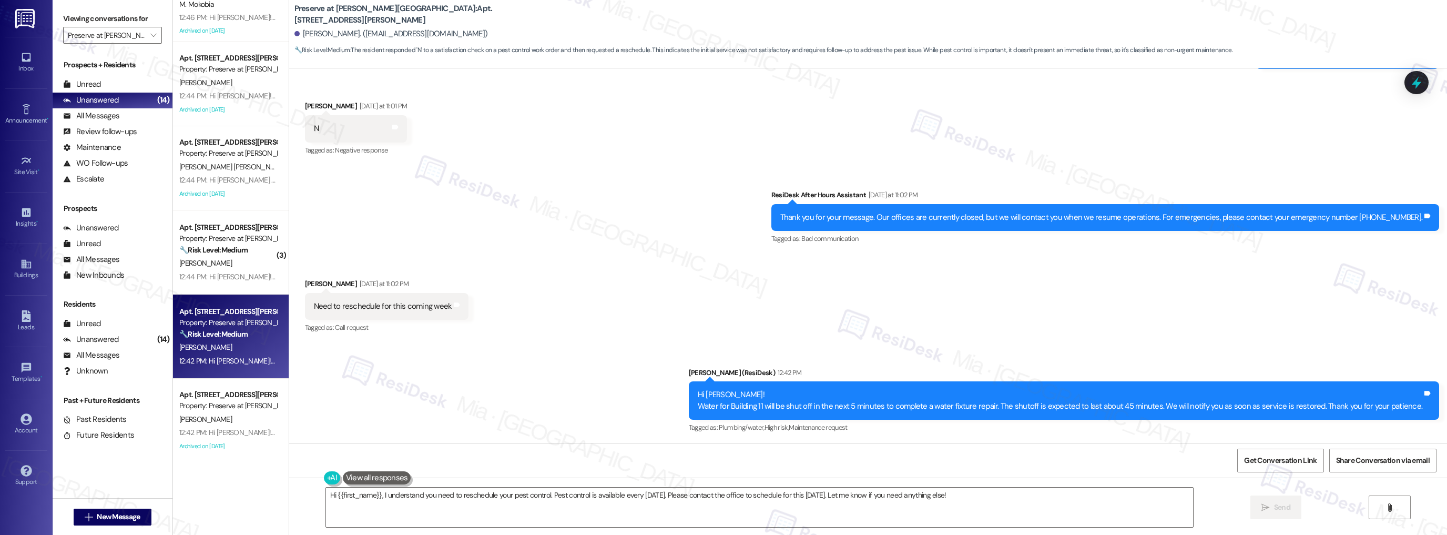
scroll to position [717, 0]
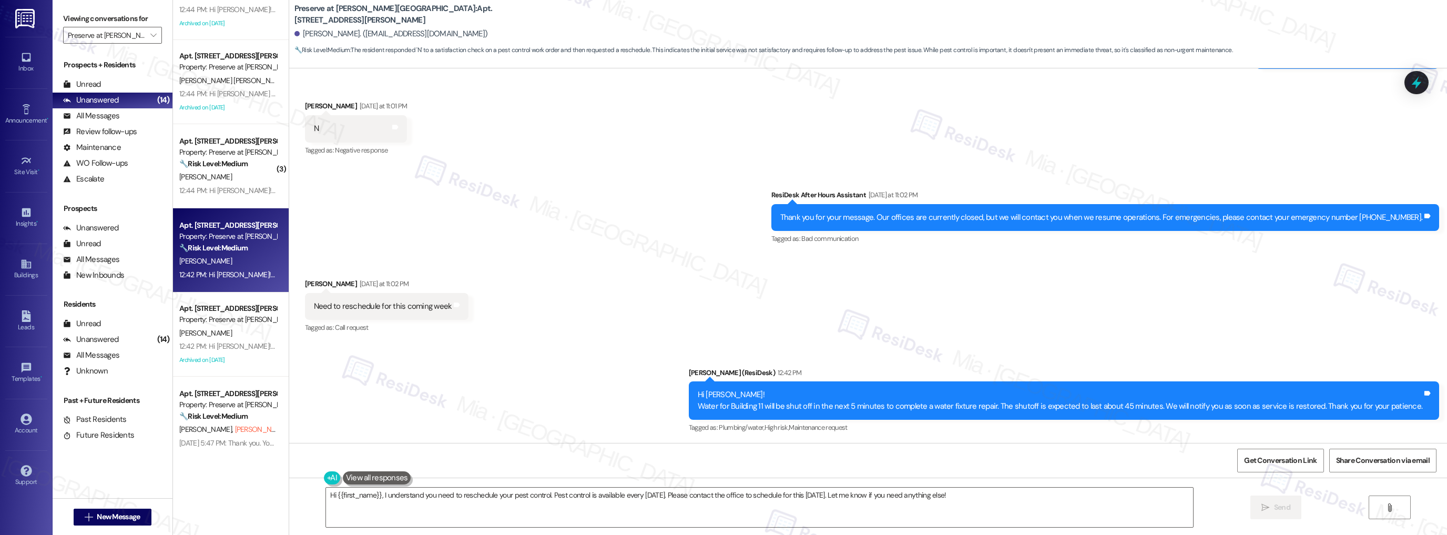
click at [225, 271] on div "12:42 PM: Hi Rudy! Water for Building 11 will be shut off in the next 5 minutes…" at bounding box center [557, 274] width 756 height 9
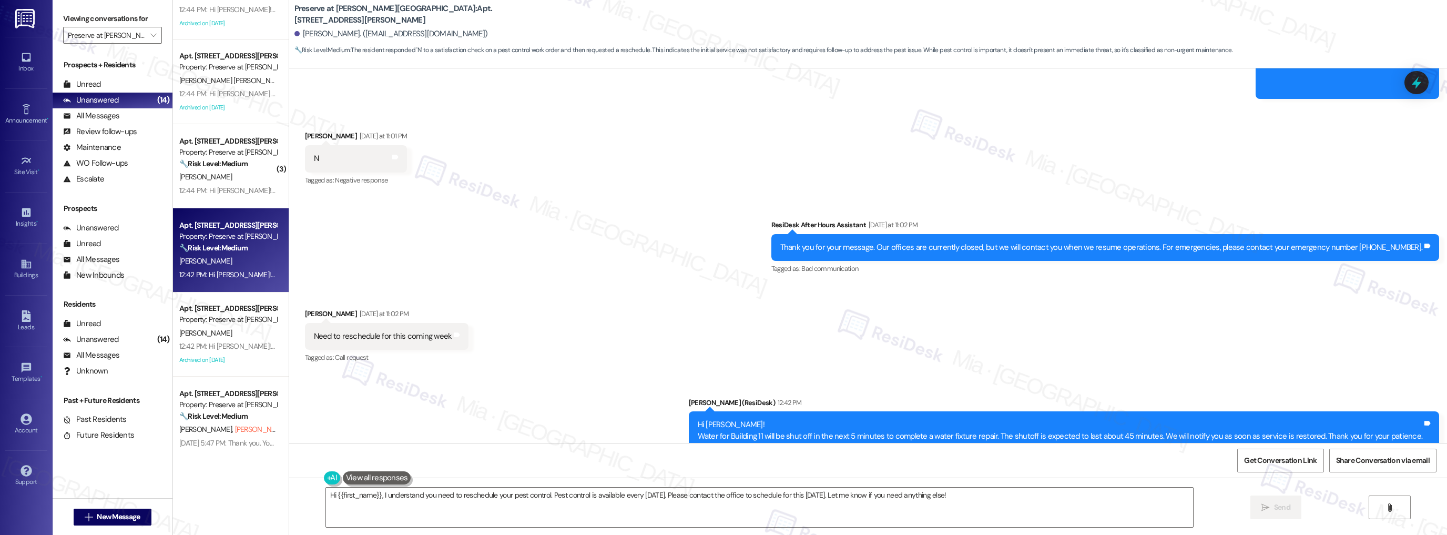
scroll to position [11186, 0]
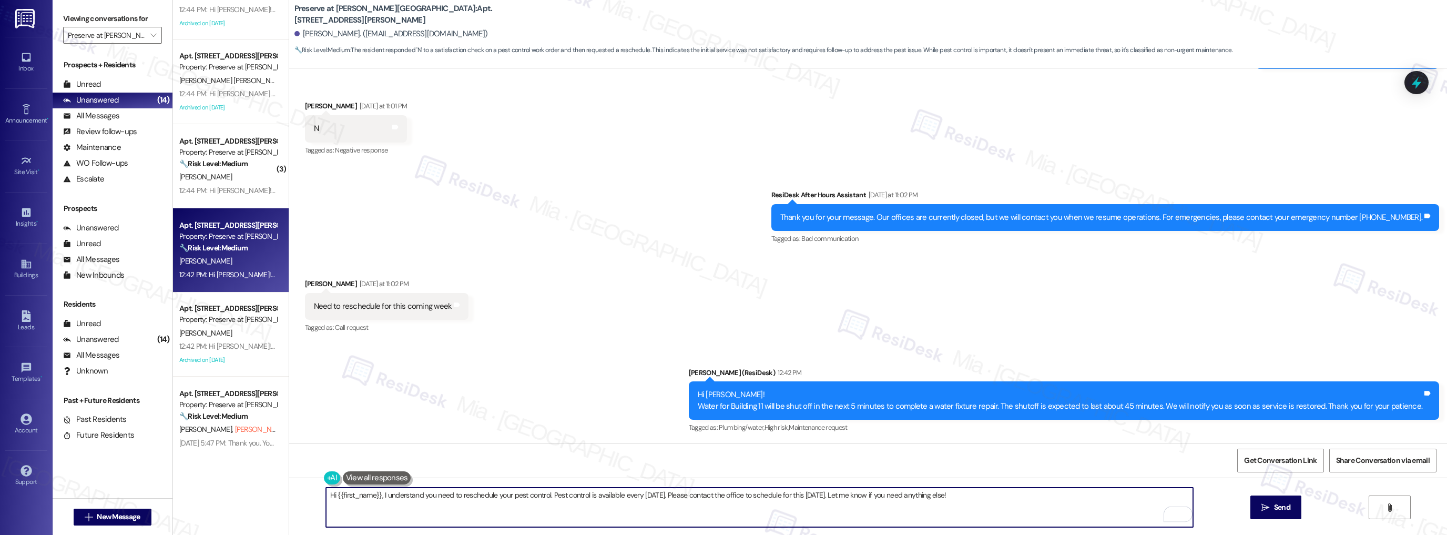
drag, startPoint x: 689, startPoint y: 496, endPoint x: 983, endPoint y: 494, distance: 294.4
click at [983, 494] on textarea "Hi {{first_name}}, I understand you need to reschedule your pest control. Pest …" at bounding box center [760, 506] width 868 height 39
drag, startPoint x: 546, startPoint y: 493, endPoint x: 1007, endPoint y: 494, distance: 461.1
click at [1007, 494] on textarea "Hi {{first_name}}, I understand you need to reschedule your pest control. Pest …" at bounding box center [760, 506] width 868 height 39
drag, startPoint x: 558, startPoint y: 490, endPoint x: 313, endPoint y: 492, distance: 245.5
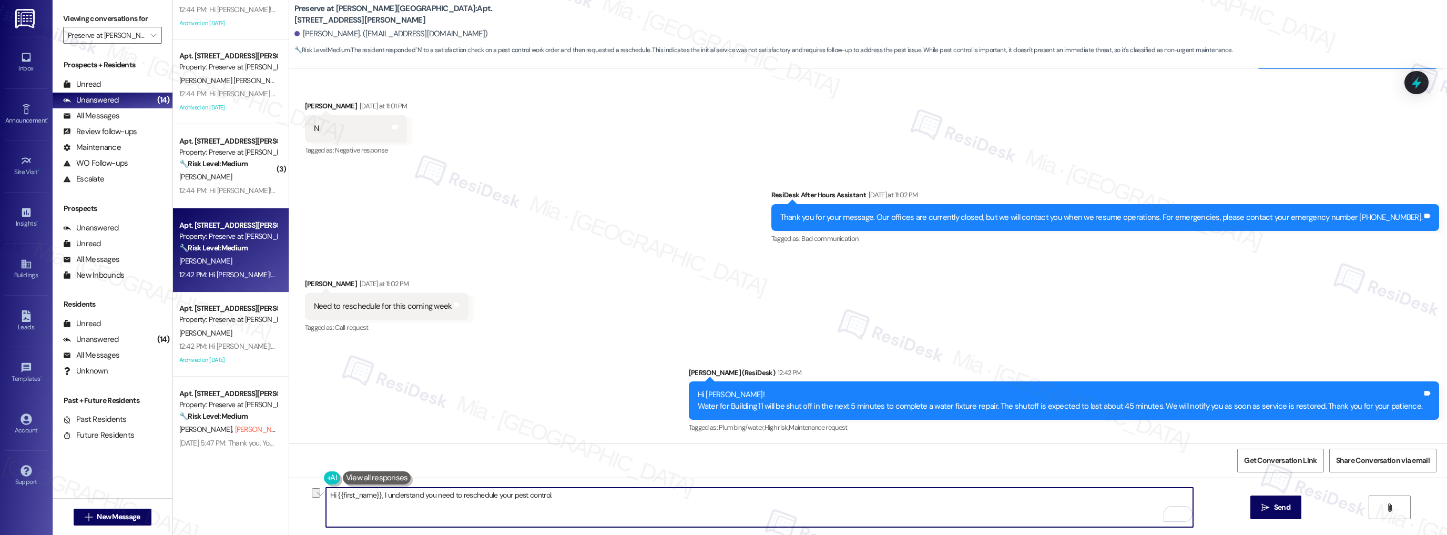
click at [320, 492] on div "Hi {{first_name}}, I understand you need to reschedule your pest control." at bounding box center [754, 507] width 869 height 40
paste textarea "Thank you, Rudy. I understand you need to reschedule—would you like me to add y…"
click at [488, 494] on textarea "Thank you, Rudy. I understand you need to reschedule—would you like me to add y…" at bounding box center [760, 506] width 868 height 39
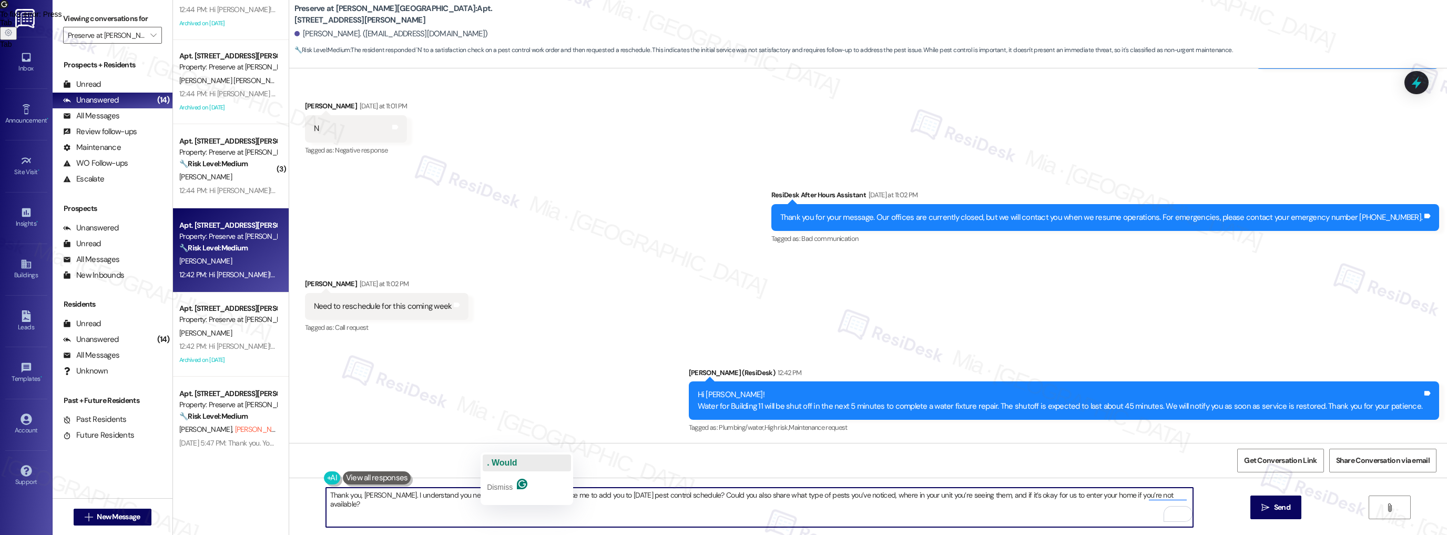
click at [507, 461] on span ". Would" at bounding box center [502, 462] width 30 height 9
type textarea "Thank you, Rudy. I understand you need to reschedule. Would you like me to add …"
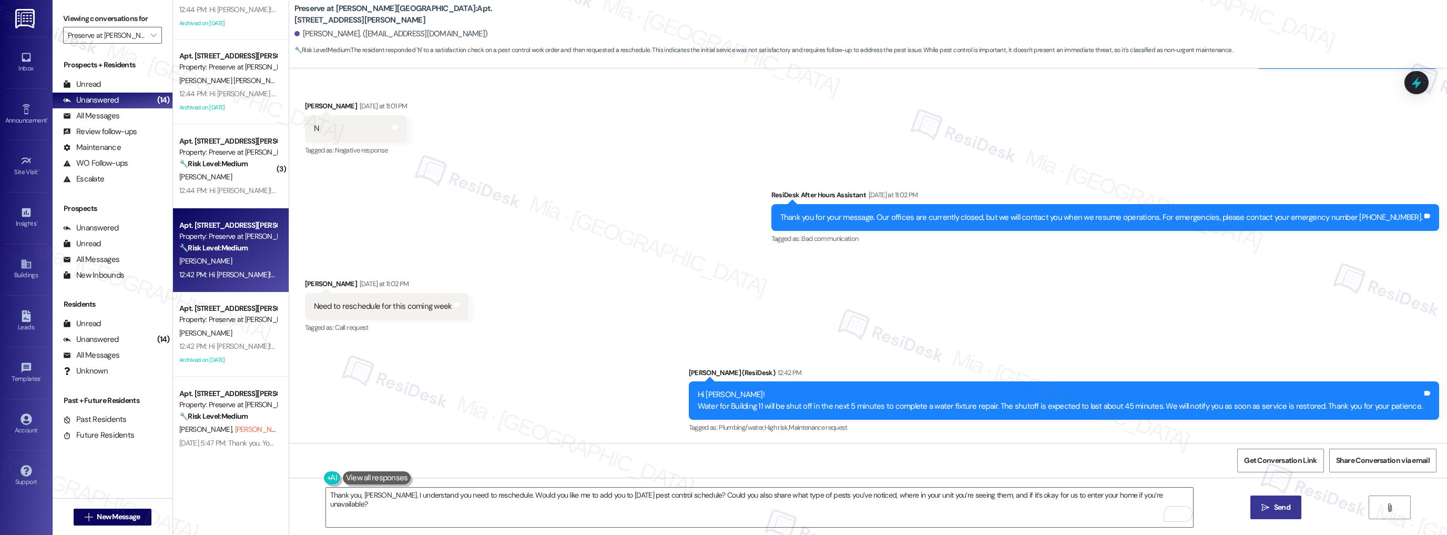
click at [1287, 505] on span "Send" at bounding box center [1282, 507] width 16 height 11
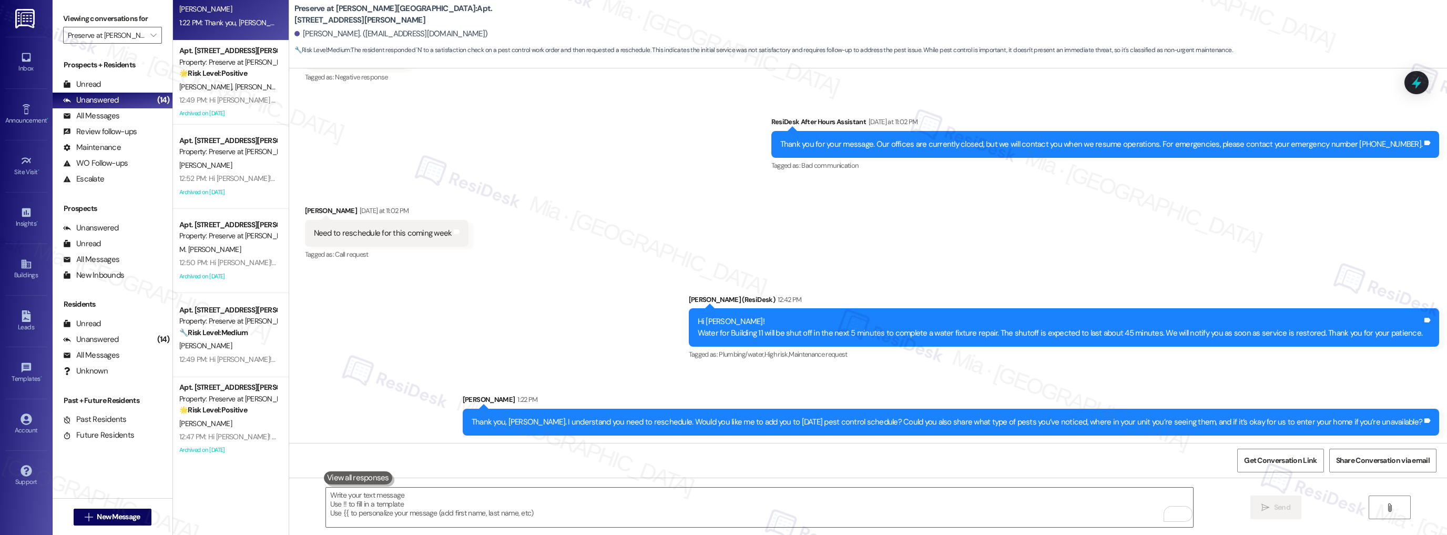
scroll to position [0, 0]
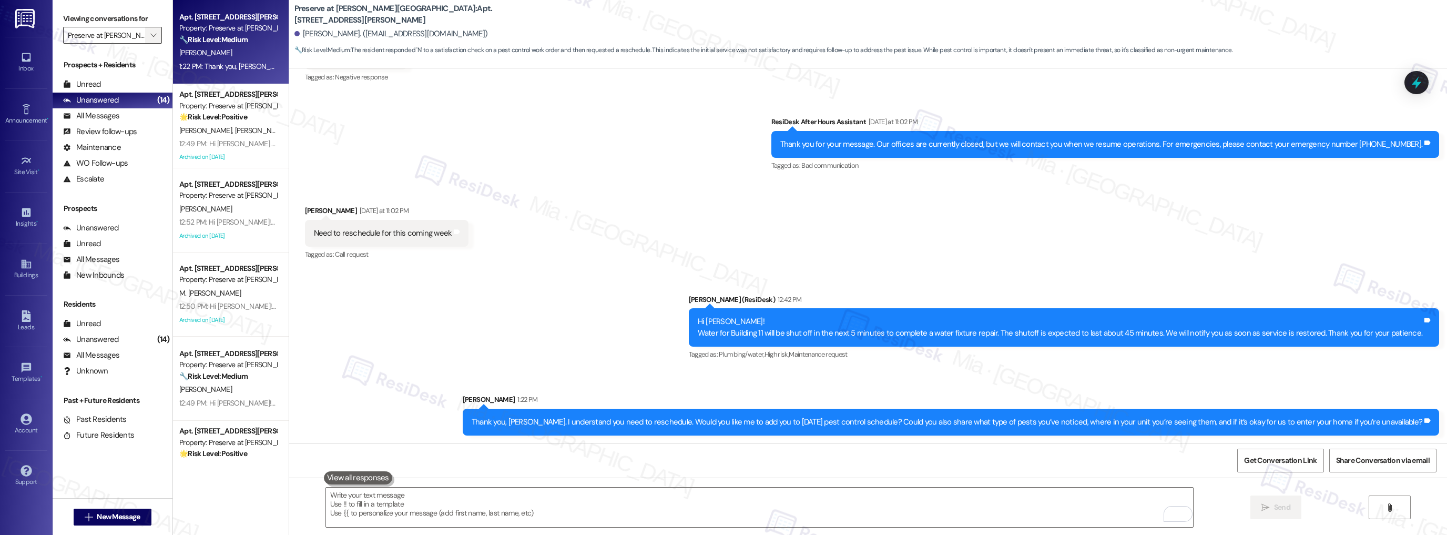
click at [151, 36] on span "" at bounding box center [153, 35] width 10 height 17
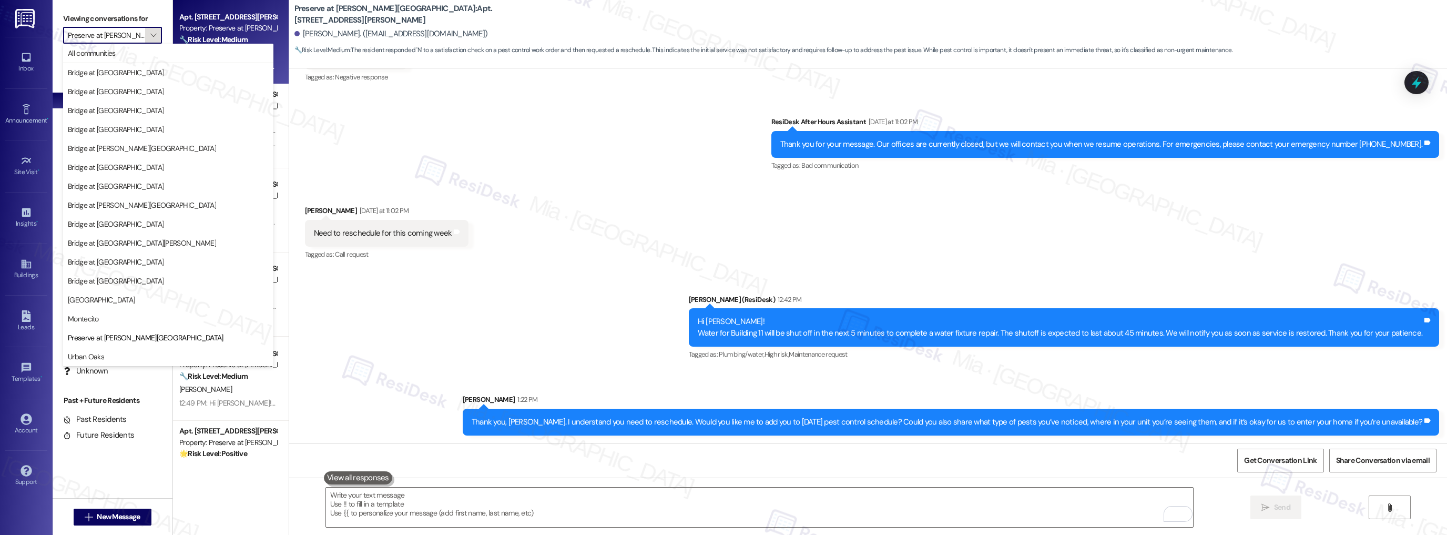
scroll to position [0, 5]
click at [137, 73] on span "Bridge at Asher" at bounding box center [168, 72] width 201 height 11
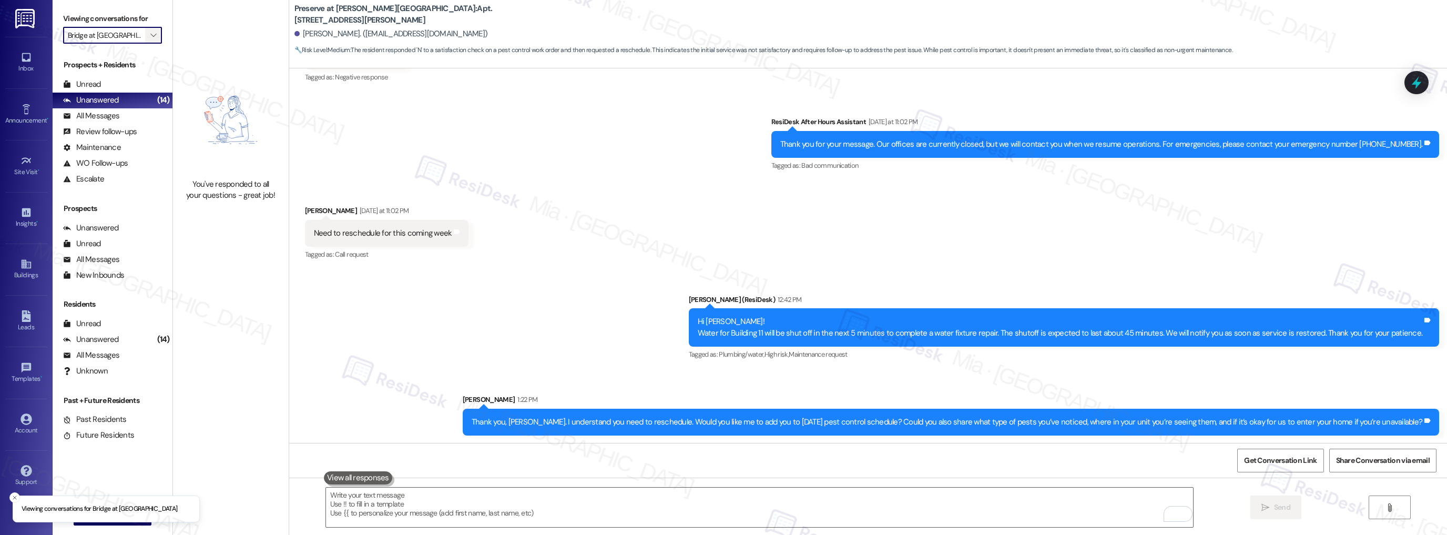
click at [150, 38] on icon "" at bounding box center [153, 35] width 6 height 8
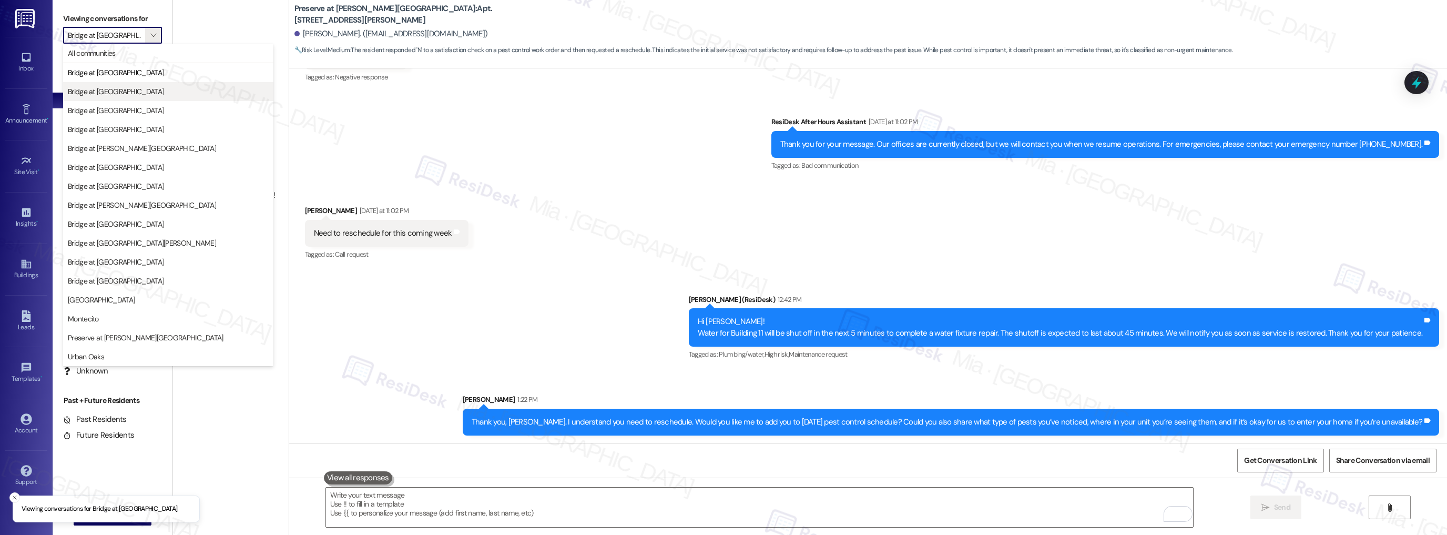
click at [141, 90] on span "Bridge at Balcones" at bounding box center [168, 91] width 201 height 11
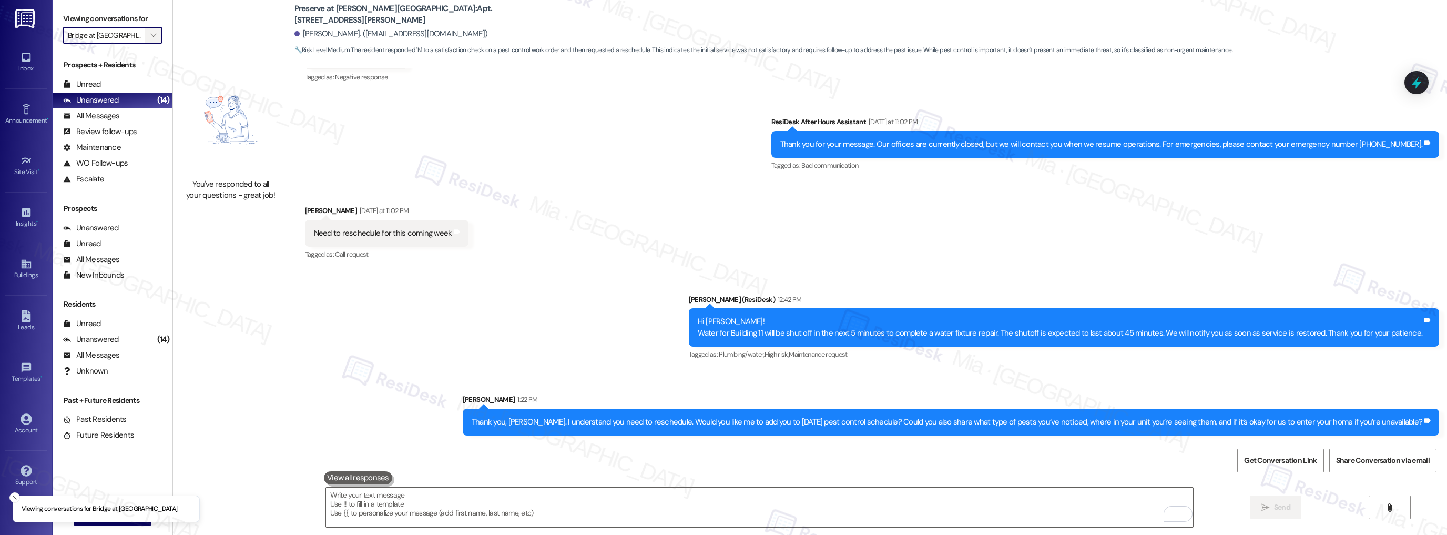
click at [150, 34] on icon "" at bounding box center [153, 35] width 6 height 8
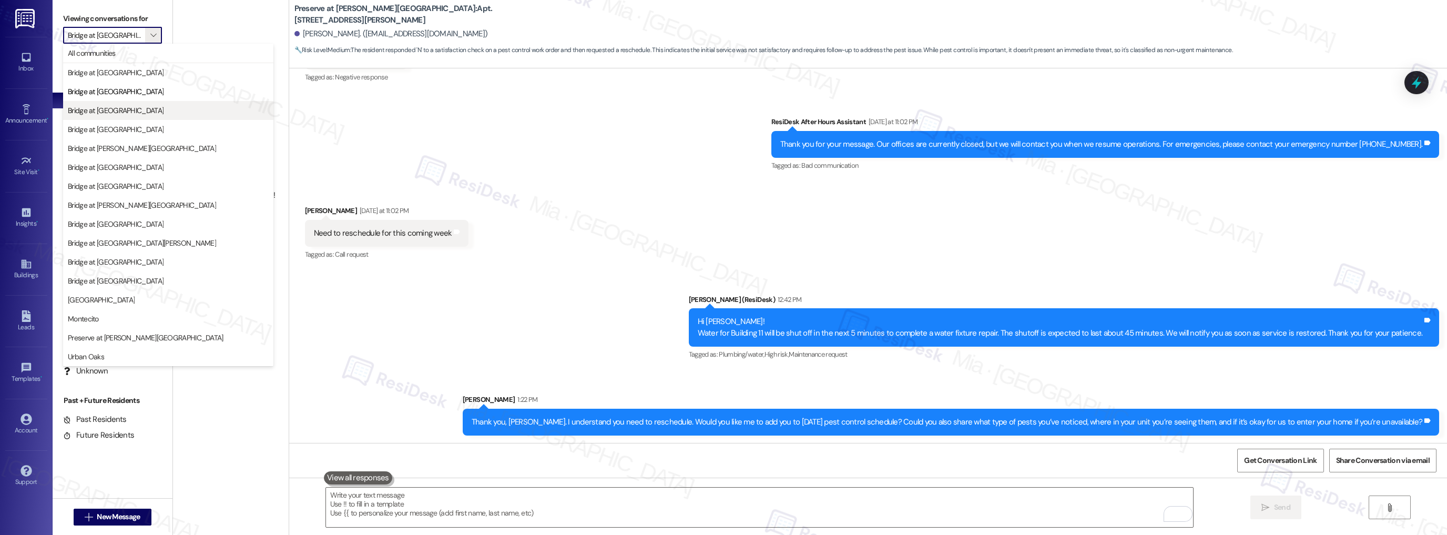
click at [138, 109] on span "Bridge at Canyon Creek" at bounding box center [116, 110] width 96 height 11
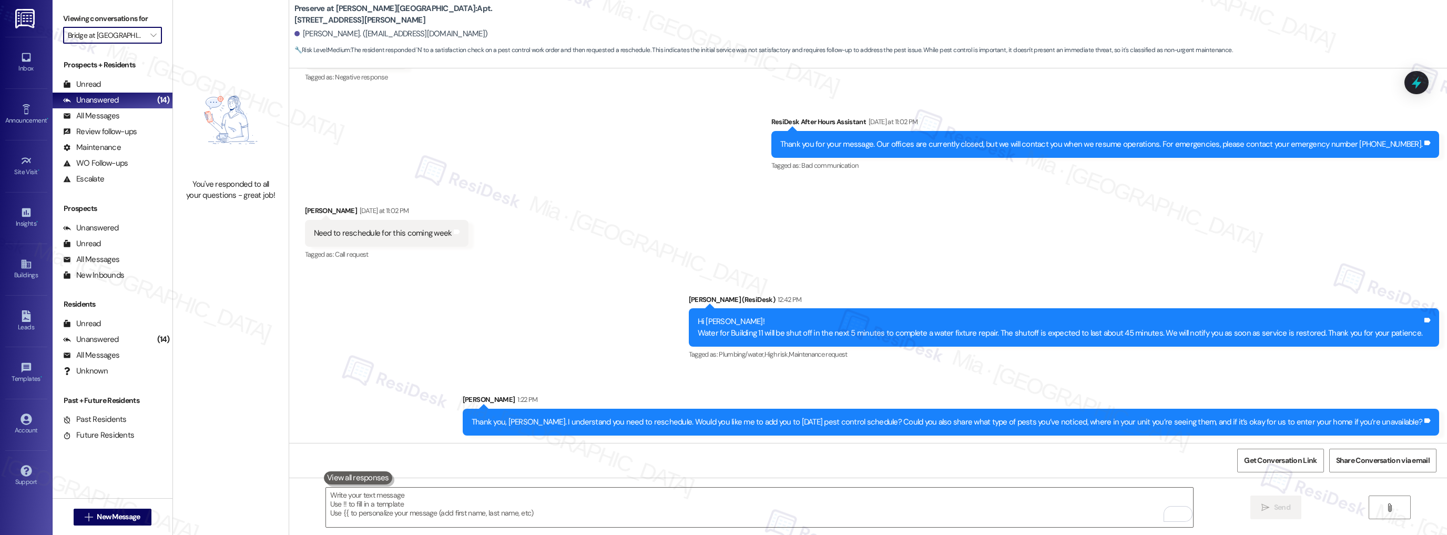
type input "Bridge at Canyon Creek"
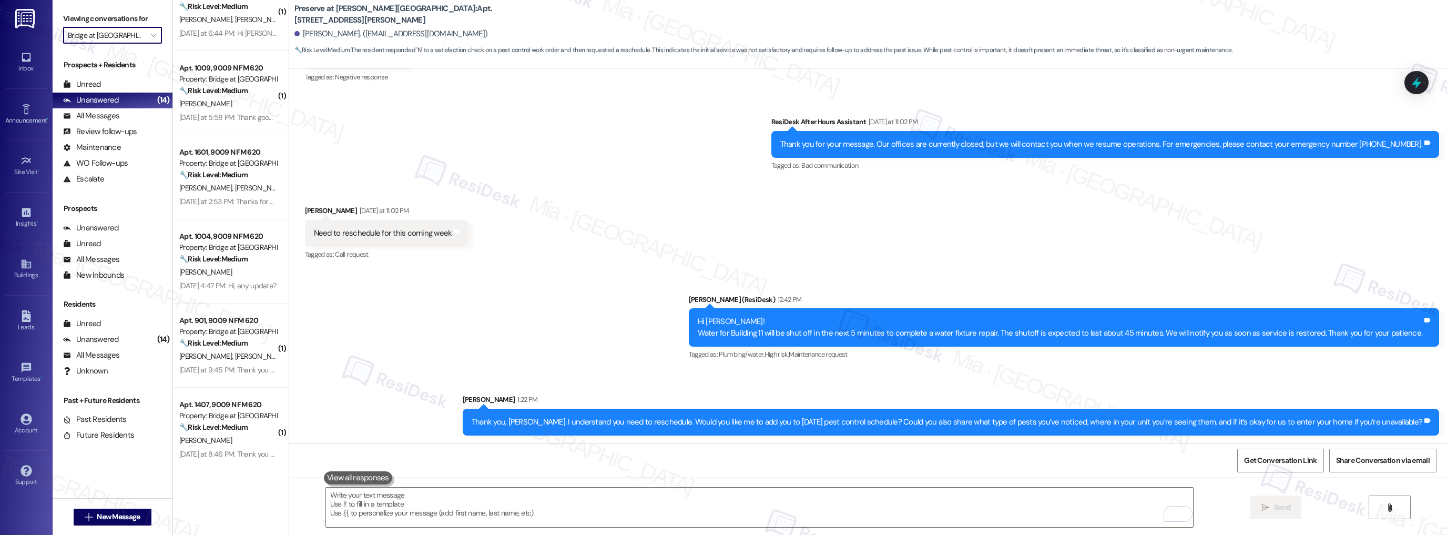
scroll to position [549, 0]
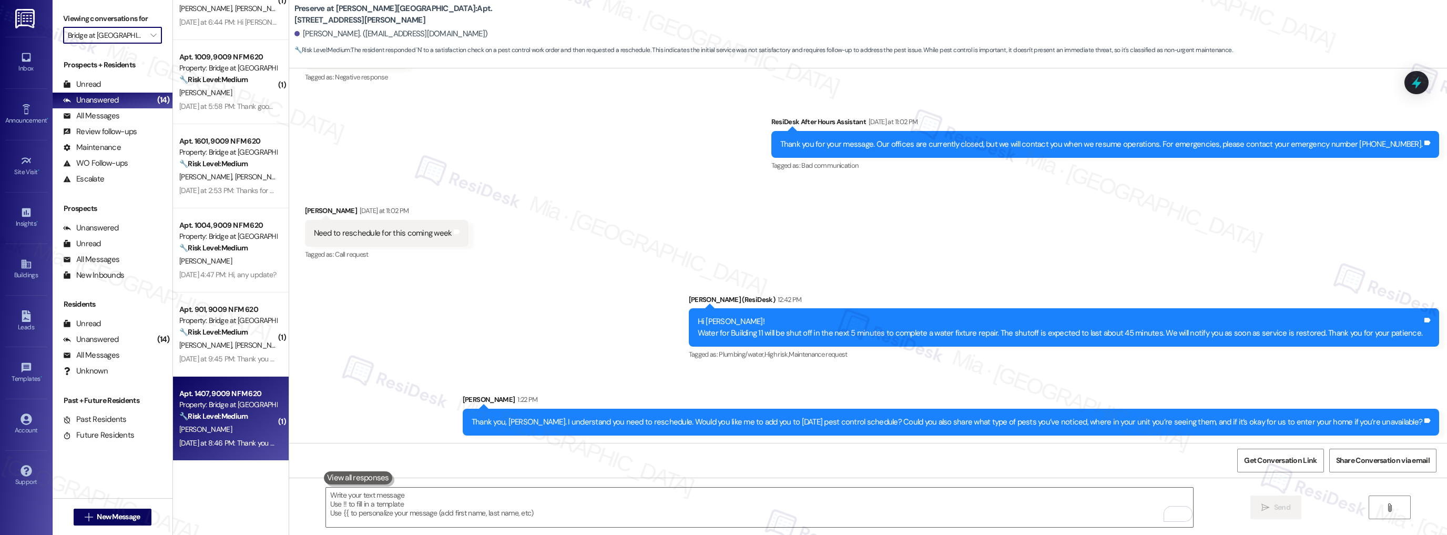
click at [237, 396] on div "Apt. 1407, 9009 N FM 620" at bounding box center [227, 393] width 97 height 11
type textarea "Fetching suggested responses. Please feel free to read through the conversation…"
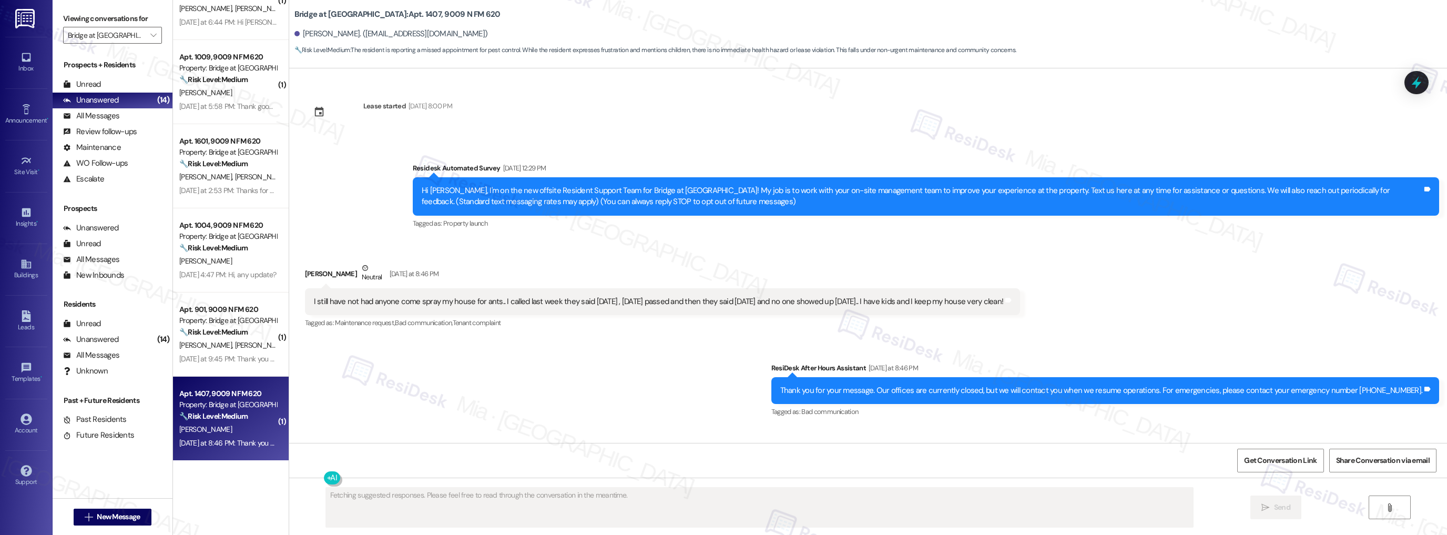
scroll to position [0, 0]
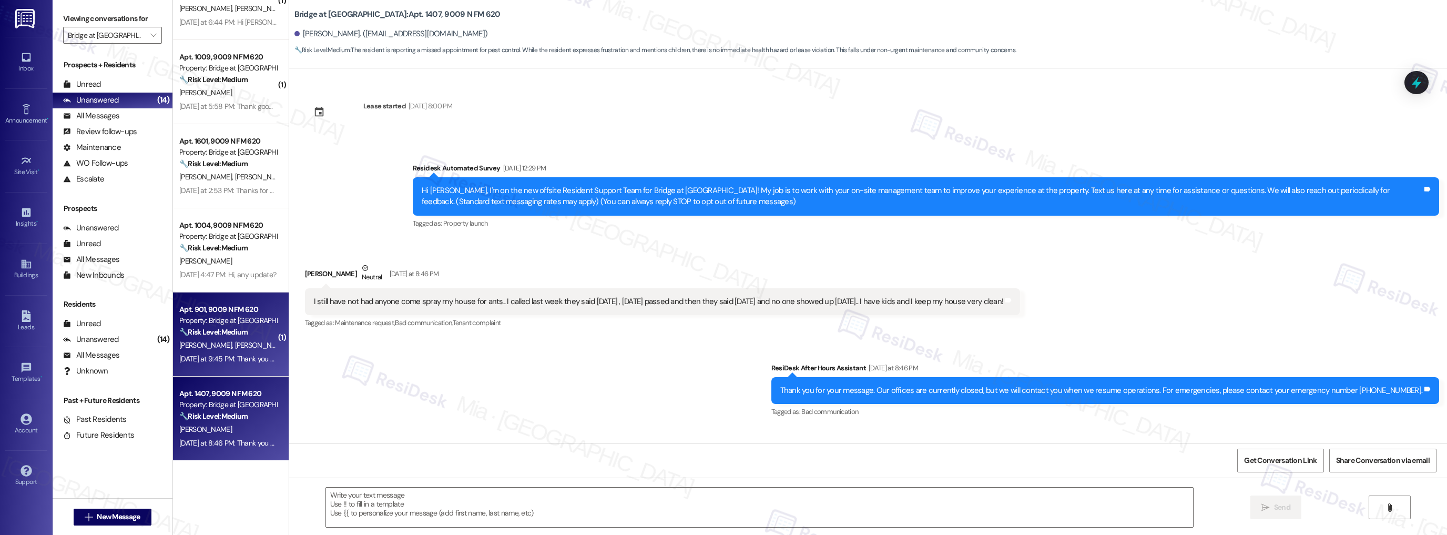
click at [215, 328] on strong "🔧 Risk Level: Medium" at bounding box center [213, 331] width 68 height 9
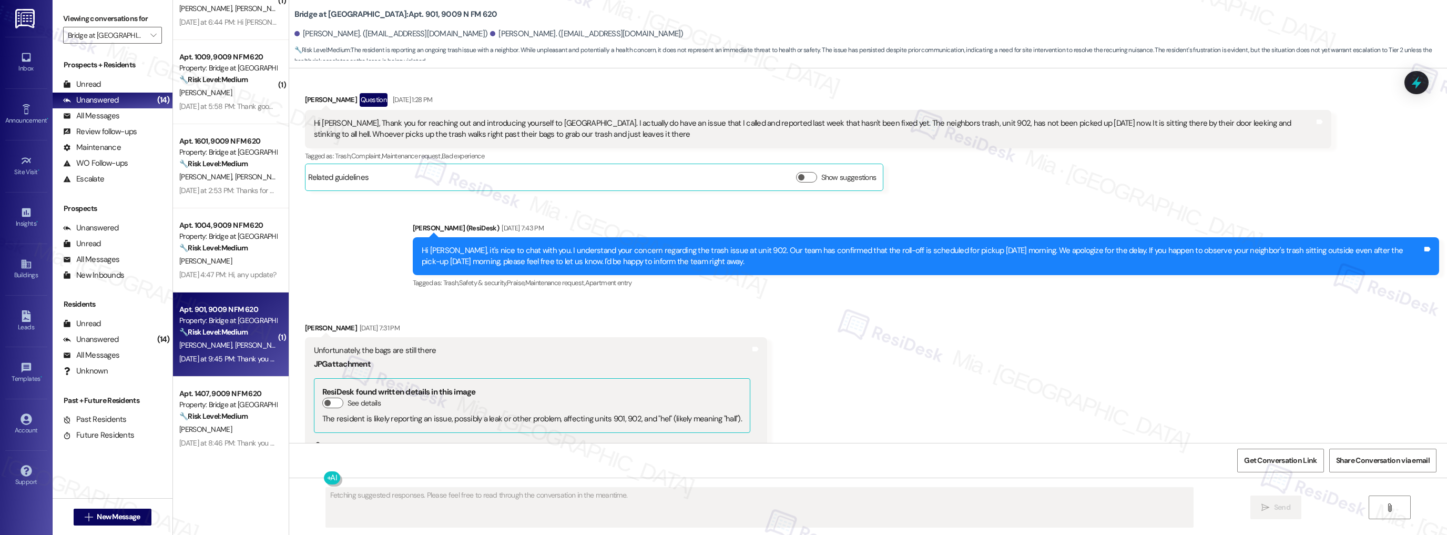
scroll to position [630, 0]
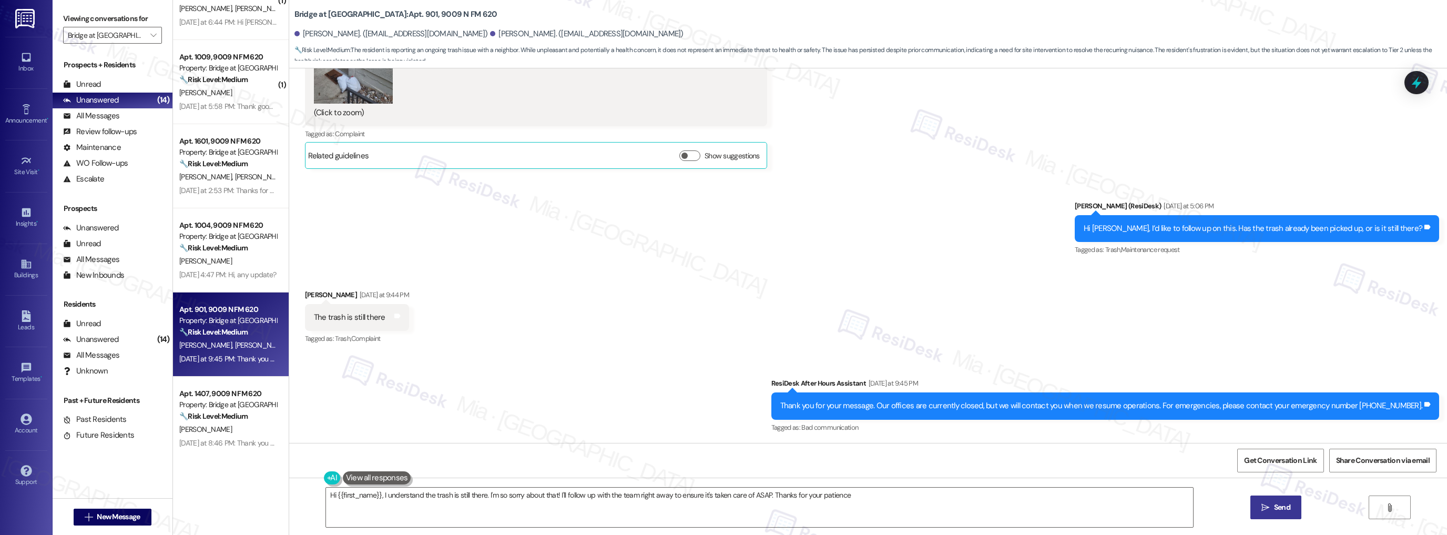
type textarea "Hi {{first_name}}, I understand the trash is still there. I'm so sorry about th…"
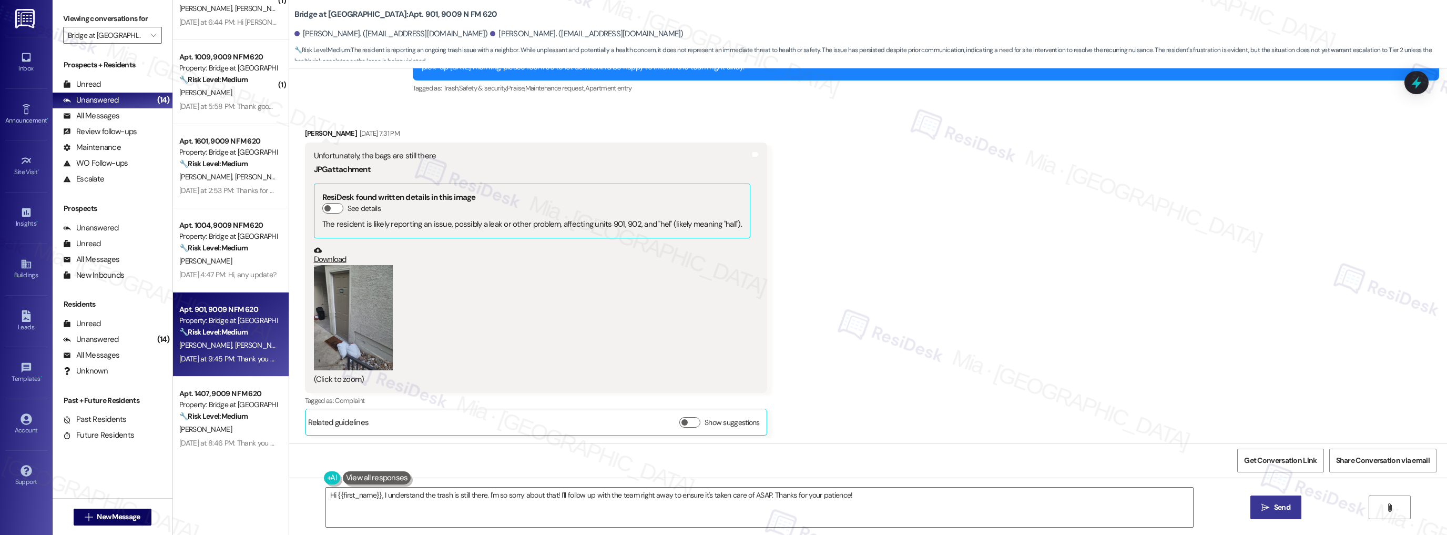
scroll to position [336, 0]
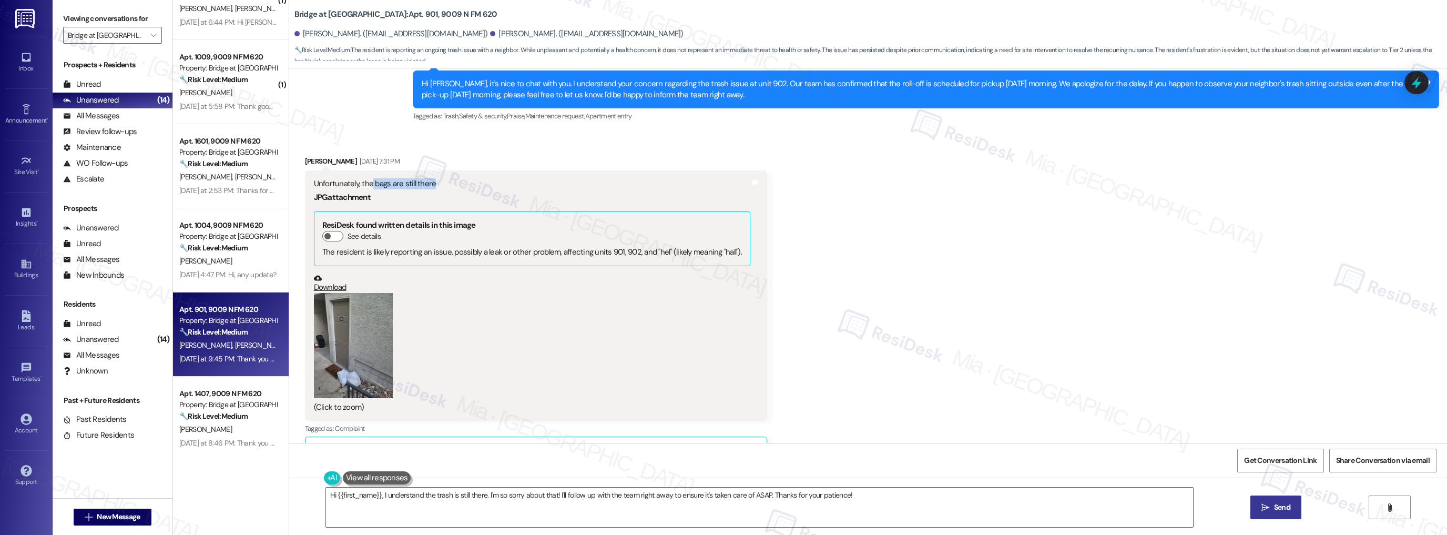
drag, startPoint x: 364, startPoint y: 182, endPoint x: 425, endPoint y: 182, distance: 61.5
click at [425, 182] on div "Unfortunately, the bags are still there" at bounding box center [532, 183] width 436 height 11
copy div "bags are still there"
click at [1418, 84] on icon at bounding box center [1416, 83] width 13 height 16
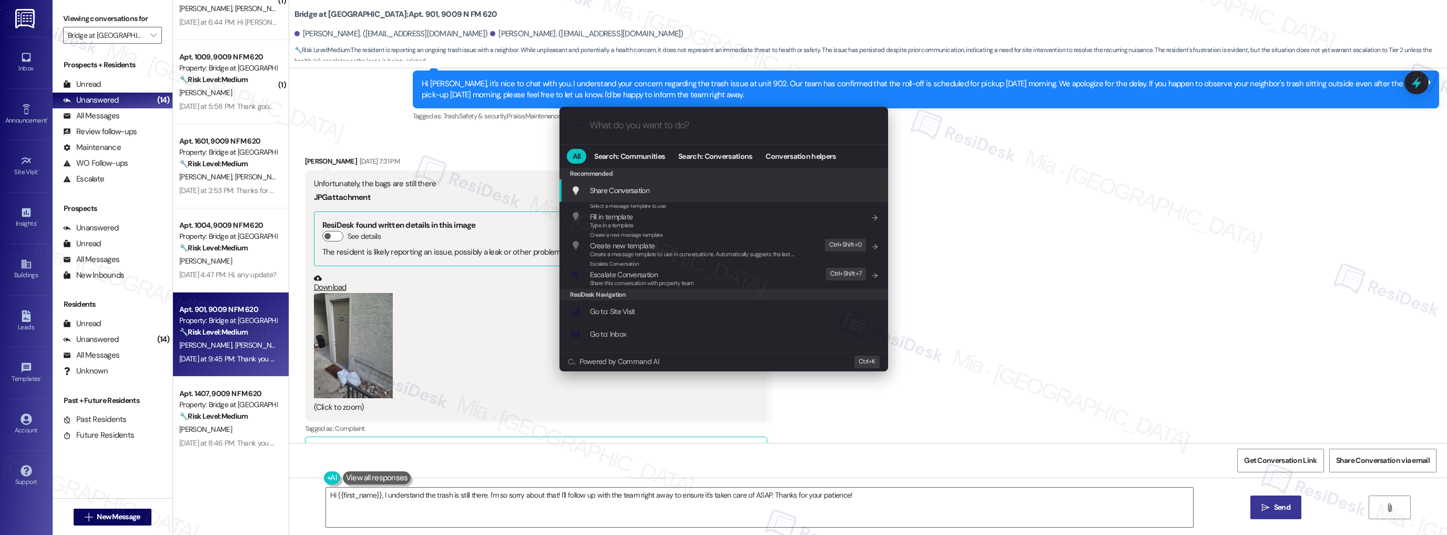
click at [640, 126] on input "What do you want to do?" at bounding box center [731, 125] width 285 height 11
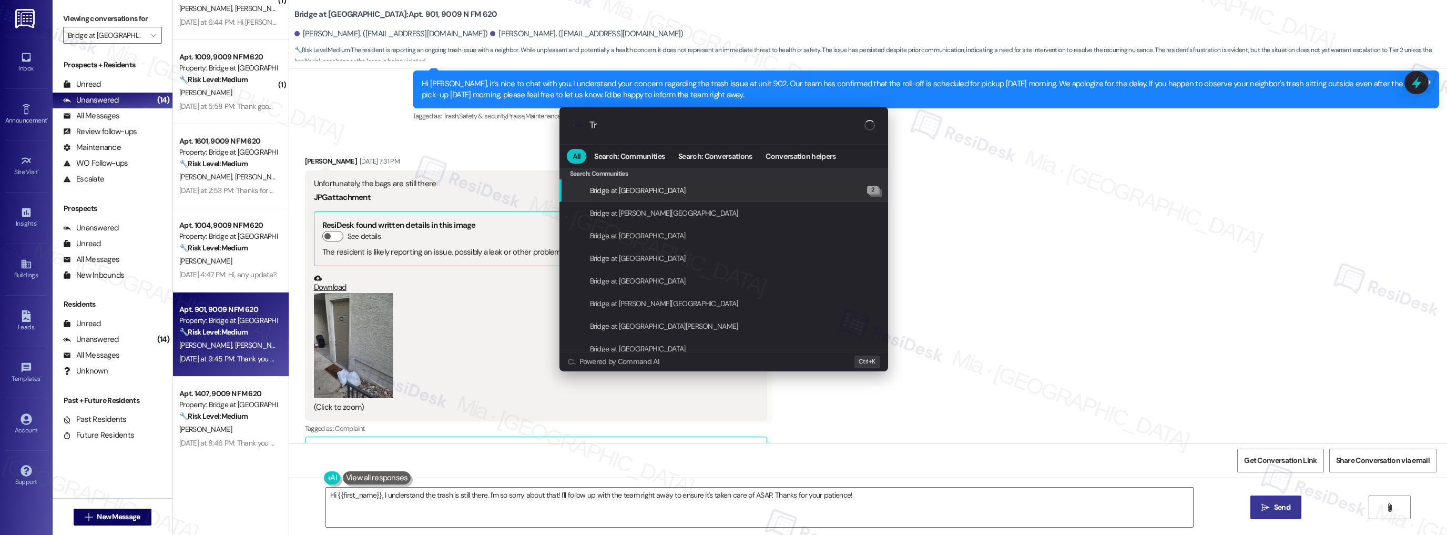
type input "T"
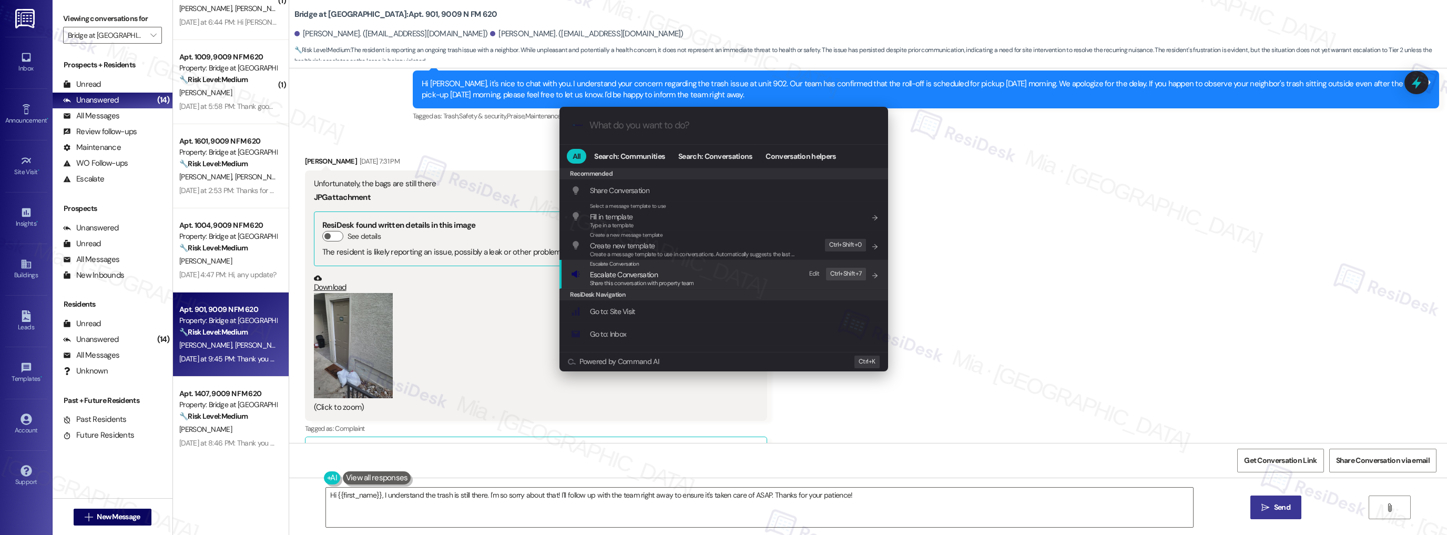
click at [627, 275] on span "Escalate Conversation" at bounding box center [624, 274] width 68 height 9
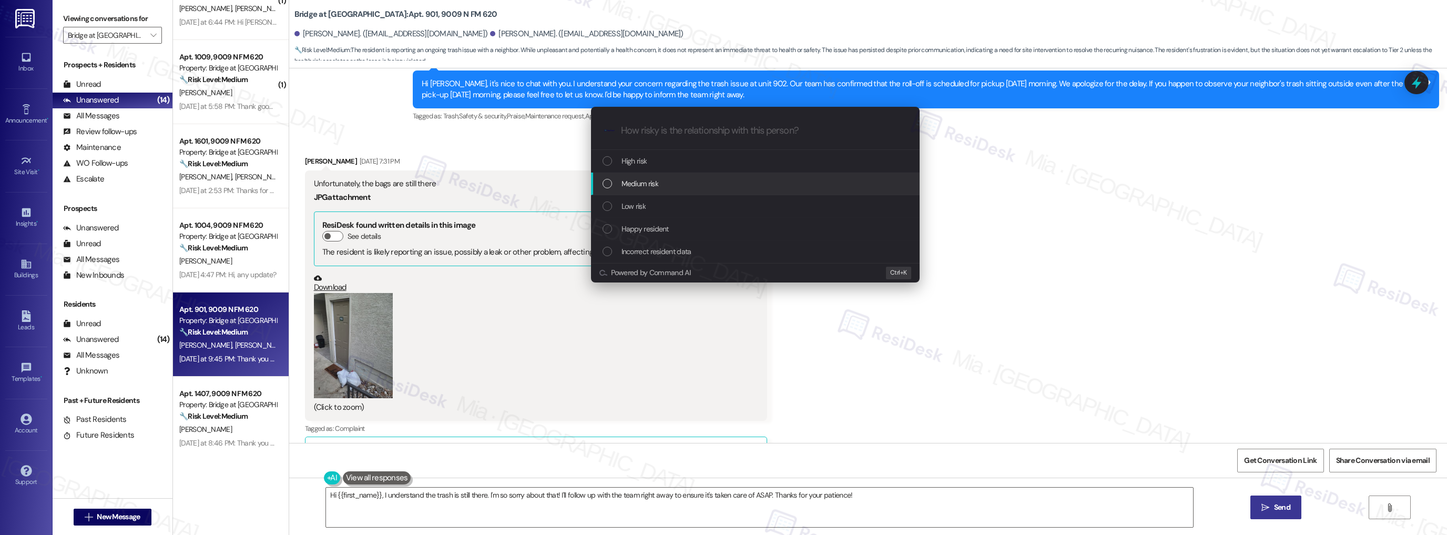
click at [658, 186] on div "Medium risk" at bounding box center [757, 184] width 308 height 12
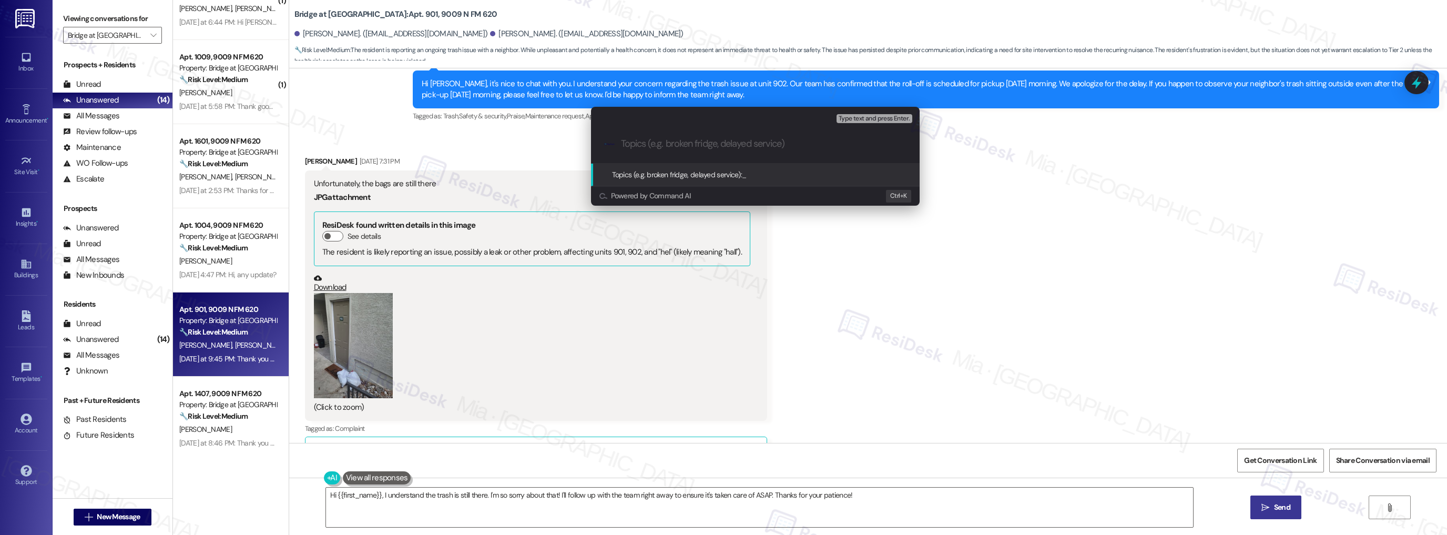
click at [668, 141] on input "Topics (e.g. broken fridge, delayed service)" at bounding box center [763, 143] width 285 height 11
type input "Trash Bag is still not collected"
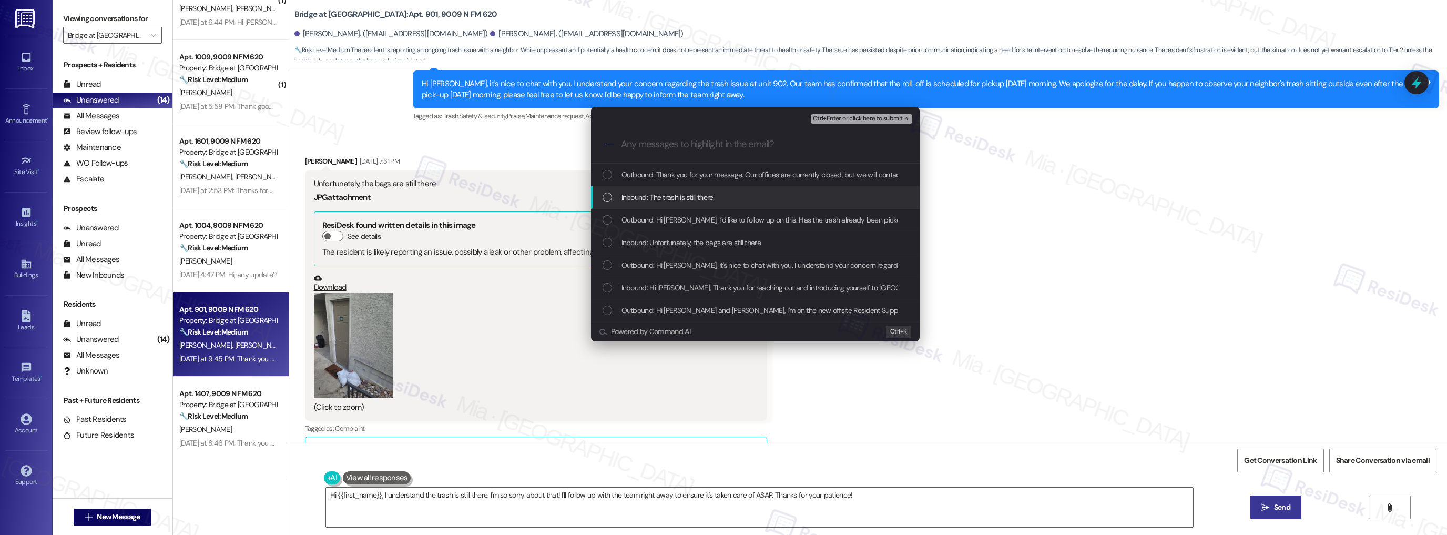
click at [614, 198] on div "Inbound: The trash is still there" at bounding box center [757, 197] width 308 height 12
click at [608, 283] on div "List of options" at bounding box center [607, 287] width 9 height 9
click at [606, 244] on div "List of options" at bounding box center [607, 242] width 9 height 9
